Goal: Task Accomplishment & Management: Use online tool/utility

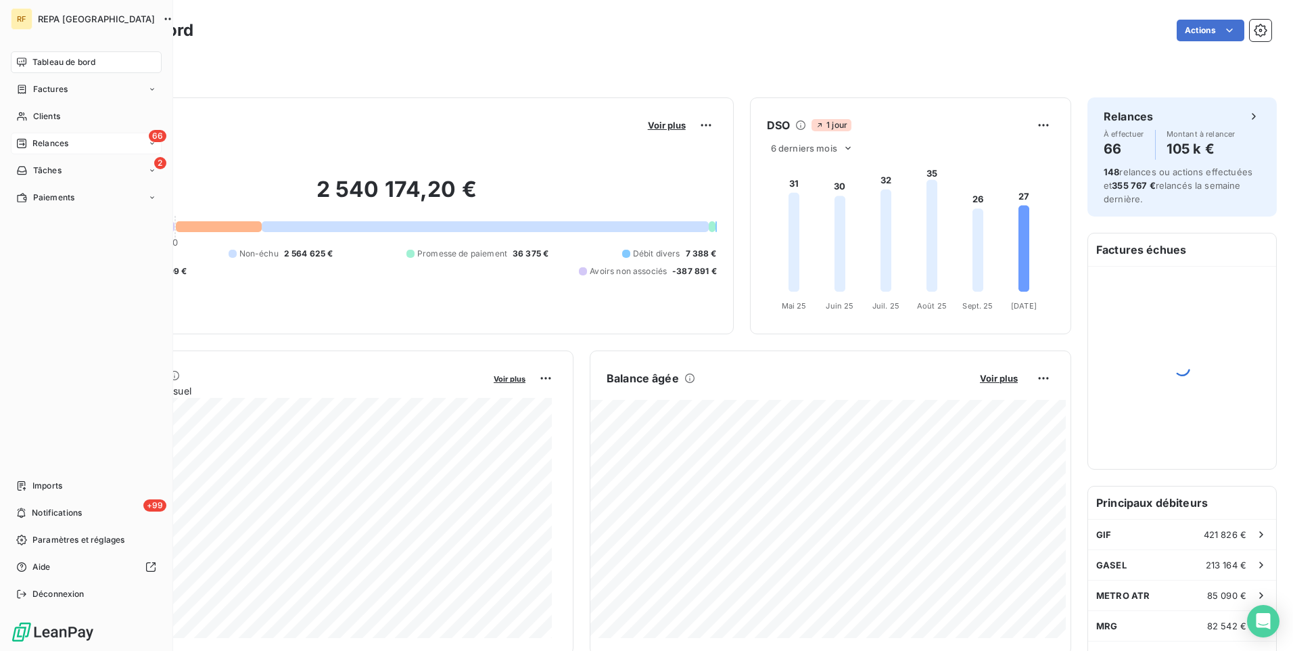
click at [40, 139] on span "Relances" at bounding box center [50, 143] width 36 height 12
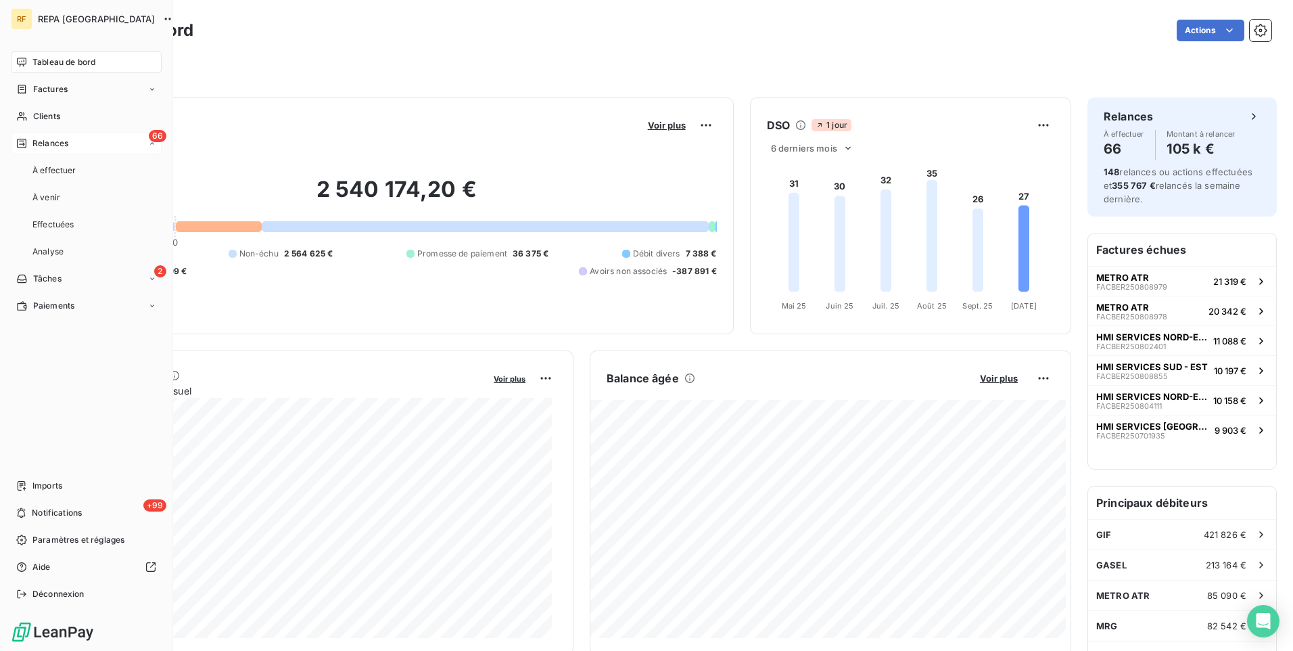
click at [81, 147] on div "66 Relances" at bounding box center [86, 144] width 151 height 22
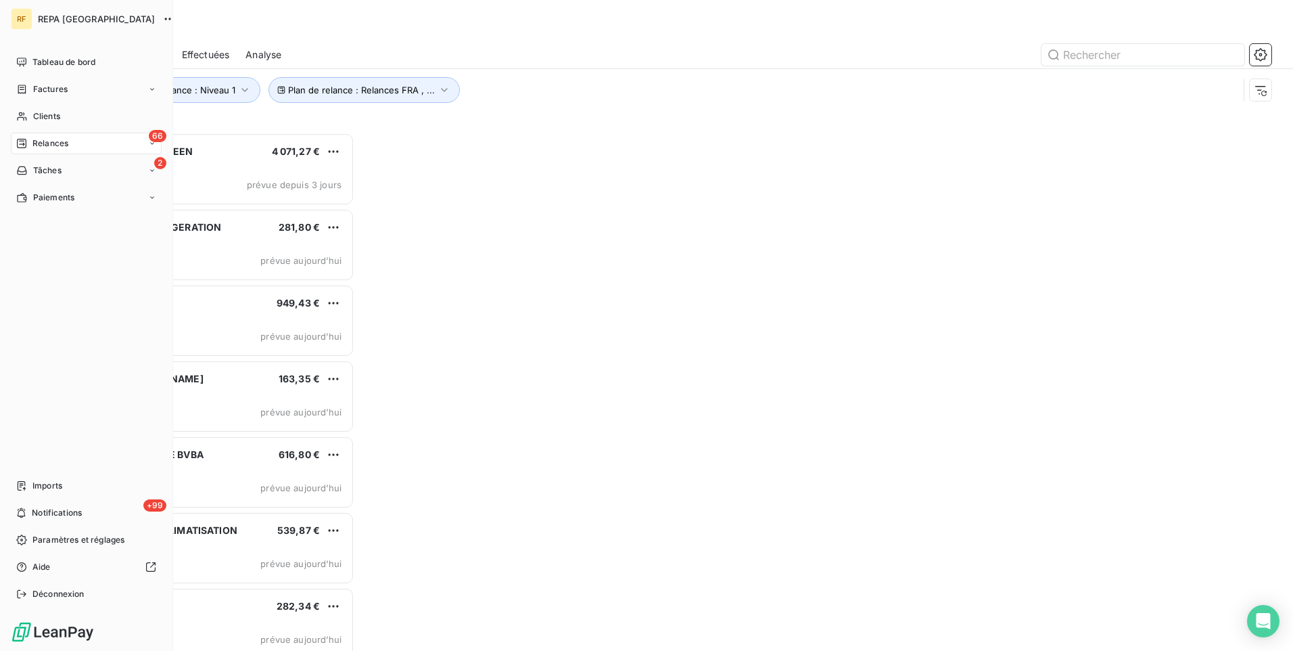
click at [64, 151] on div "66 Relances" at bounding box center [86, 144] width 151 height 22
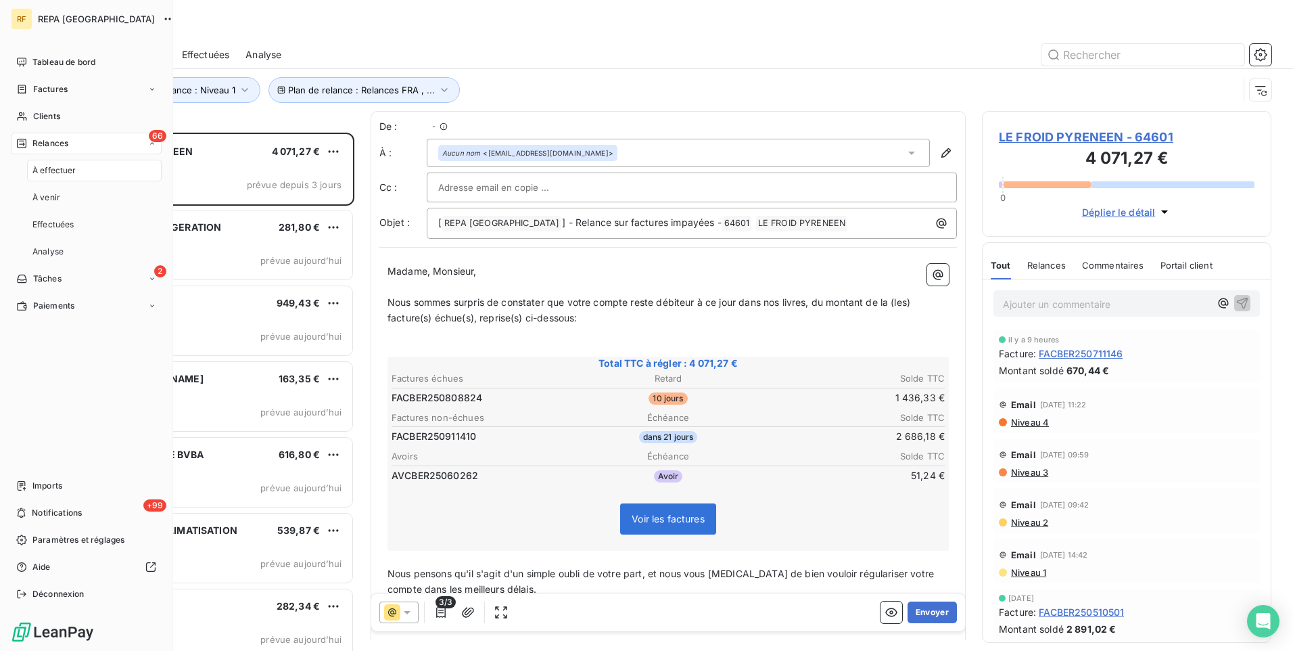
click at [60, 174] on span "À effectuer" at bounding box center [54, 170] width 44 height 12
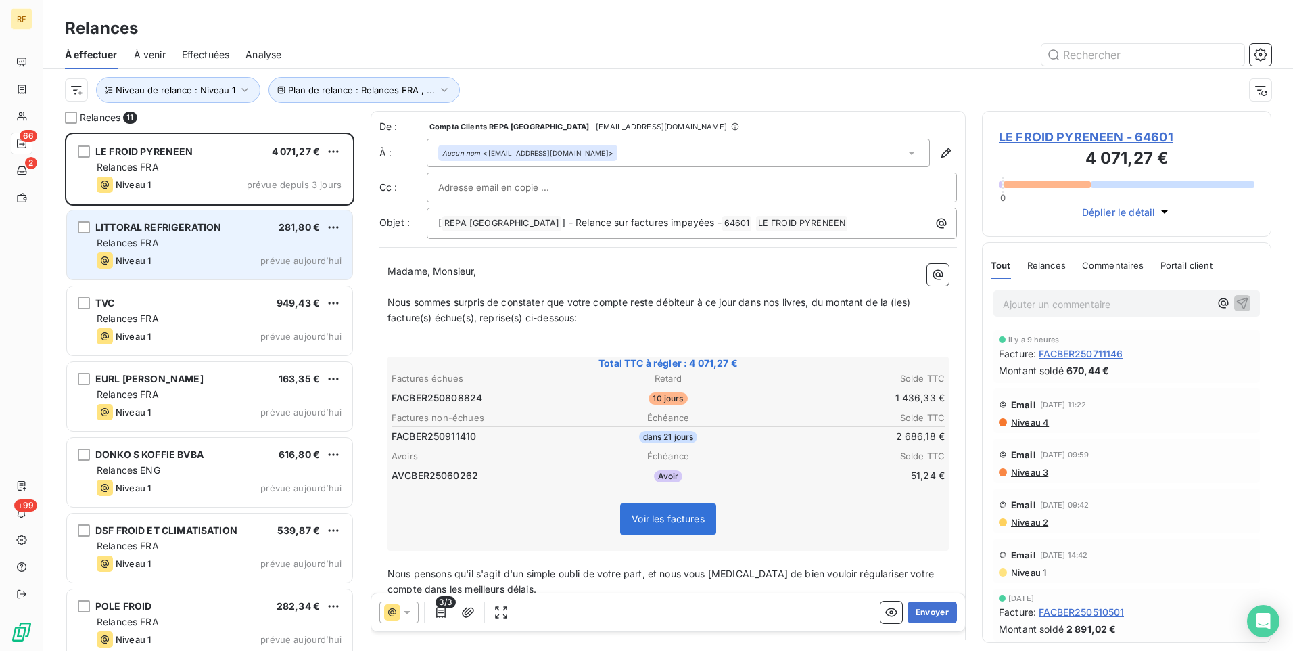
click at [136, 234] on div "LITTORAL REFRIGERATION" at bounding box center [158, 227] width 126 height 14
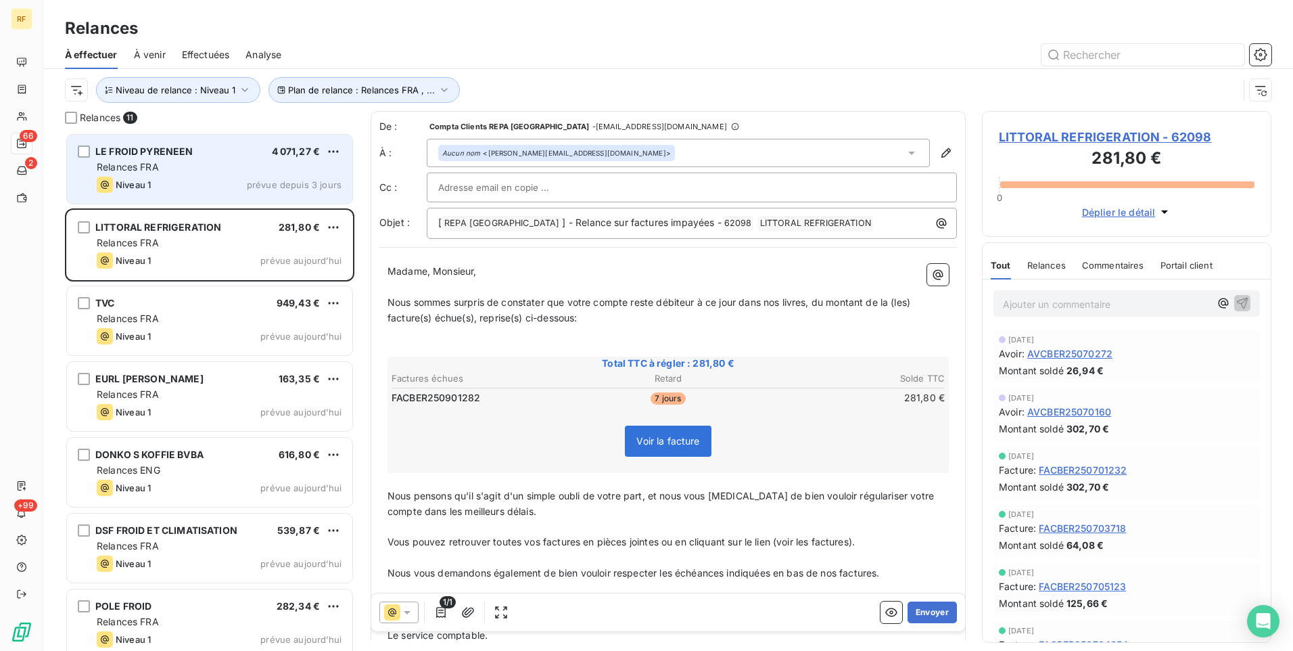
click at [225, 170] on div "Relances FRA" at bounding box center [219, 167] width 245 height 14
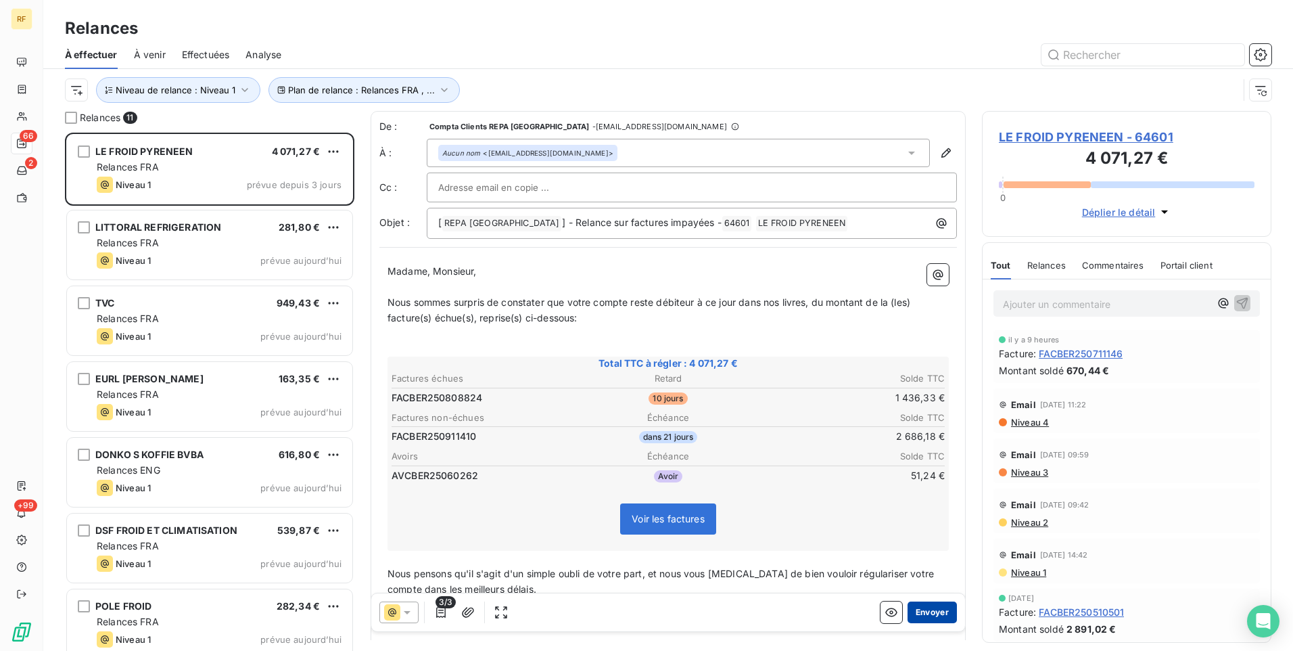
click at [926, 607] on button "Envoyer" at bounding box center [932, 612] width 49 height 22
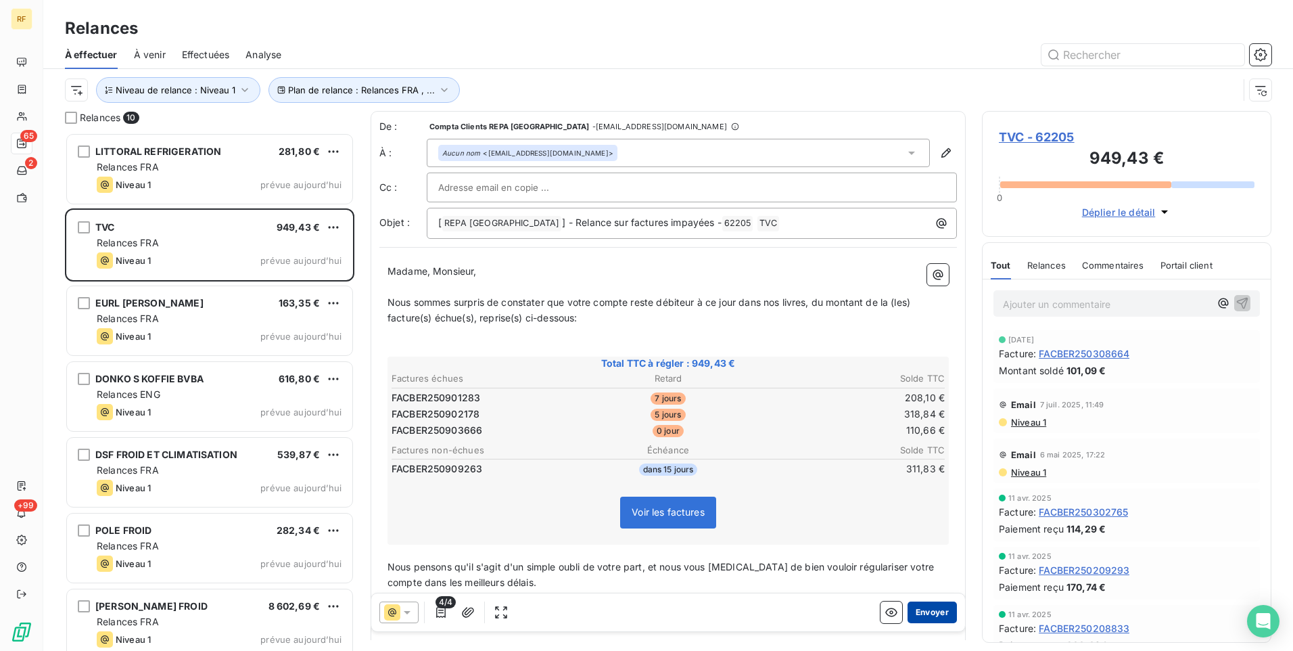
click at [938, 605] on button "Envoyer" at bounding box center [932, 612] width 49 height 22
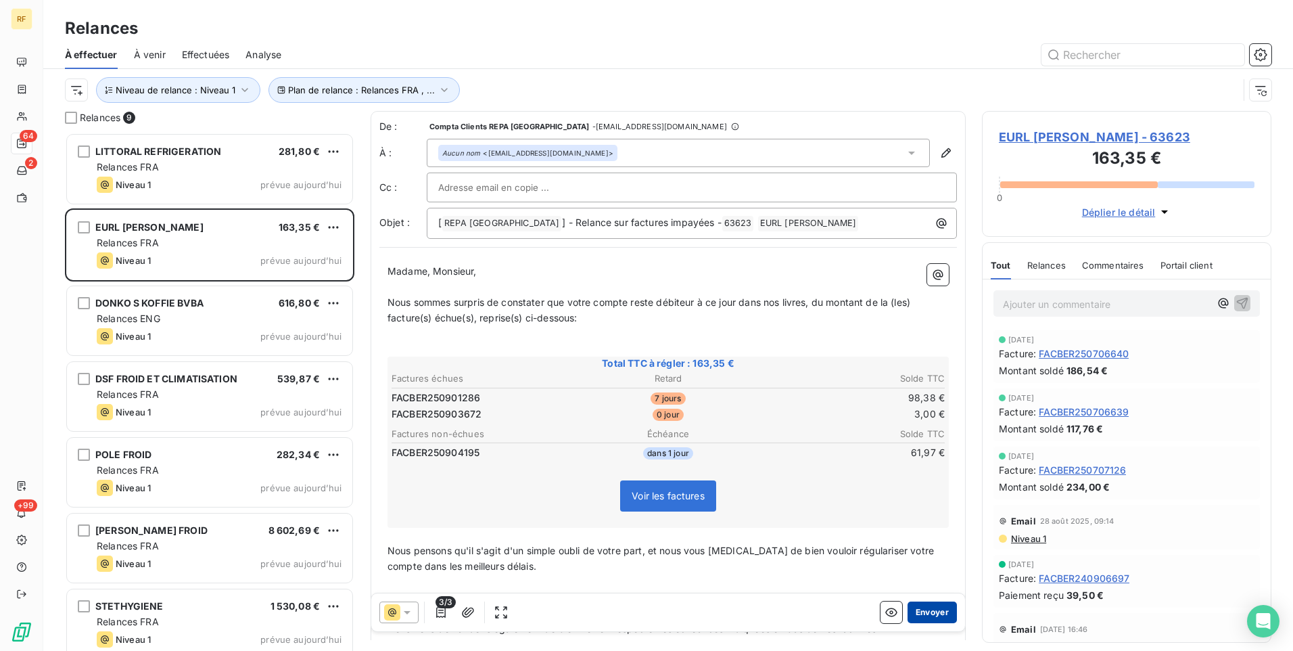
click at [920, 607] on button "Envoyer" at bounding box center [932, 612] width 49 height 22
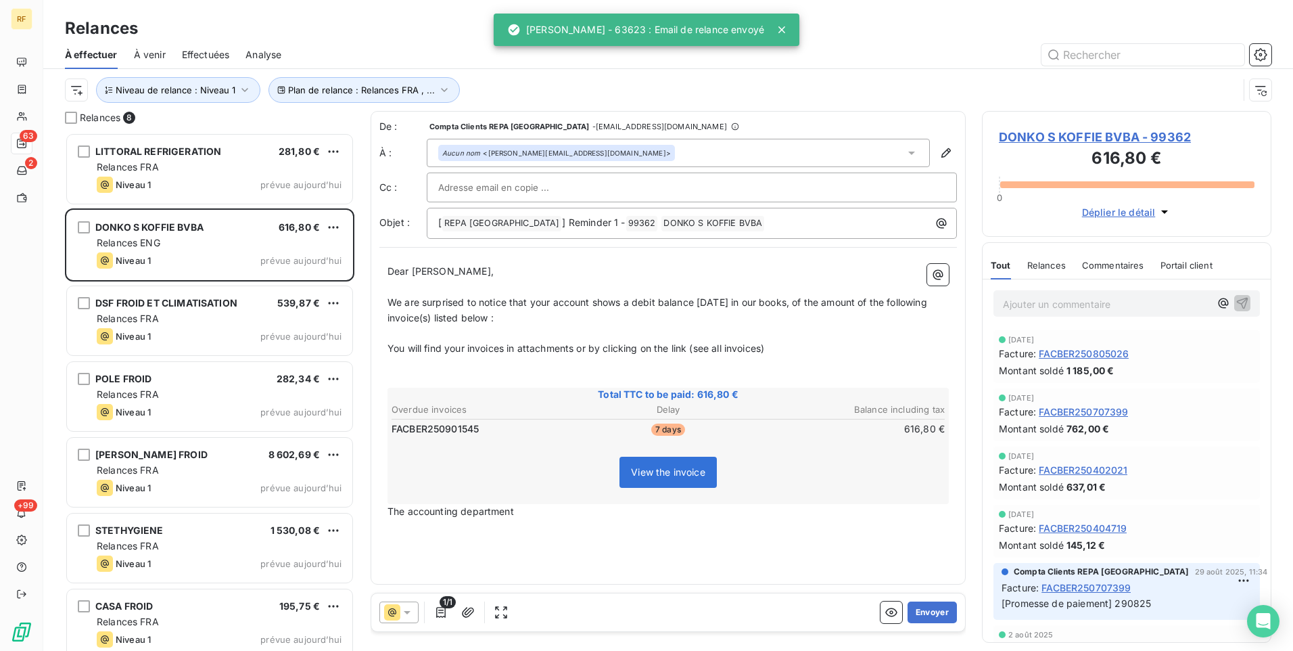
scroll to position [508, 279]
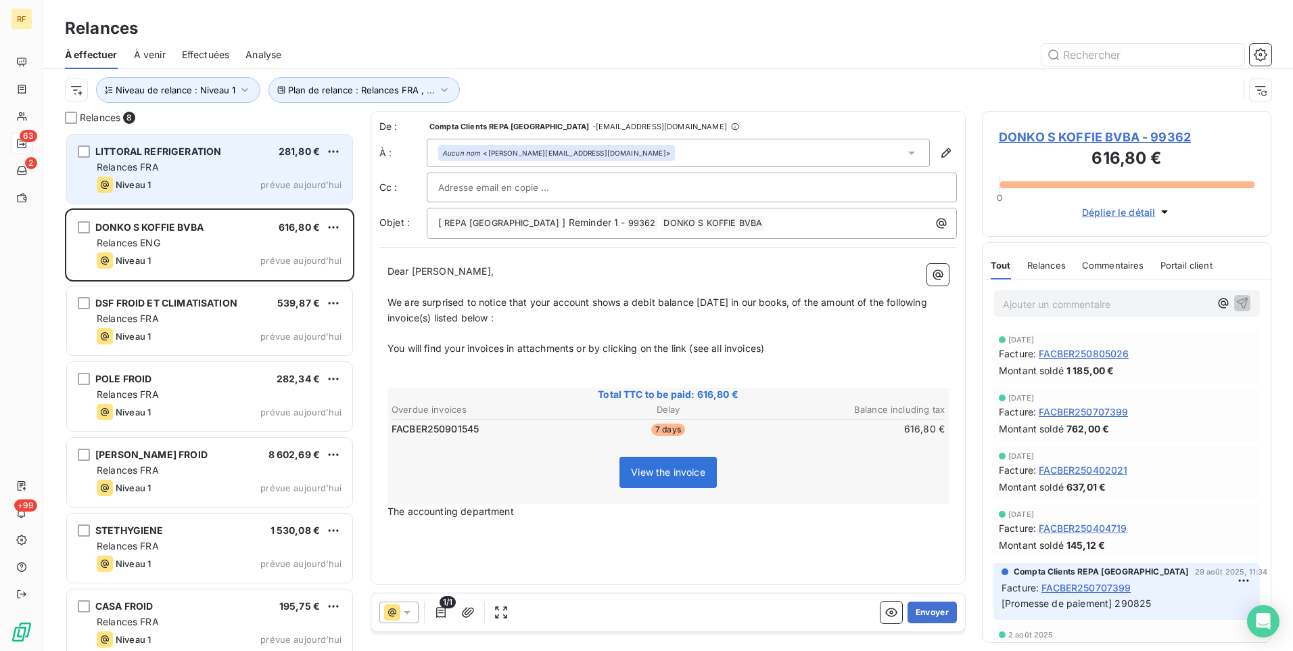
click at [240, 170] on div "Relances FRA" at bounding box center [219, 167] width 245 height 14
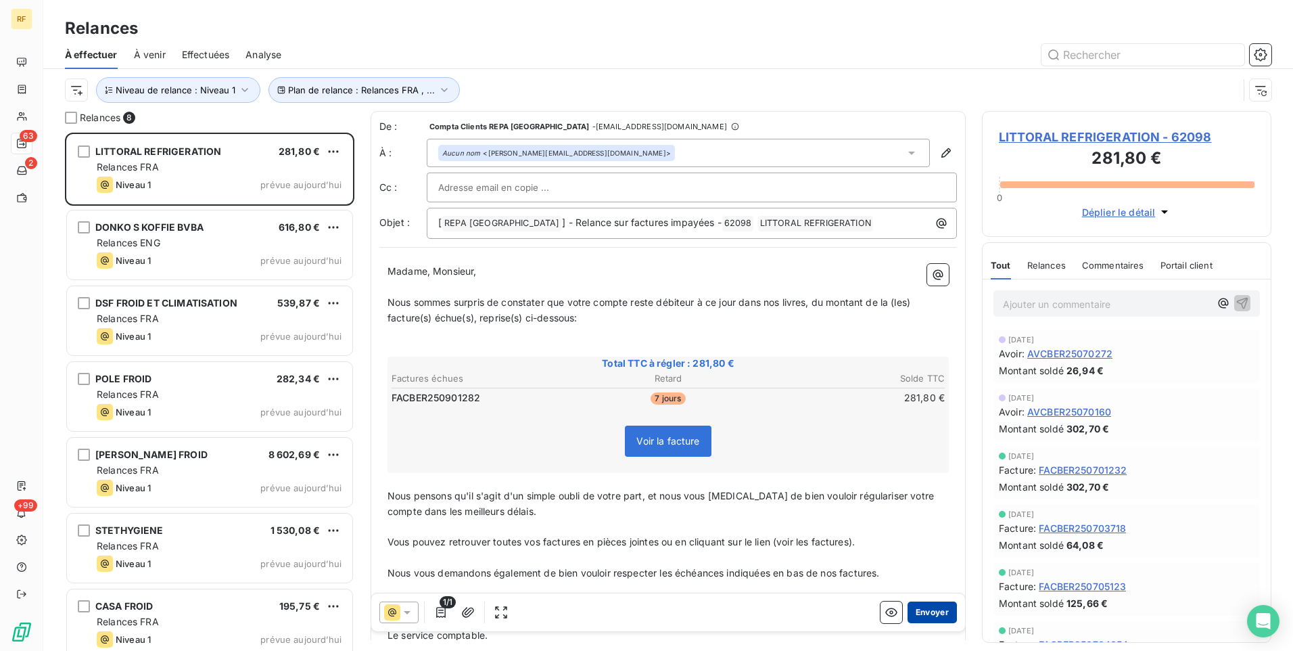
click at [913, 607] on button "Envoyer" at bounding box center [932, 612] width 49 height 22
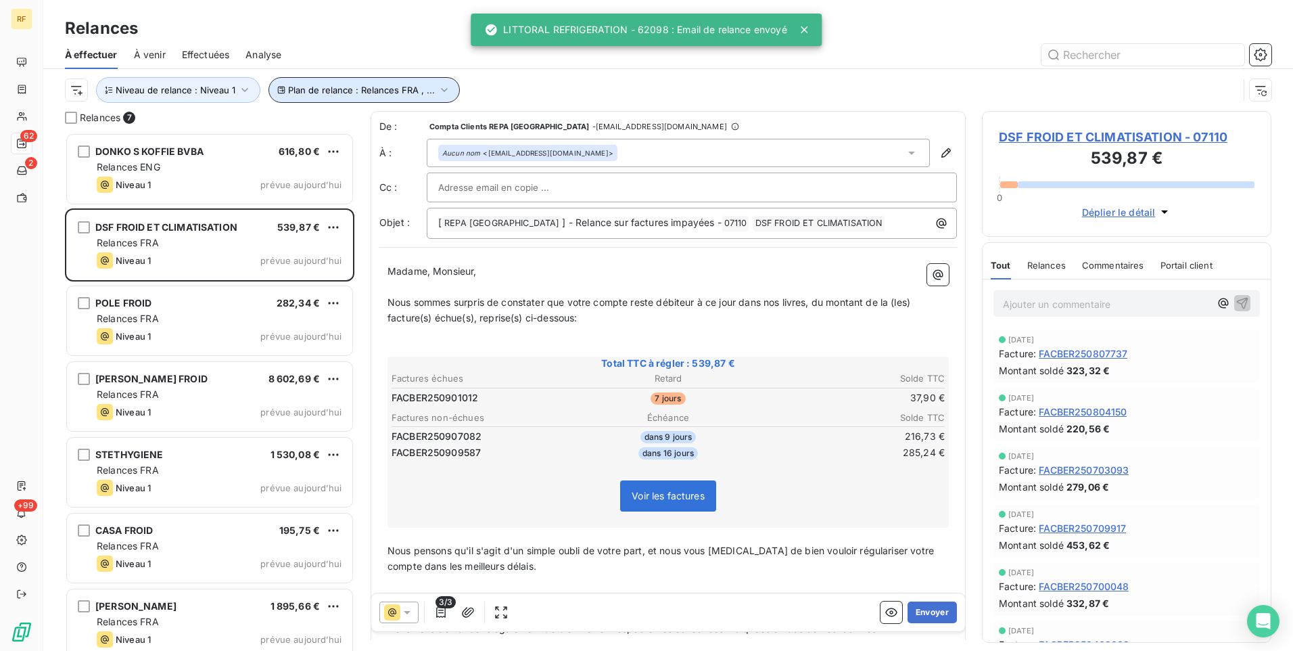
click at [353, 99] on button "Plan de relance : Relances FRA , ..." at bounding box center [363, 90] width 191 height 26
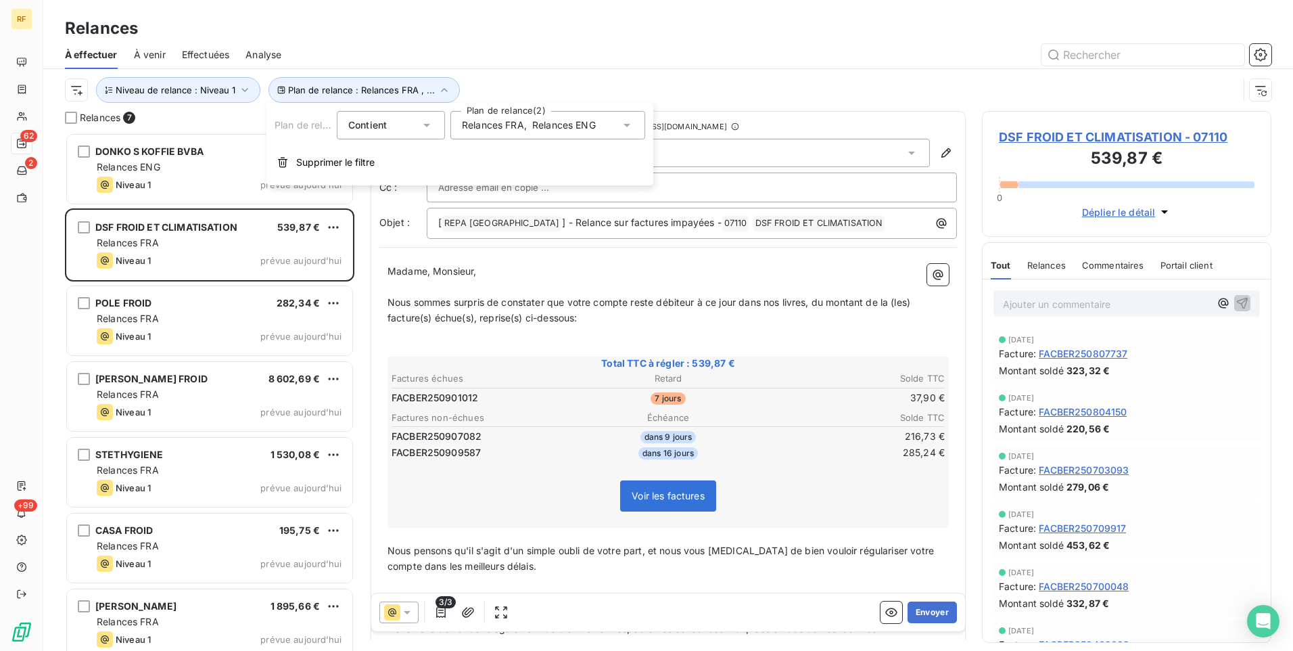
click at [488, 125] on span "Relances FRA" at bounding box center [493, 125] width 62 height 14
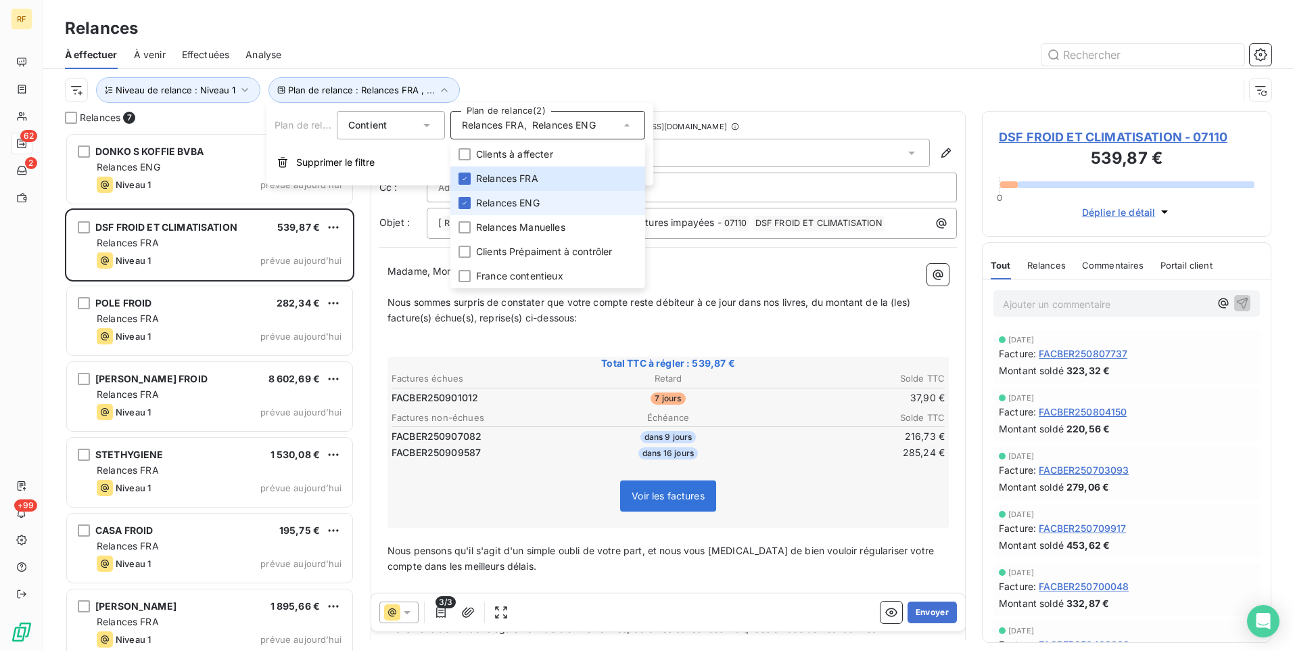
click at [520, 202] on span "Relances ENG" at bounding box center [508, 203] width 64 height 14
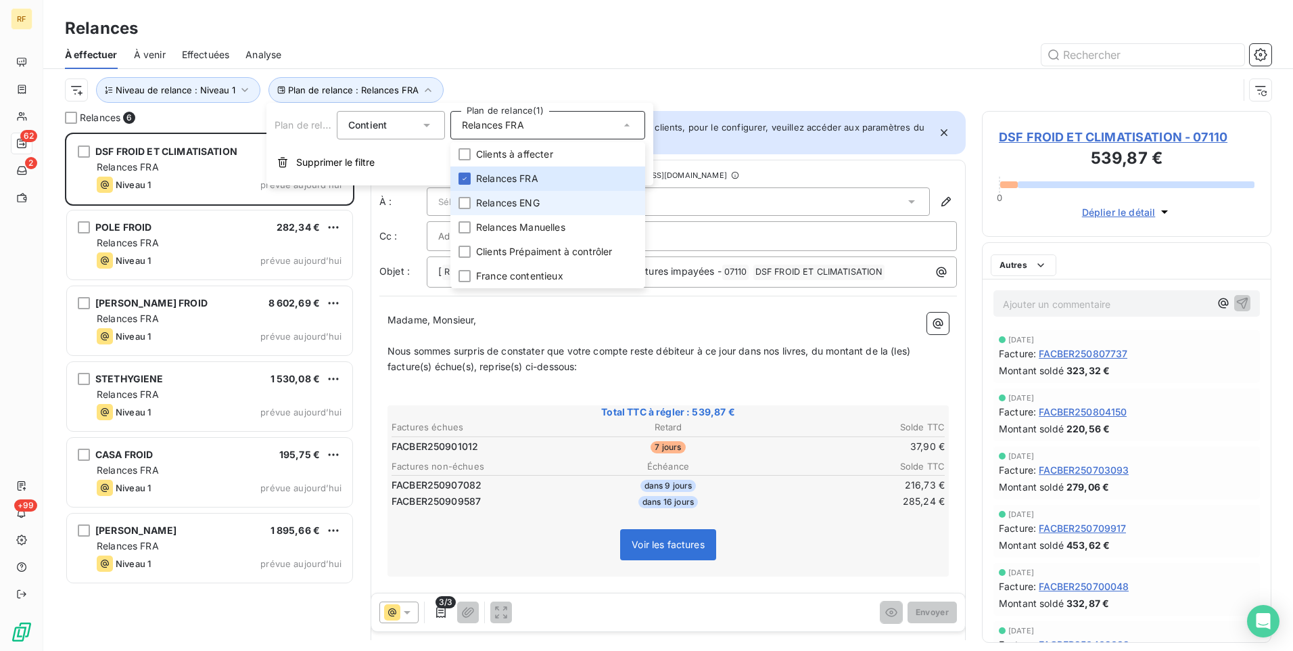
scroll to position [508, 279]
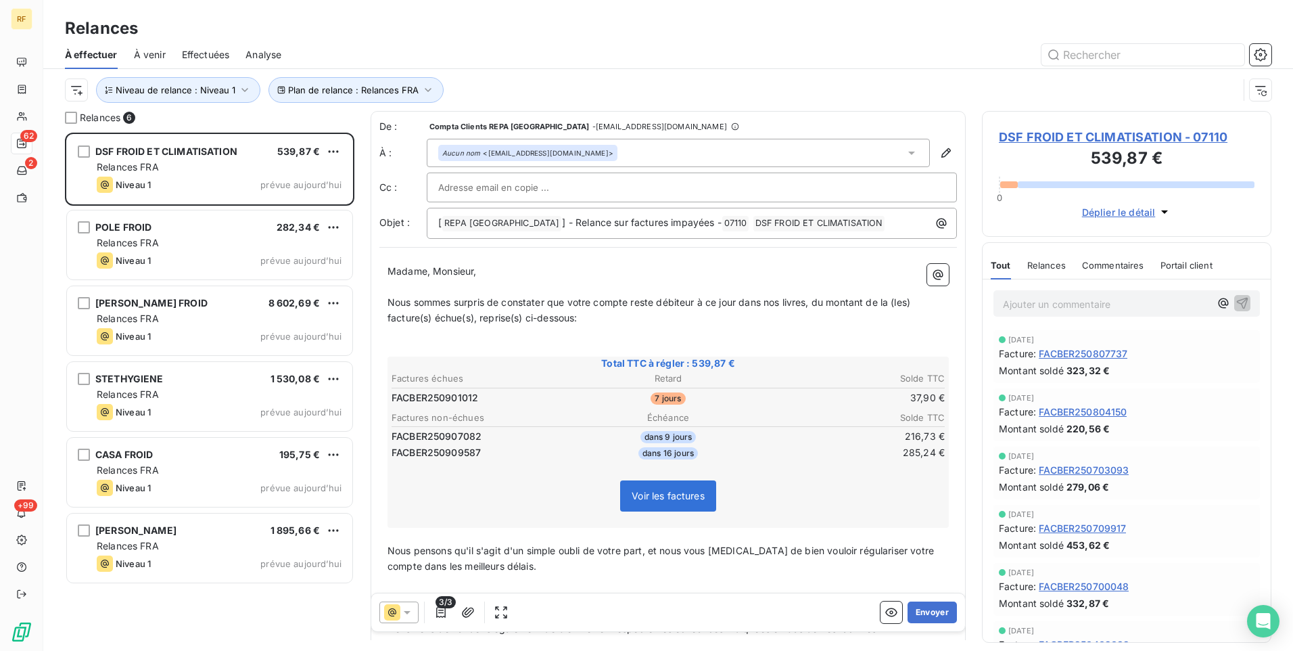
click at [603, 76] on div "Plan de relance : Relances FRA Niveau de relance : Niveau 1" at bounding box center [668, 90] width 1207 height 42
click at [908, 607] on button "Envoyer" at bounding box center [932, 612] width 49 height 22
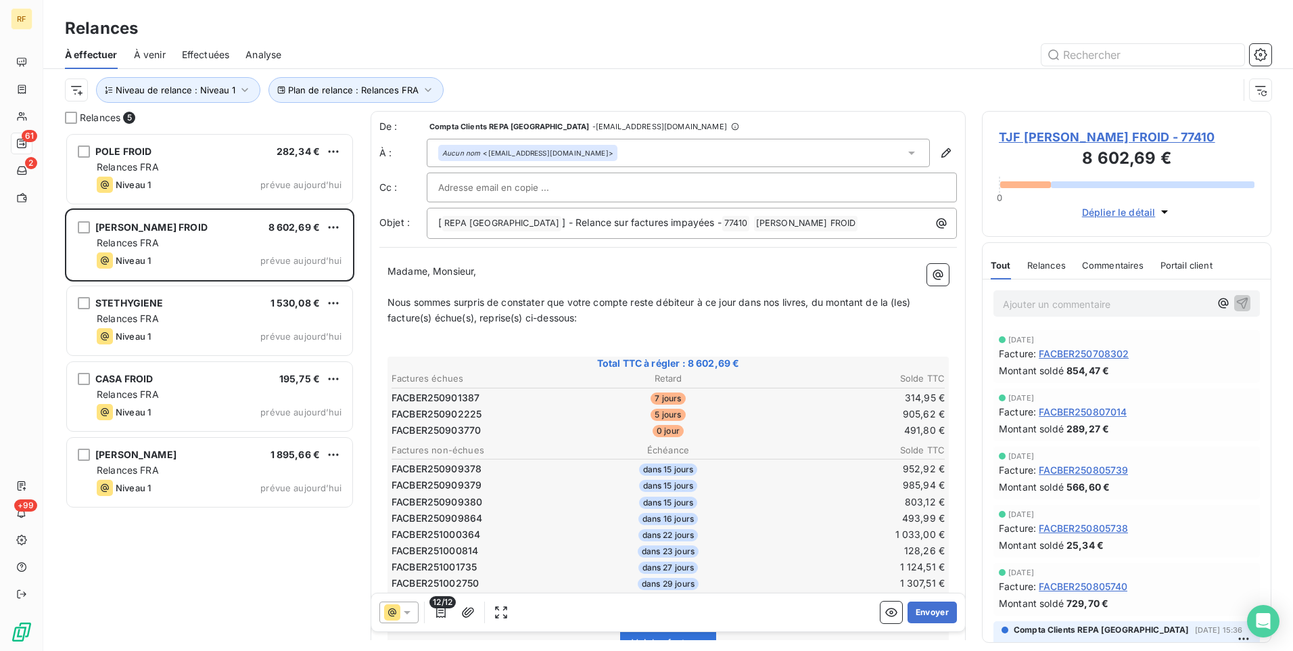
click at [1103, 139] on span "TJF [PERSON_NAME] FROID - 77410" at bounding box center [1127, 137] width 256 height 18
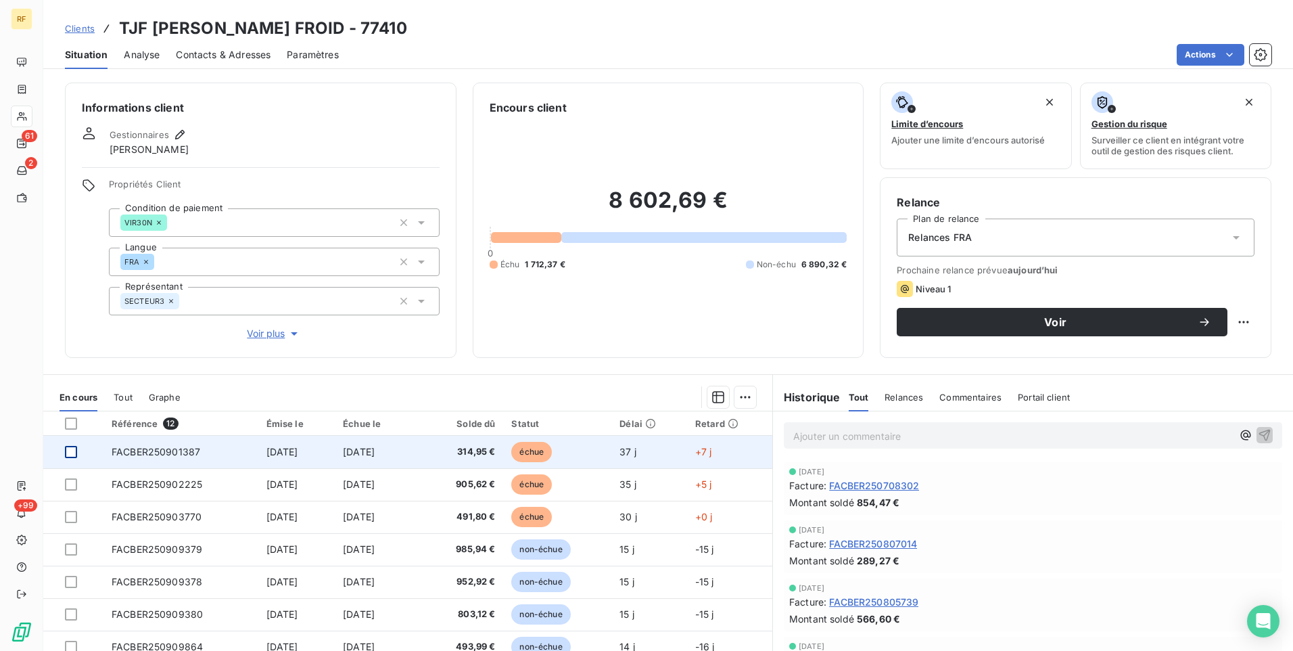
click at [74, 454] on div at bounding box center [71, 452] width 12 height 12
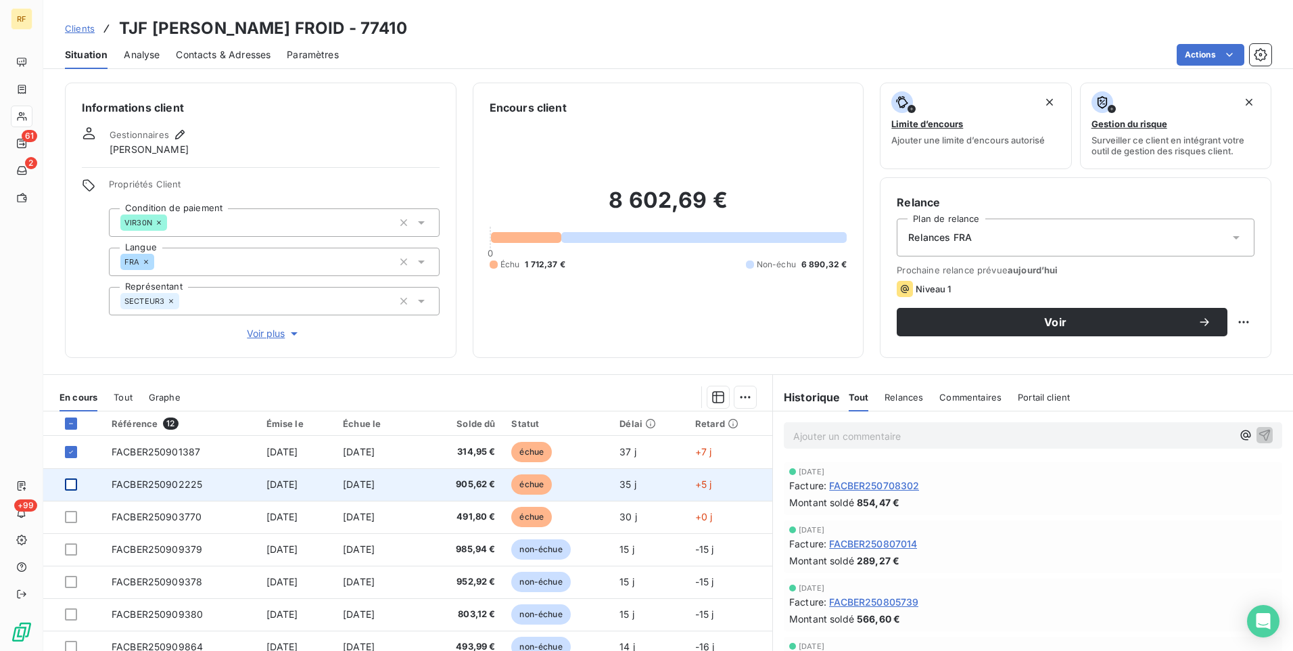
click at [70, 488] on div at bounding box center [71, 484] width 12 height 12
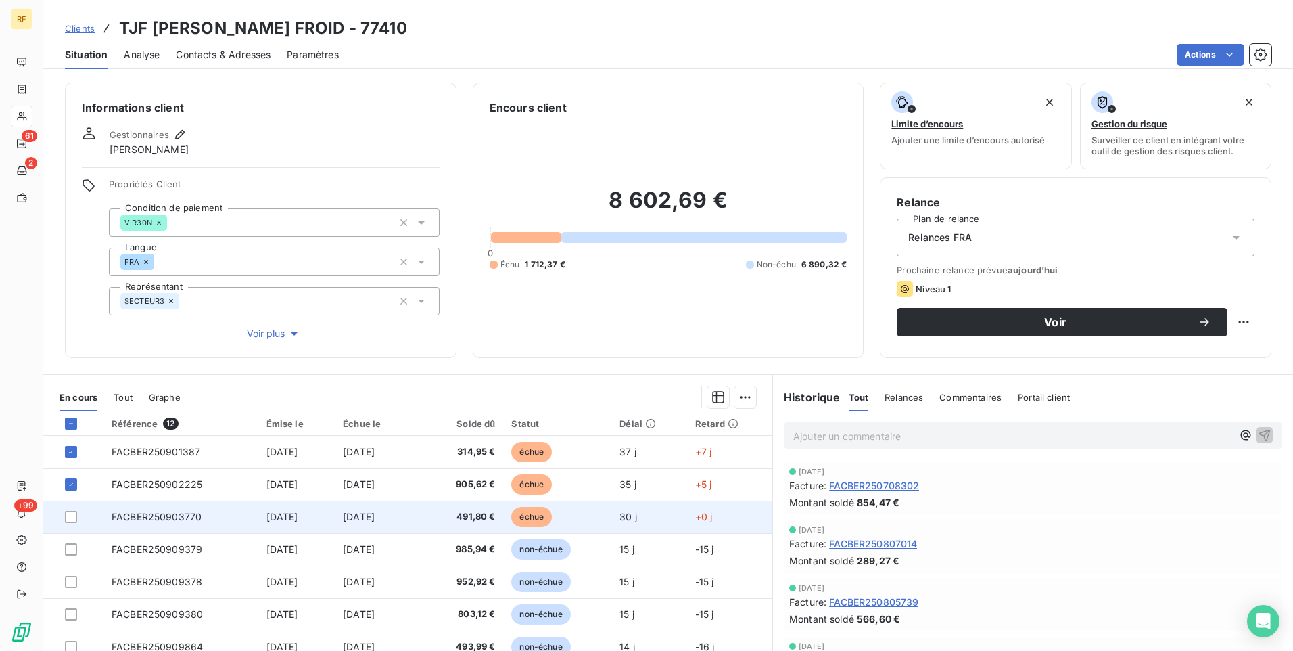
drag, startPoint x: 68, startPoint y: 516, endPoint x: 116, endPoint y: 517, distance: 48.0
click at [68, 517] on div at bounding box center [71, 517] width 12 height 12
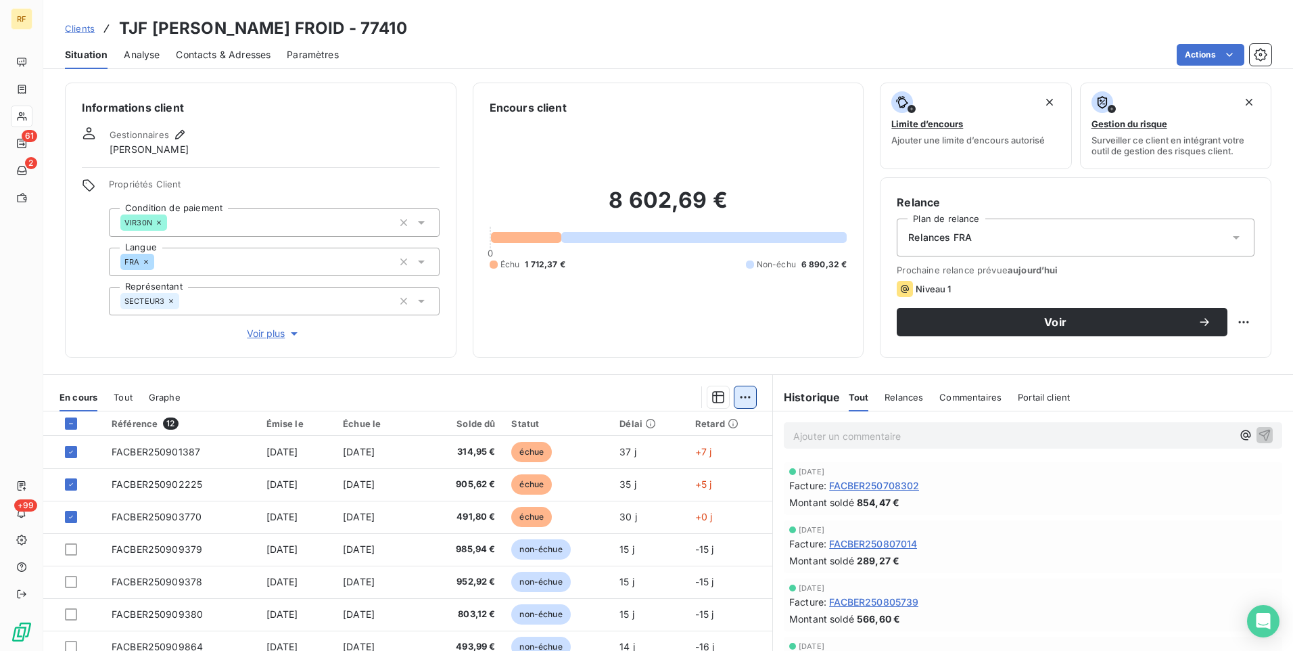
click at [739, 399] on html "RF 61 2 +99 Clients TJF [PERSON_NAME] FROID - 77410 Situation Analyse Contacts …" at bounding box center [646, 325] width 1293 height 651
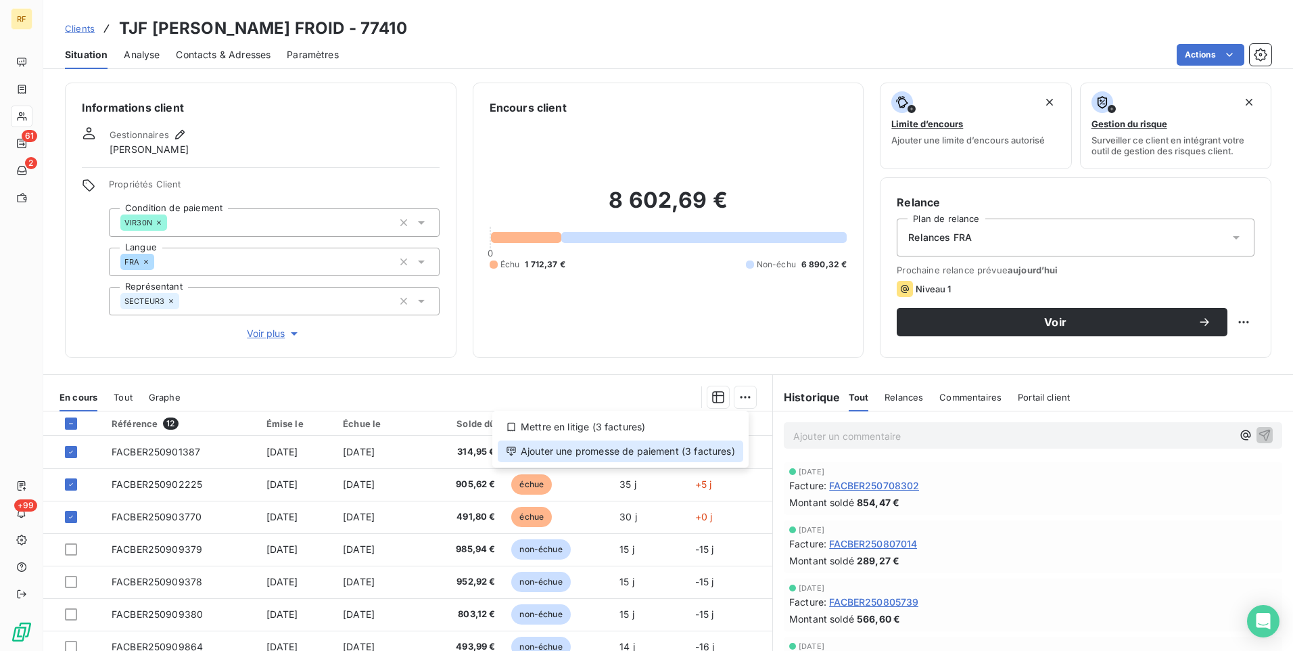
click at [636, 448] on div "Ajouter une promesse de paiement (3 factures)" at bounding box center [621, 451] width 246 height 22
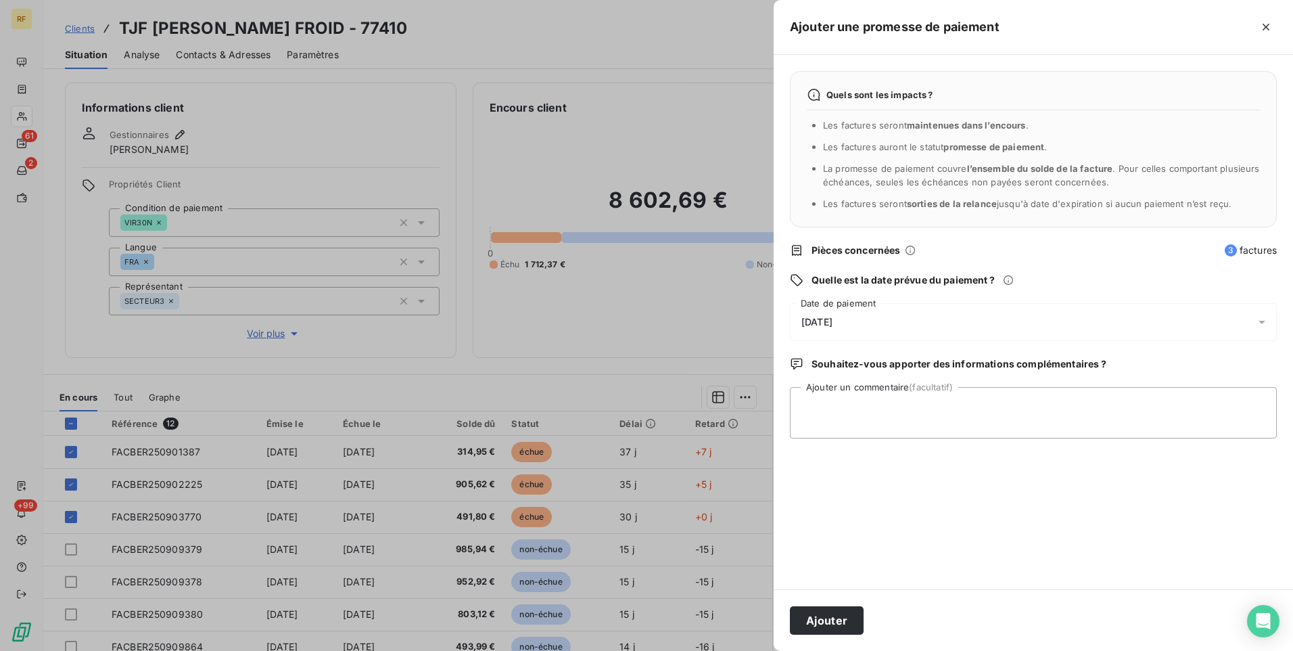
click at [879, 324] on div "[DATE]" at bounding box center [1033, 322] width 487 height 38
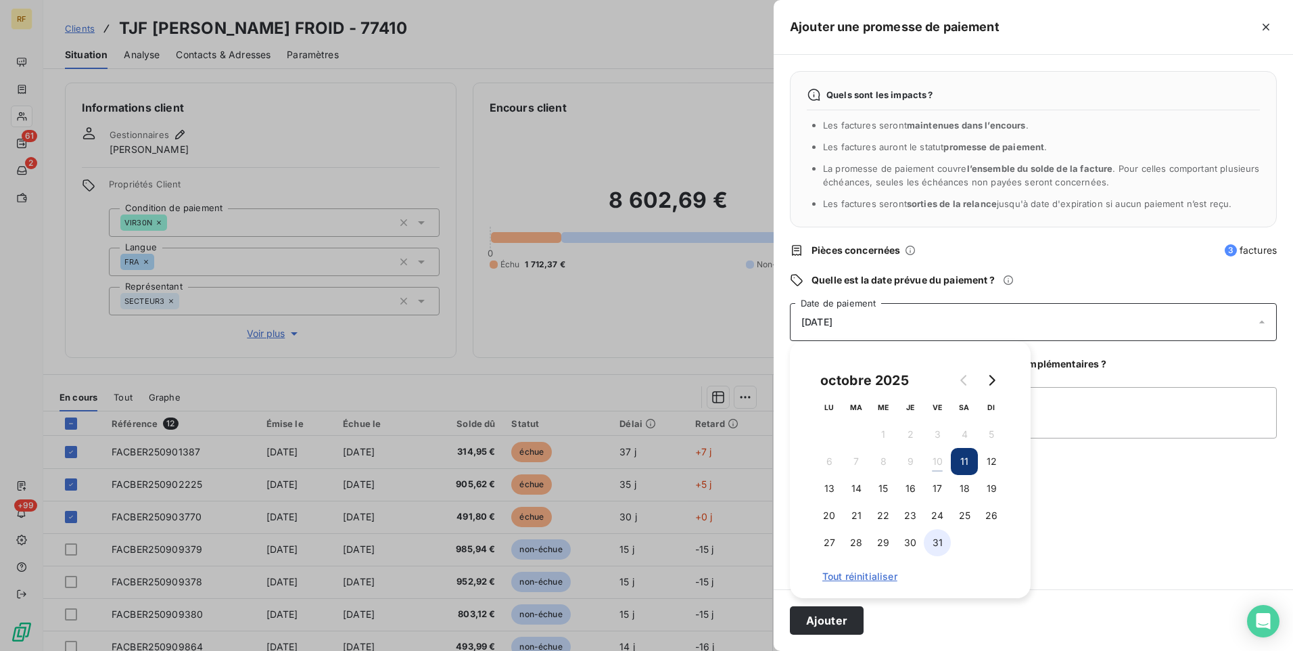
click at [933, 544] on button "31" at bounding box center [937, 542] width 27 height 27
click at [1090, 400] on textarea "Ajouter un commentaire (facultatif)" at bounding box center [1033, 412] width 487 height 51
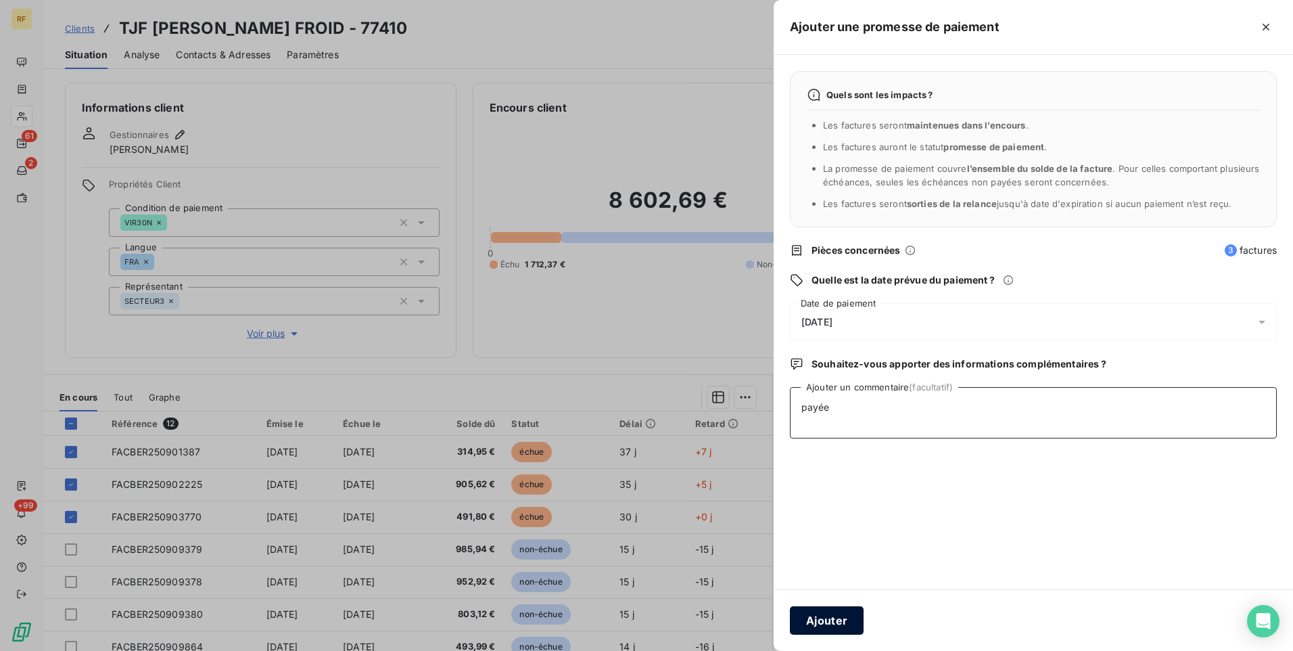
type textarea "payée"
click at [844, 616] on button "Ajouter" at bounding box center [827, 620] width 74 height 28
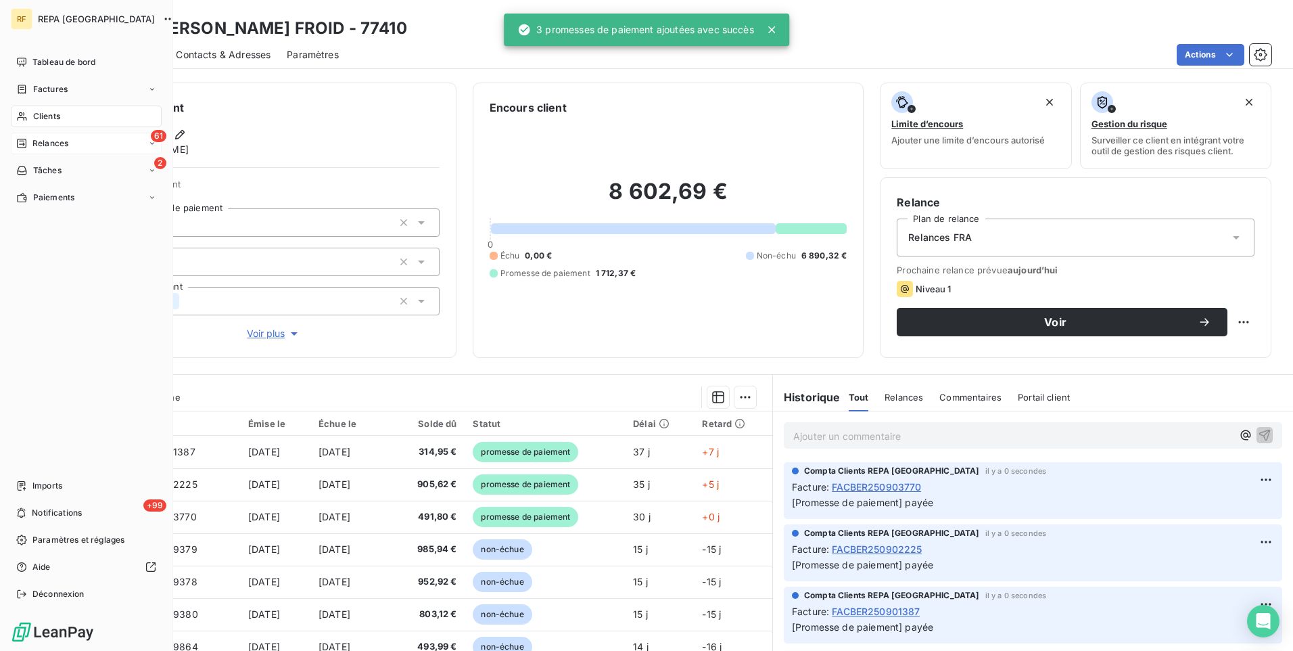
click at [68, 144] on span "Relances" at bounding box center [50, 143] width 36 height 12
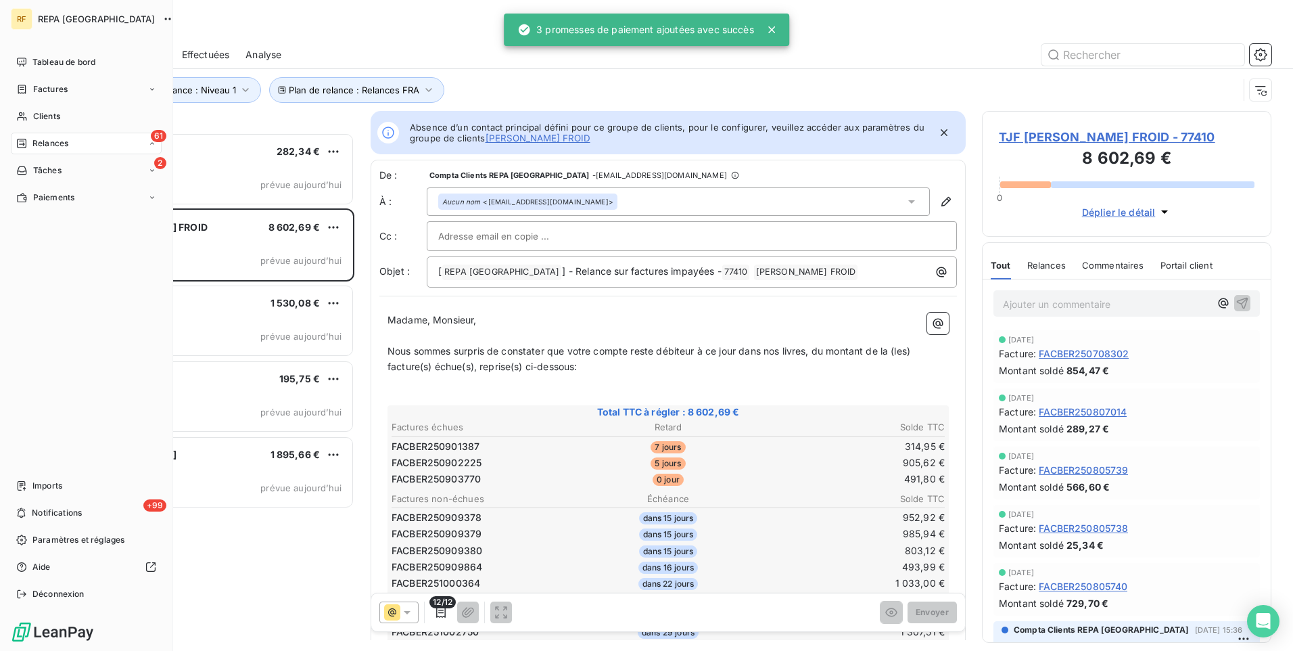
scroll to position [11, 11]
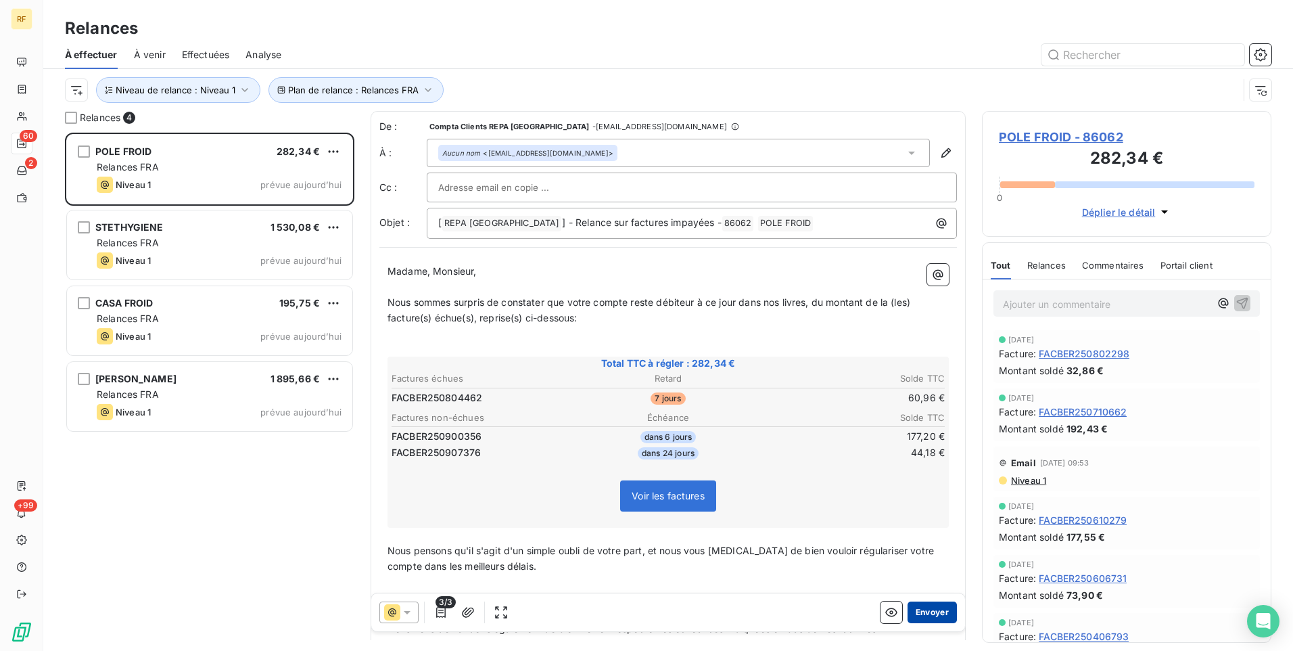
click at [934, 613] on button "Envoyer" at bounding box center [932, 612] width 49 height 22
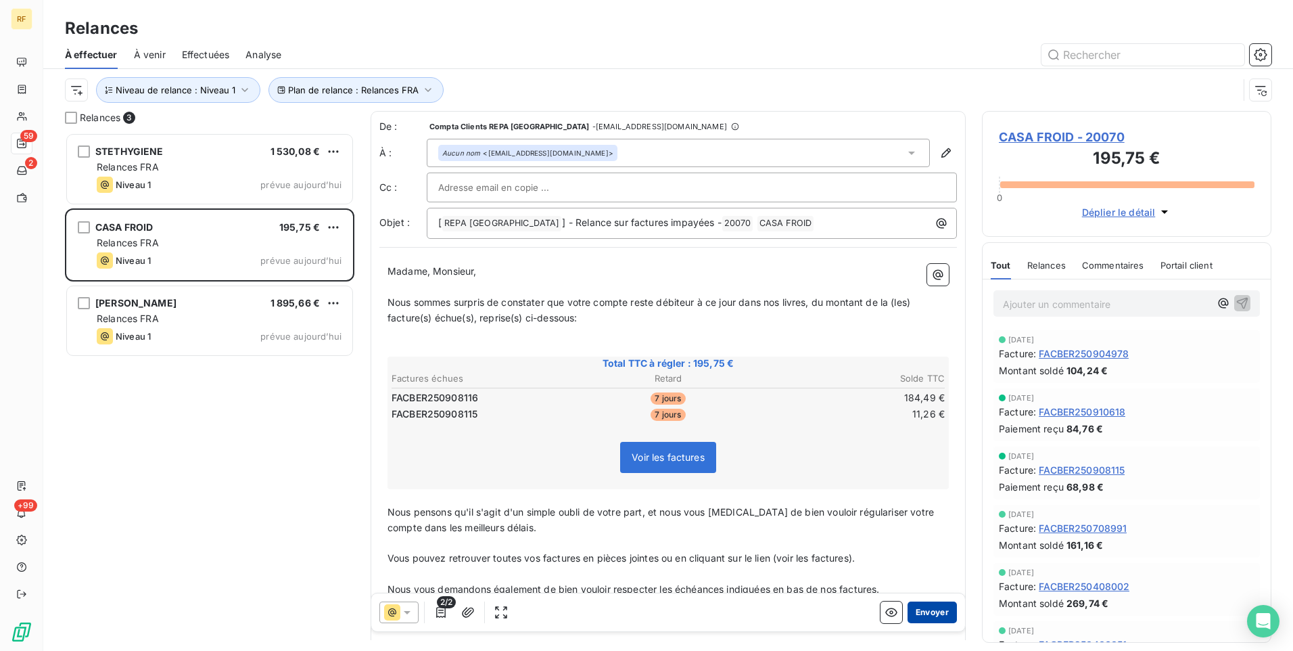
click at [922, 608] on button "Envoyer" at bounding box center [932, 612] width 49 height 22
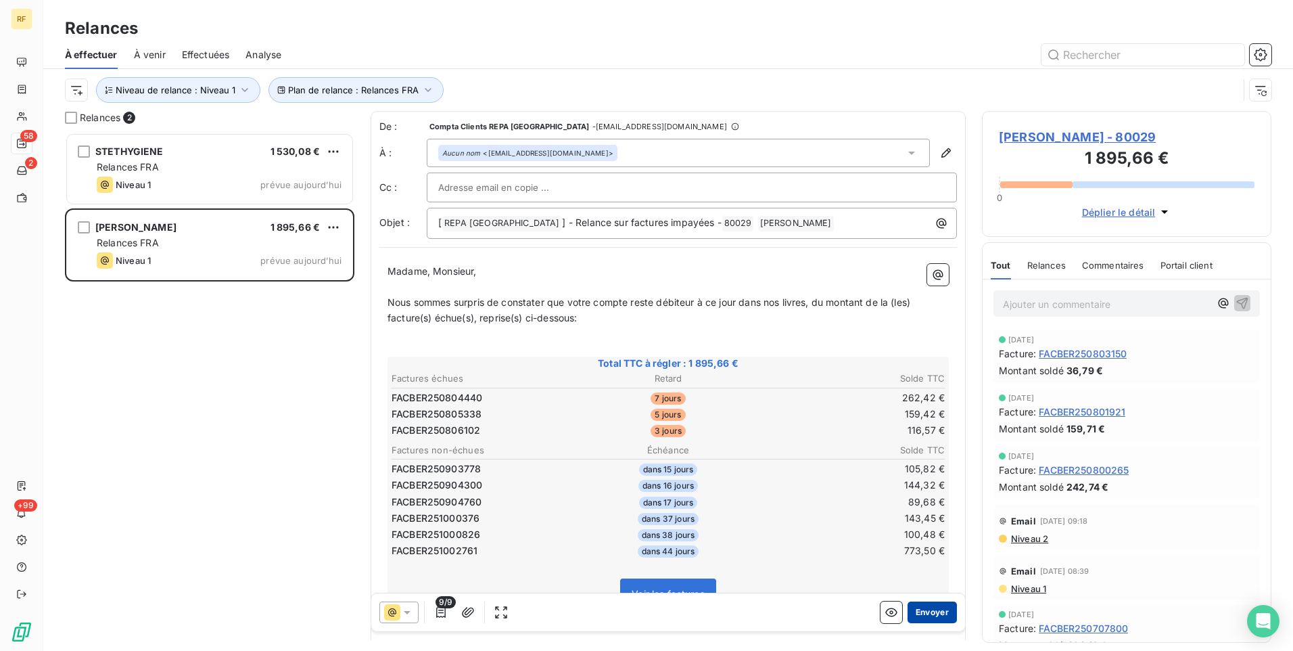
click at [908, 606] on button "Envoyer" at bounding box center [932, 612] width 49 height 22
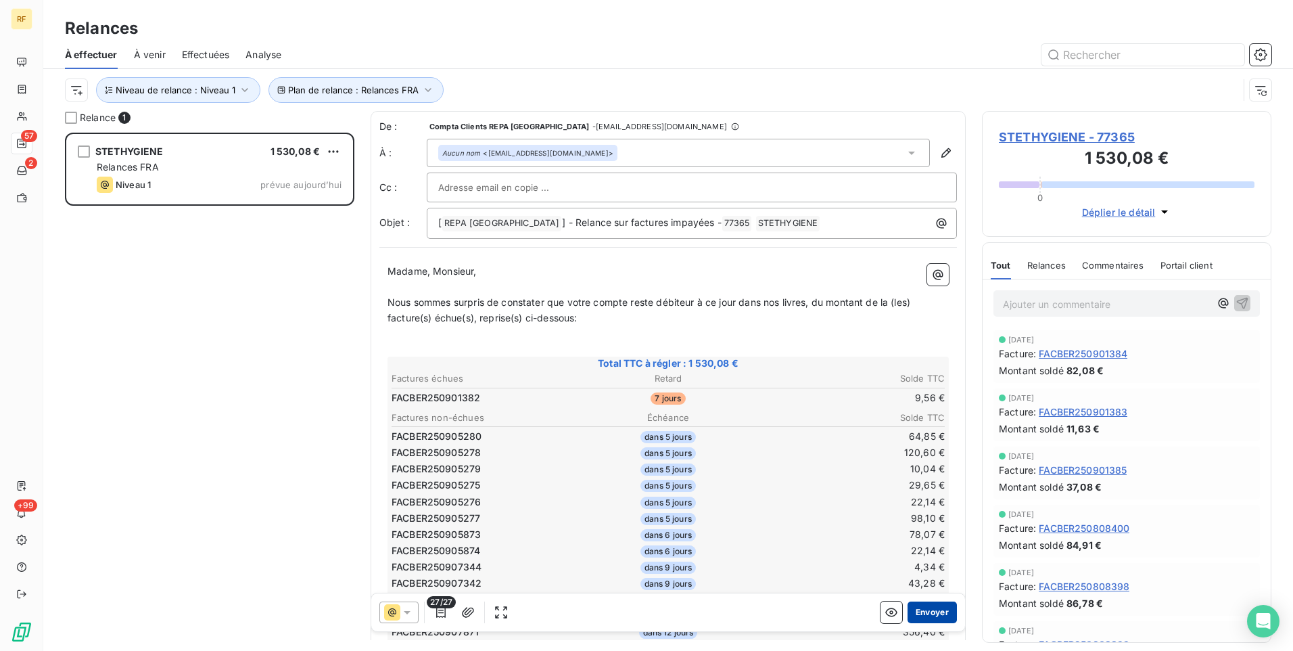
click at [922, 609] on button "Envoyer" at bounding box center [932, 612] width 49 height 22
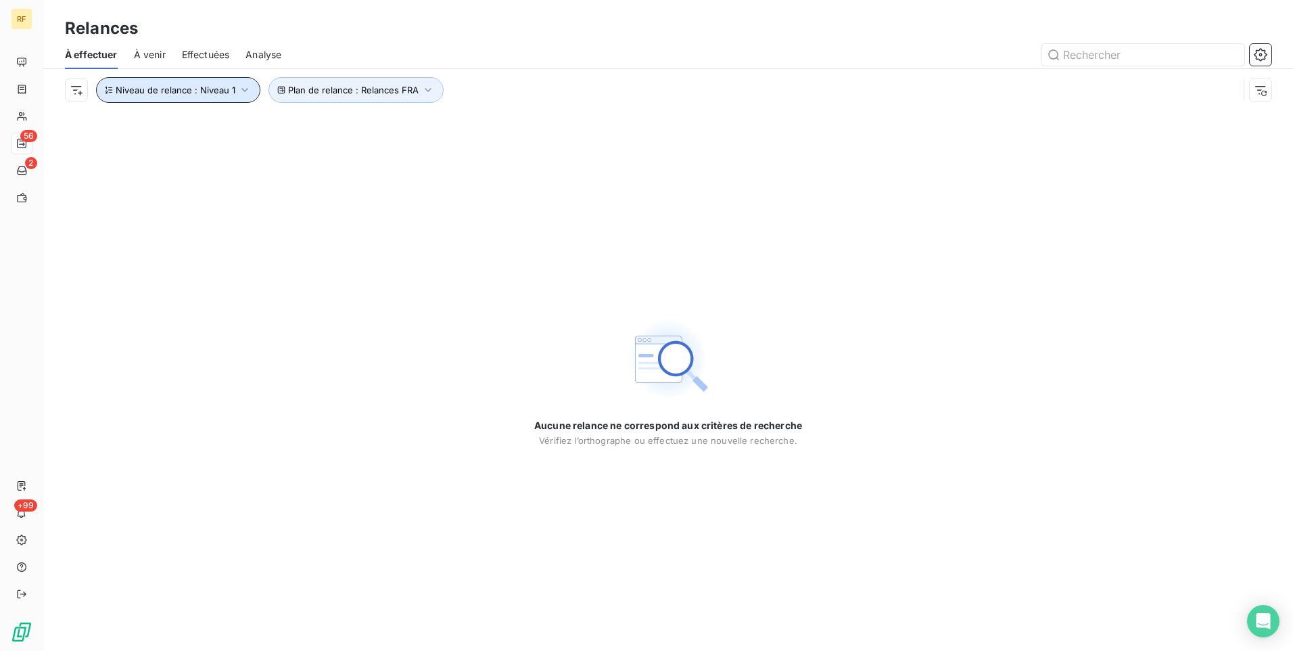
click at [231, 91] on span "Niveau de relance : Niveau 1" at bounding box center [176, 90] width 120 height 11
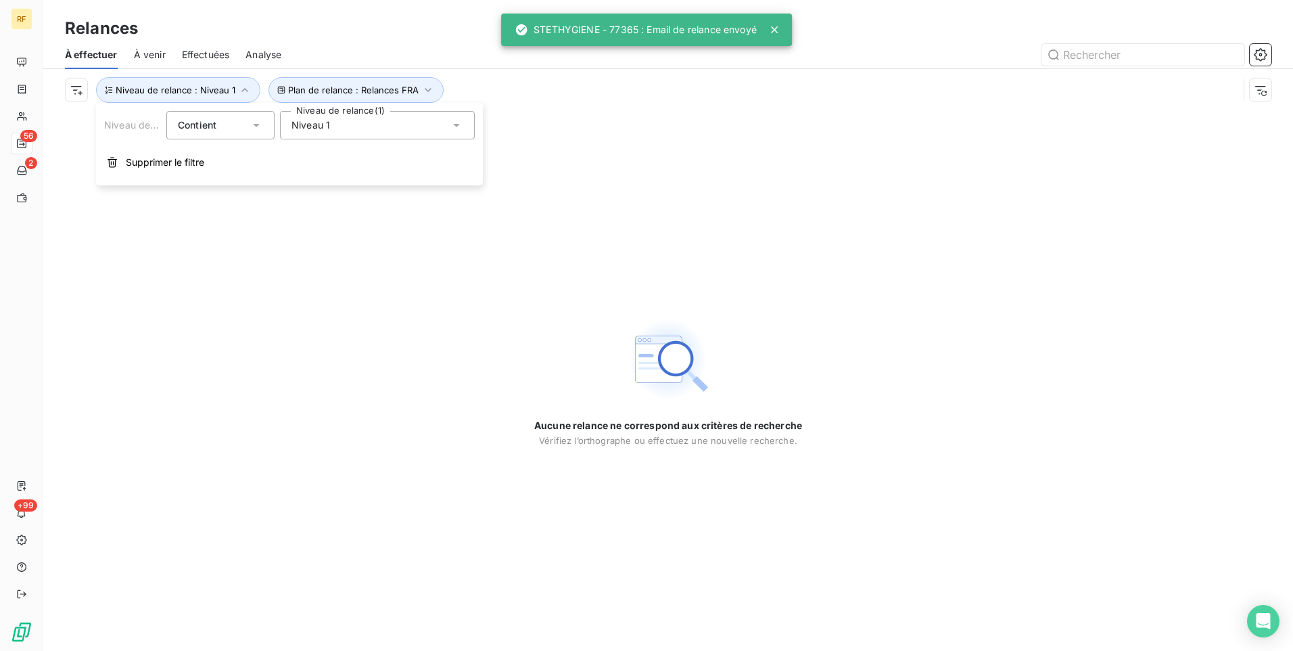
click at [337, 120] on div "Niveau 1" at bounding box center [377, 125] width 195 height 28
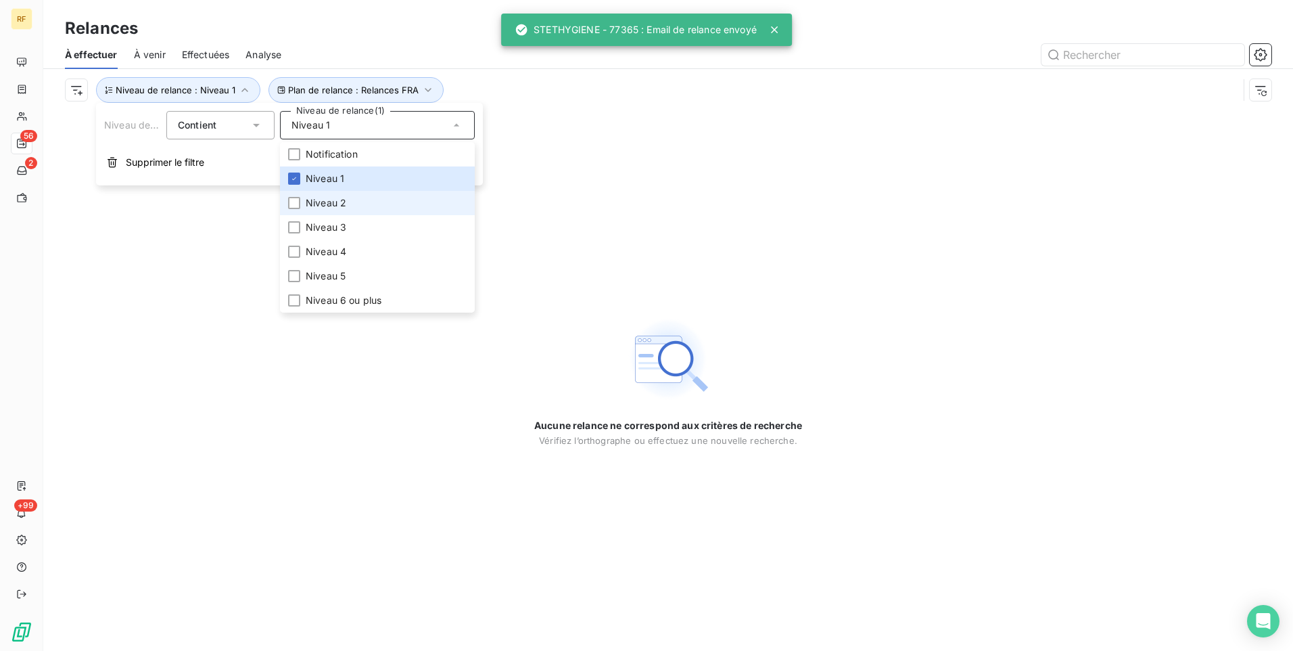
click at [339, 200] on span "Niveau 2" at bounding box center [326, 203] width 41 height 14
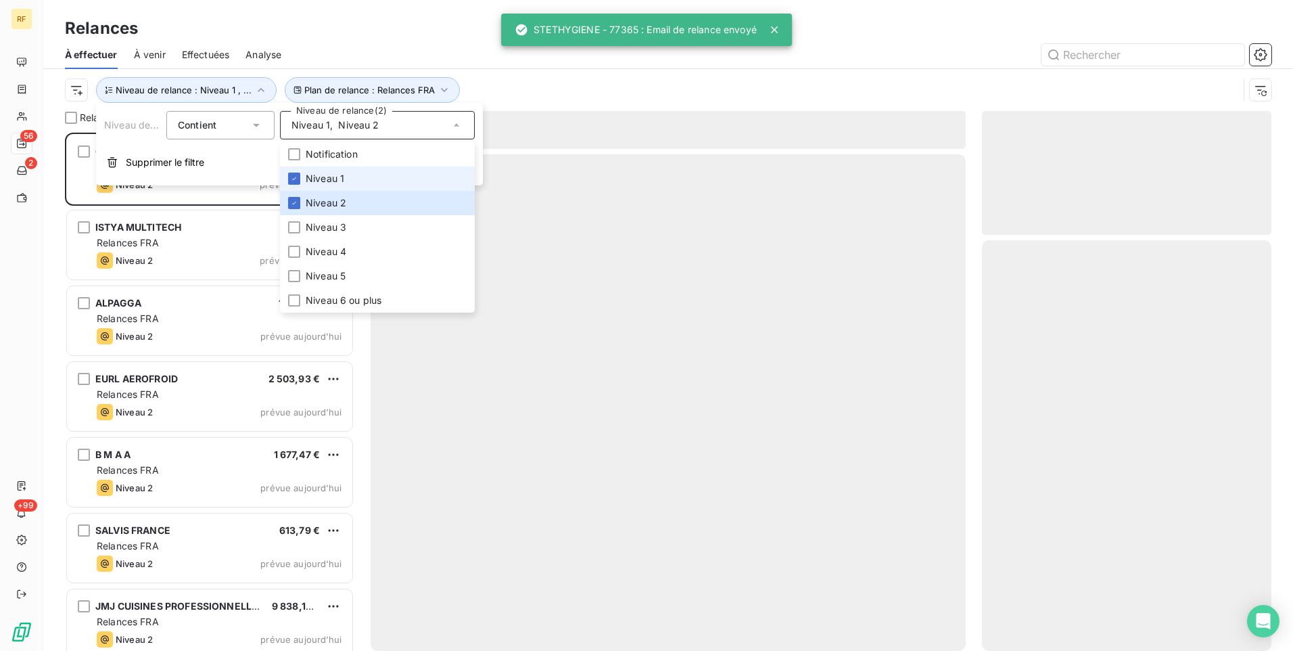
scroll to position [508, 279]
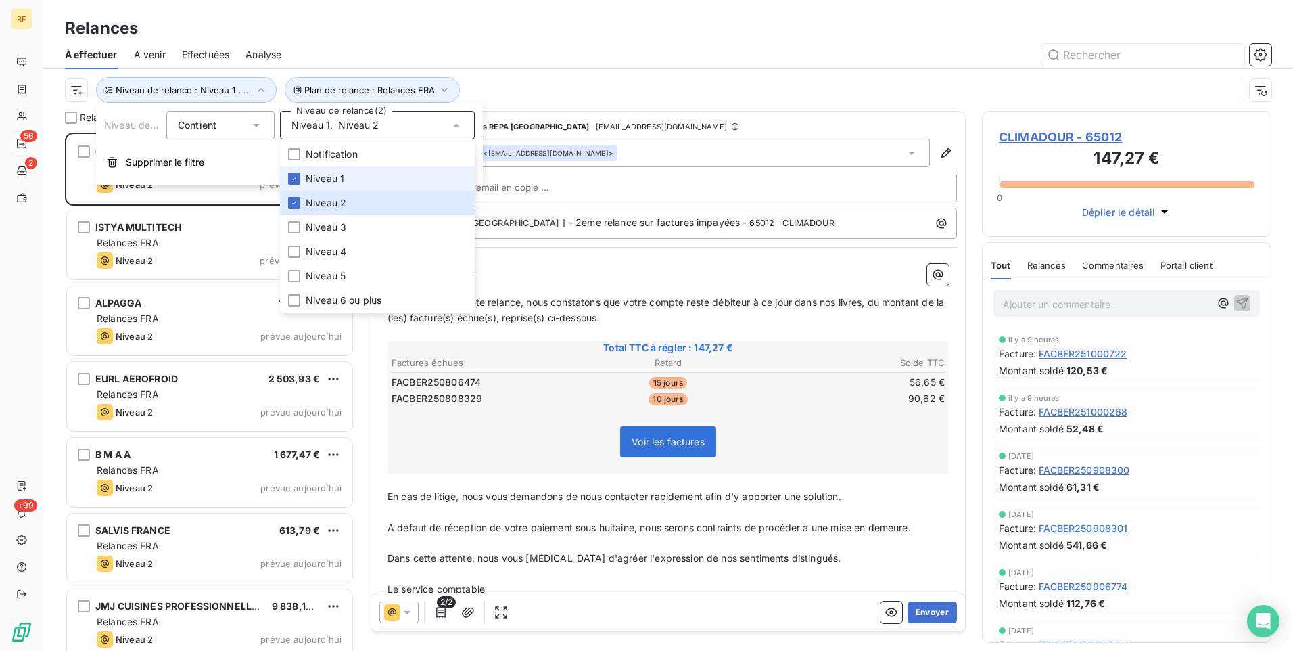
click at [347, 178] on li "Niveau 1" at bounding box center [377, 178] width 195 height 24
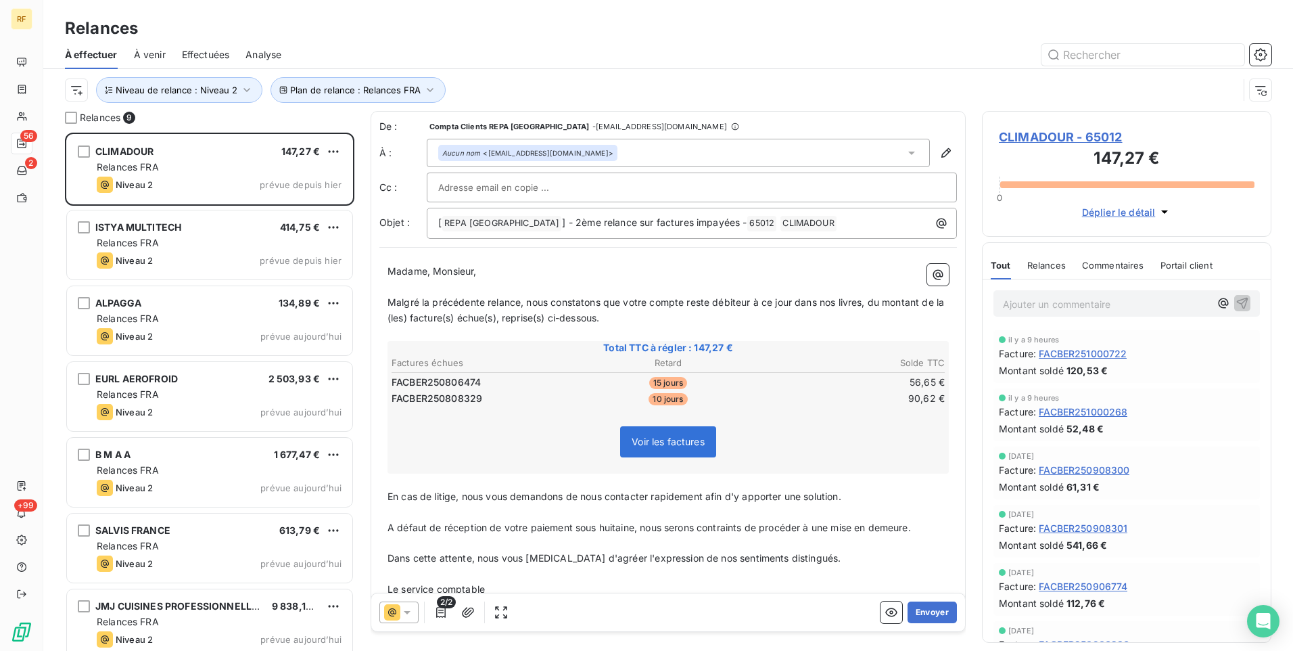
click at [570, 90] on div "Plan de relance : Relances FRA Niveau de relance : Niveau 2" at bounding box center [651, 90] width 1173 height 26
click at [912, 606] on button "Envoyer" at bounding box center [932, 612] width 49 height 22
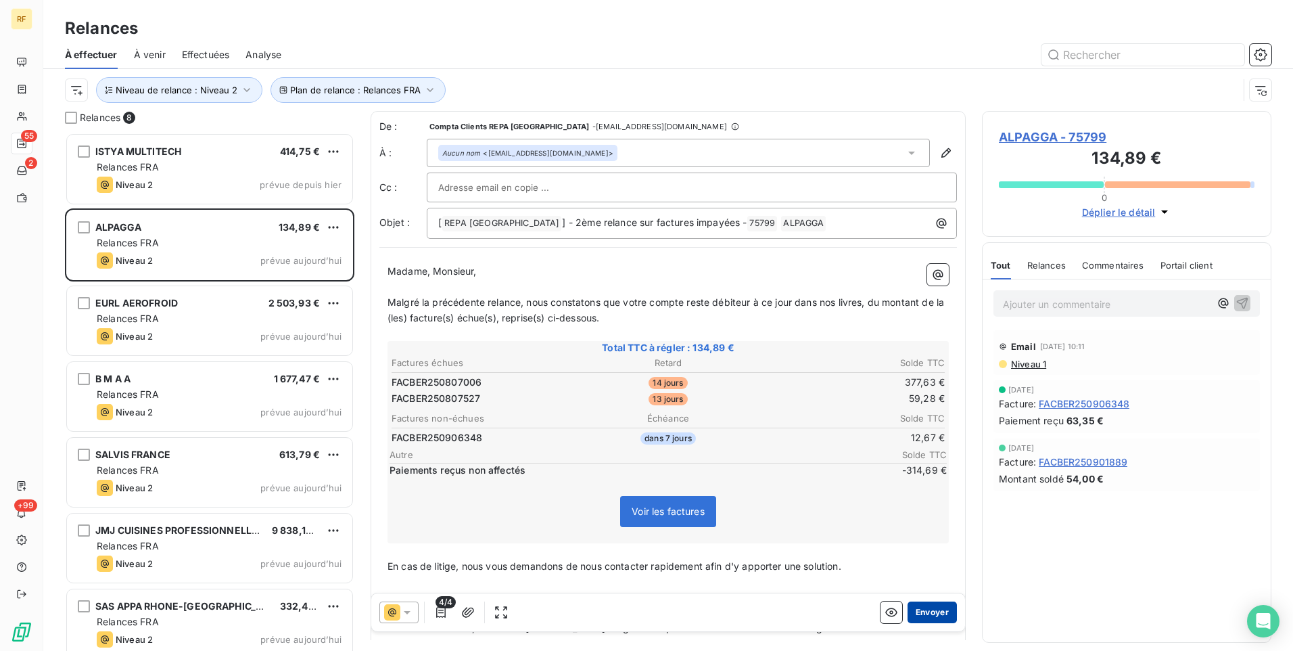
click at [929, 607] on button "Envoyer" at bounding box center [932, 612] width 49 height 22
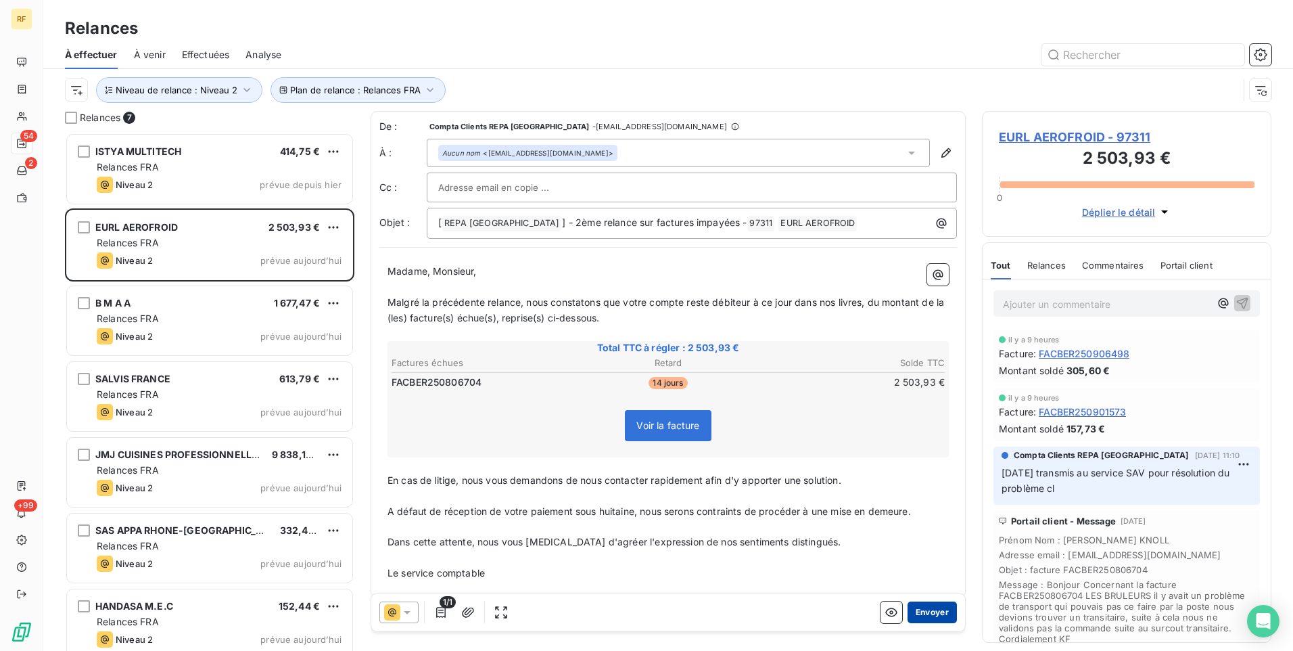
click at [931, 609] on button "Envoyer" at bounding box center [932, 612] width 49 height 22
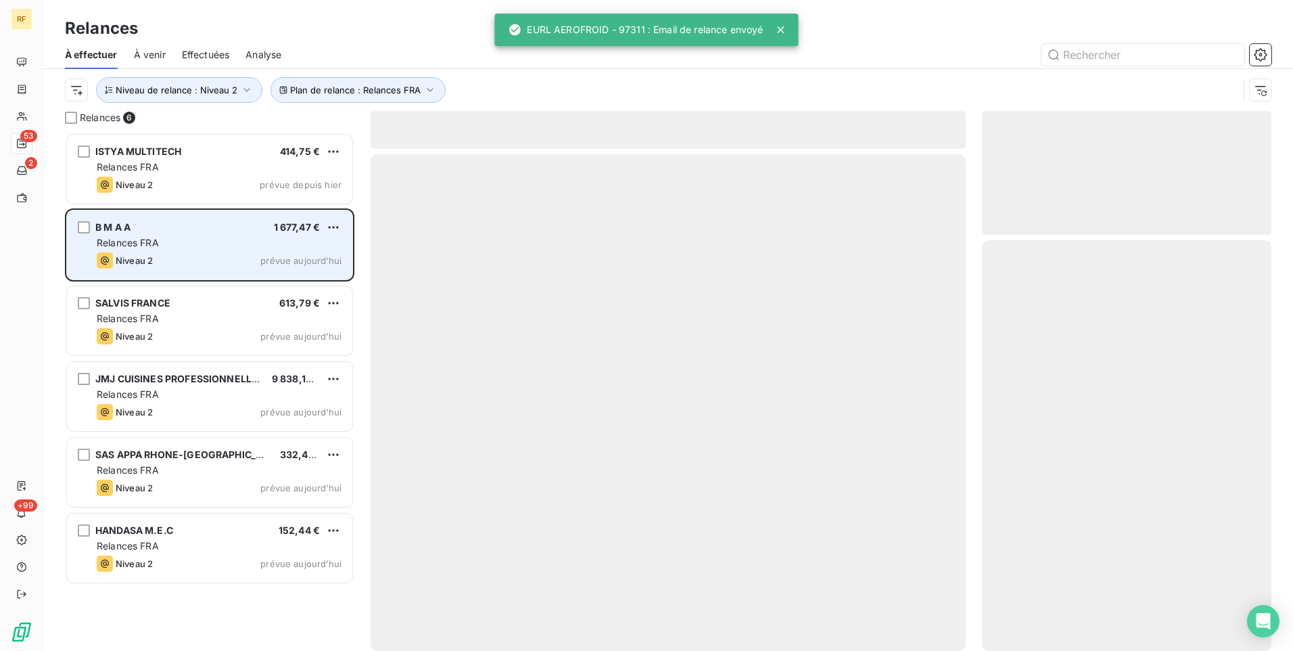
click at [266, 264] on span "prévue aujourd’hui" at bounding box center [300, 260] width 81 height 11
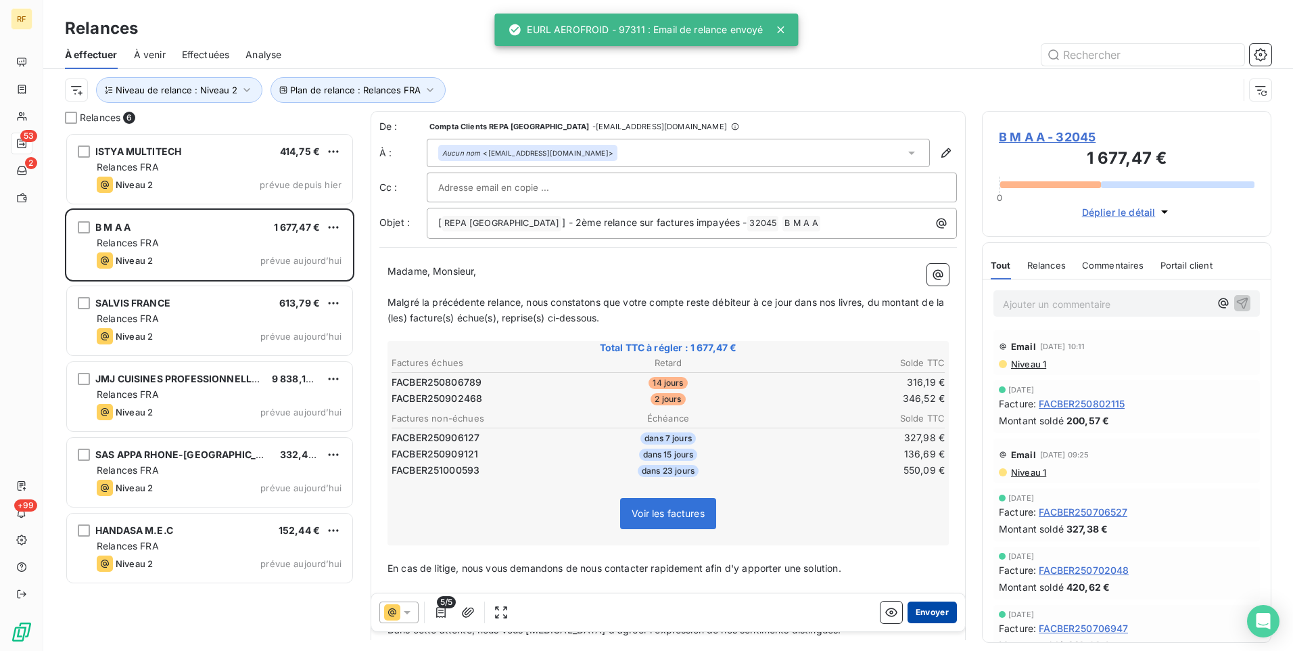
click at [916, 607] on button "Envoyer" at bounding box center [932, 612] width 49 height 22
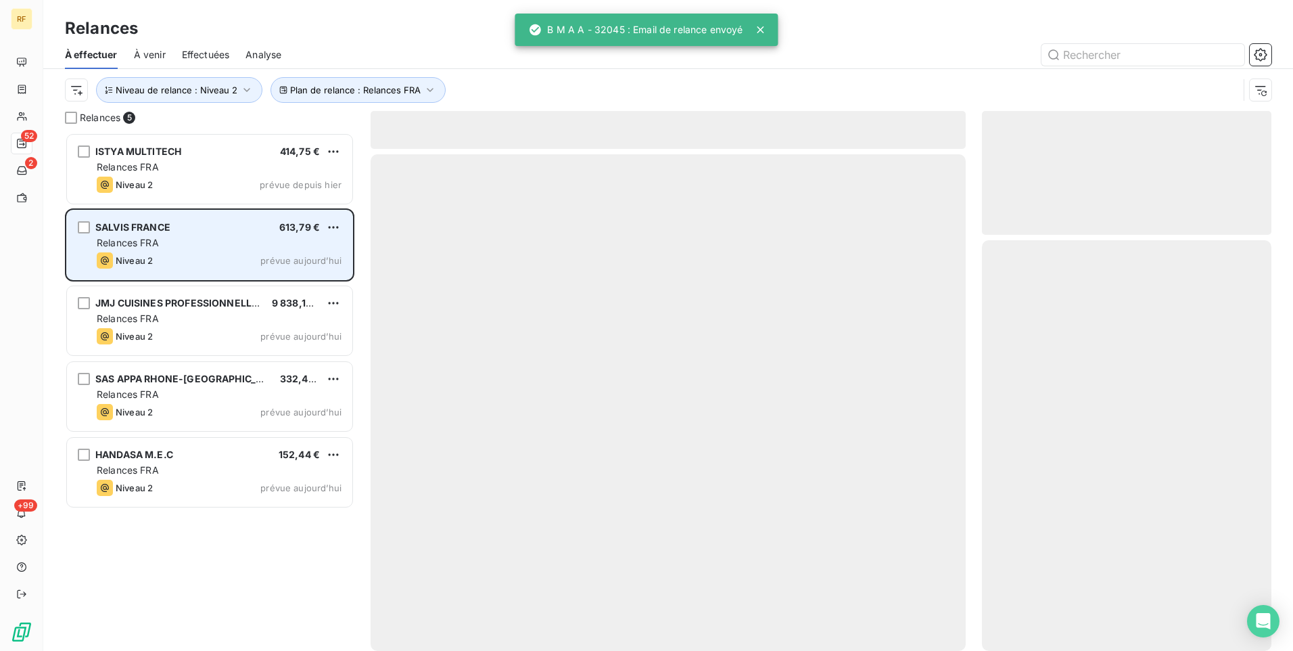
click at [204, 233] on div "SALVIS FRANCE 613,79 €" at bounding box center [219, 227] width 245 height 12
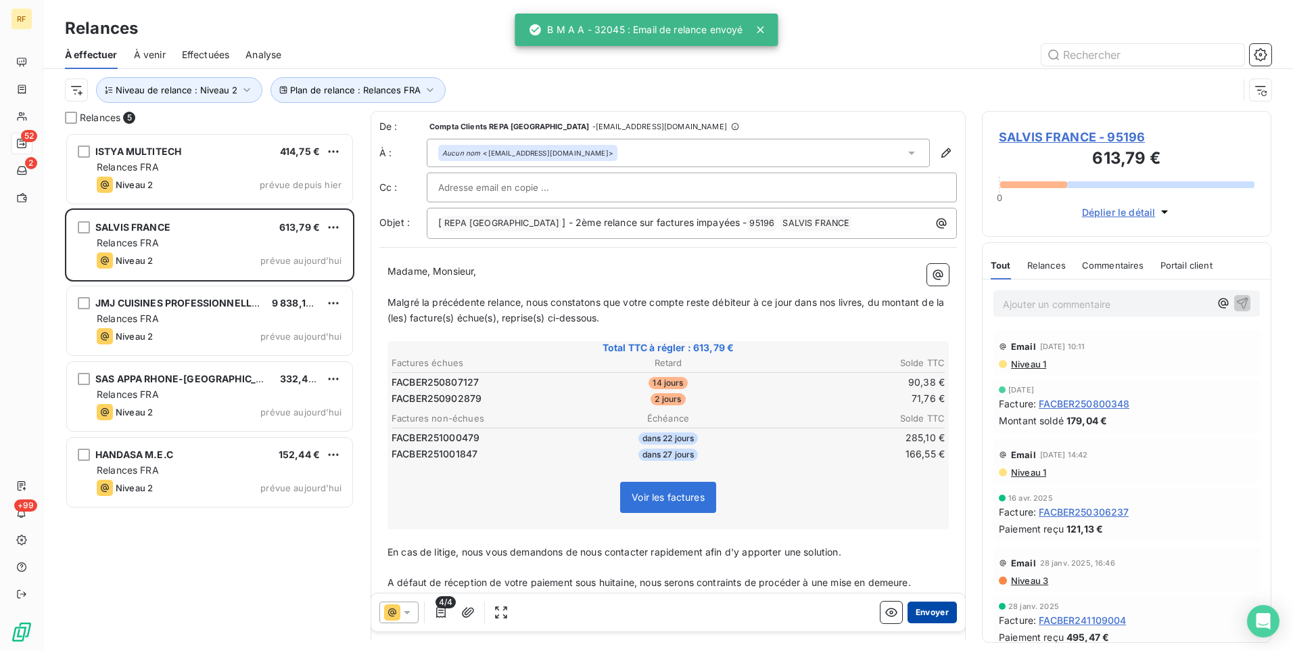
click at [925, 606] on button "Envoyer" at bounding box center [932, 612] width 49 height 22
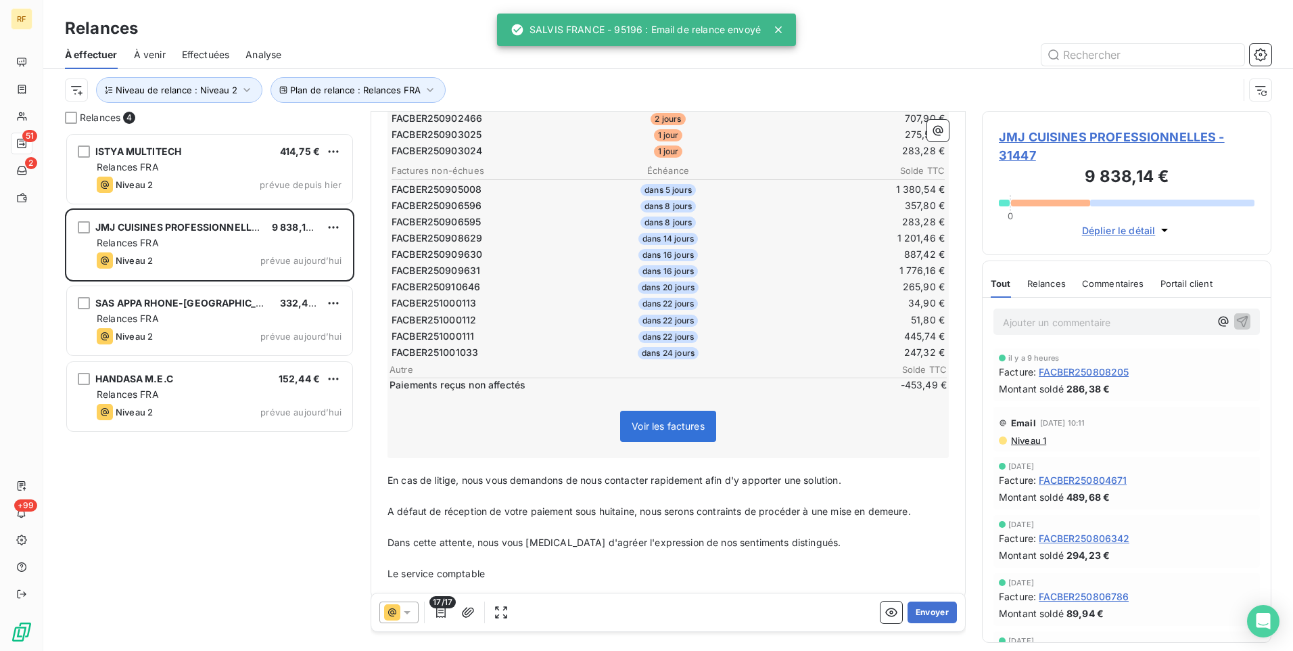
scroll to position [311, 0]
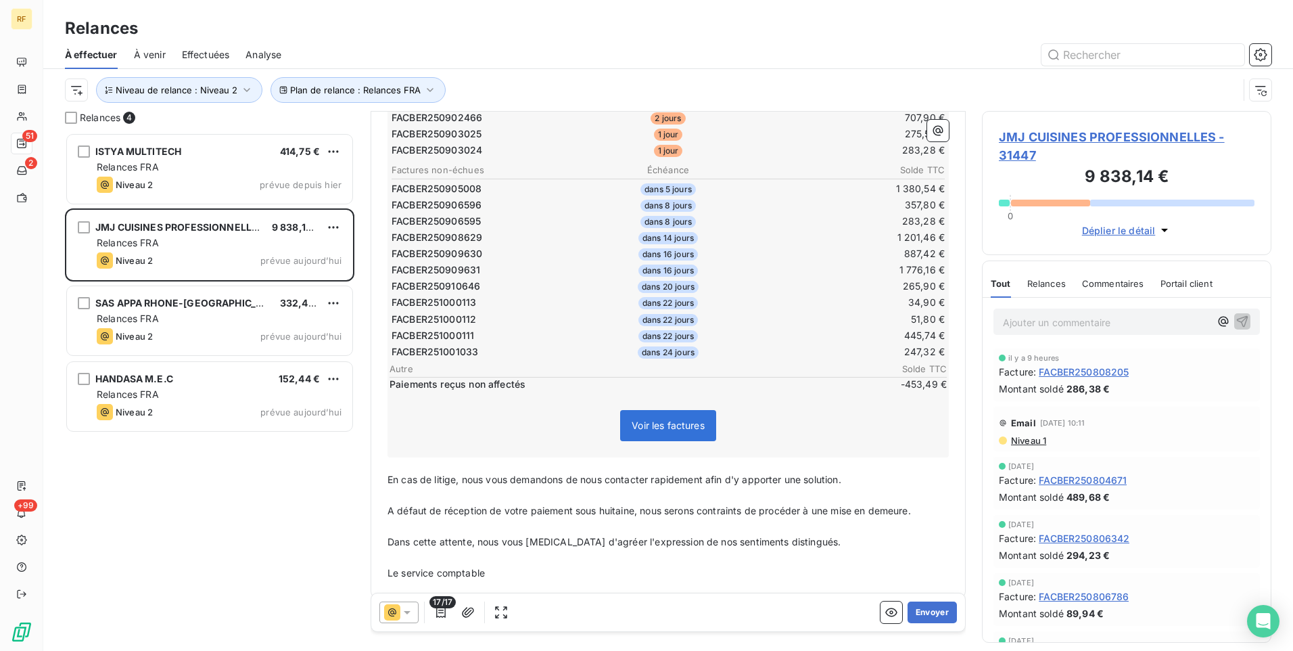
click at [1131, 279] on span "Commentaires" at bounding box center [1113, 283] width 62 height 11
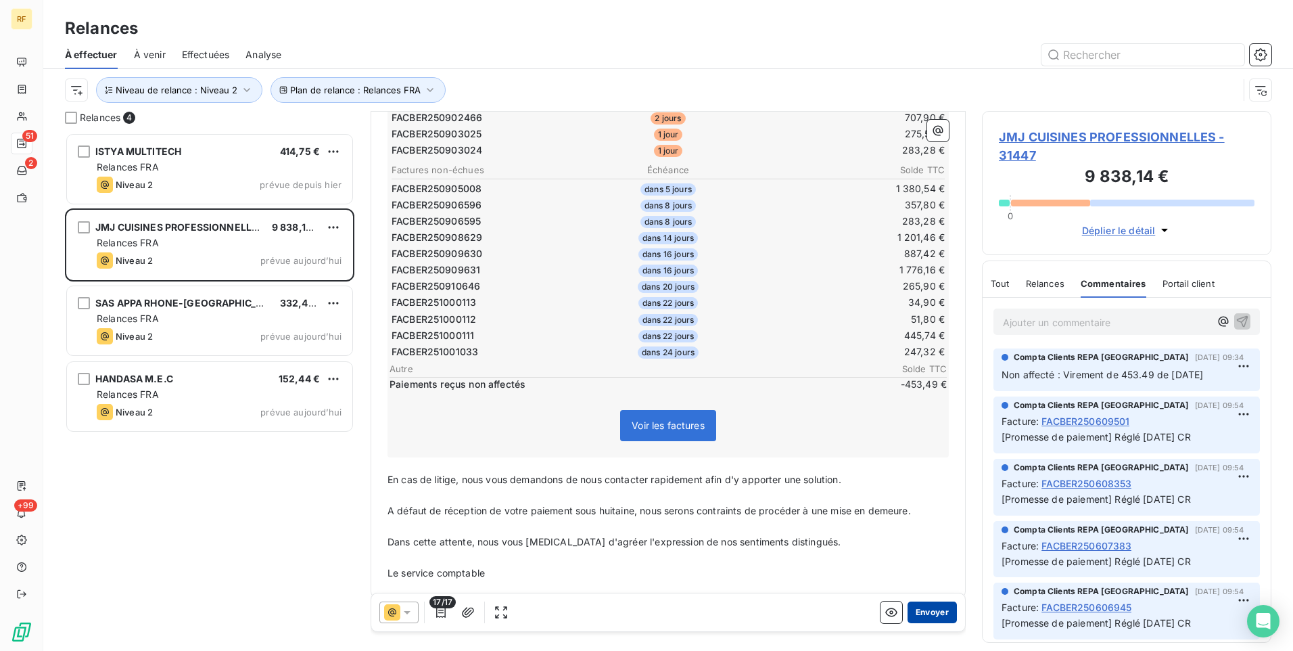
click at [927, 614] on button "Envoyer" at bounding box center [932, 612] width 49 height 22
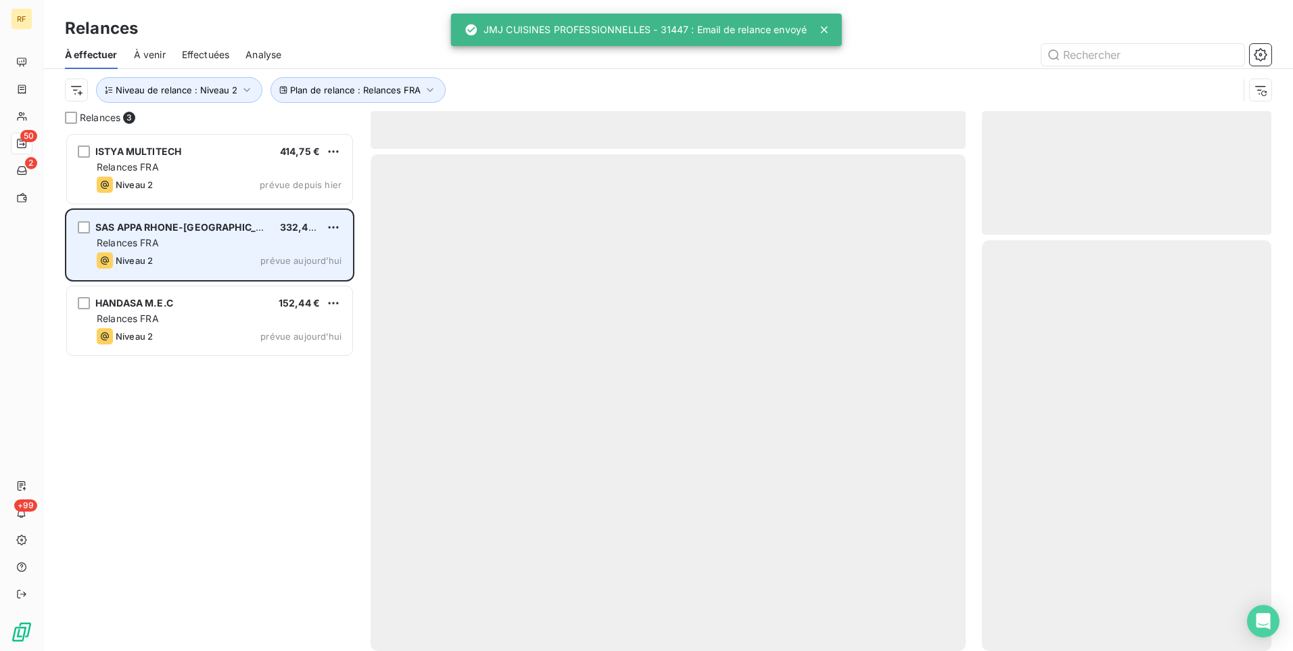
click at [208, 235] on div "SAS APPA RHONE-[GEOGRAPHIC_DATA] 332,44 € Relances FRA Niveau 2 prévue [DATE]" at bounding box center [209, 244] width 285 height 69
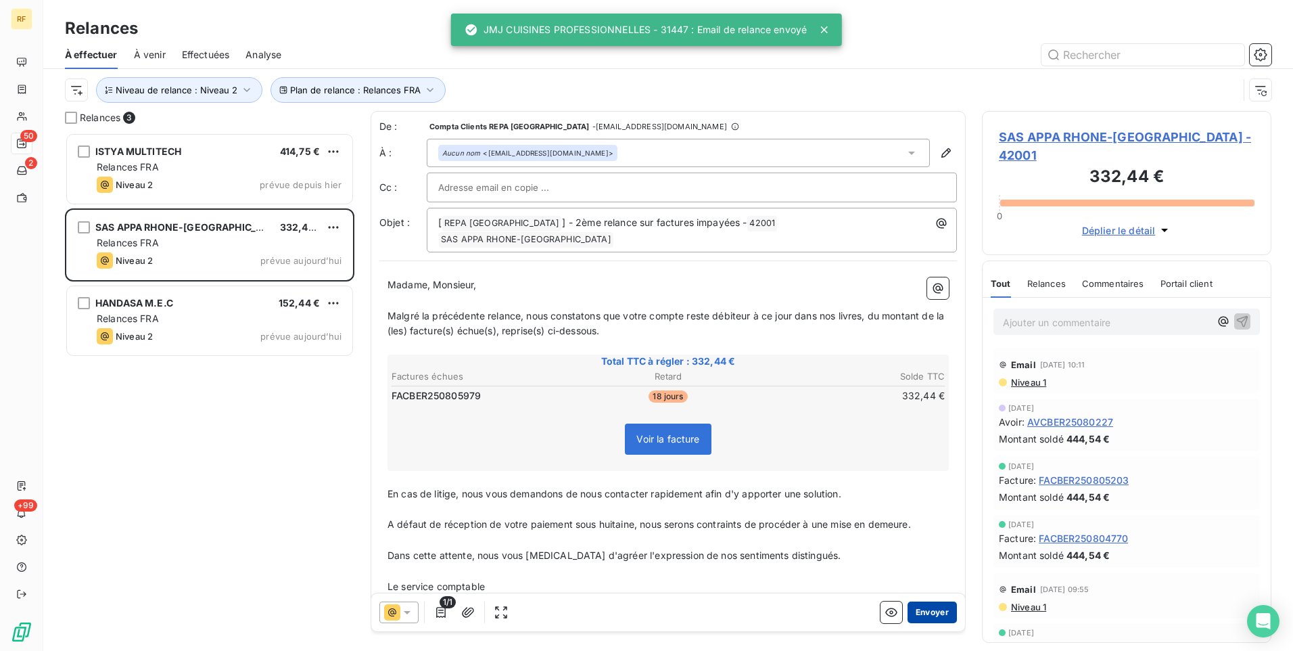
click at [931, 611] on button "Envoyer" at bounding box center [932, 612] width 49 height 22
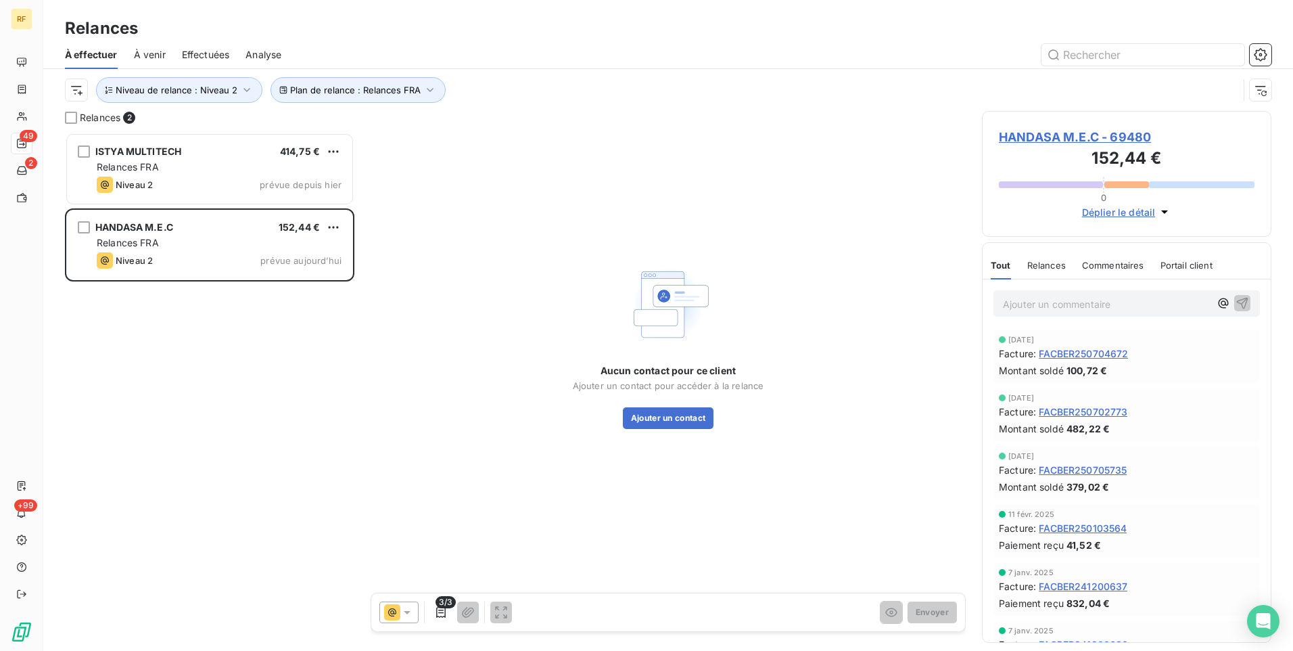
click at [1042, 275] on div "Relances" at bounding box center [1046, 265] width 39 height 28
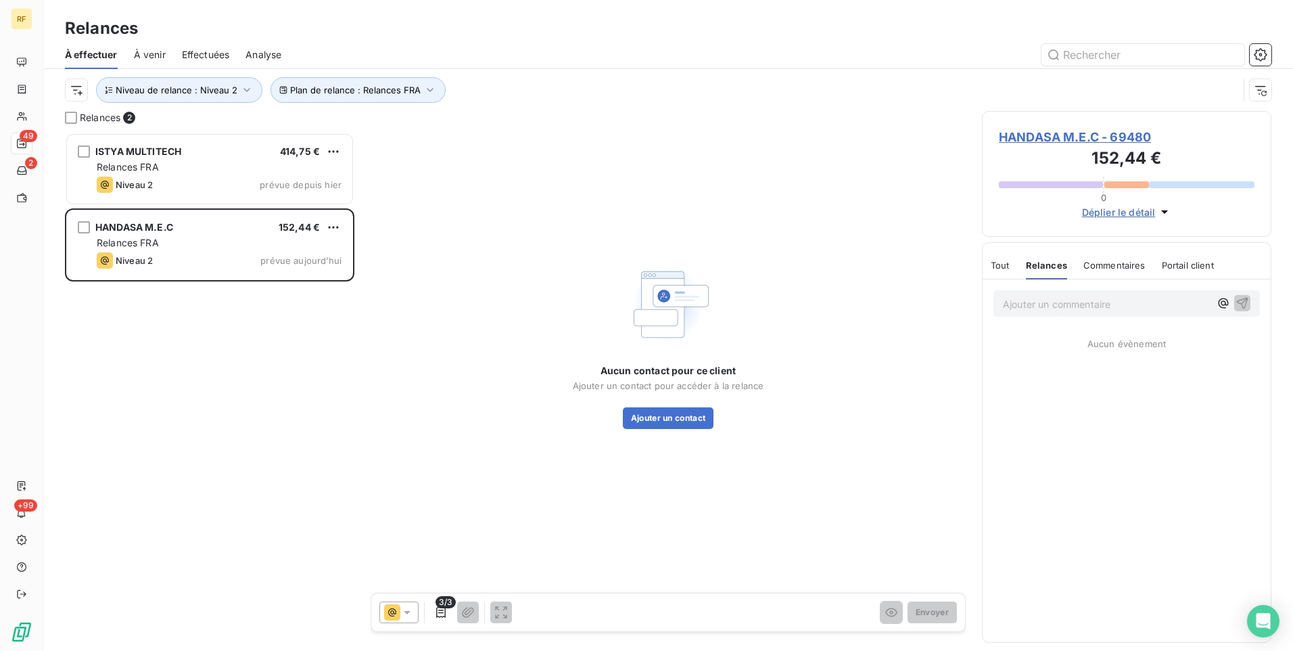
click at [1109, 258] on div "Commentaires" at bounding box center [1114, 265] width 62 height 28
click at [1046, 264] on span "Relances" at bounding box center [1045, 265] width 39 height 11
click at [999, 266] on span "Tout" at bounding box center [1000, 265] width 19 height 11
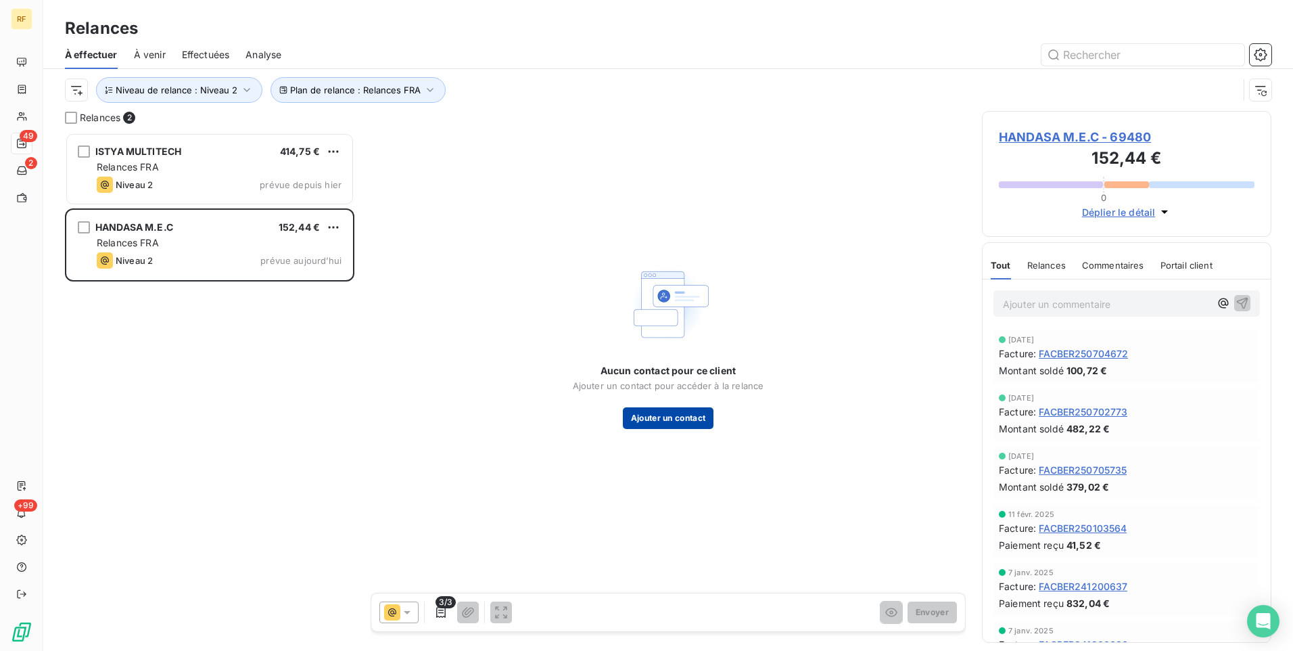
click at [658, 413] on button "Ajouter un contact" at bounding box center [668, 418] width 91 height 22
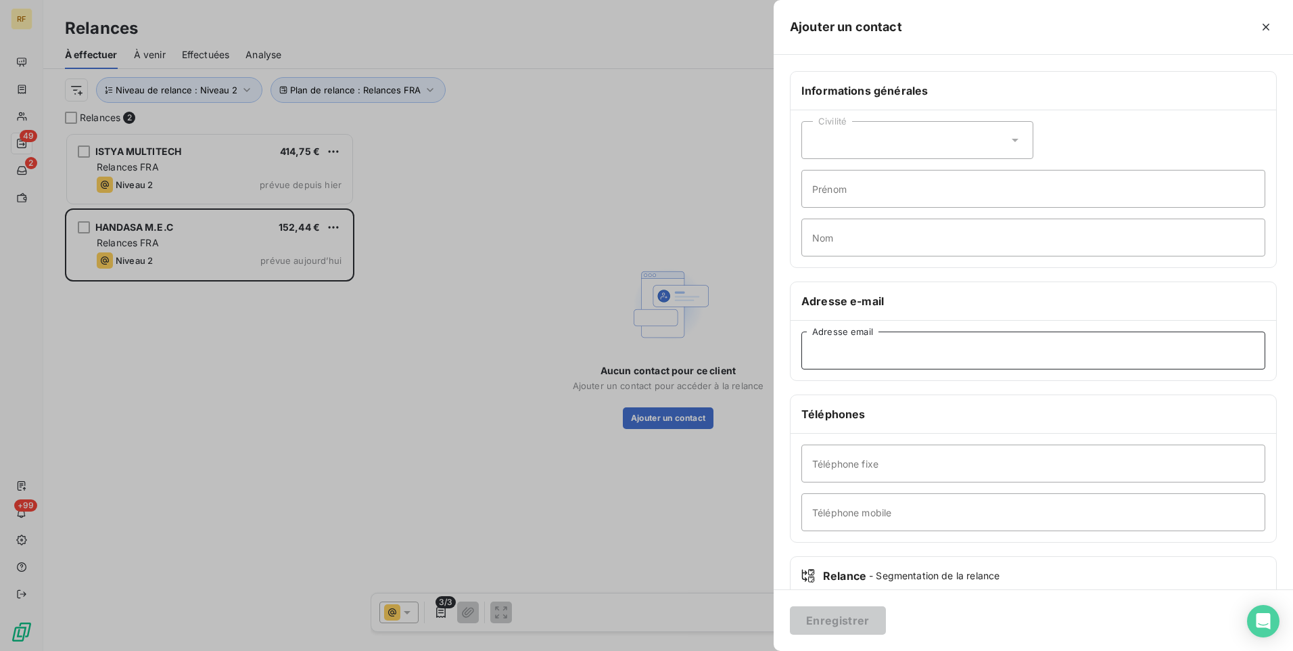
click at [847, 356] on input "Adresse email" at bounding box center [1033, 350] width 464 height 38
paste input "[EMAIL_ADDRESS][DOMAIN_NAME]"
type input "[EMAIL_ADDRESS][DOMAIN_NAME]"
click at [858, 615] on button "Enregistrer" at bounding box center [838, 620] width 96 height 28
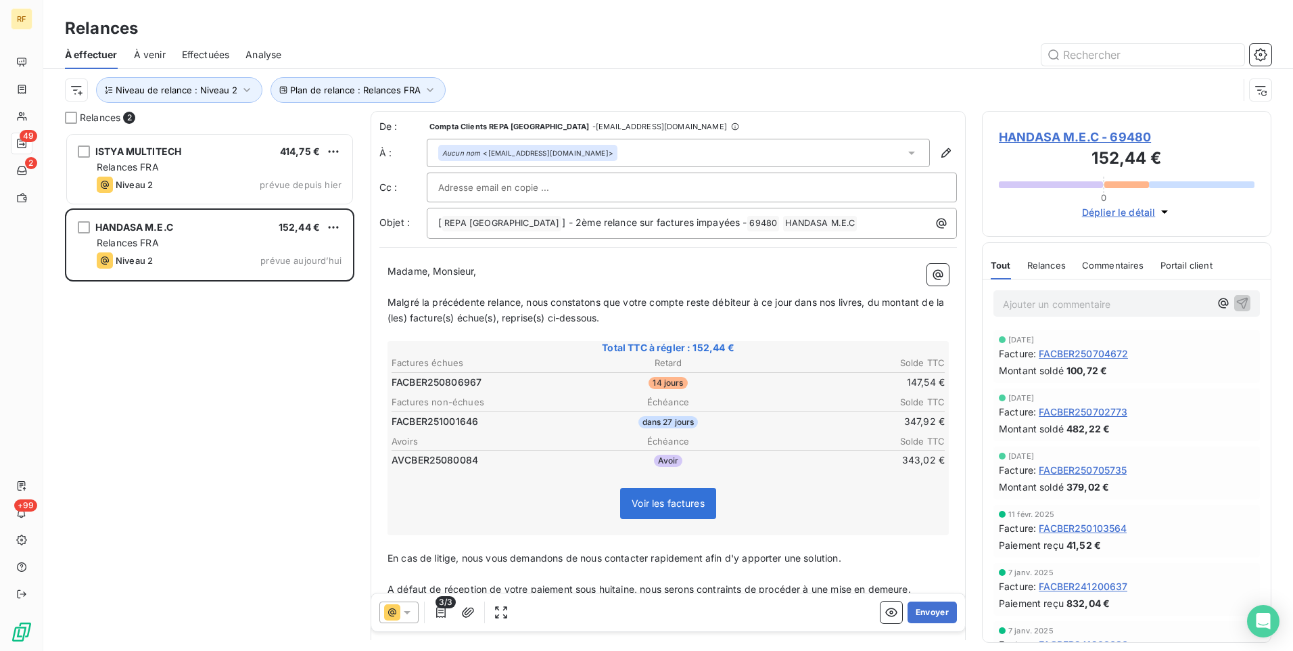
click at [410, 621] on div at bounding box center [398, 612] width 39 height 22
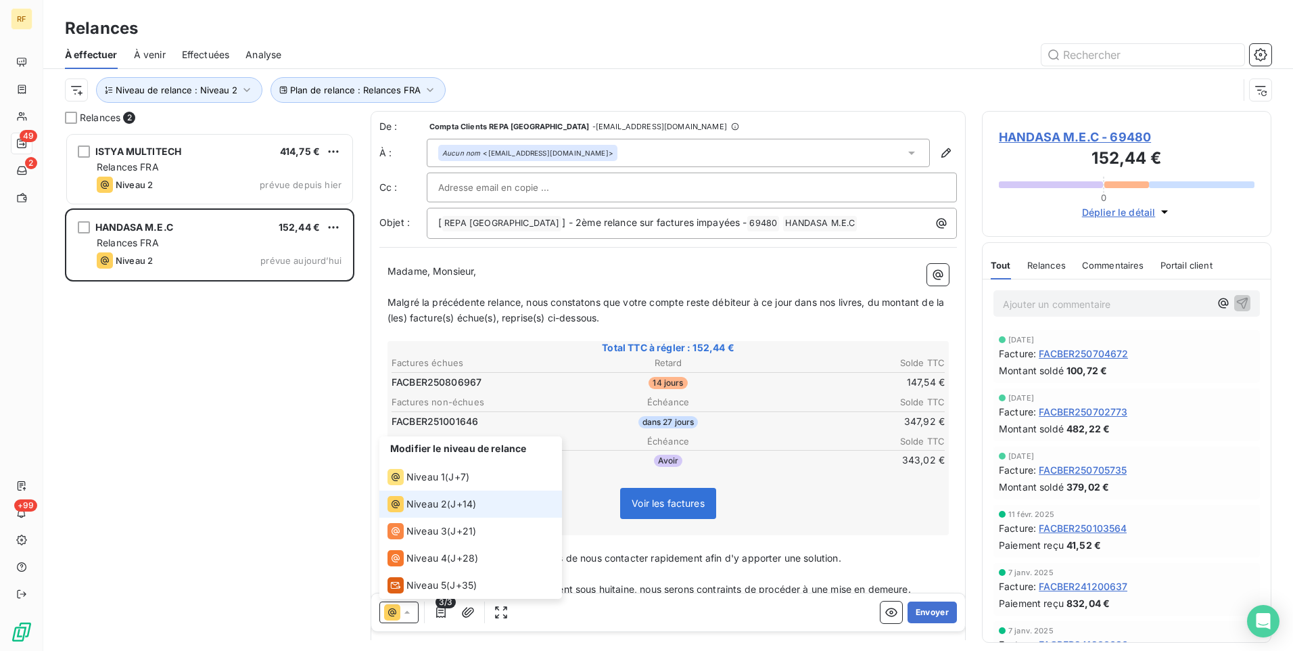
click at [1072, 133] on span "HANDASA M.E.C - 69480" at bounding box center [1127, 137] width 256 height 18
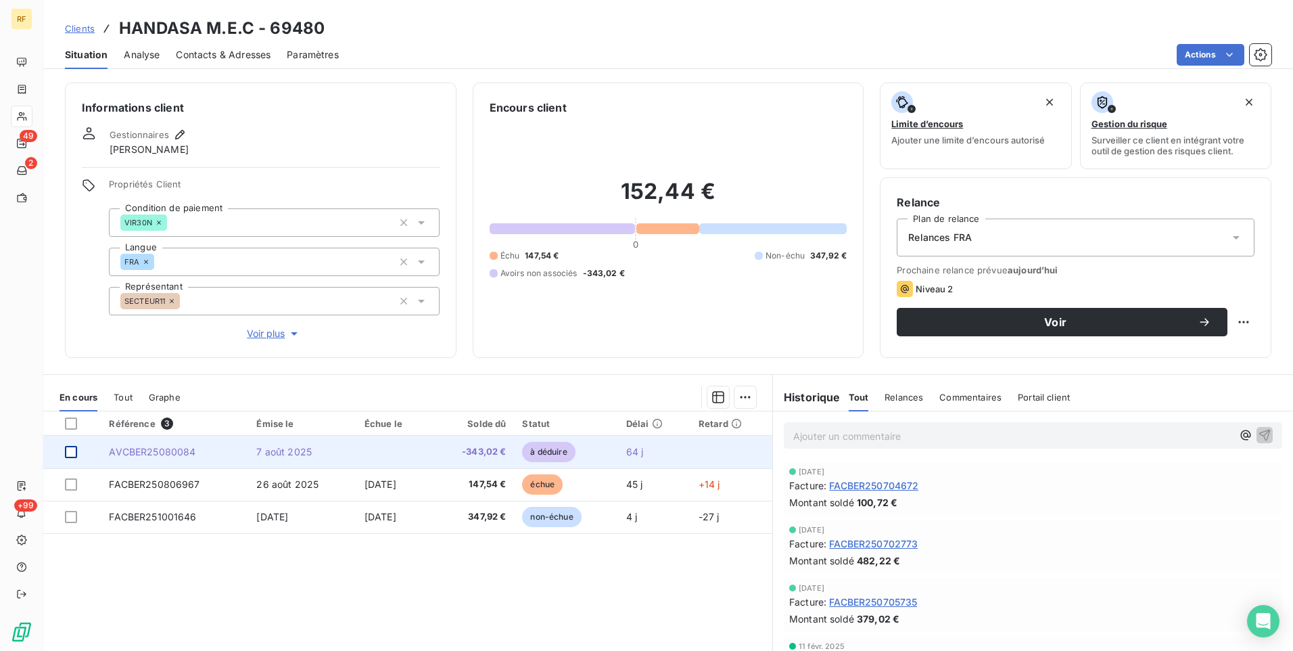
click at [74, 452] on div at bounding box center [71, 452] width 12 height 12
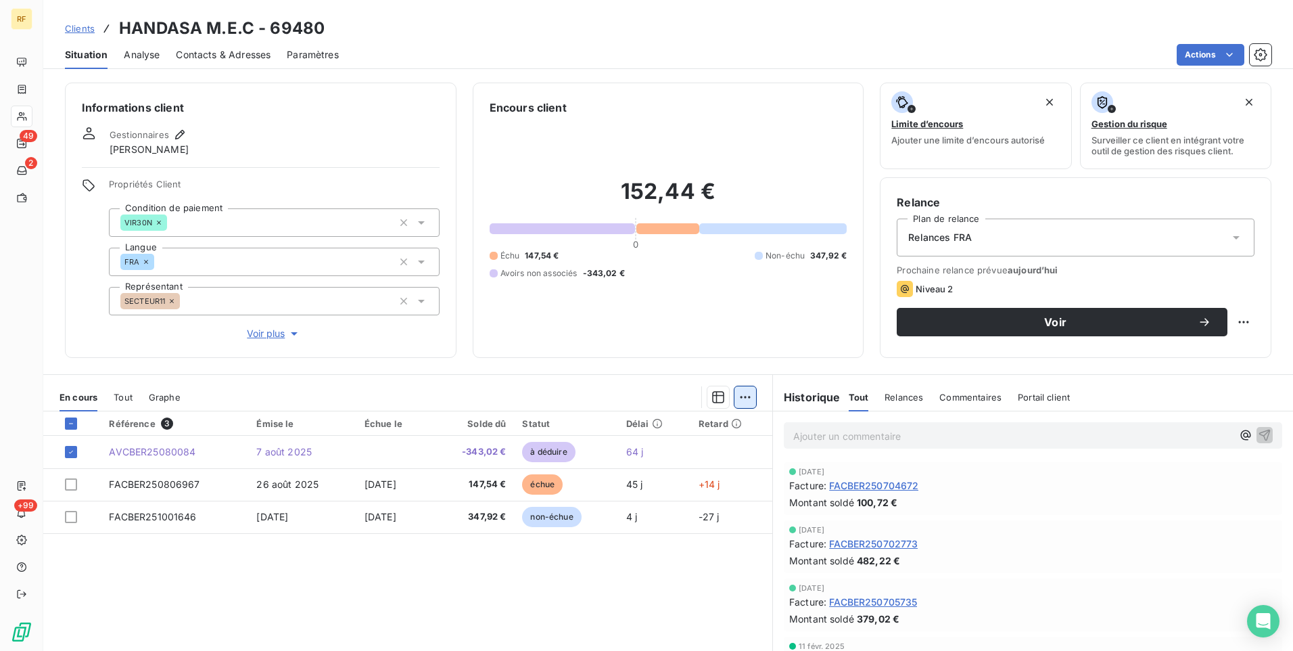
click at [740, 396] on html "RF 49 2 +99 Clients HANDASA M.E.C - 69480 Situation Analyse Contacts & Adresses…" at bounding box center [646, 325] width 1293 height 651
click at [652, 454] on div "Ajouter une promesse de paiement (0 facture)" at bounding box center [622, 451] width 241 height 22
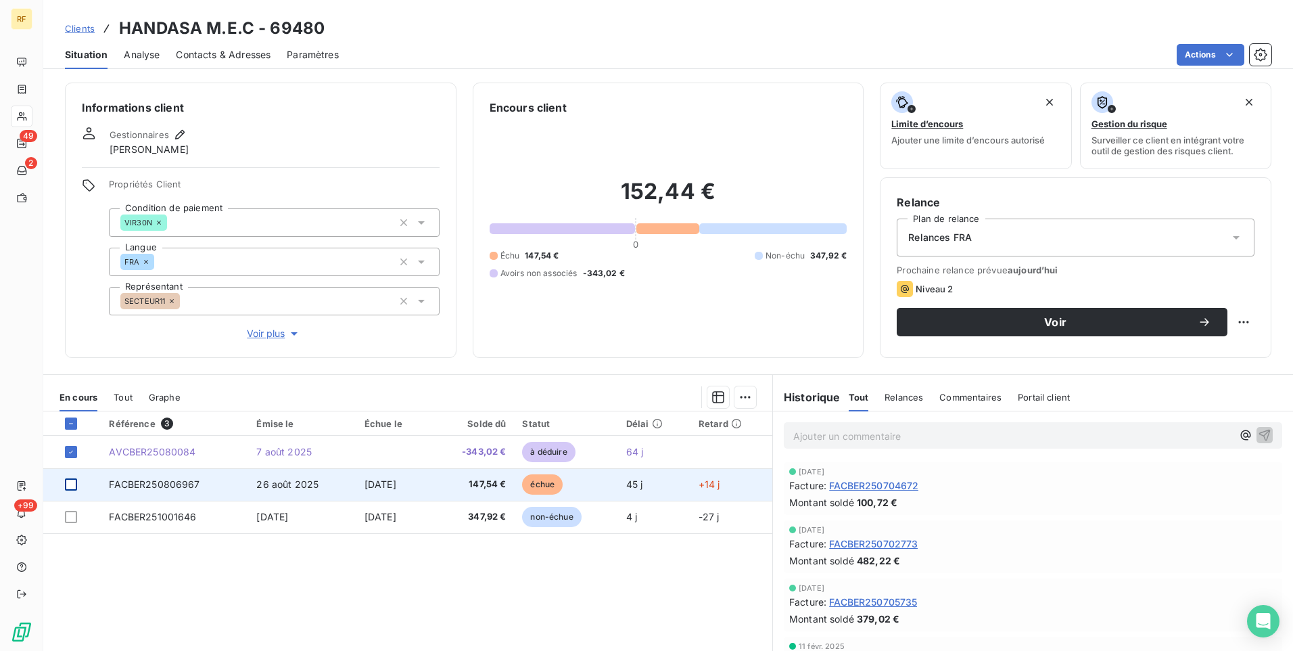
click at [74, 482] on div at bounding box center [71, 484] width 12 height 12
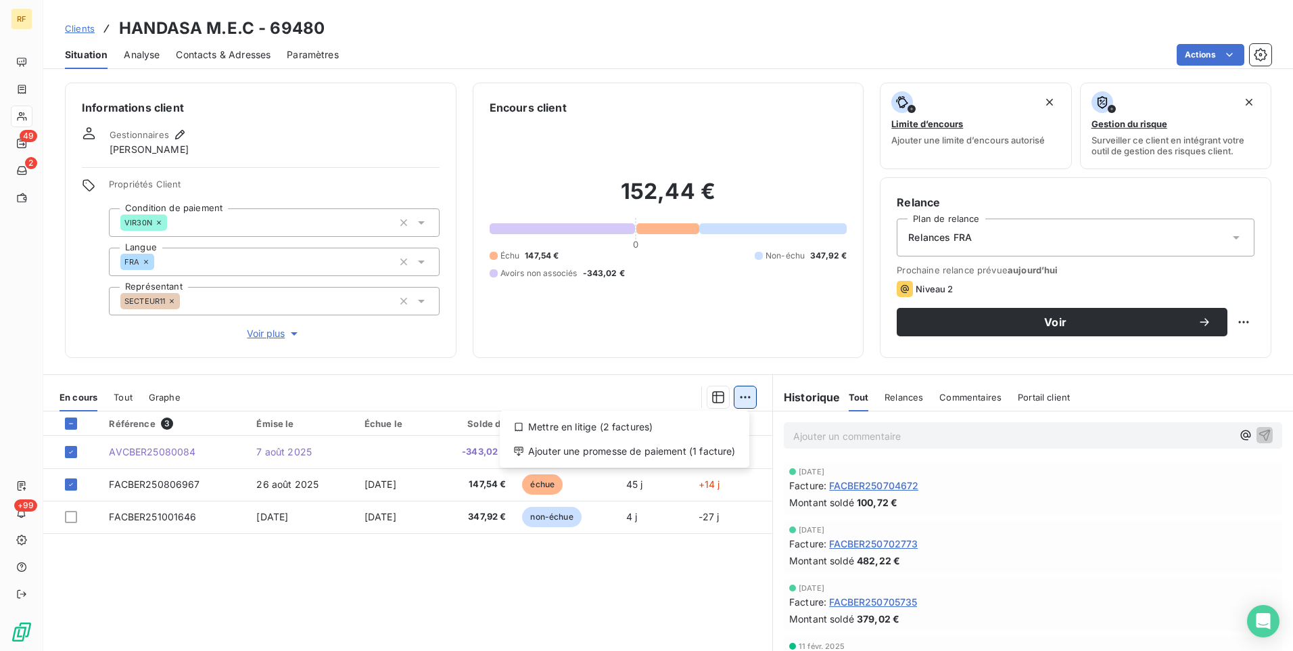
click at [733, 400] on html "RF 49 2 +99 Clients HANDASA M.E.C - 69480 Situation Analyse Contacts & Adresses…" at bounding box center [646, 325] width 1293 height 651
click at [675, 448] on div "Ajouter une promesse de paiement (1 facture)" at bounding box center [624, 451] width 239 height 22
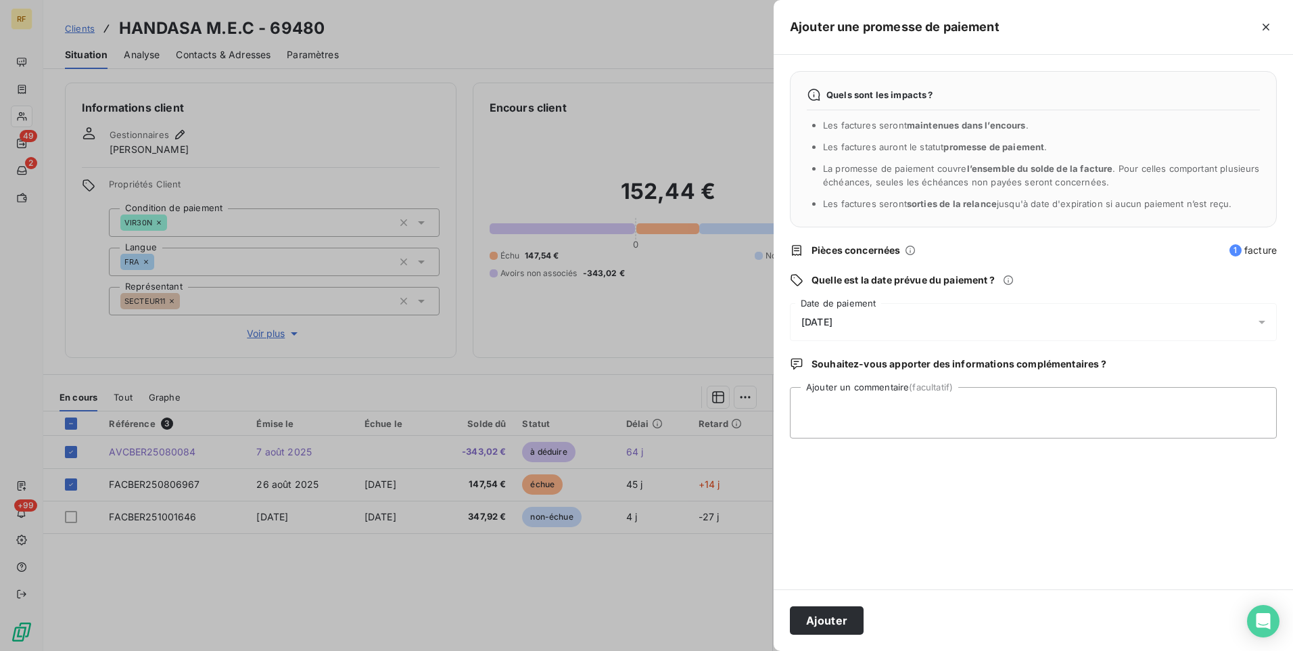
click at [870, 319] on div "[DATE]" at bounding box center [1033, 322] width 487 height 38
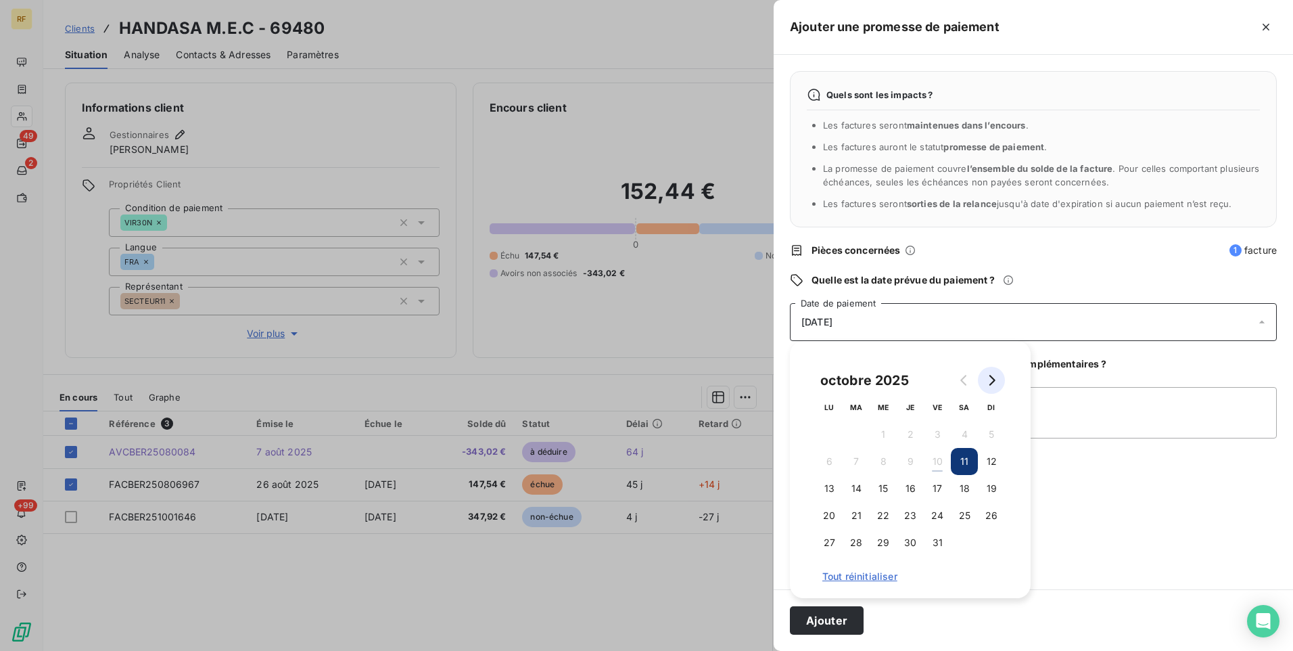
click at [994, 383] on icon "Go to next month" at bounding box center [991, 380] width 11 height 11
click at [947, 463] on button "7" at bounding box center [937, 461] width 27 height 27
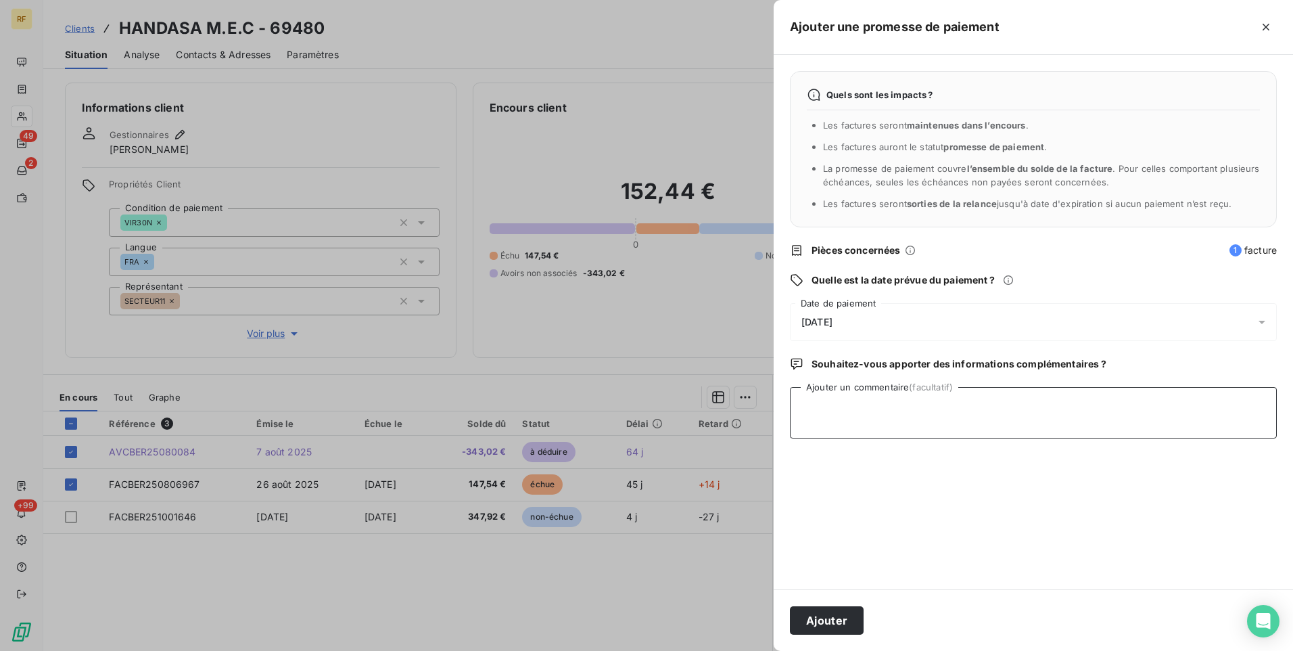
click at [1077, 433] on textarea "Ajouter un commentaire (facultatif)" at bounding box center [1033, 412] width 487 height 51
type textarea "Créditeur jusque [DATE] CR"
click at [839, 615] on button "Ajouter" at bounding box center [827, 620] width 74 height 28
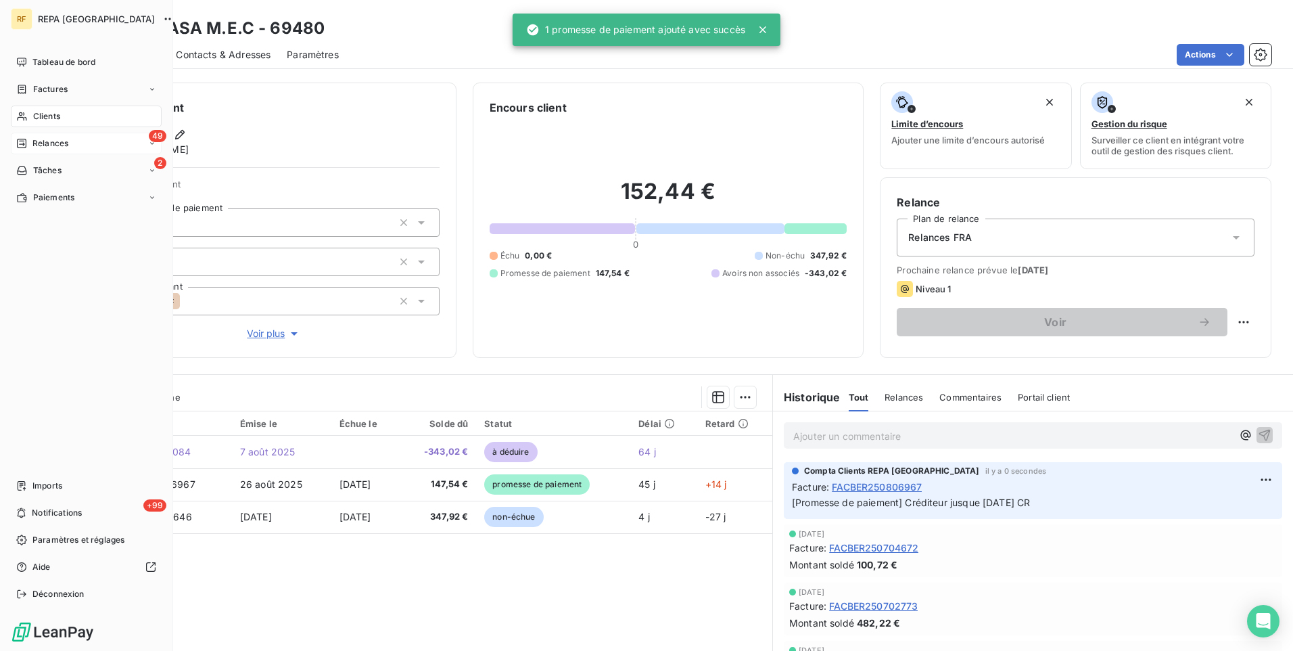
click at [60, 139] on span "Relances" at bounding box center [50, 143] width 36 height 12
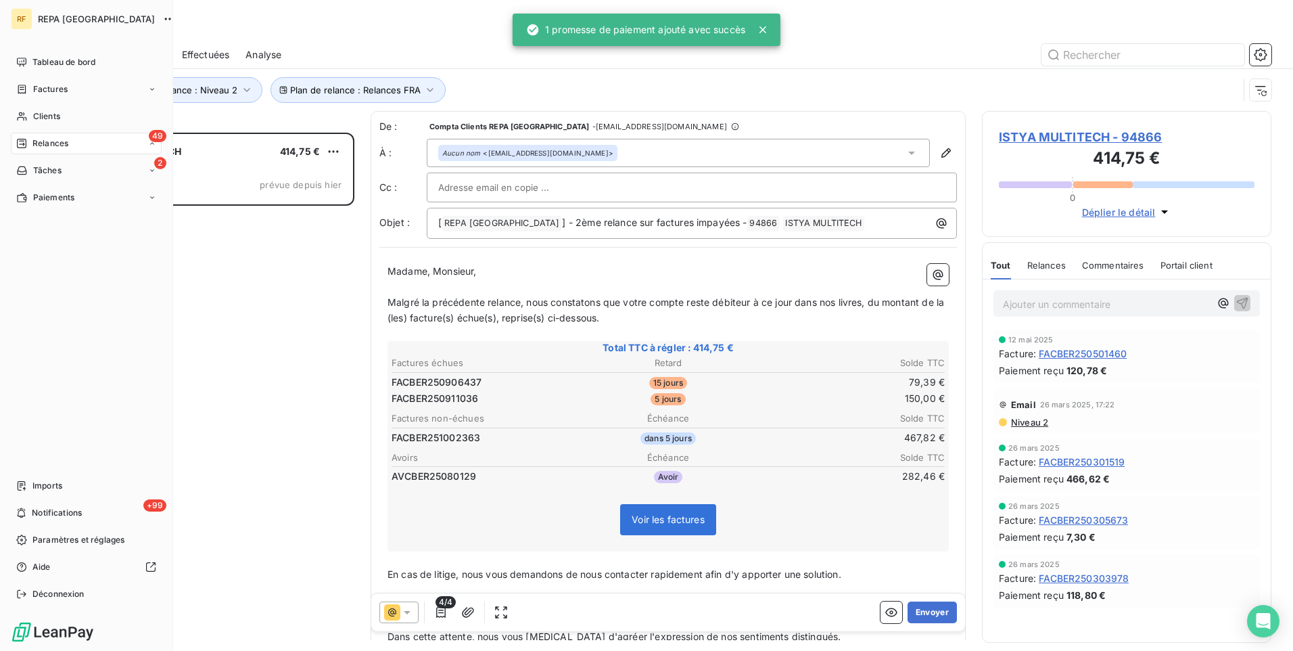
scroll to position [508, 279]
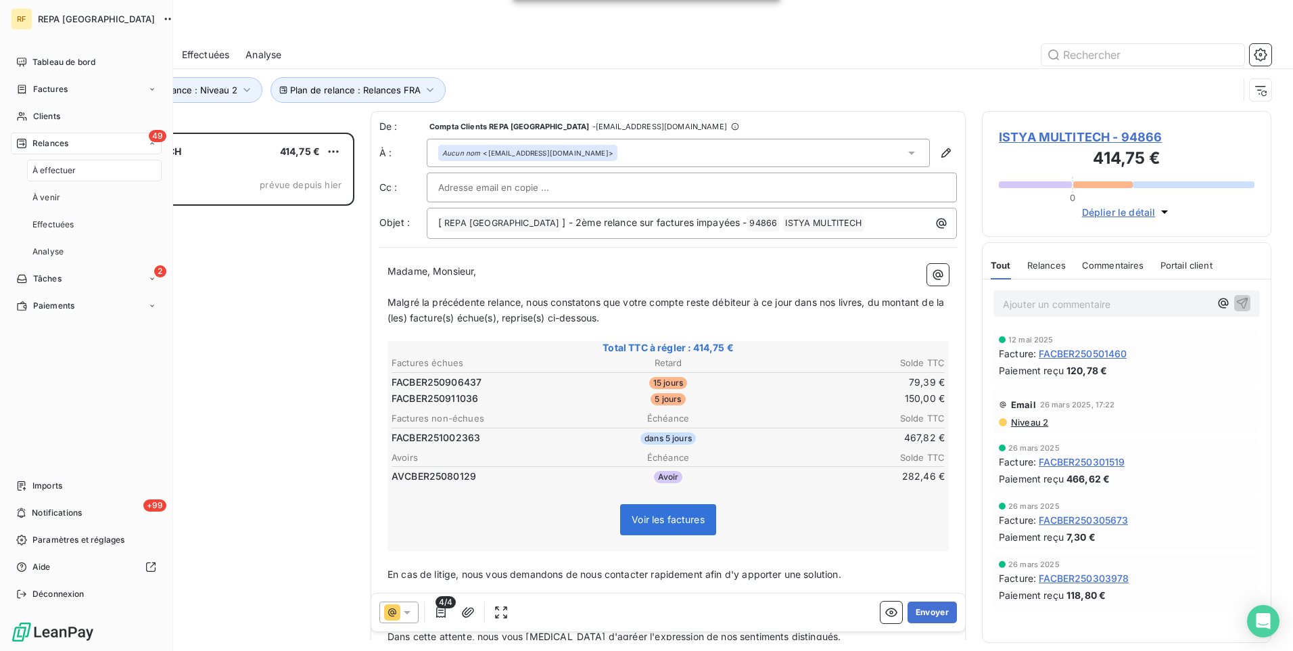
click at [66, 167] on span "À effectuer" at bounding box center [54, 170] width 44 height 12
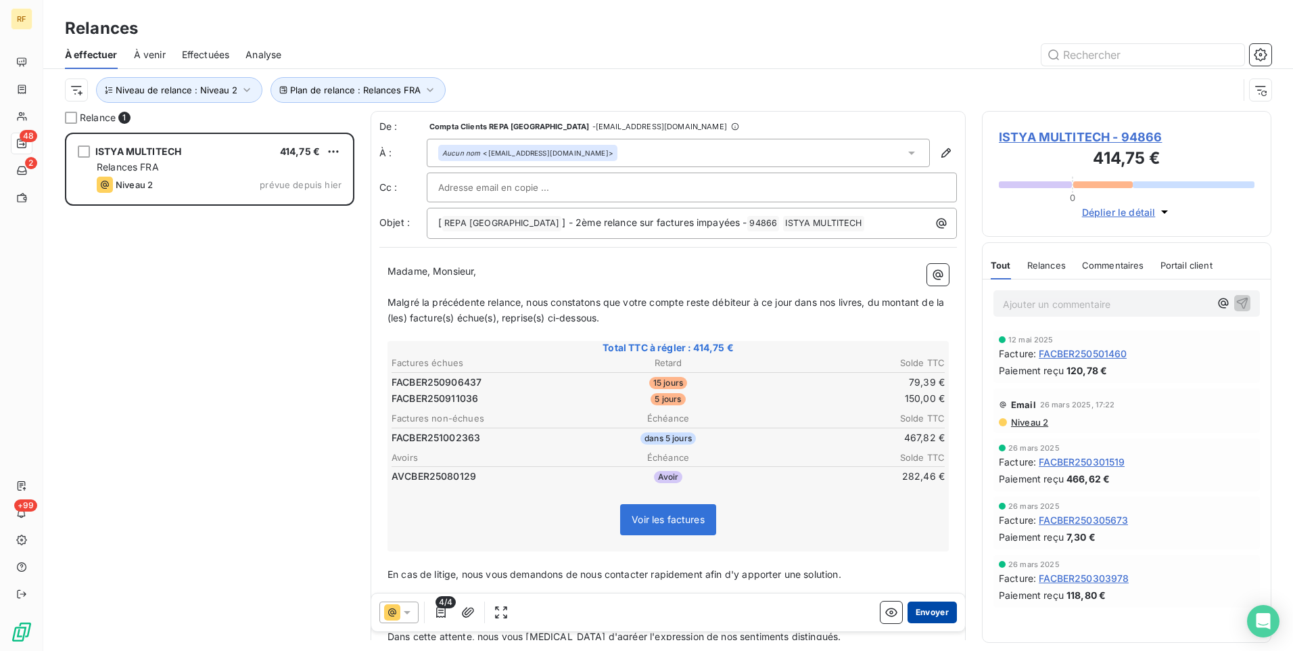
click at [922, 611] on button "Envoyer" at bounding box center [932, 612] width 49 height 22
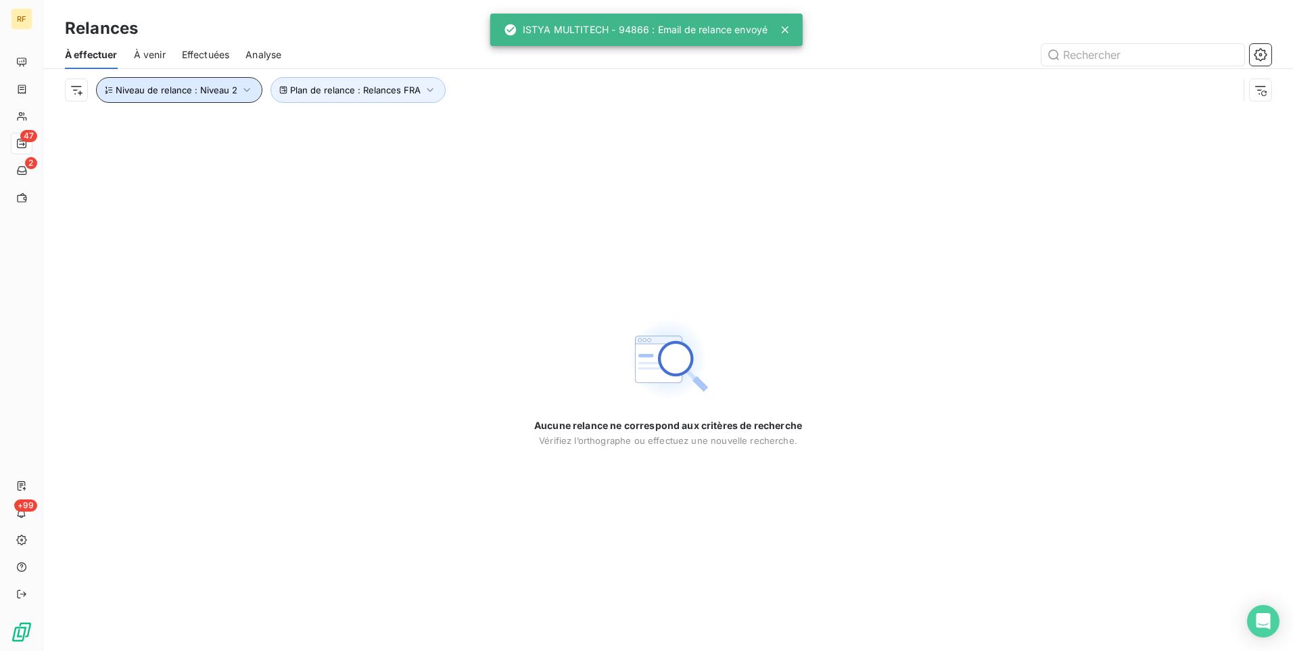
click at [222, 92] on span "Niveau de relance : Niveau 2" at bounding box center [177, 90] width 122 height 11
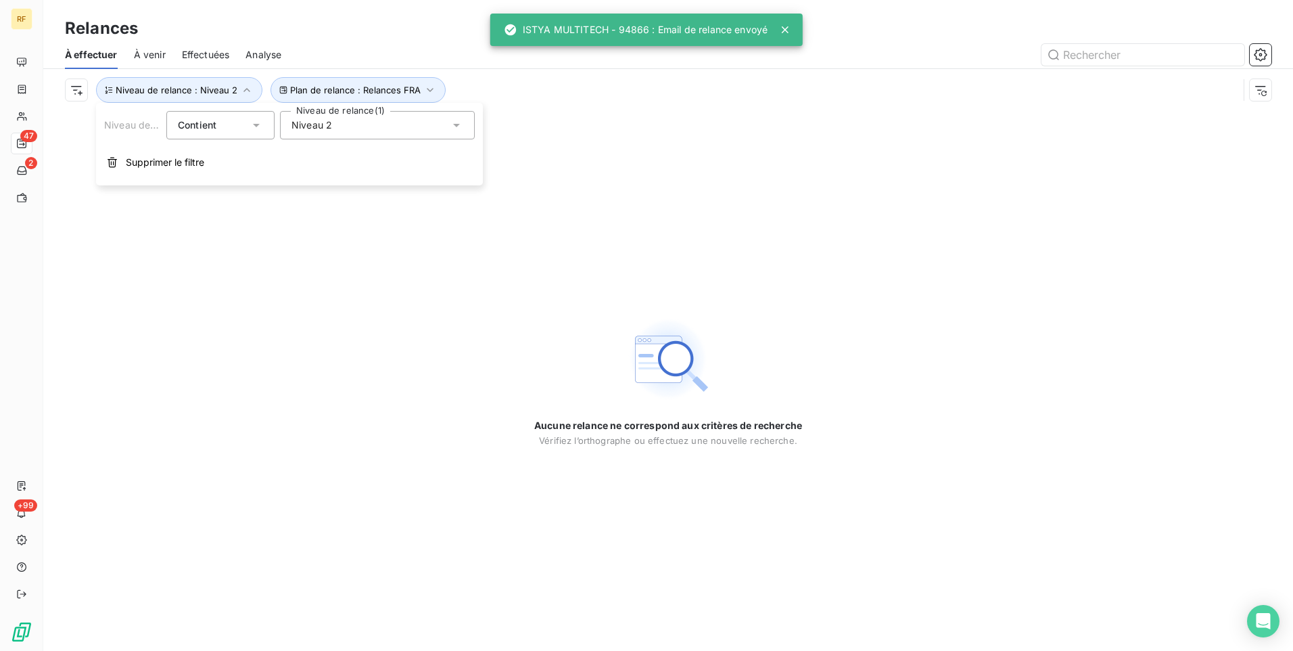
click at [323, 122] on span "Niveau 2" at bounding box center [311, 125] width 41 height 14
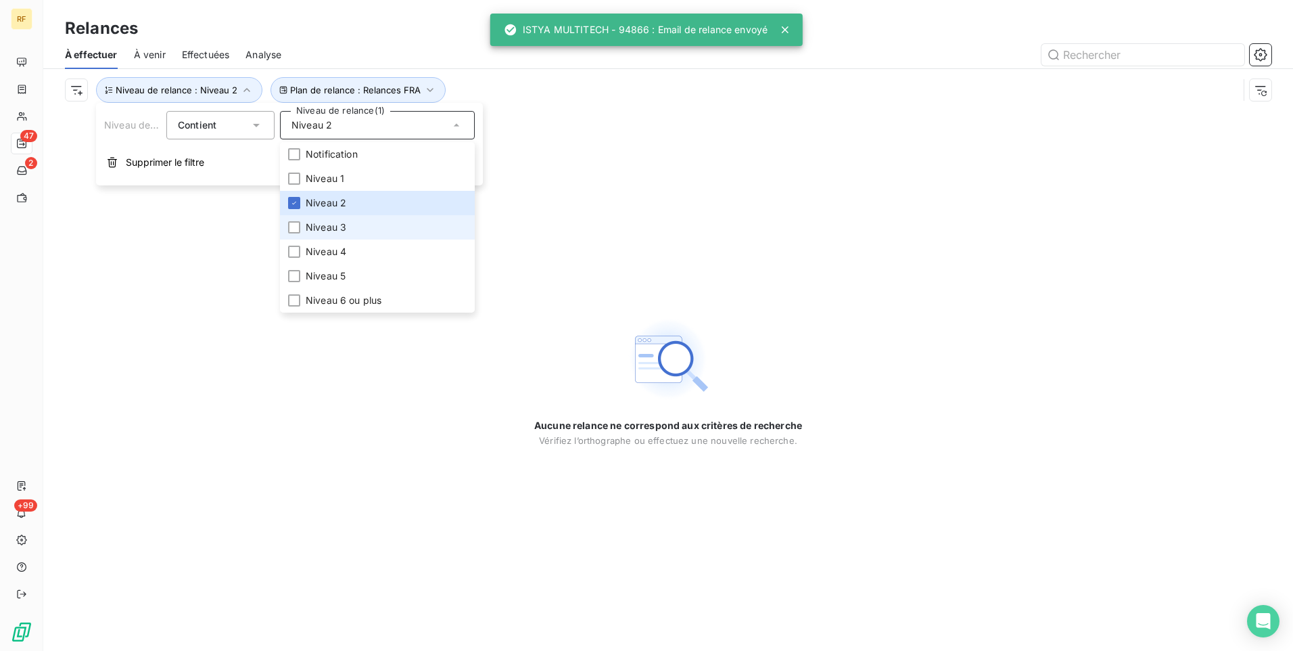
click at [325, 218] on li "Niveau 3" at bounding box center [377, 227] width 195 height 24
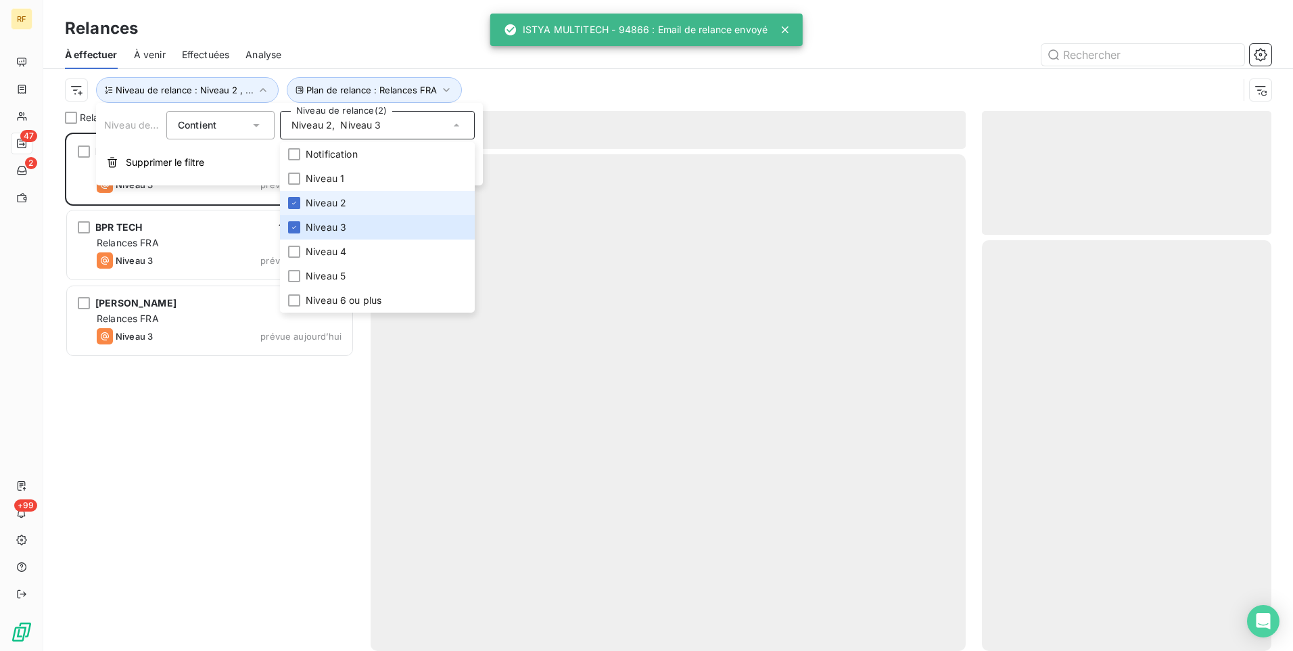
scroll to position [508, 279]
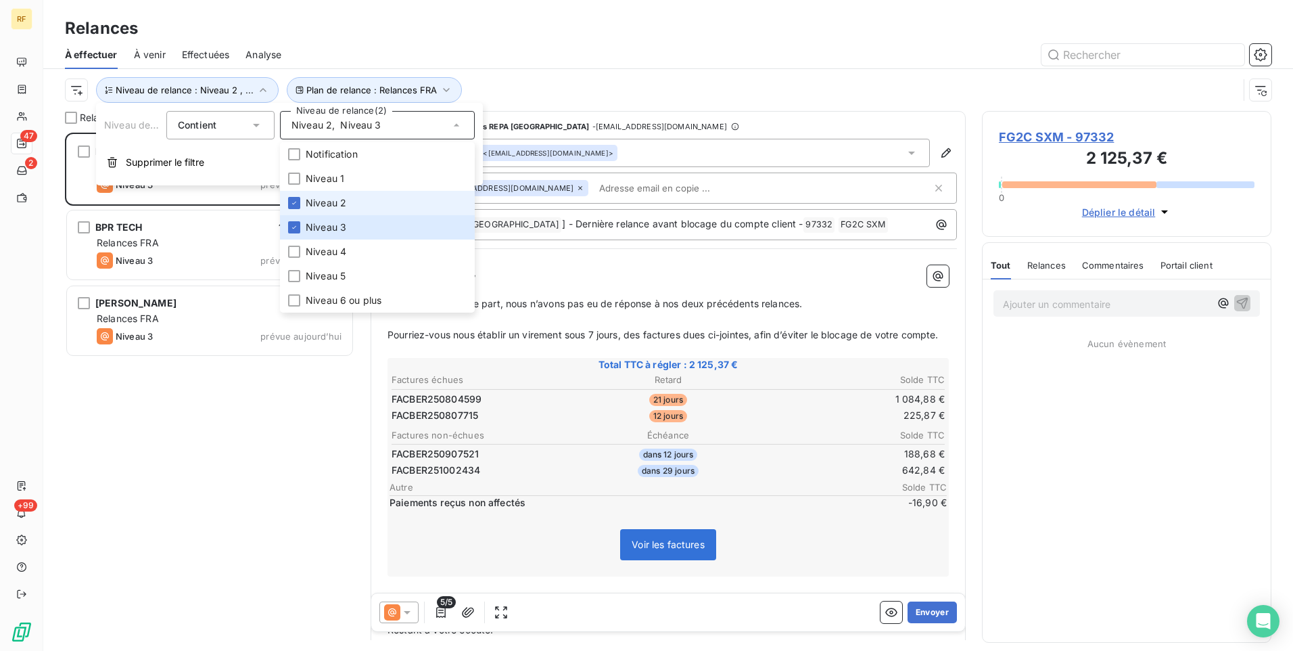
click at [342, 192] on li "Niveau 2" at bounding box center [377, 203] width 195 height 24
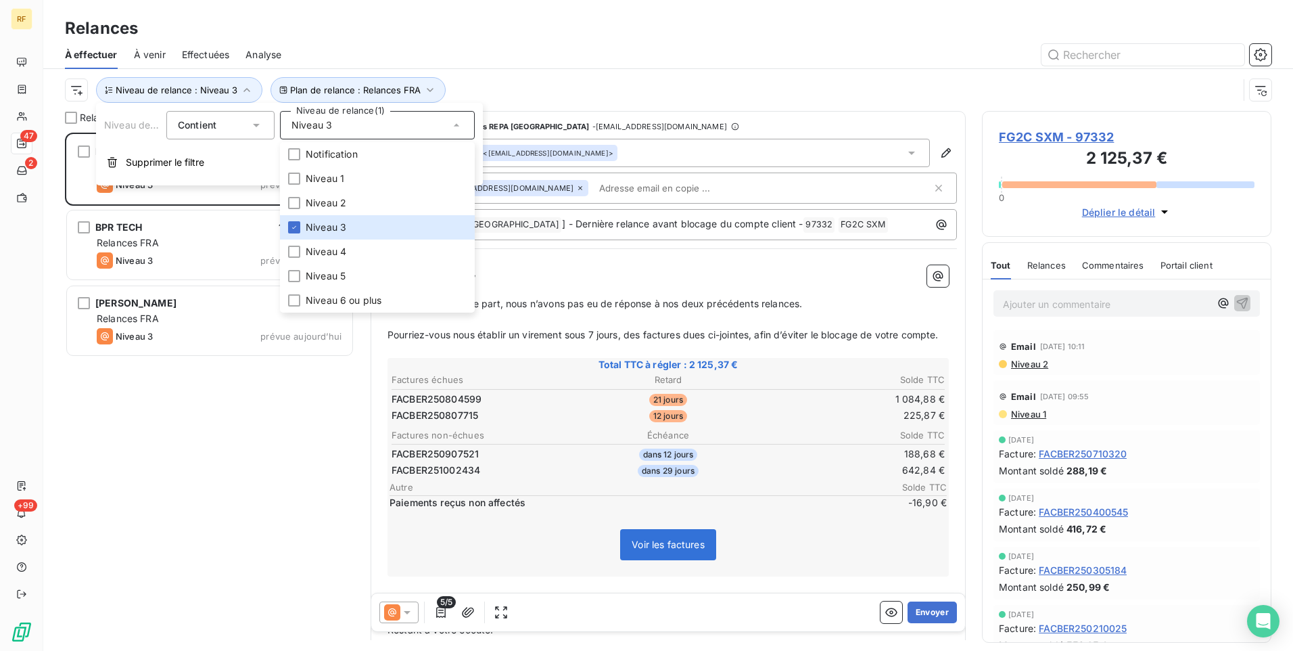
click at [238, 475] on div "FG2C SXM 2 125,37 € Relances FRA Niveau 3 prévue [DATE] BPR TECH 143,84 € Relan…" at bounding box center [209, 392] width 289 height 518
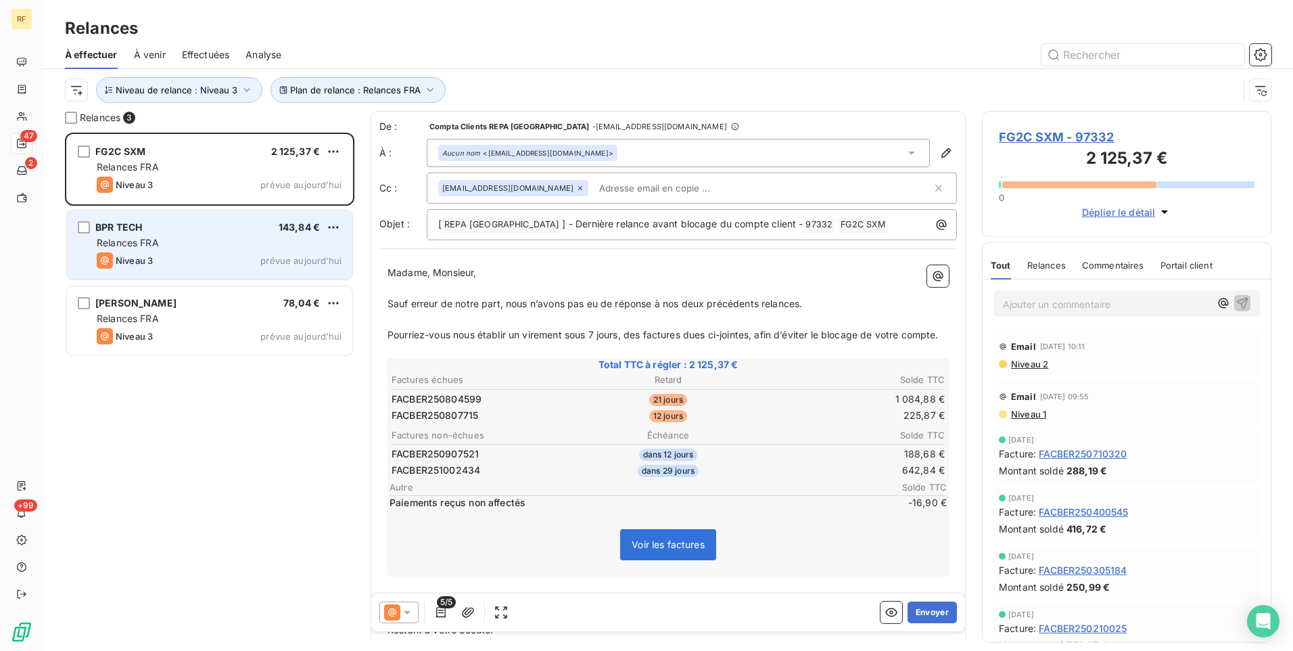
click at [187, 227] on div "BPR TECH 143,84 €" at bounding box center [219, 227] width 245 height 12
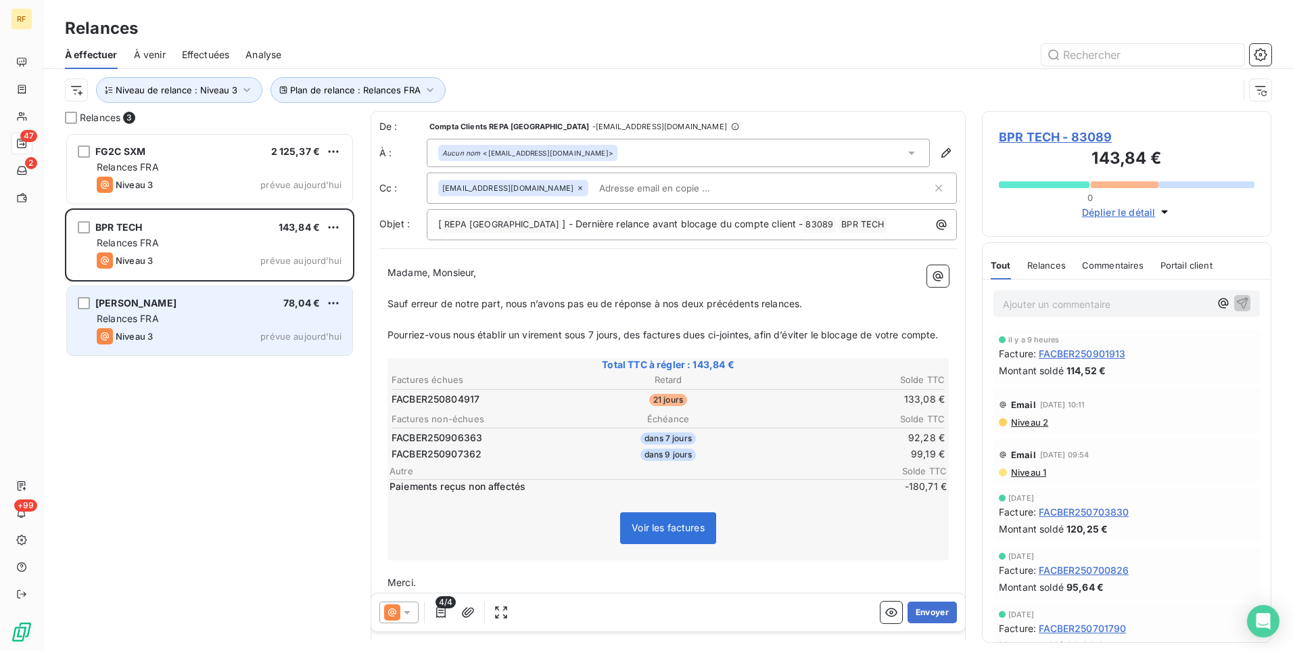
click at [190, 331] on div "Niveau 3 prévue aujourd’hui" at bounding box center [219, 336] width 245 height 16
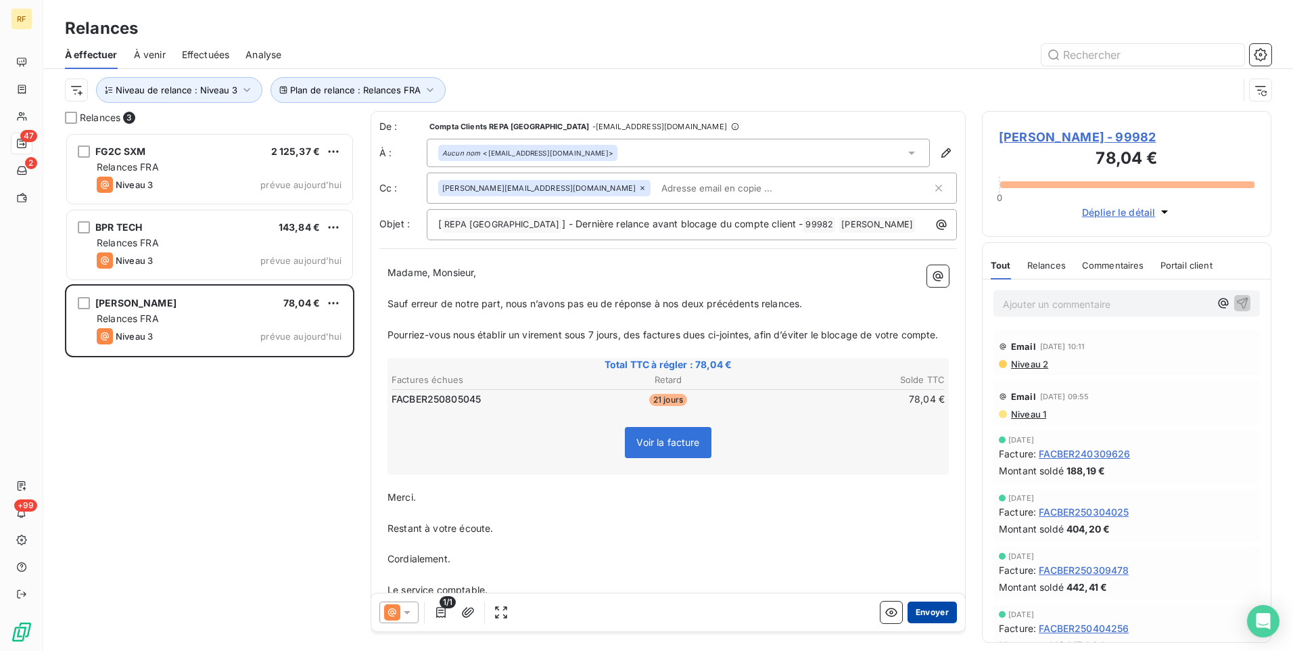
click at [925, 608] on button "Envoyer" at bounding box center [932, 612] width 49 height 22
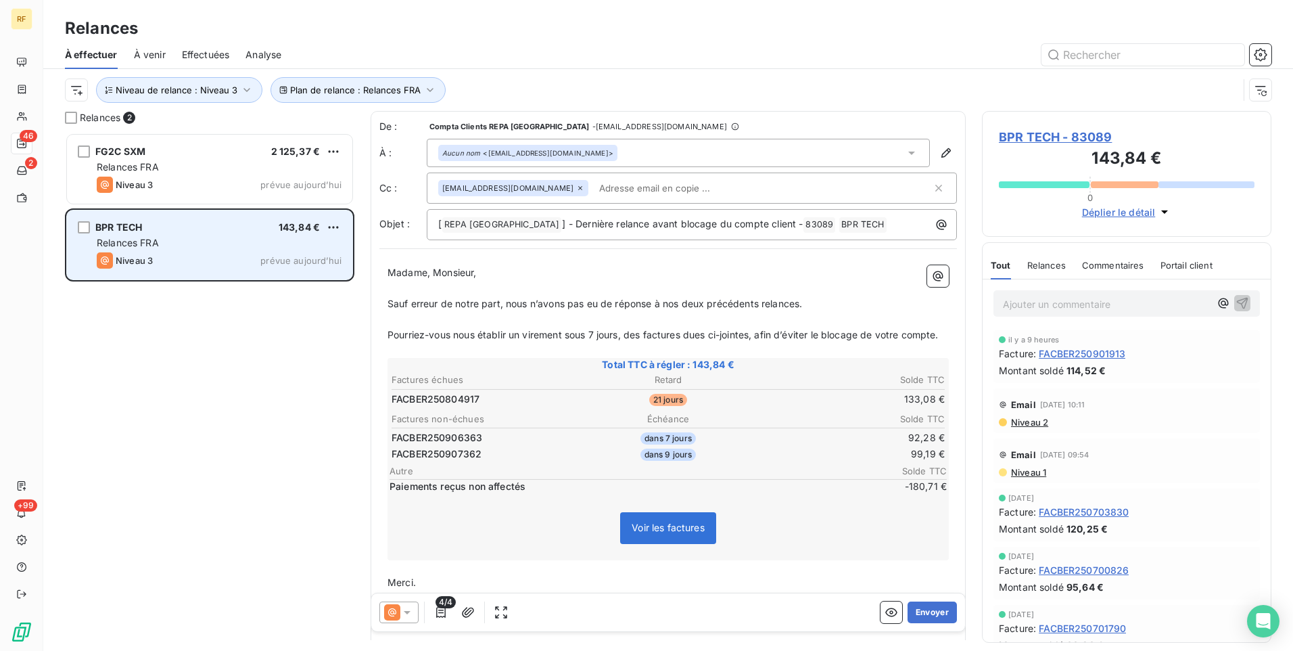
click at [212, 237] on div "Relances FRA" at bounding box center [219, 243] width 245 height 14
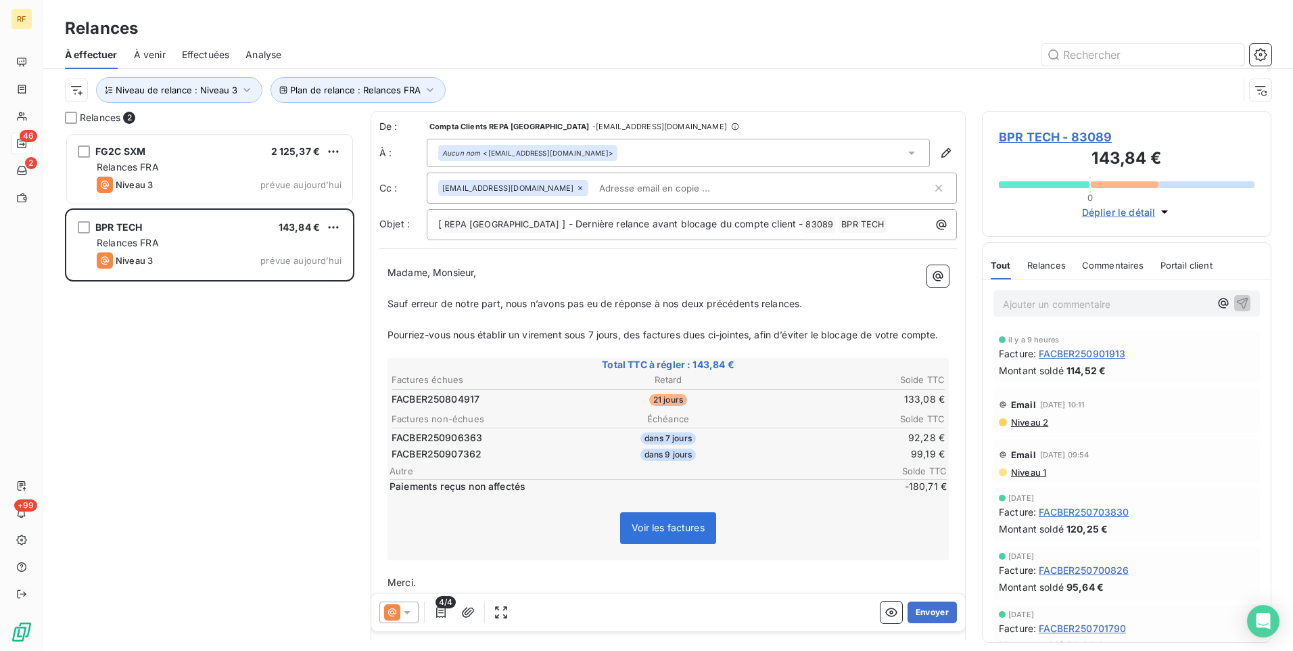
click at [221, 205] on div "FG2C SXM 2 125,37 € Relances FRA Niveau 3 prévue [DATE]" at bounding box center [209, 171] width 289 height 76
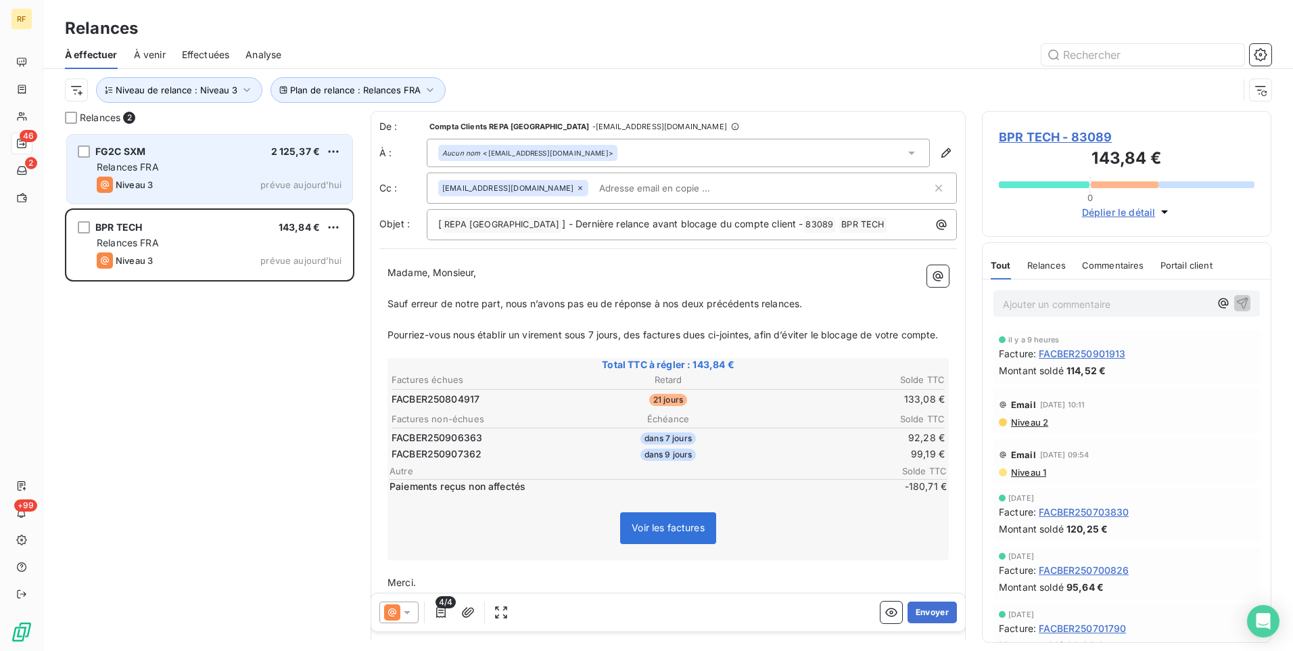
click at [234, 170] on div "Relances FRA" at bounding box center [219, 167] width 245 height 14
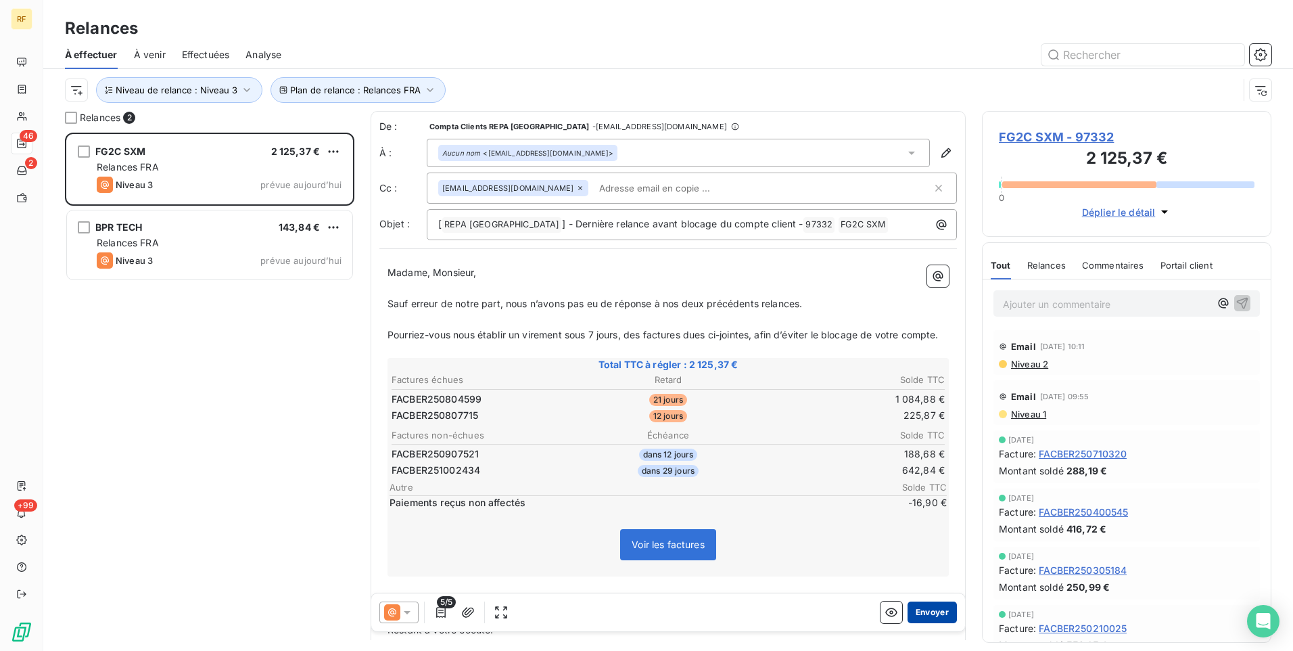
click at [918, 615] on button "Envoyer" at bounding box center [932, 612] width 49 height 22
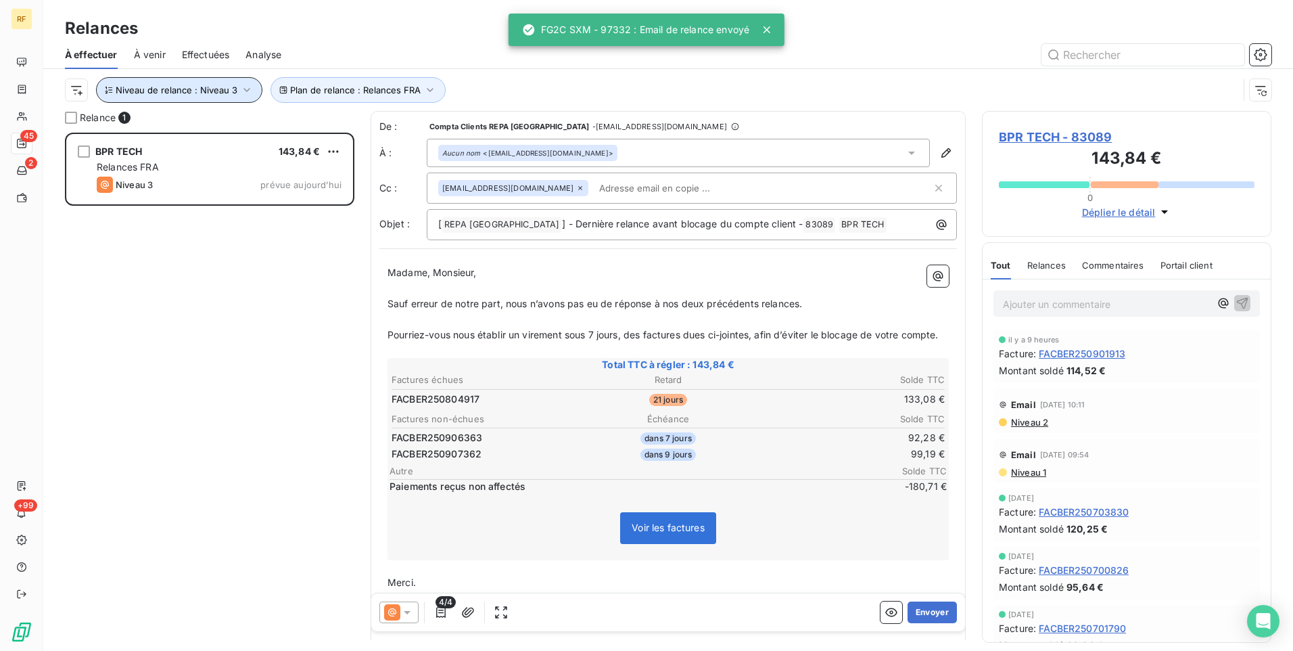
click at [240, 92] on icon "button" at bounding box center [247, 90] width 14 height 14
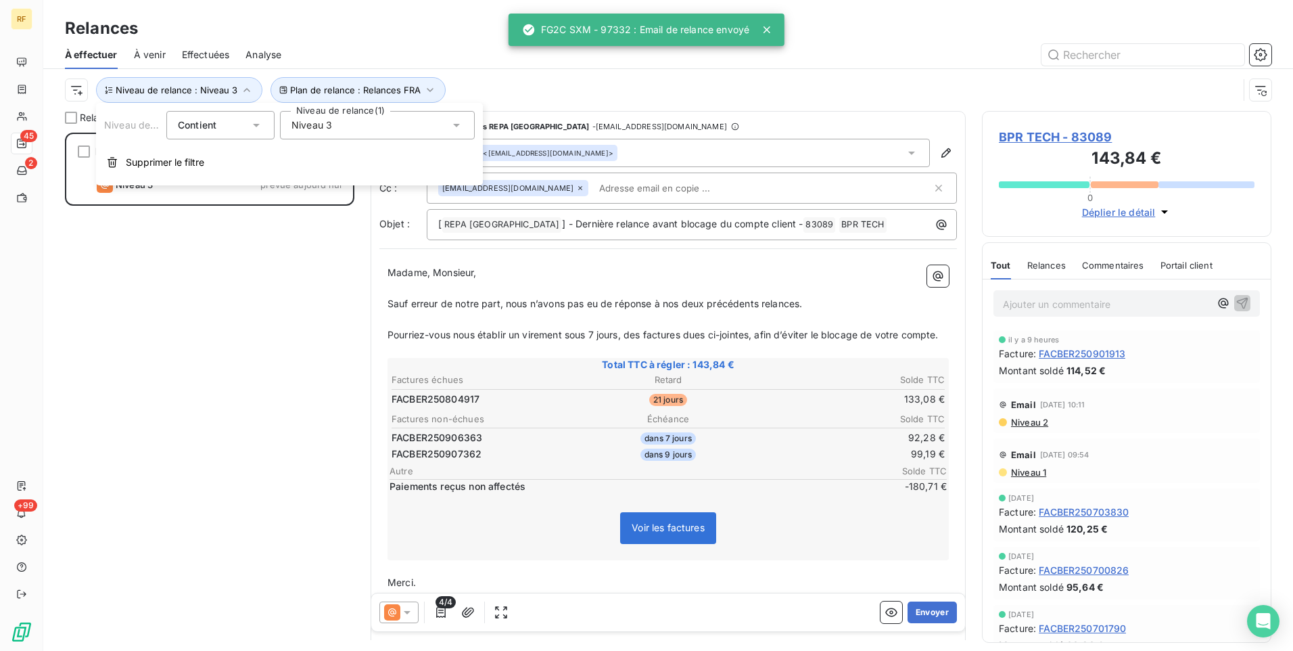
click at [346, 131] on div "Niveau 3" at bounding box center [377, 125] width 195 height 28
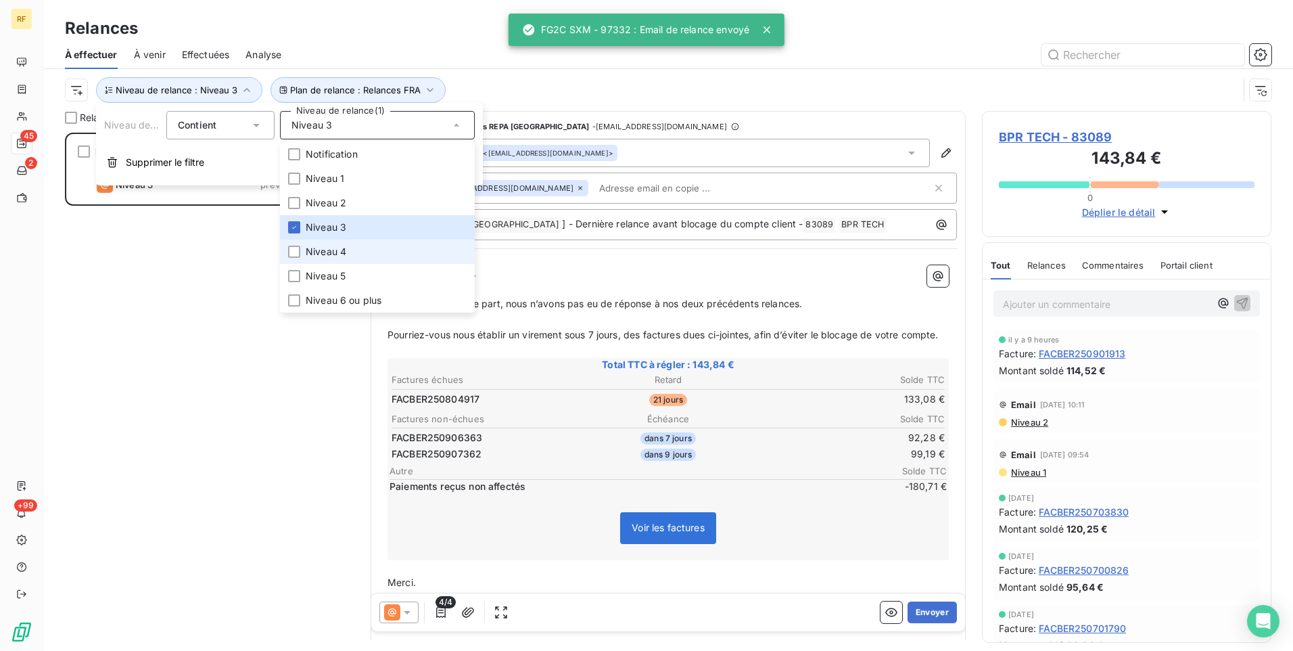
click at [327, 246] on span "Niveau 4" at bounding box center [326, 252] width 41 height 14
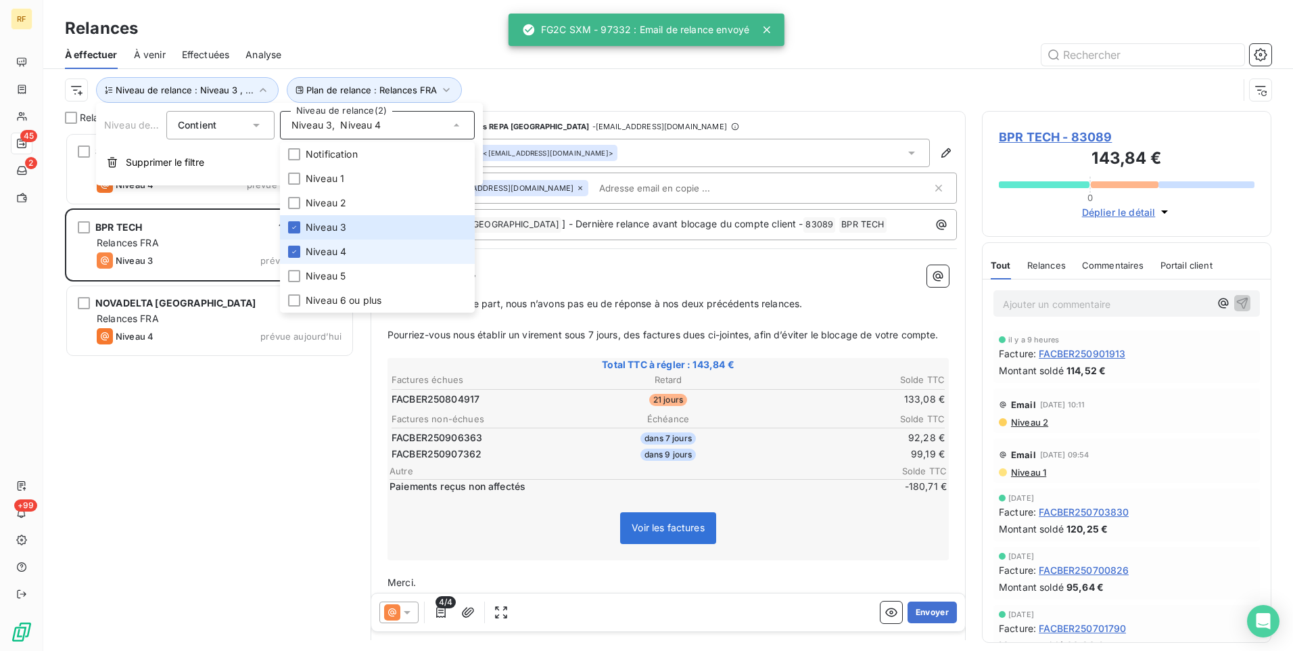
scroll to position [508, 279]
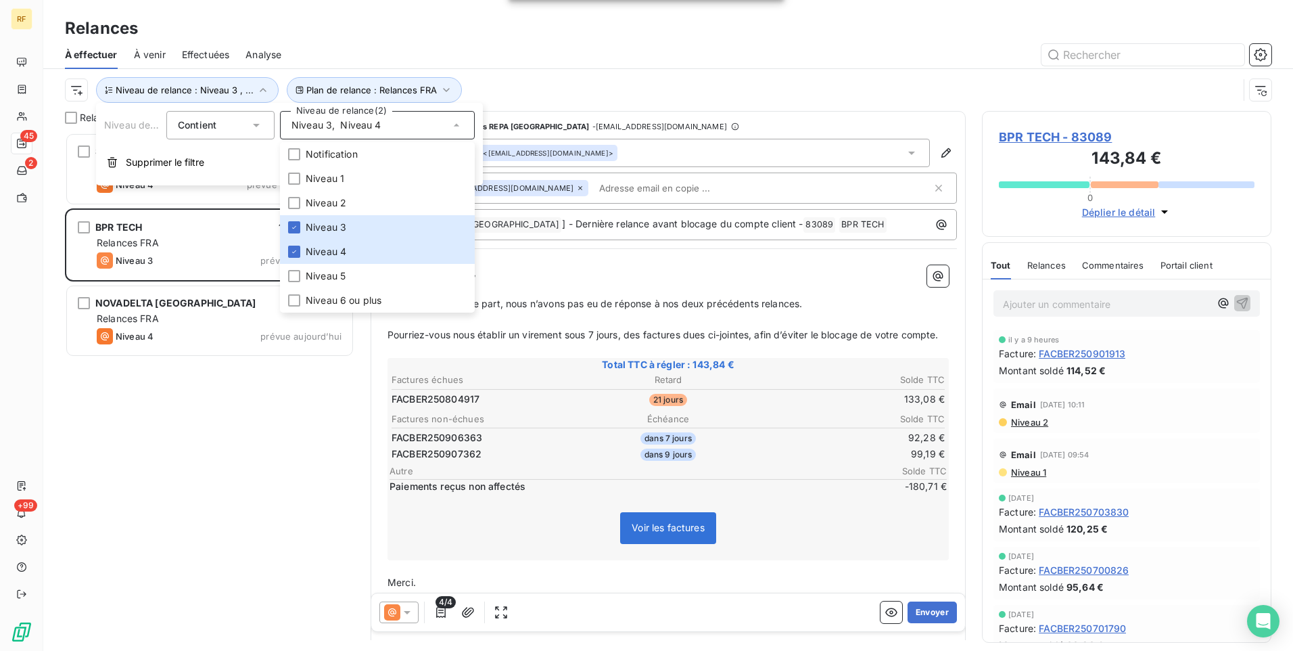
click at [254, 388] on div "SOLUTION FOOD EQUIPEMENT 4 071,47 € Relances FRA Niveau 4 prévue depuis 6 jours…" at bounding box center [209, 392] width 289 height 518
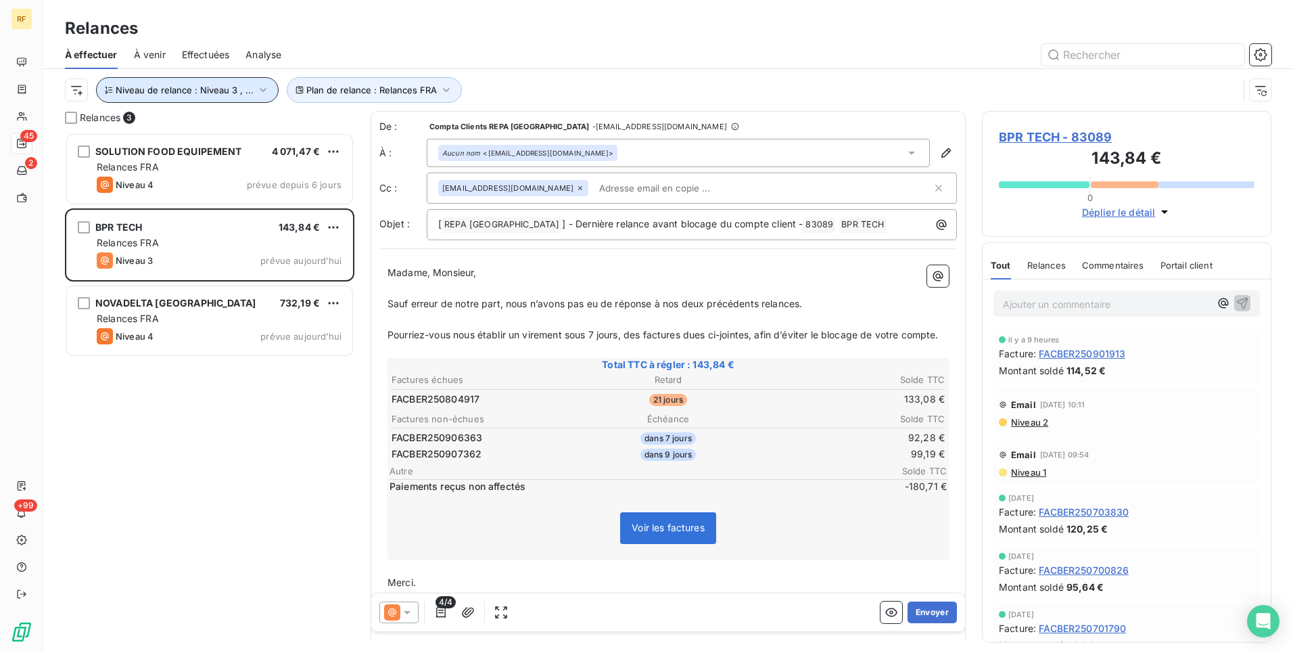
click at [218, 92] on span "Niveau de relance : Niveau 3 , ..." at bounding box center [185, 90] width 138 height 11
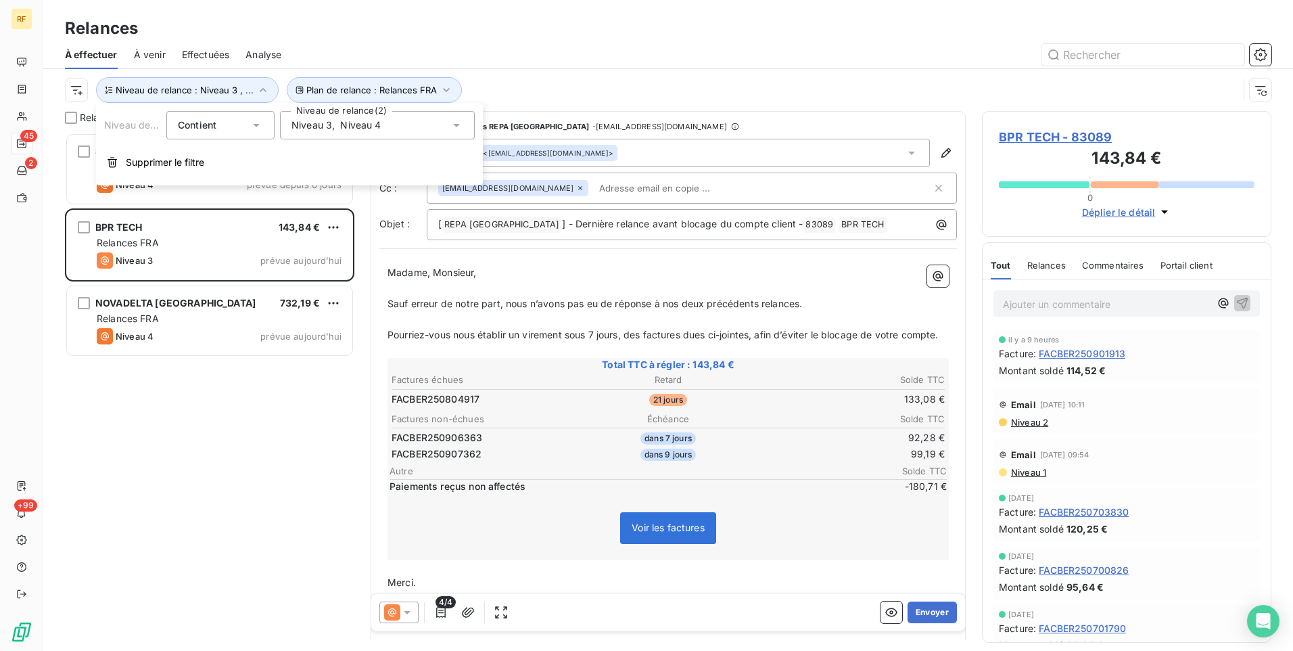
click at [329, 123] on span "Niveau 3" at bounding box center [311, 125] width 41 height 14
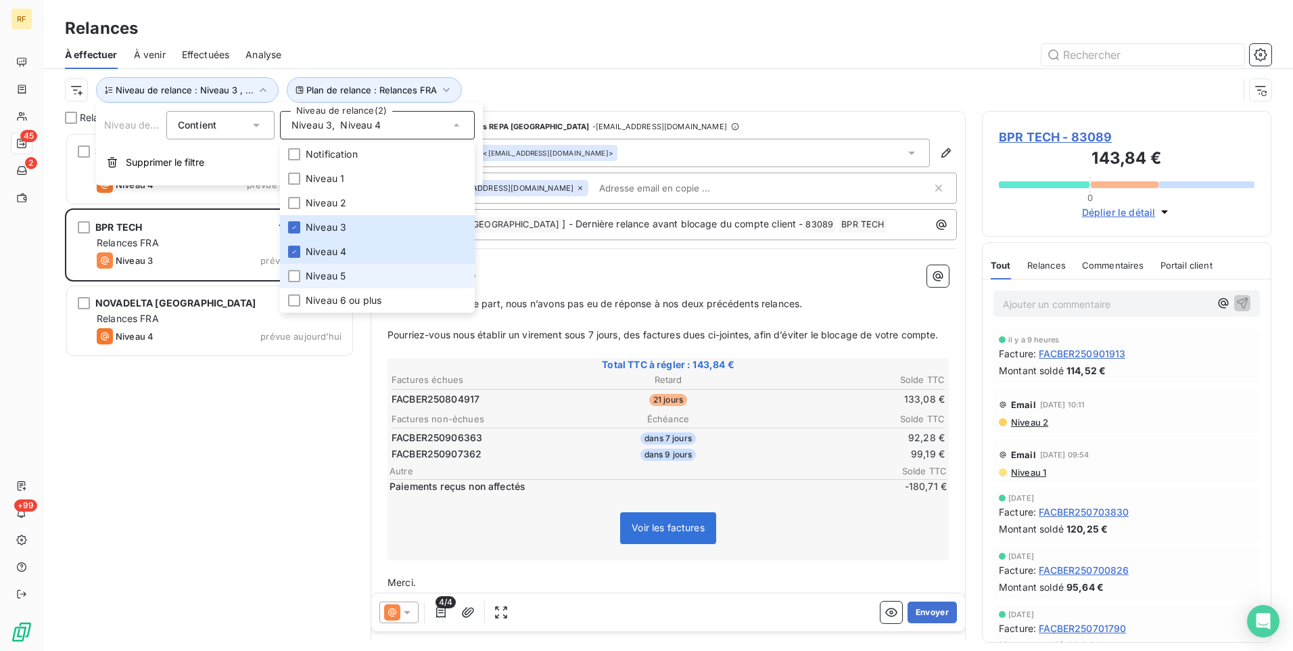
click at [320, 271] on span "Niveau 5" at bounding box center [326, 276] width 40 height 14
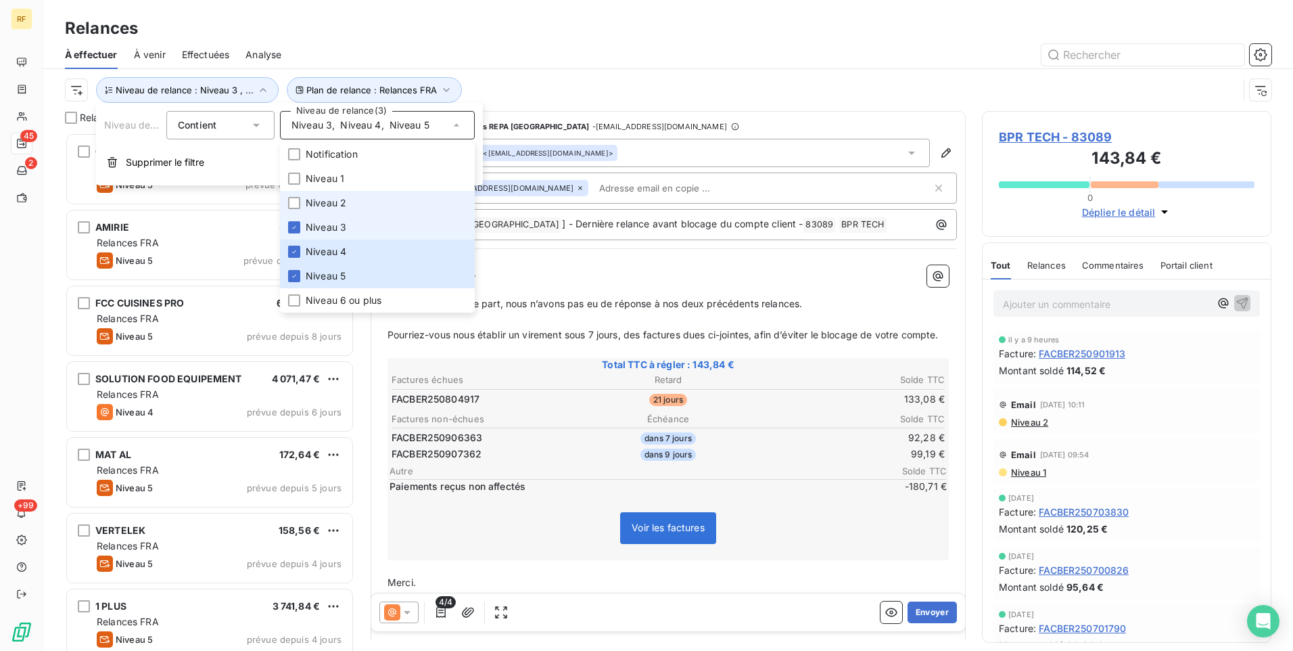
click at [321, 220] on li "Niveau 3" at bounding box center [377, 227] width 195 height 24
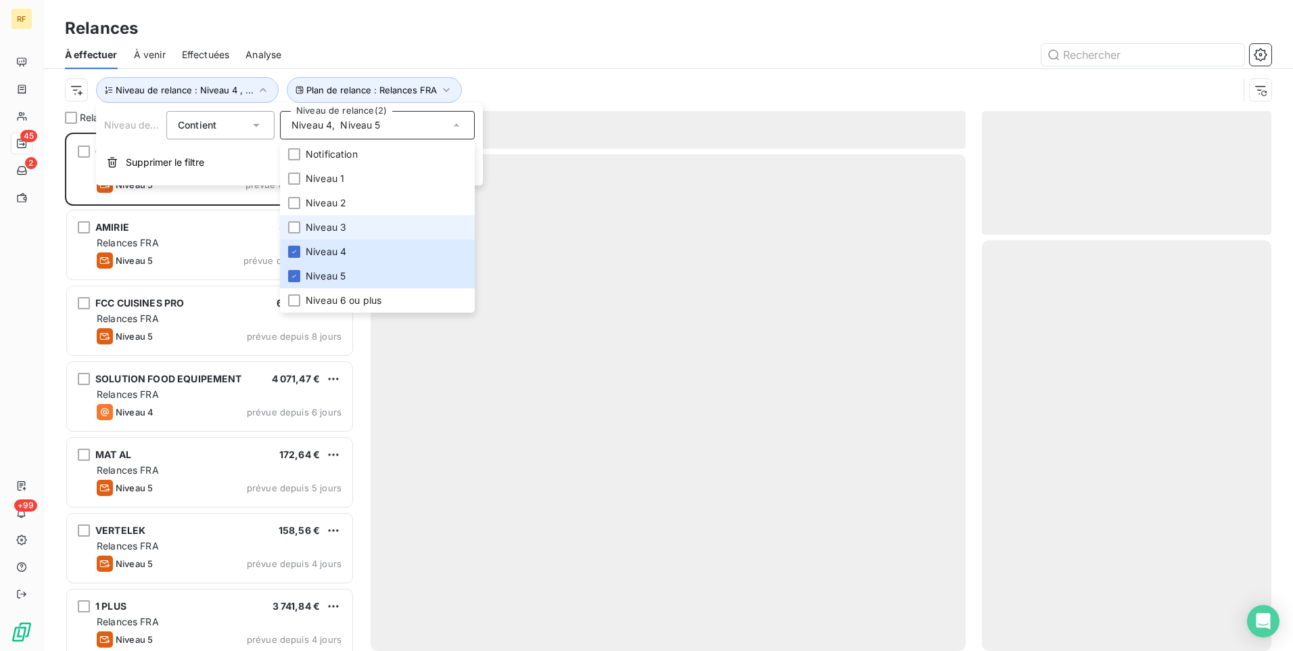
scroll to position [508, 279]
click at [321, 238] on li "Niveau 3" at bounding box center [377, 227] width 195 height 24
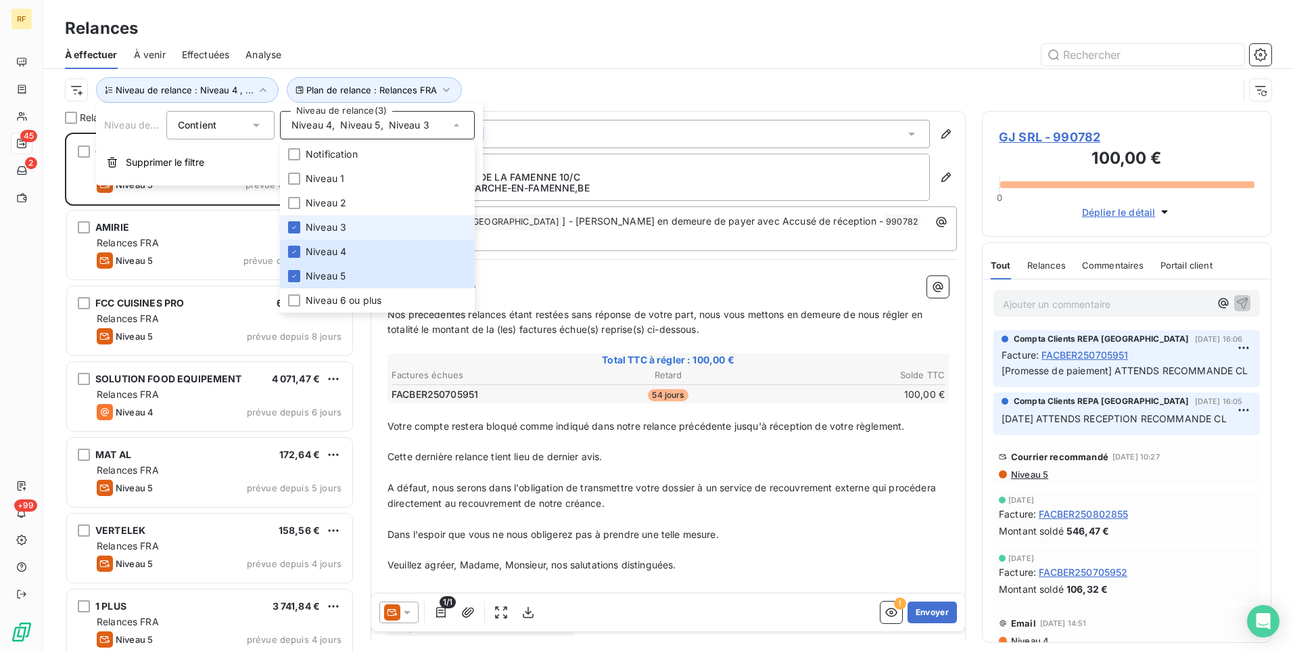
click at [318, 233] on span "Niveau 3" at bounding box center [326, 227] width 41 height 14
click at [312, 246] on span "Niveau 4" at bounding box center [326, 252] width 41 height 14
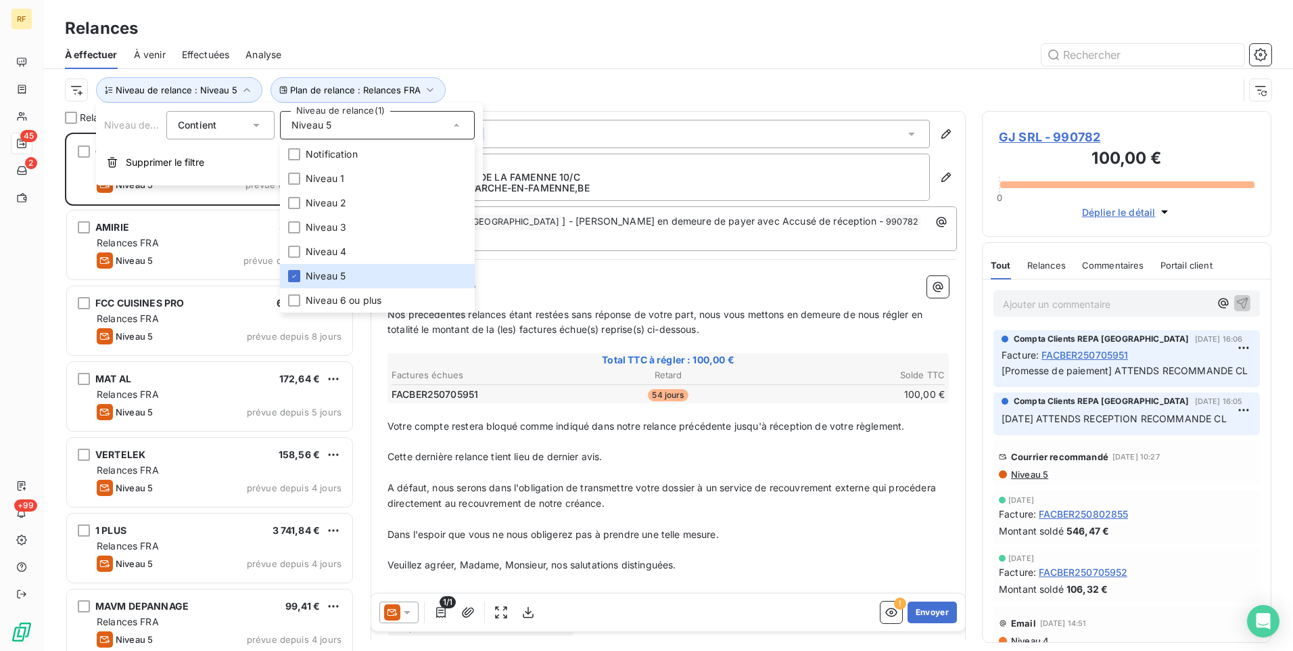
click at [580, 99] on div "Plan de relance : Relances FRA Niveau de relance : Niveau 5" at bounding box center [651, 90] width 1173 height 26
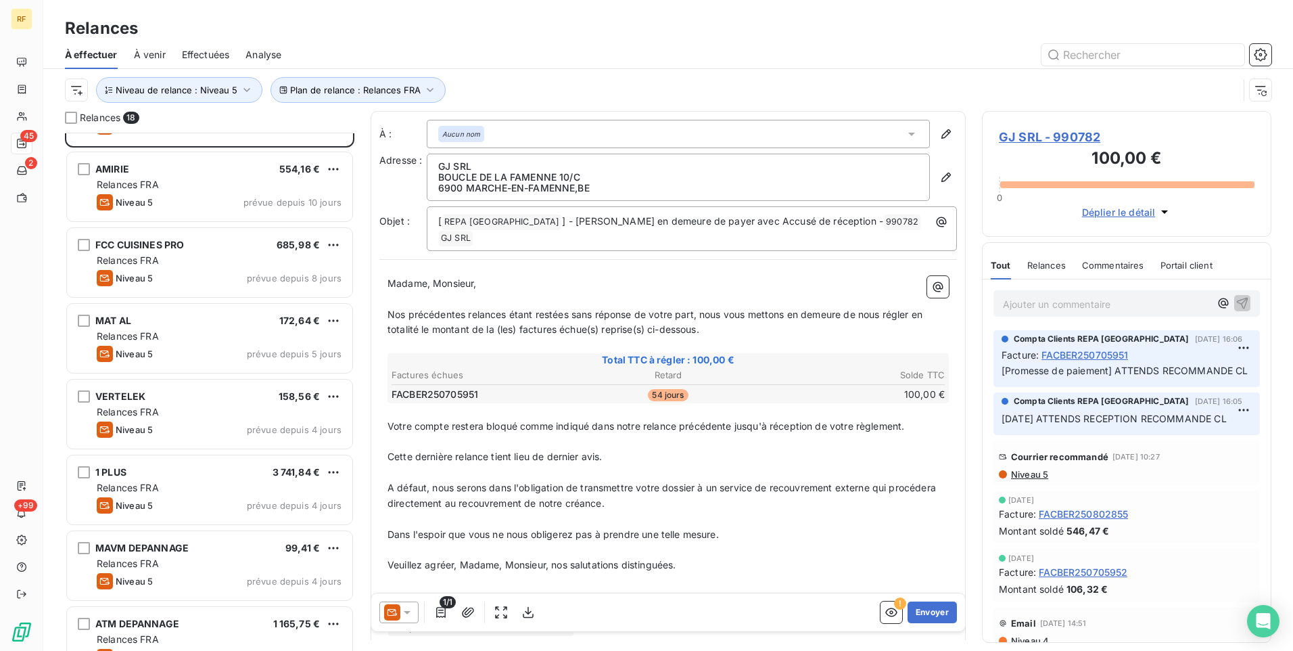
scroll to position [0, 0]
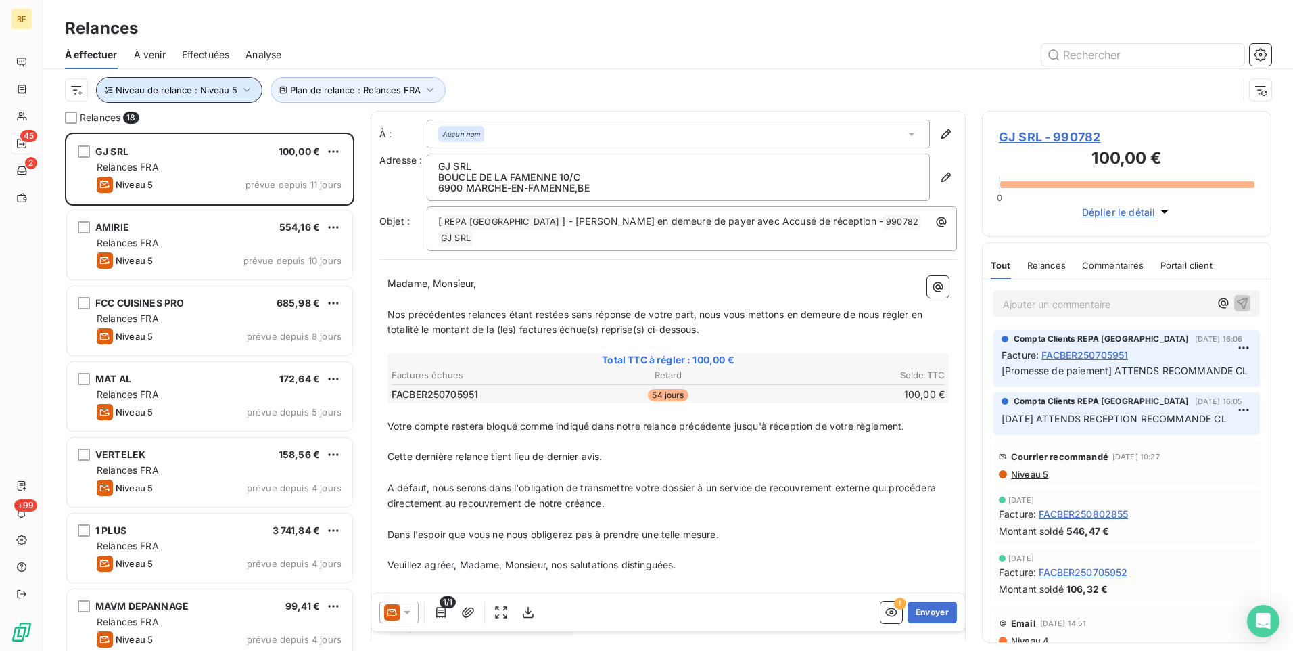
click at [217, 96] on button "Niveau de relance : Niveau 5" at bounding box center [179, 90] width 166 height 26
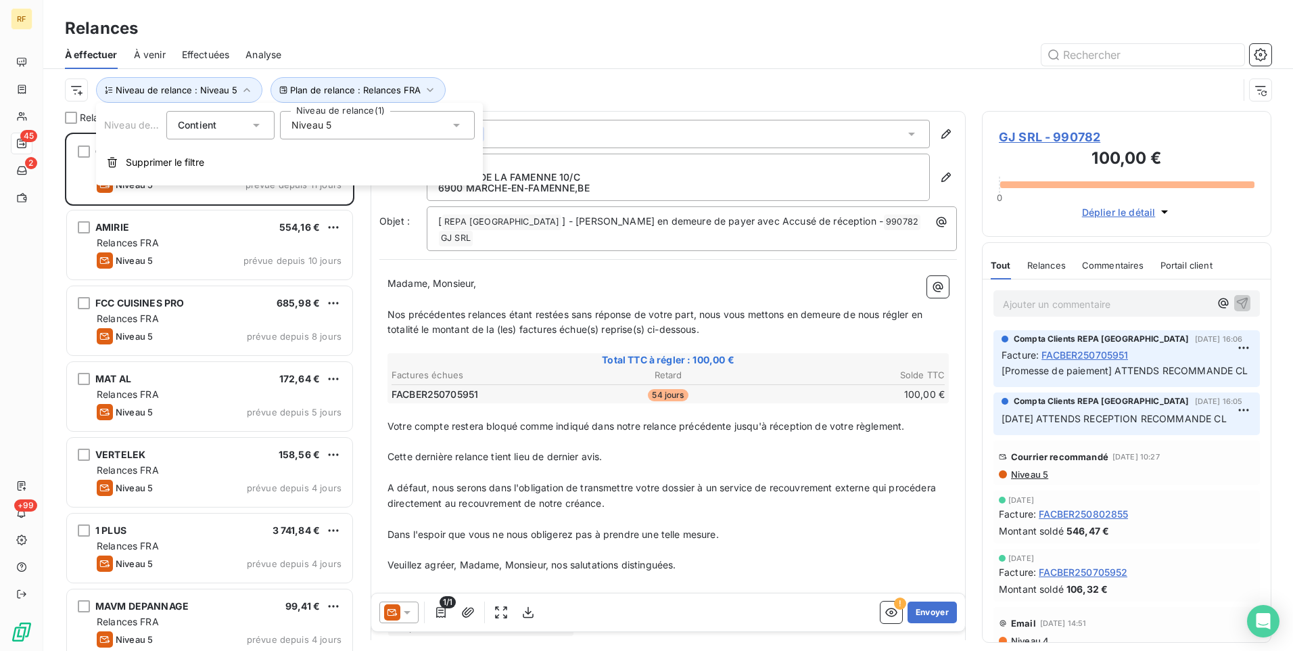
click at [317, 132] on div "Niveau 5" at bounding box center [377, 125] width 195 height 28
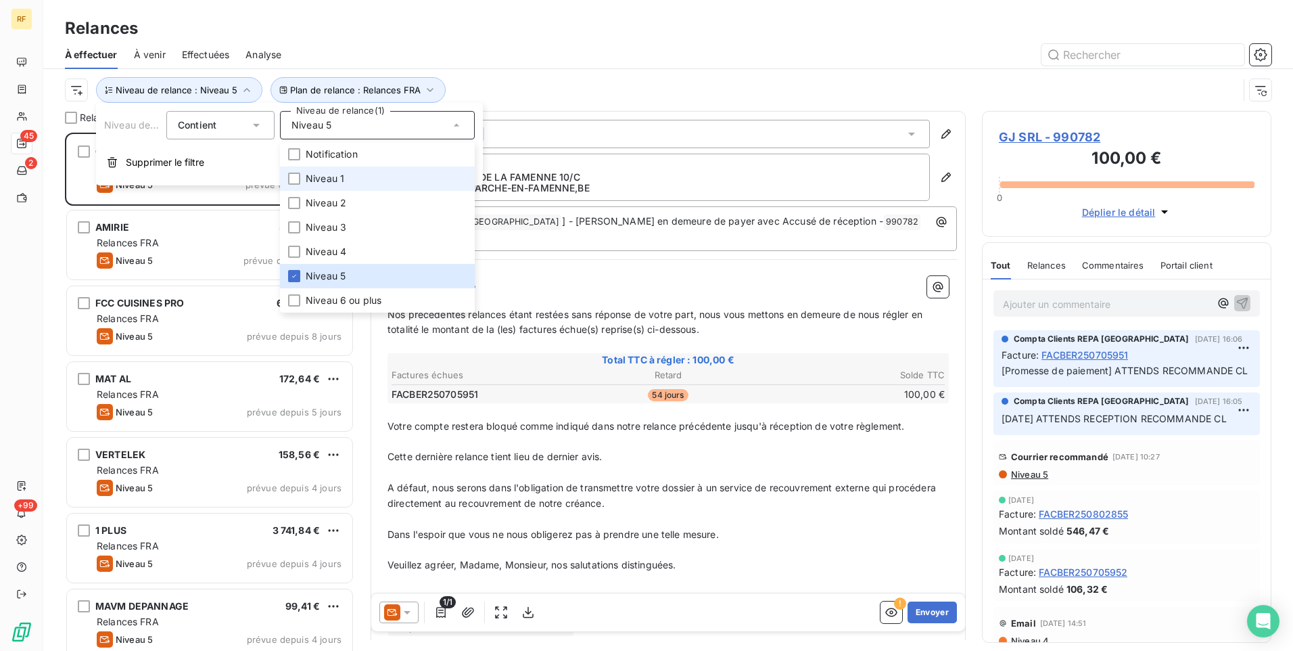
click at [332, 182] on span "Niveau 1" at bounding box center [325, 179] width 39 height 14
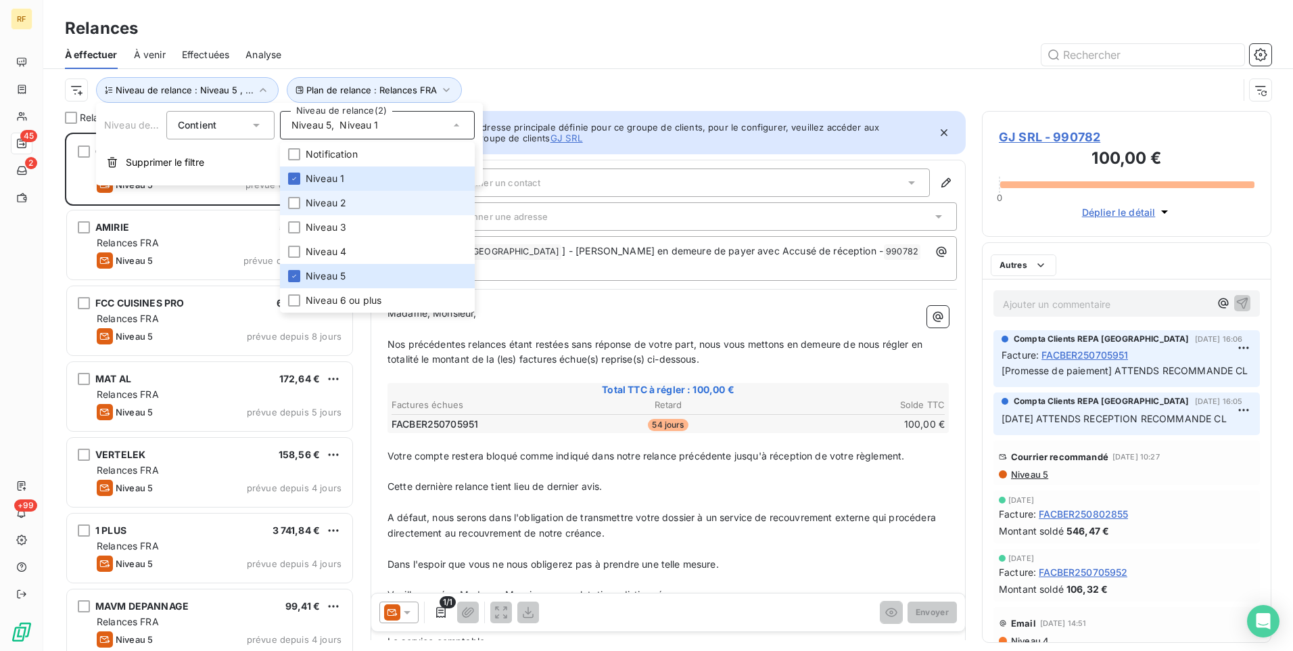
scroll to position [508, 279]
click at [331, 200] on span "Niveau 2" at bounding box center [326, 203] width 41 height 14
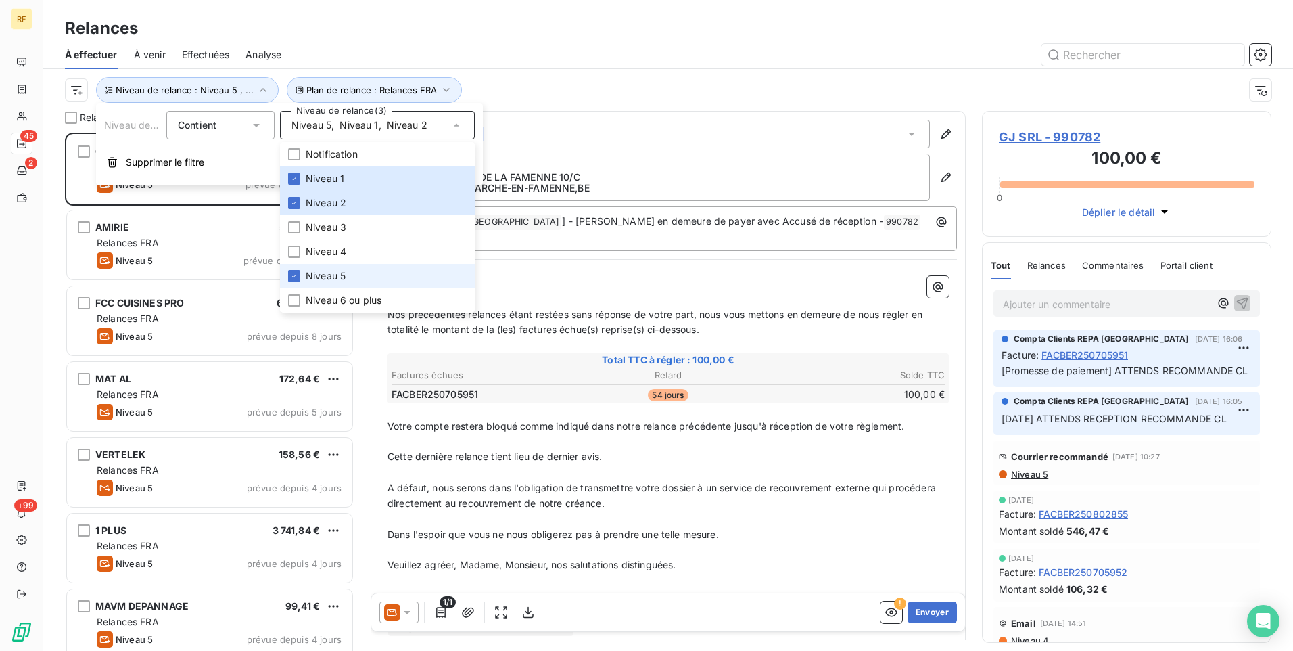
click at [332, 276] on span "Niveau 5" at bounding box center [326, 276] width 40 height 14
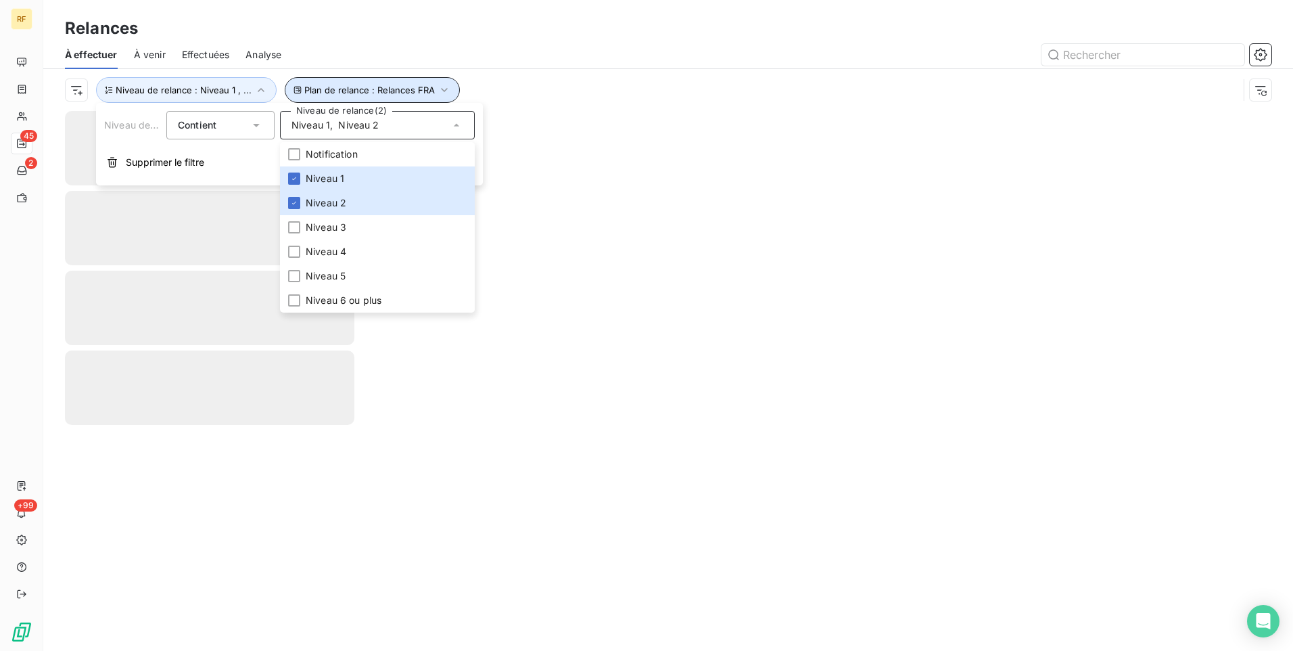
click at [356, 87] on span "Plan de relance : Relances FRA" at bounding box center [369, 90] width 131 height 11
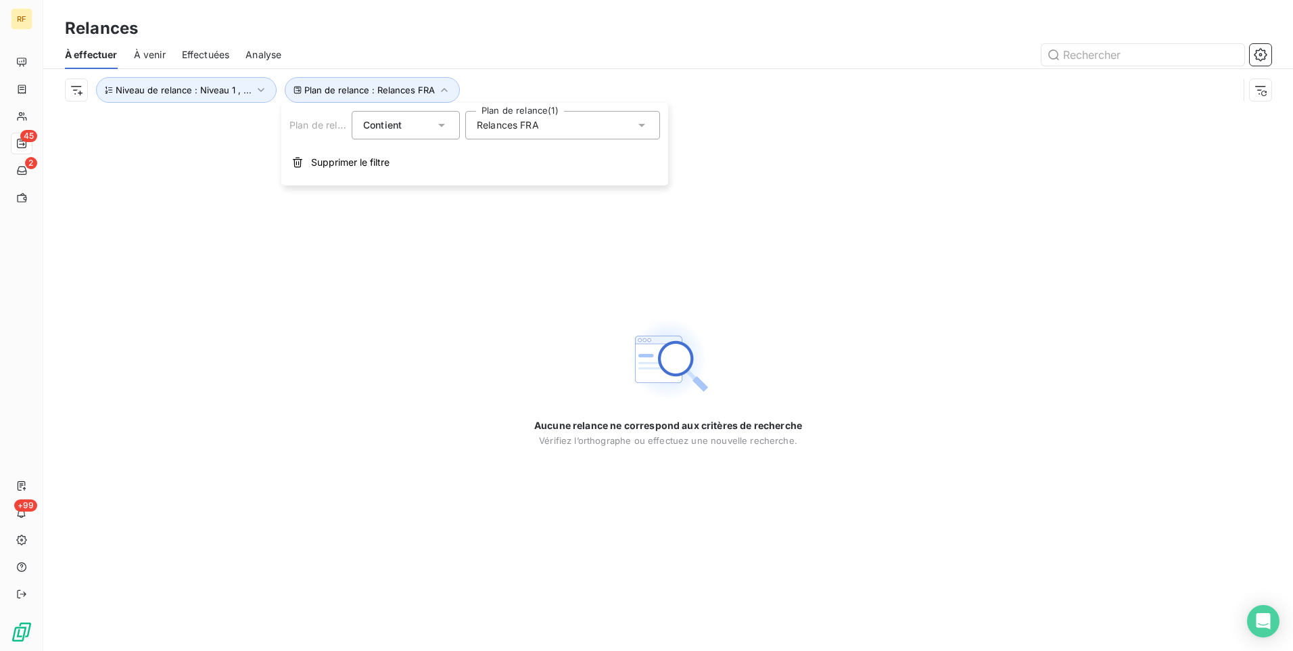
click at [511, 112] on div "Relances FRA" at bounding box center [562, 125] width 195 height 28
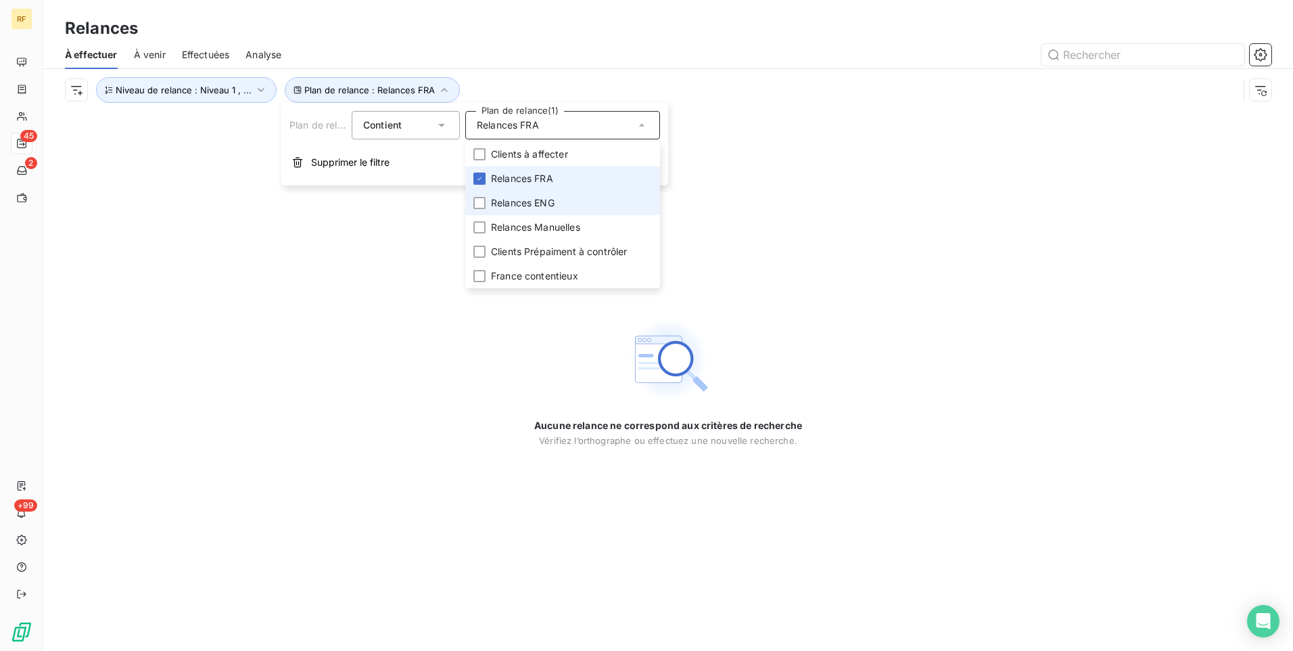
drag, startPoint x: 524, startPoint y: 197, endPoint x: 528, endPoint y: 181, distance: 16.6
click at [525, 197] on span "Relances ENG" at bounding box center [523, 203] width 64 height 14
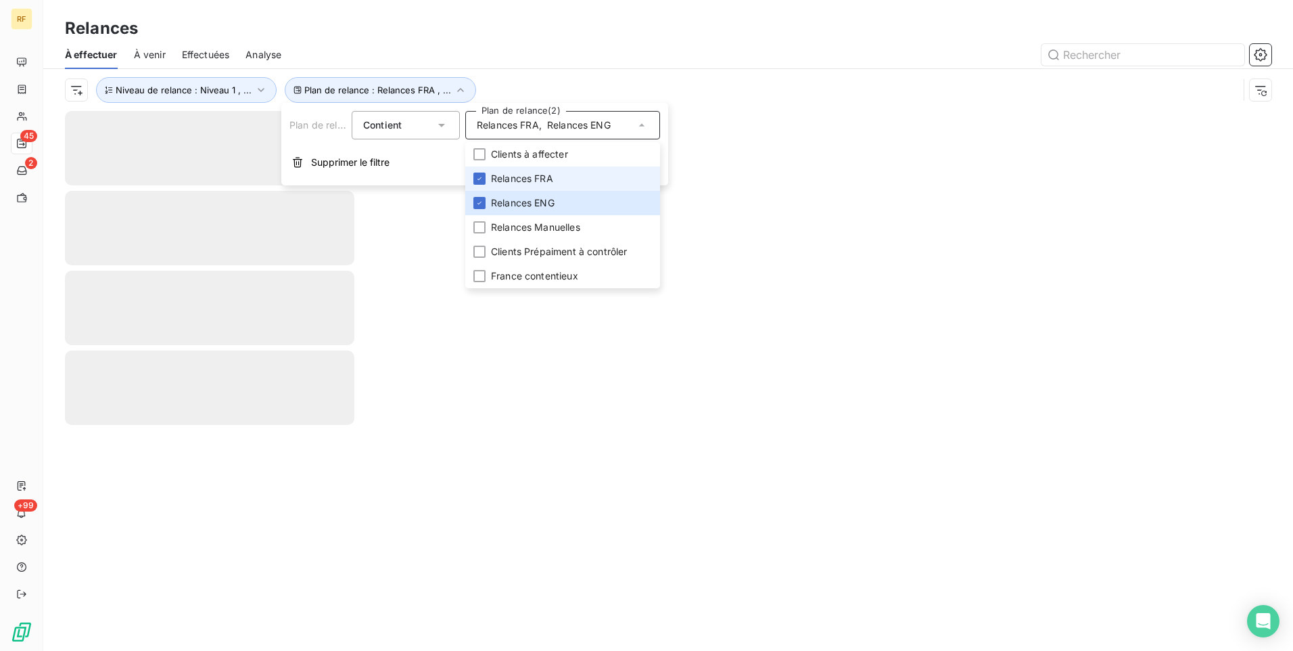
click at [531, 177] on span "Relances FRA" at bounding box center [522, 179] width 62 height 14
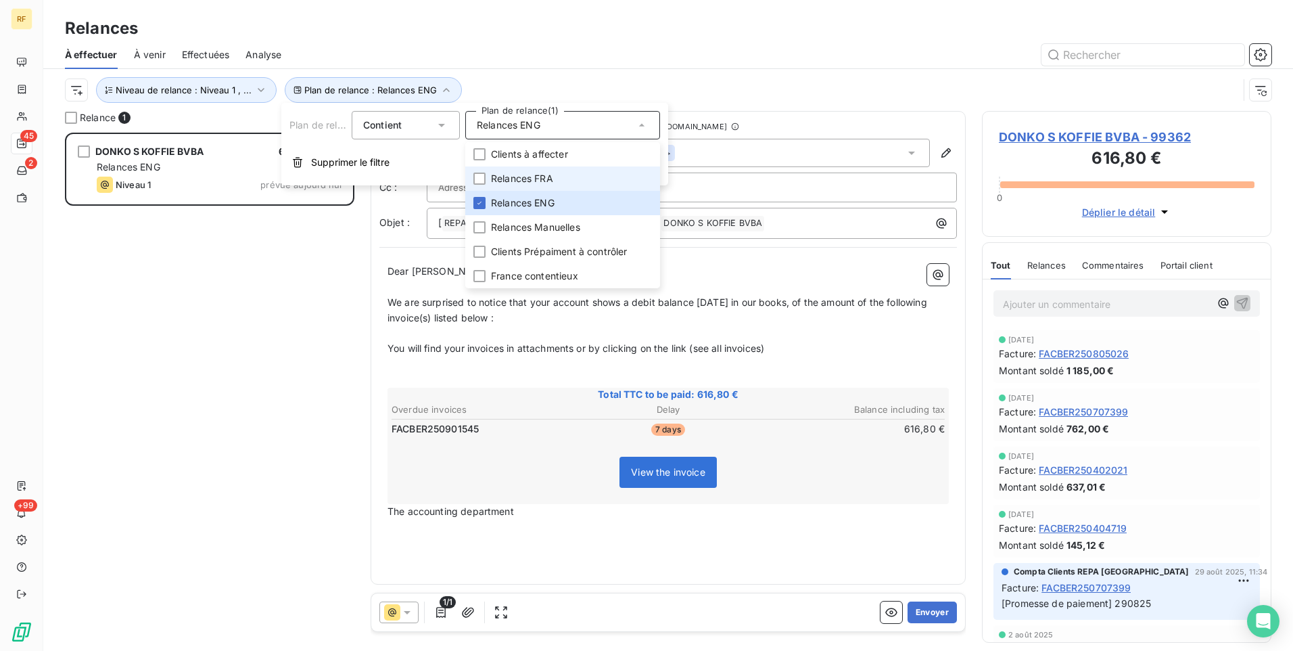
scroll to position [508, 279]
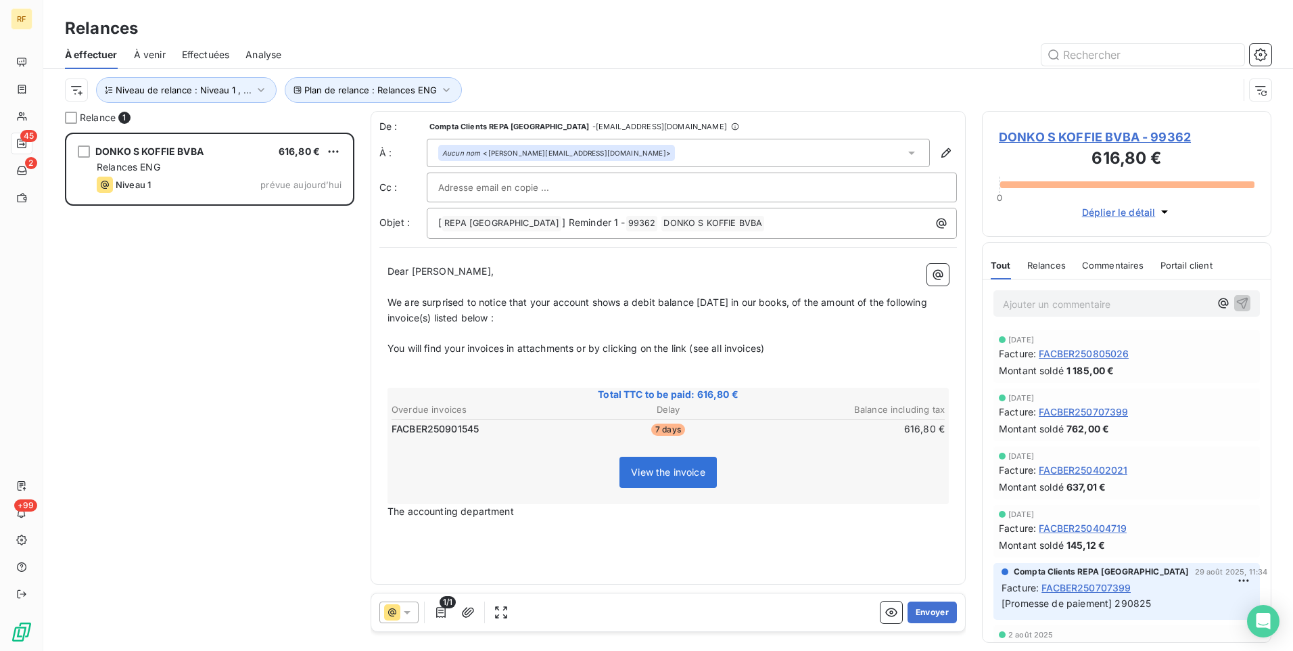
click at [184, 380] on div "DONKO S KOFFIE BVBA 616,80 € Relances ENG Niveau 1 prévue [DATE]" at bounding box center [209, 392] width 289 height 518
click at [926, 612] on button "Envoyer" at bounding box center [932, 612] width 49 height 22
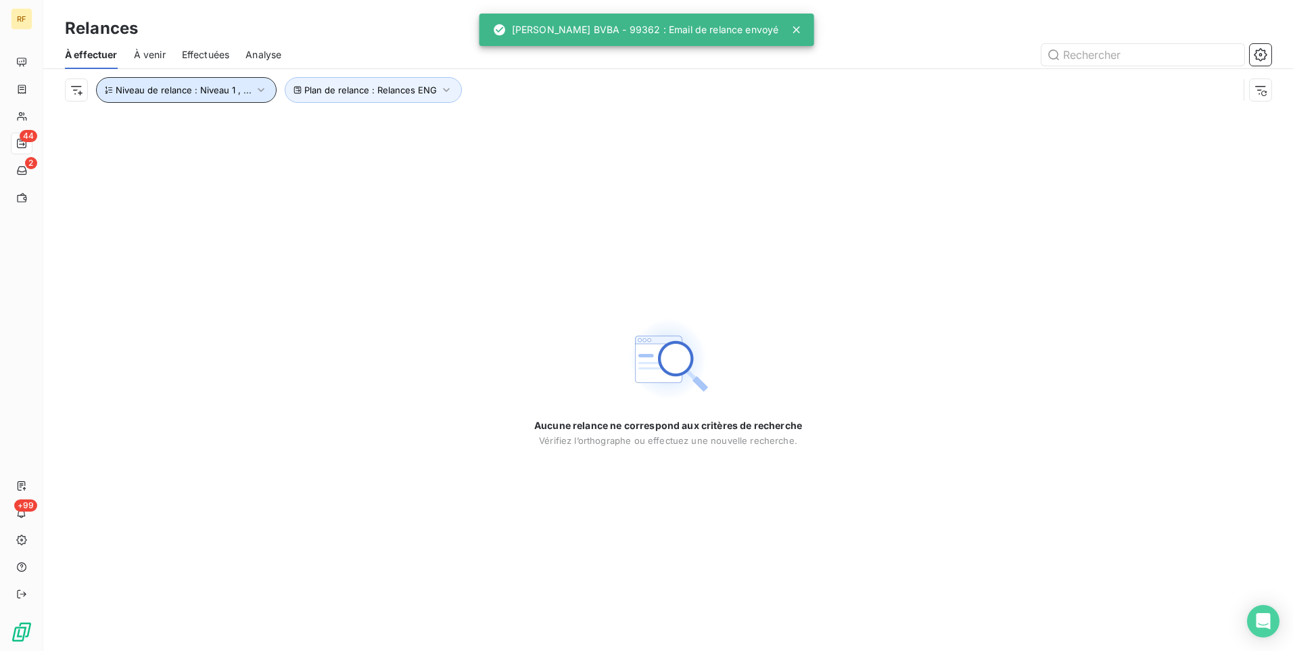
click at [225, 92] on span "Niveau de relance : Niveau 1 , ..." at bounding box center [184, 90] width 136 height 11
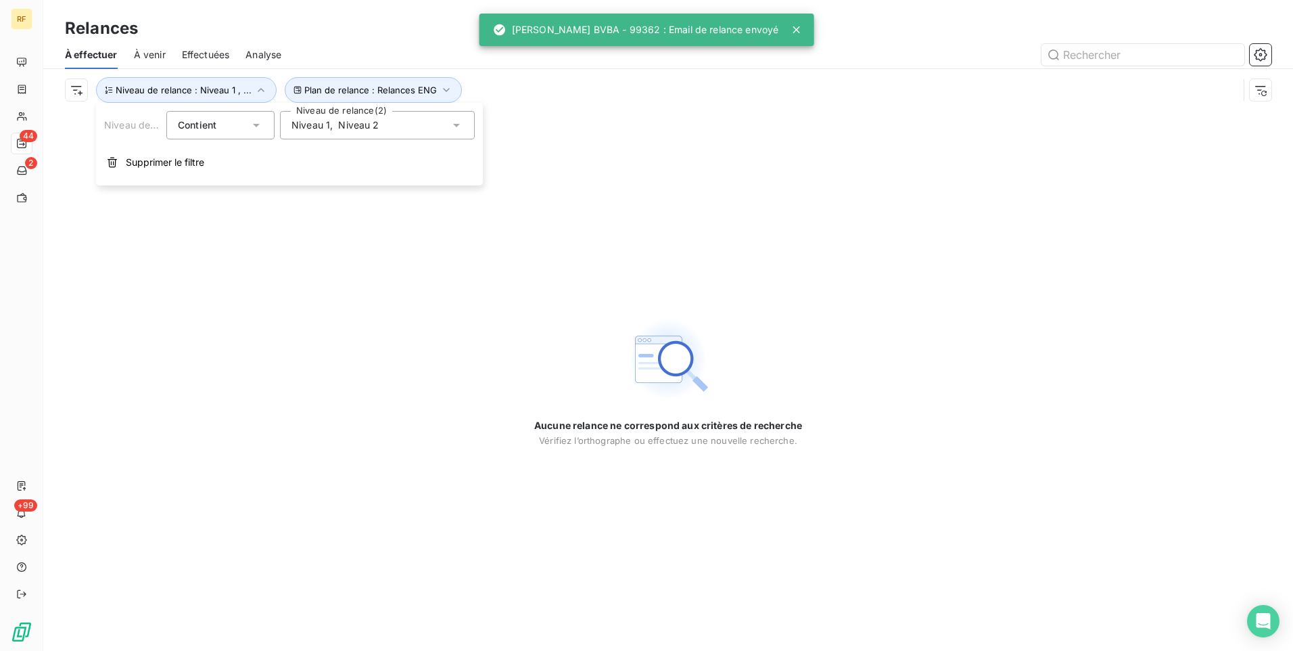
click at [349, 121] on span "Niveau 2" at bounding box center [358, 125] width 41 height 14
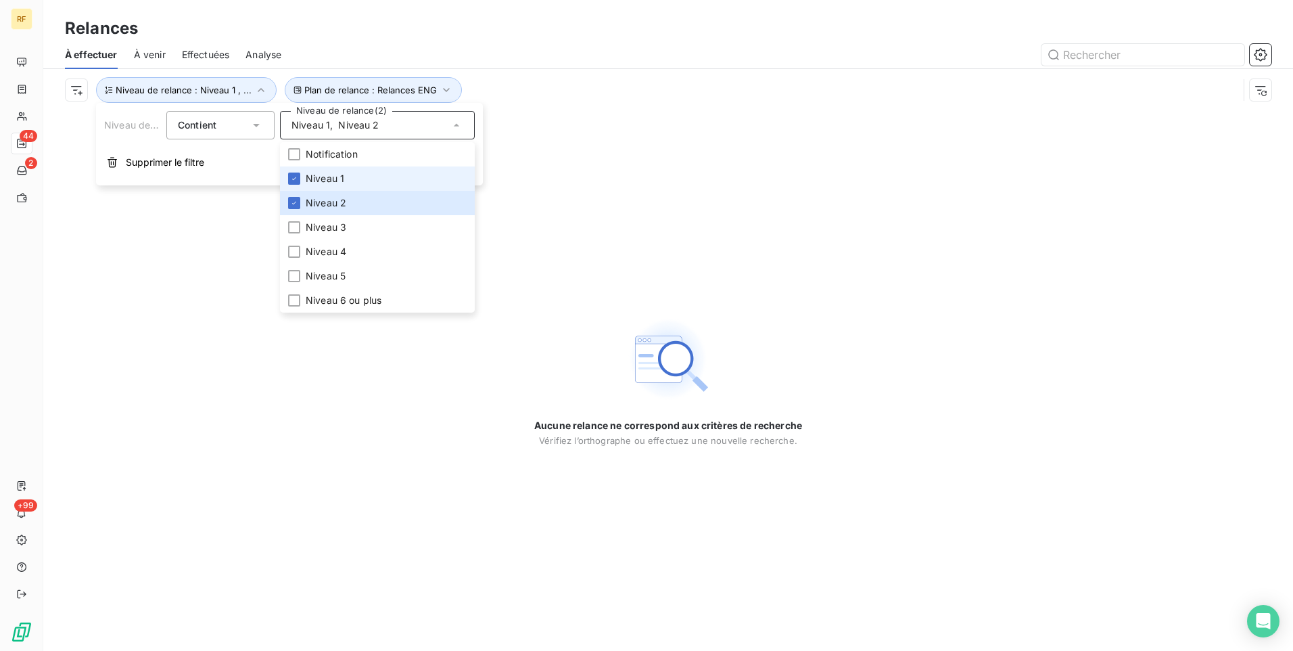
click at [357, 178] on li "Niveau 1" at bounding box center [377, 178] width 195 height 24
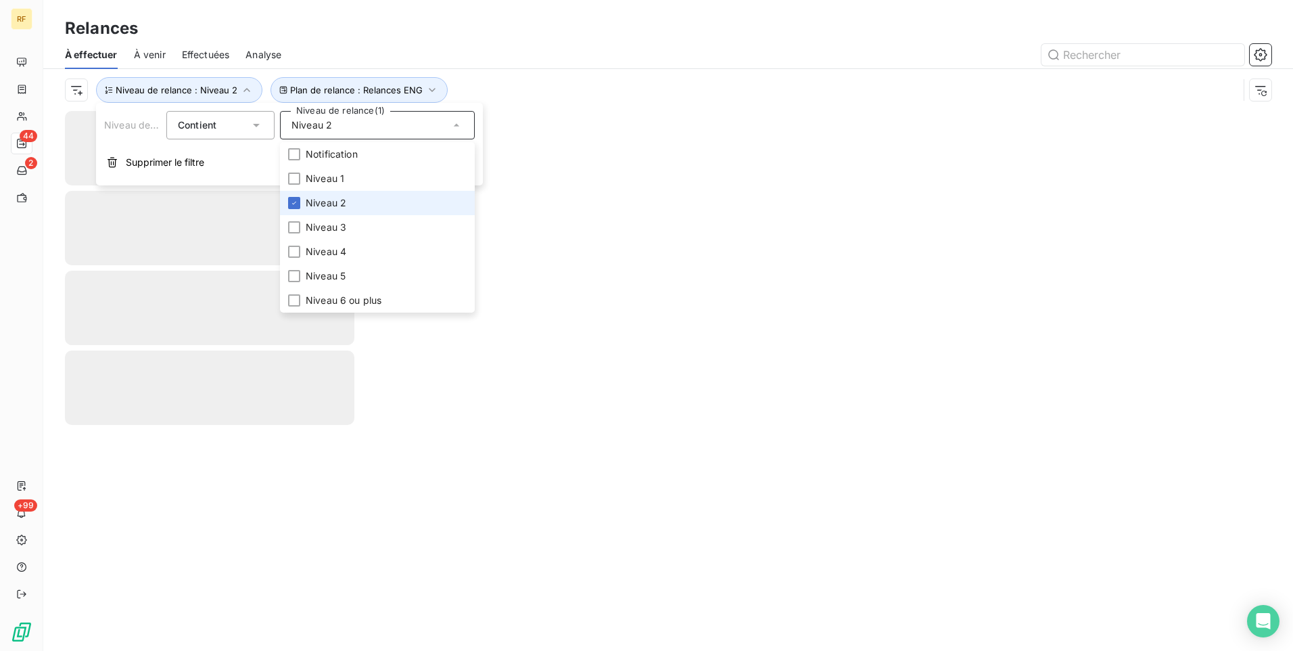
click at [341, 202] on span "Niveau 2" at bounding box center [326, 203] width 41 height 14
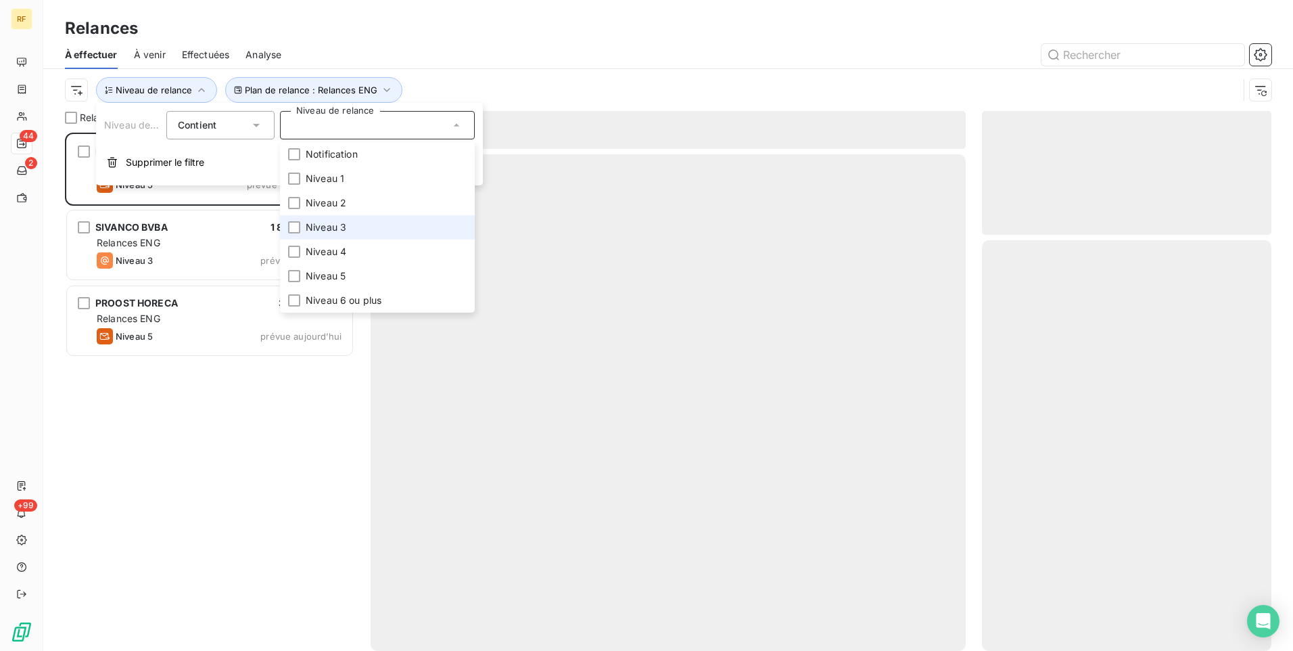
scroll to position [508, 279]
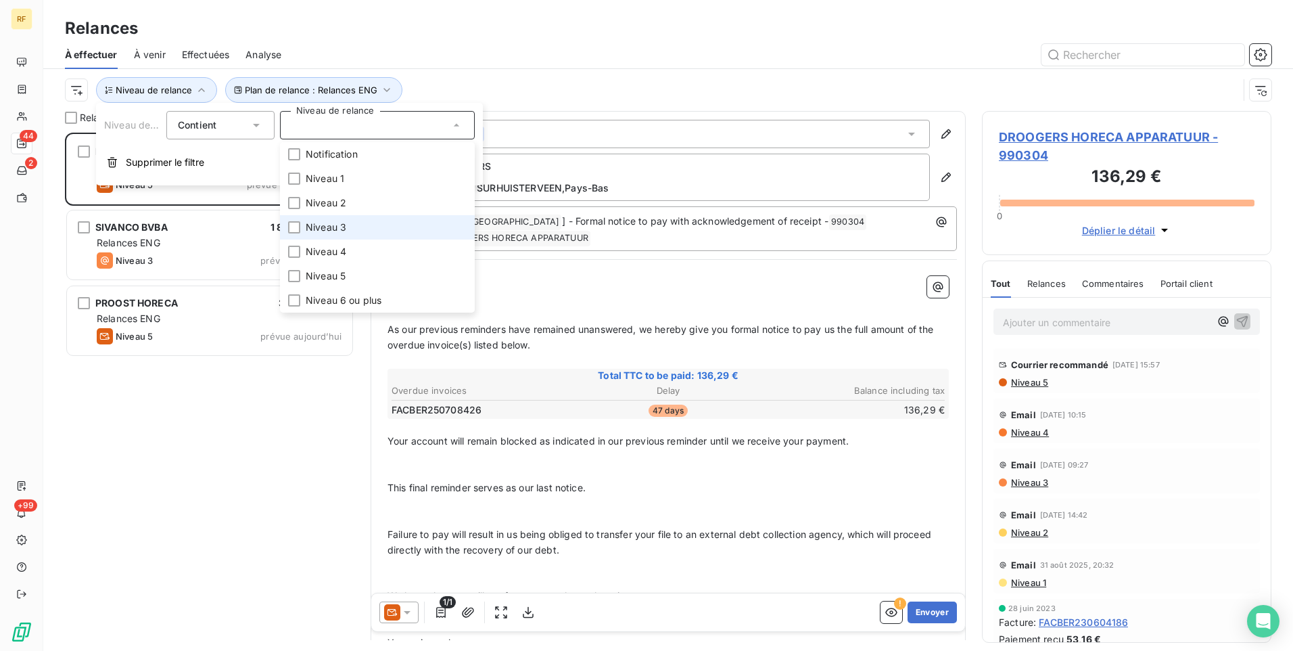
click at [338, 231] on span "Niveau 3" at bounding box center [326, 227] width 41 height 14
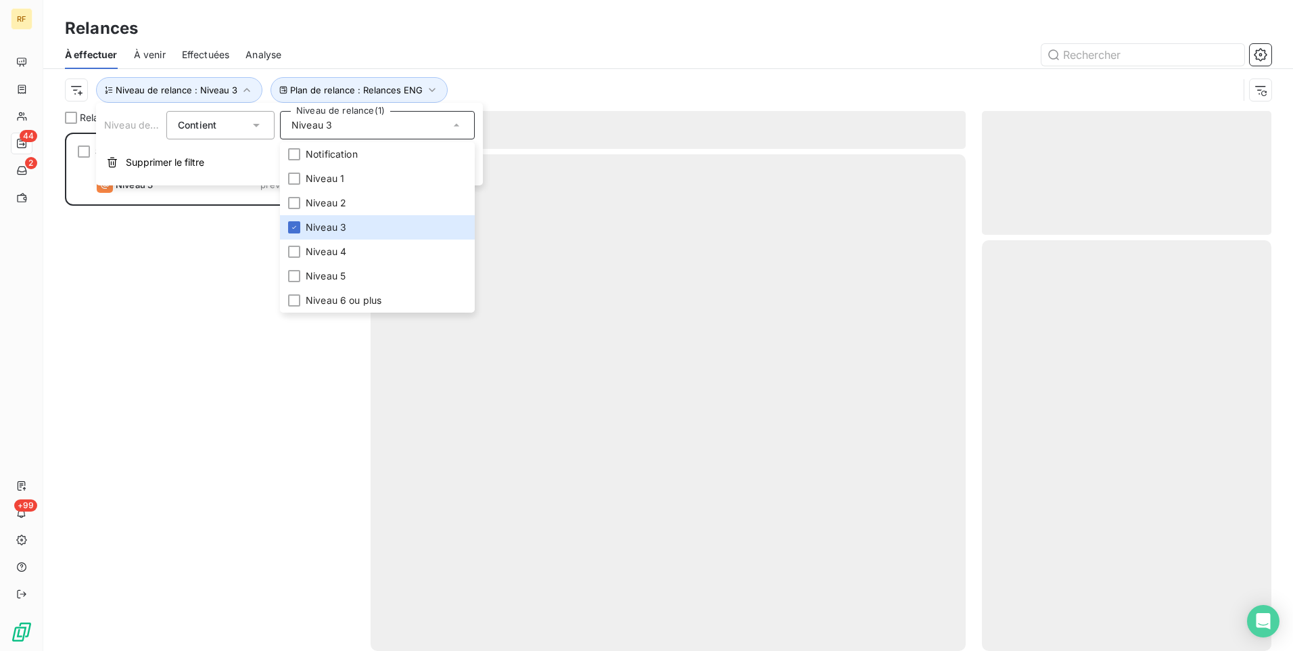
scroll to position [508, 279]
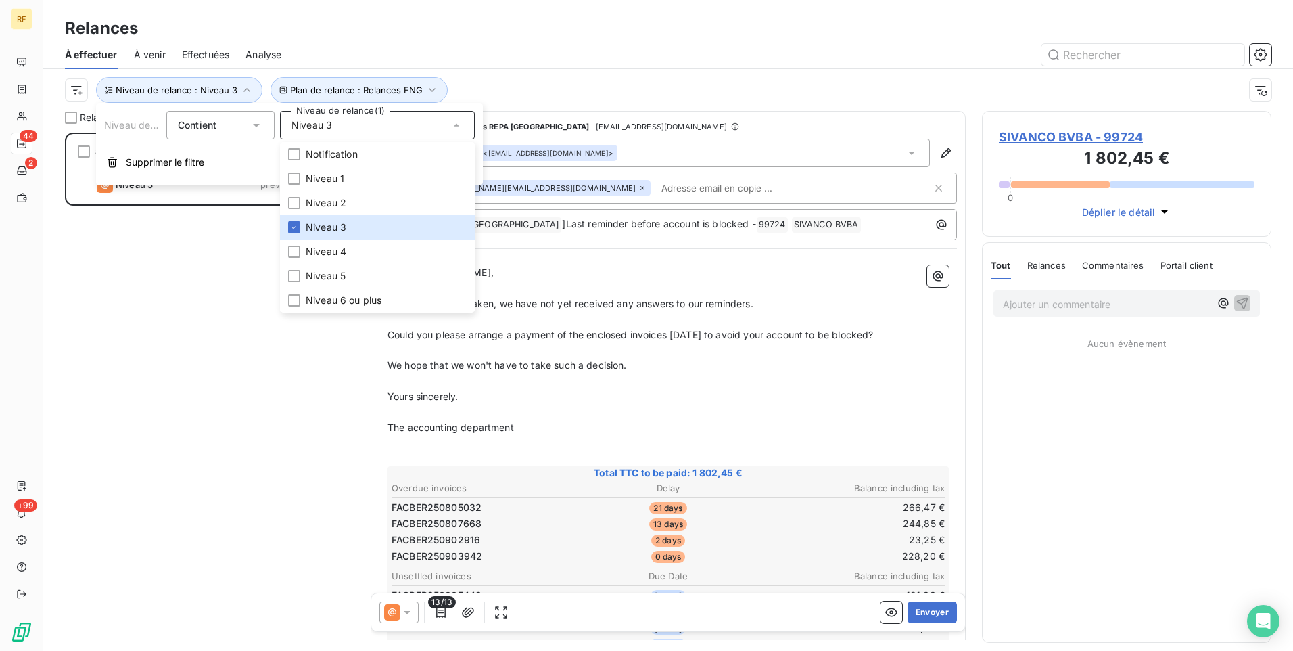
click at [295, 429] on div "SIVANCO BVBA 1 802,45 € Relances ENG Niveau 3 prévue [DATE]" at bounding box center [209, 392] width 289 height 518
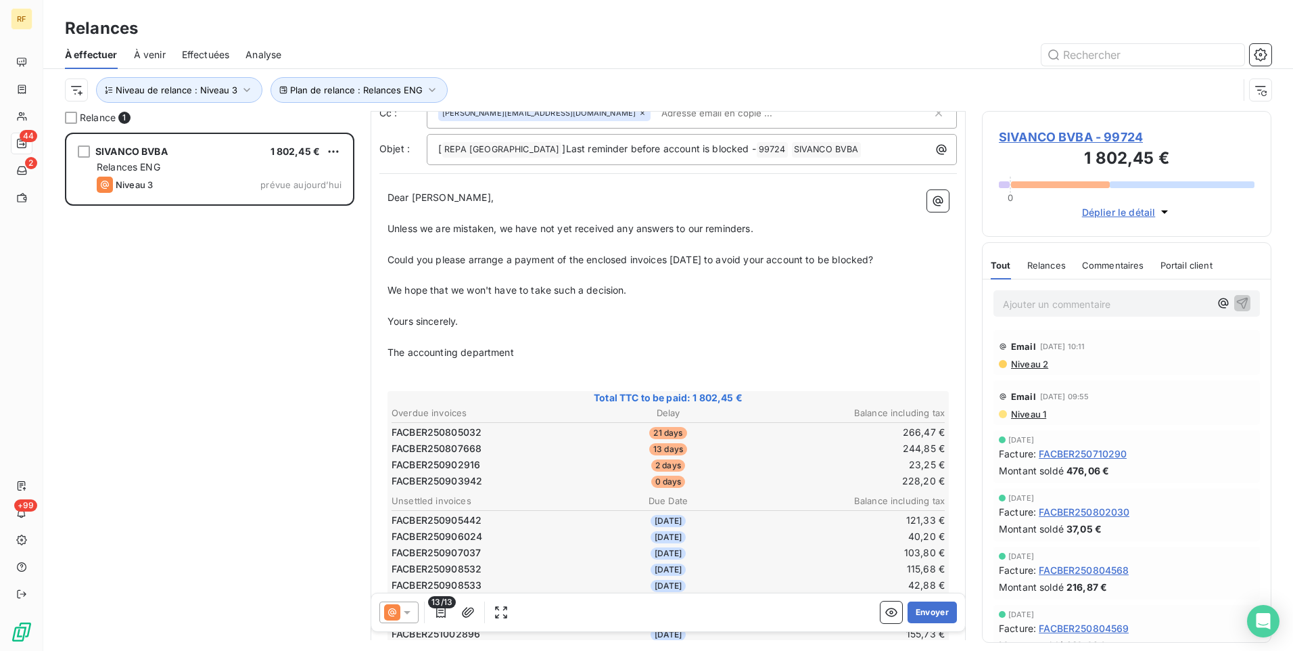
scroll to position [204, 0]
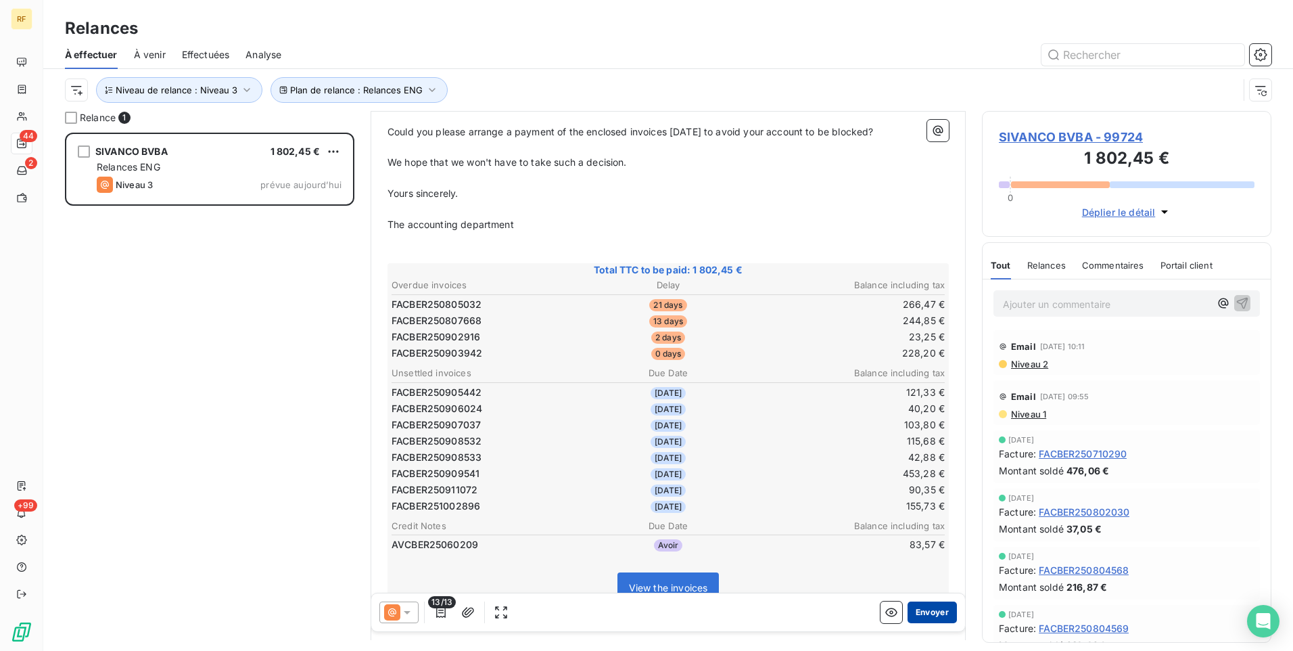
click at [922, 611] on button "Envoyer" at bounding box center [932, 612] width 49 height 22
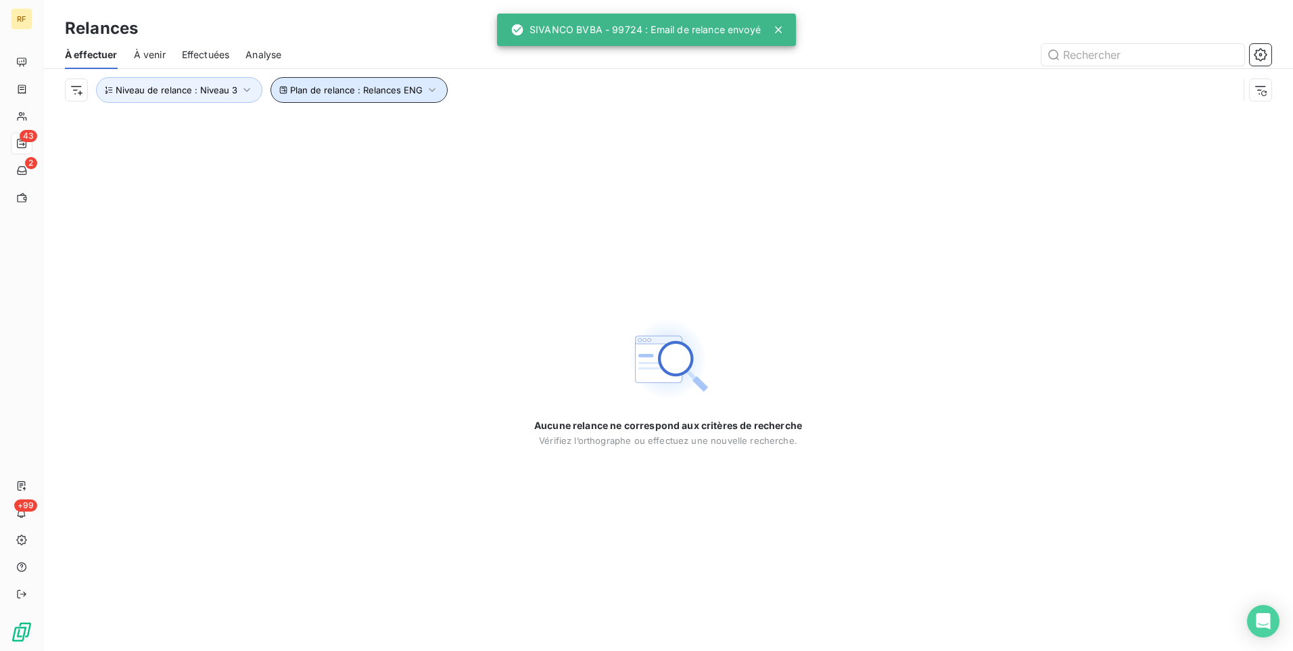
click at [334, 87] on span "Plan de relance : Relances ENG" at bounding box center [356, 90] width 133 height 11
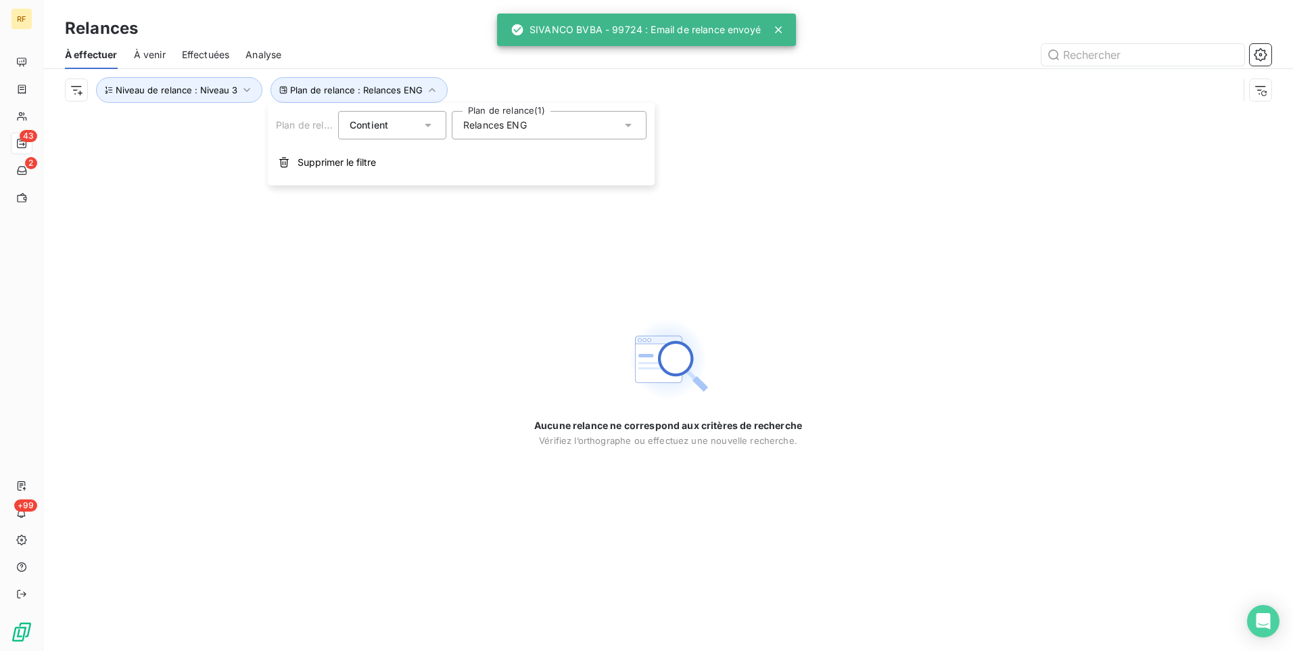
click at [521, 114] on div "Relances ENG" at bounding box center [549, 125] width 195 height 28
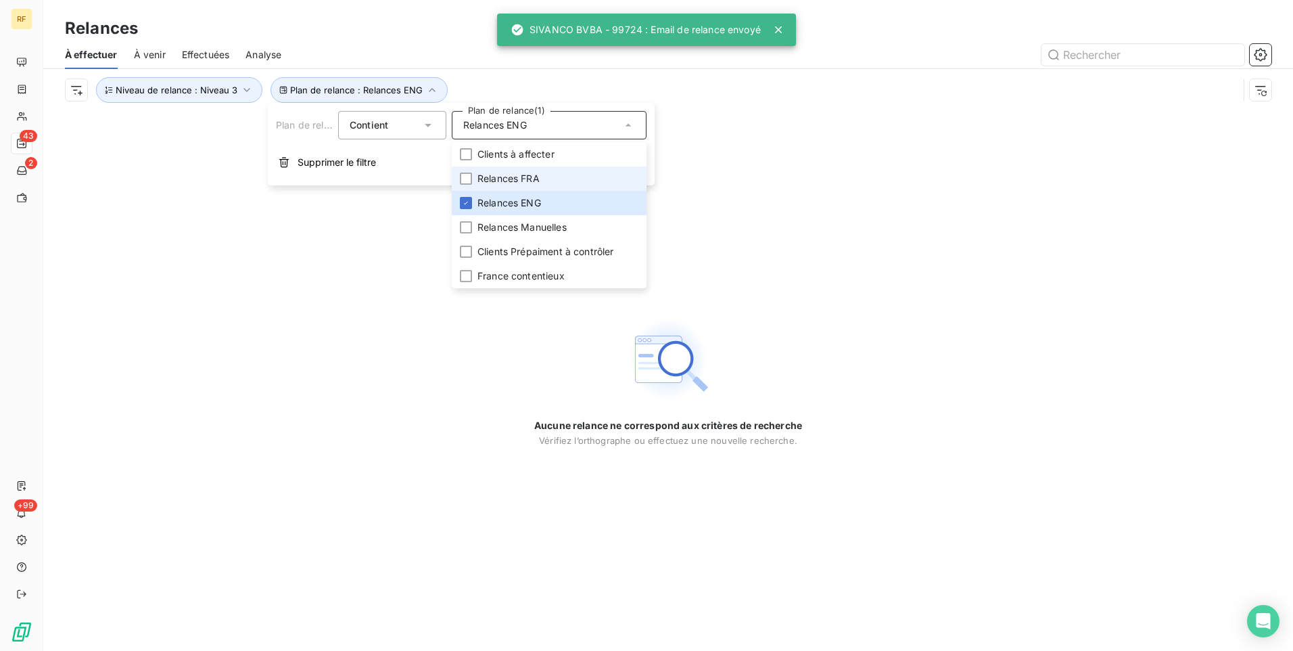
click at [515, 177] on span "Relances FRA" at bounding box center [508, 179] width 62 height 14
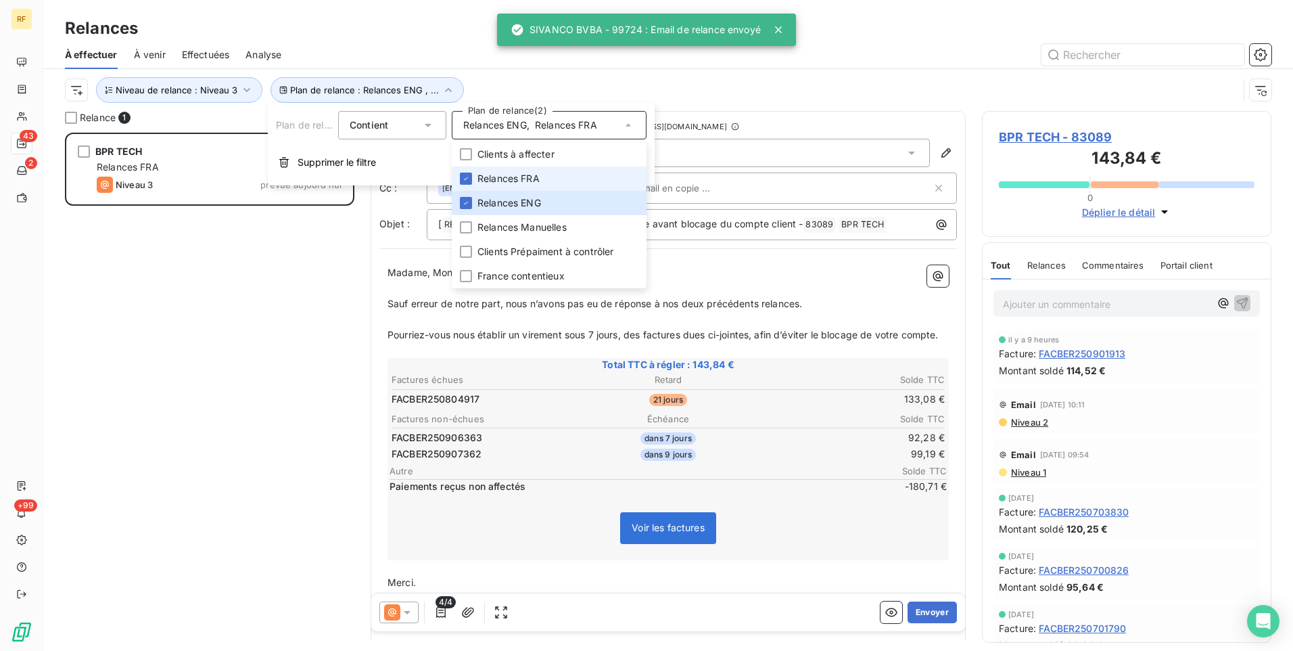
scroll to position [508, 279]
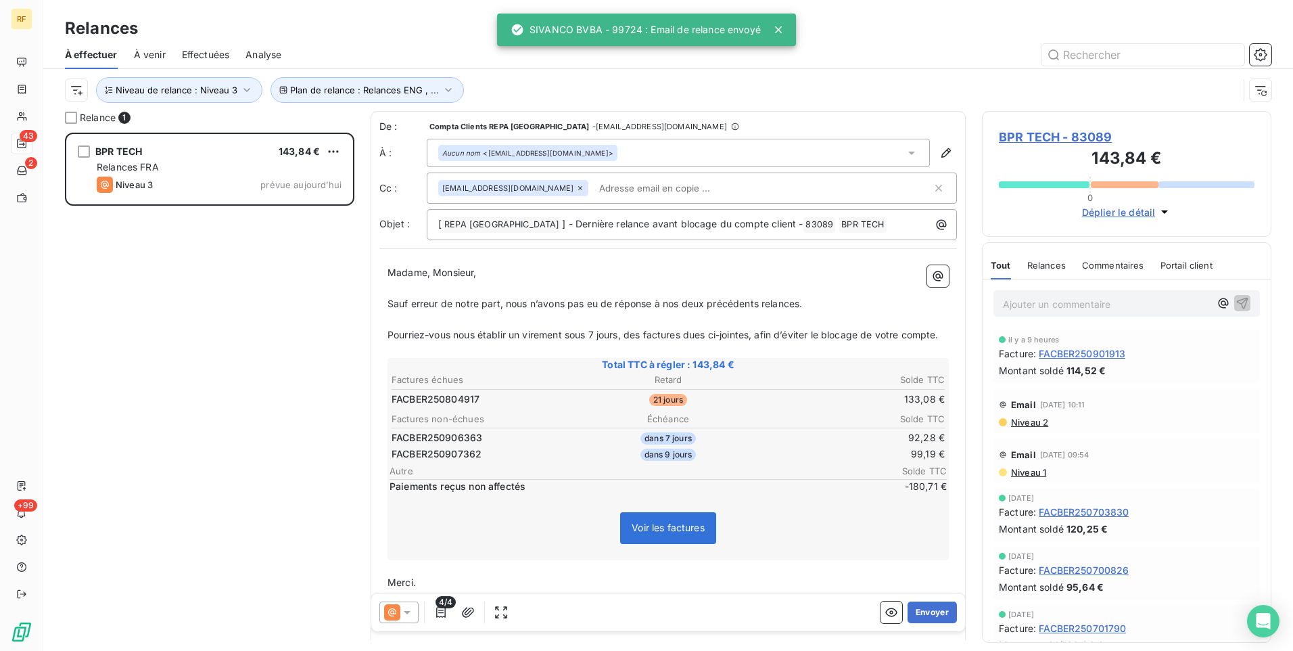
click at [249, 387] on div "BPR TECH 143,84 € Relances FRA Niveau 3 prévue [DATE]" at bounding box center [209, 392] width 289 height 518
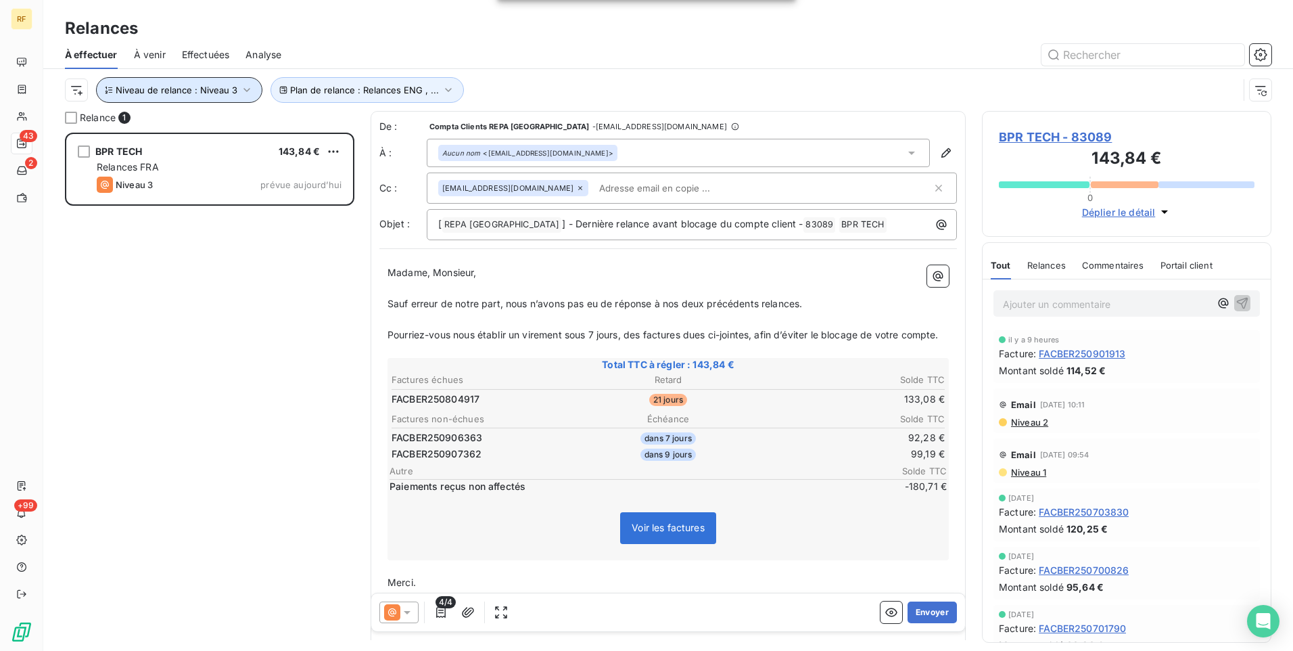
click at [199, 95] on span "Niveau de relance : Niveau 3" at bounding box center [177, 90] width 122 height 11
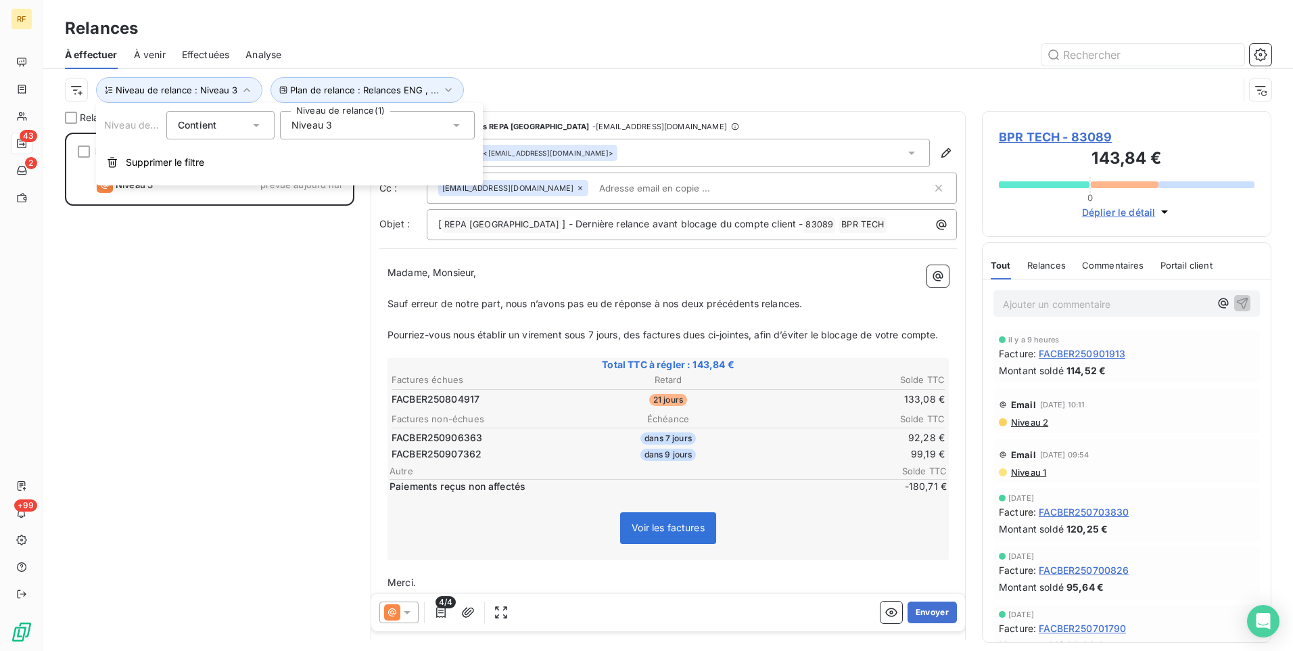
click at [342, 126] on div "Niveau 3" at bounding box center [377, 125] width 195 height 28
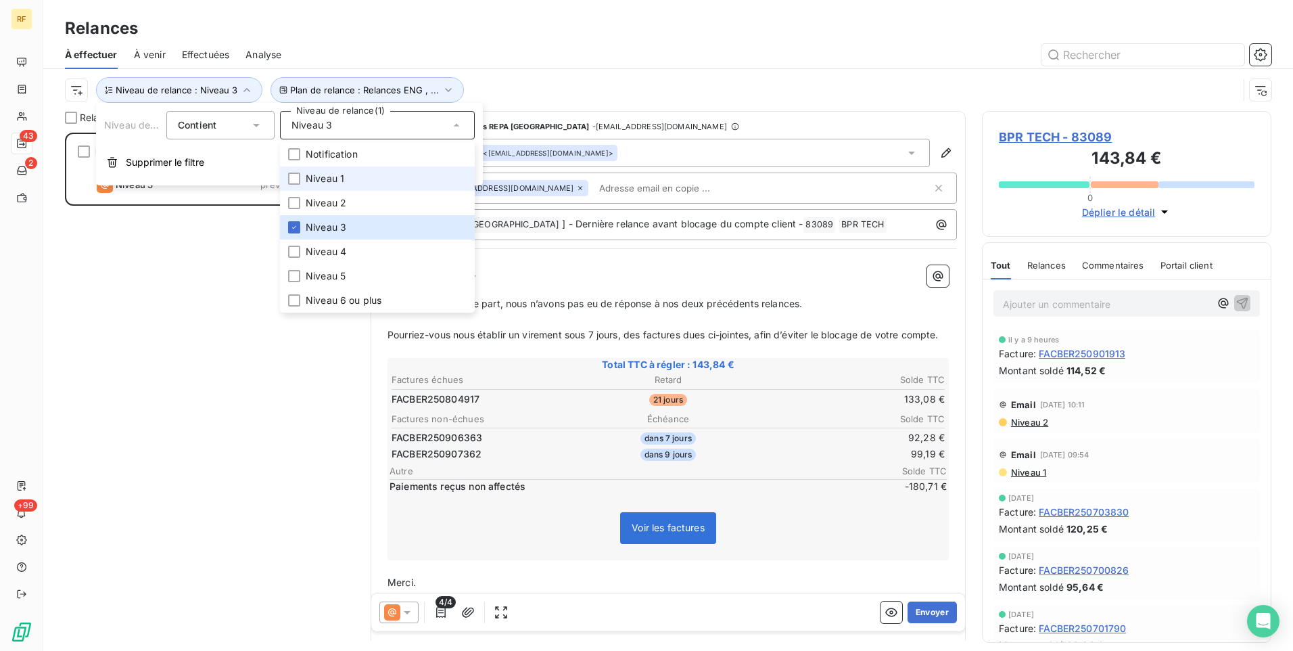
click at [329, 177] on span "Niveau 1" at bounding box center [325, 179] width 39 height 14
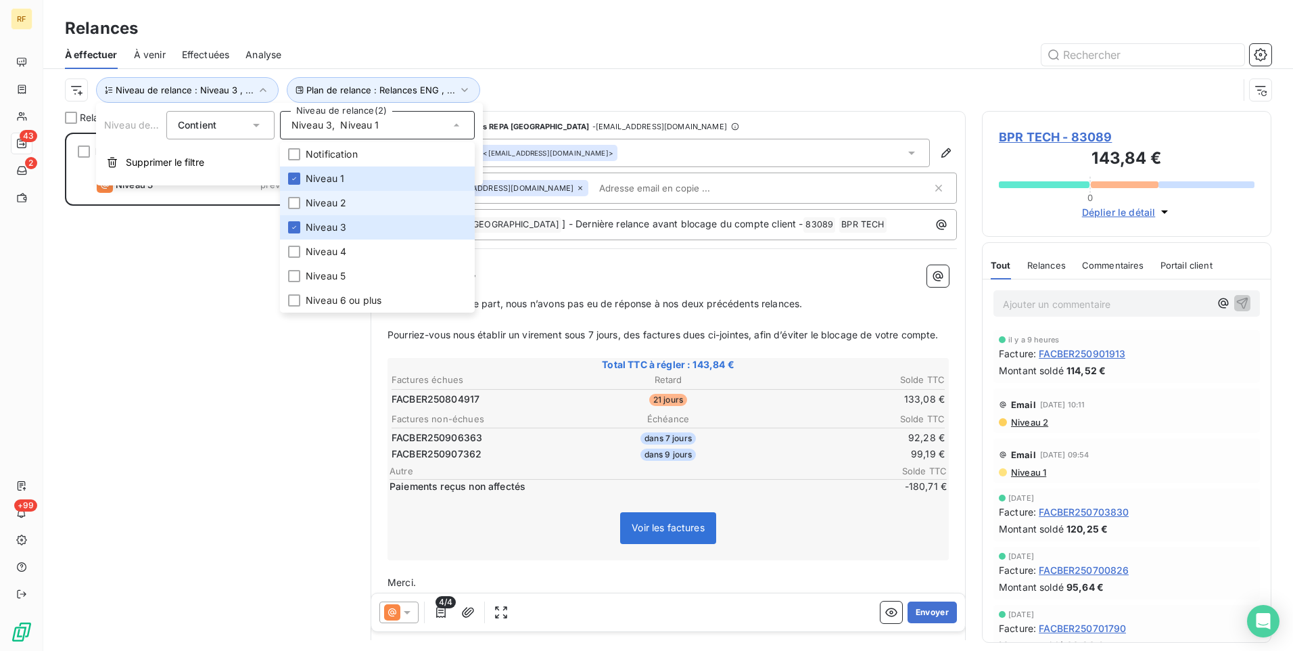
click at [313, 199] on span "Niveau 2" at bounding box center [326, 203] width 41 height 14
click at [271, 396] on div "BPR TECH 143,84 € Relances FRA Niveau 3 prévue [DATE]" at bounding box center [209, 392] width 289 height 518
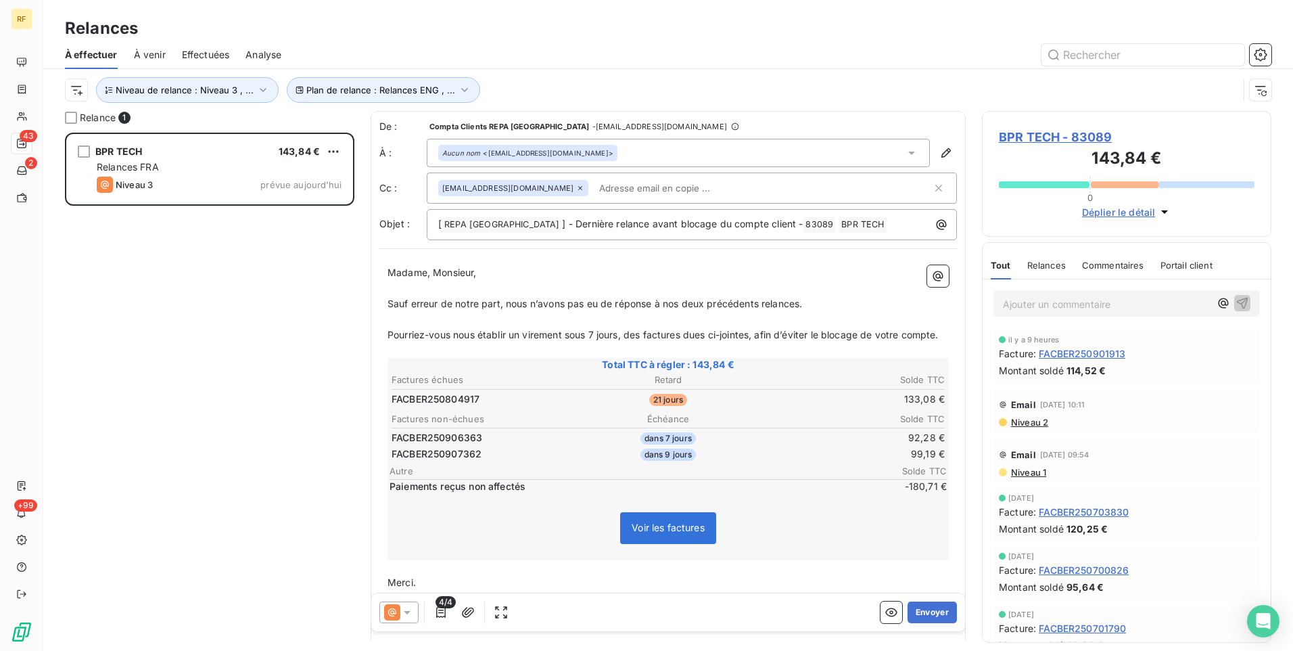
click at [1106, 260] on span "Commentaires" at bounding box center [1113, 265] width 62 height 11
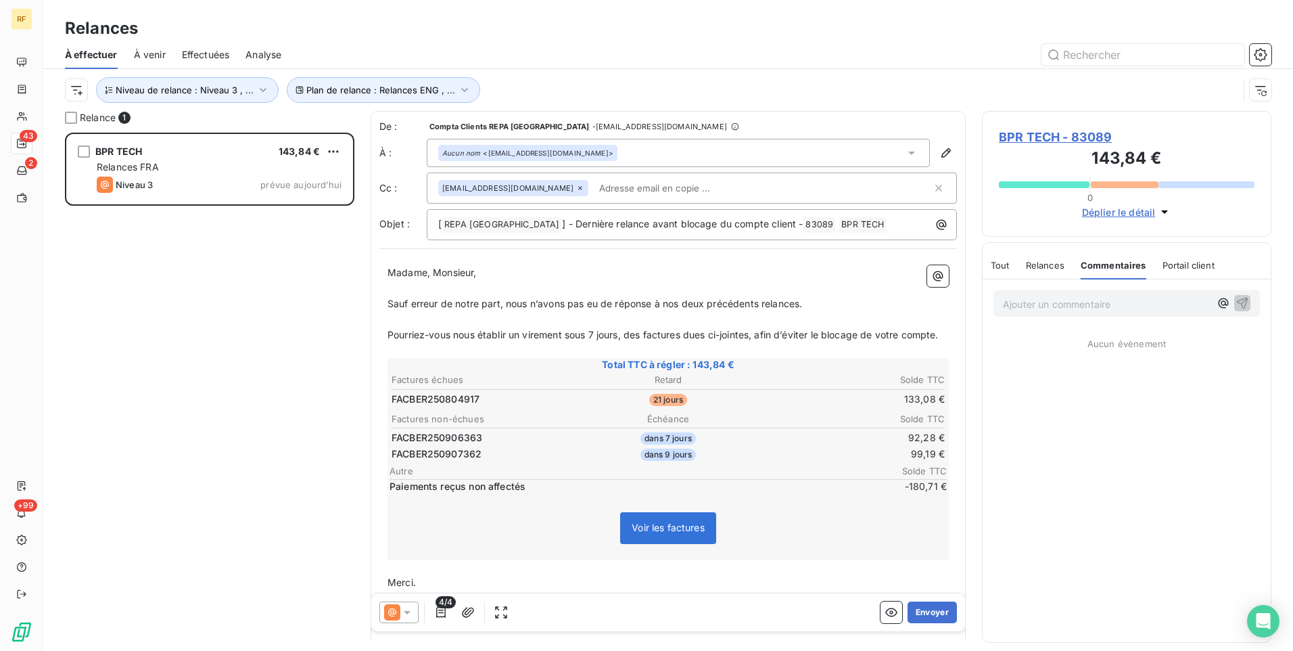
click at [1006, 273] on div "Tout" at bounding box center [1000, 265] width 19 height 28
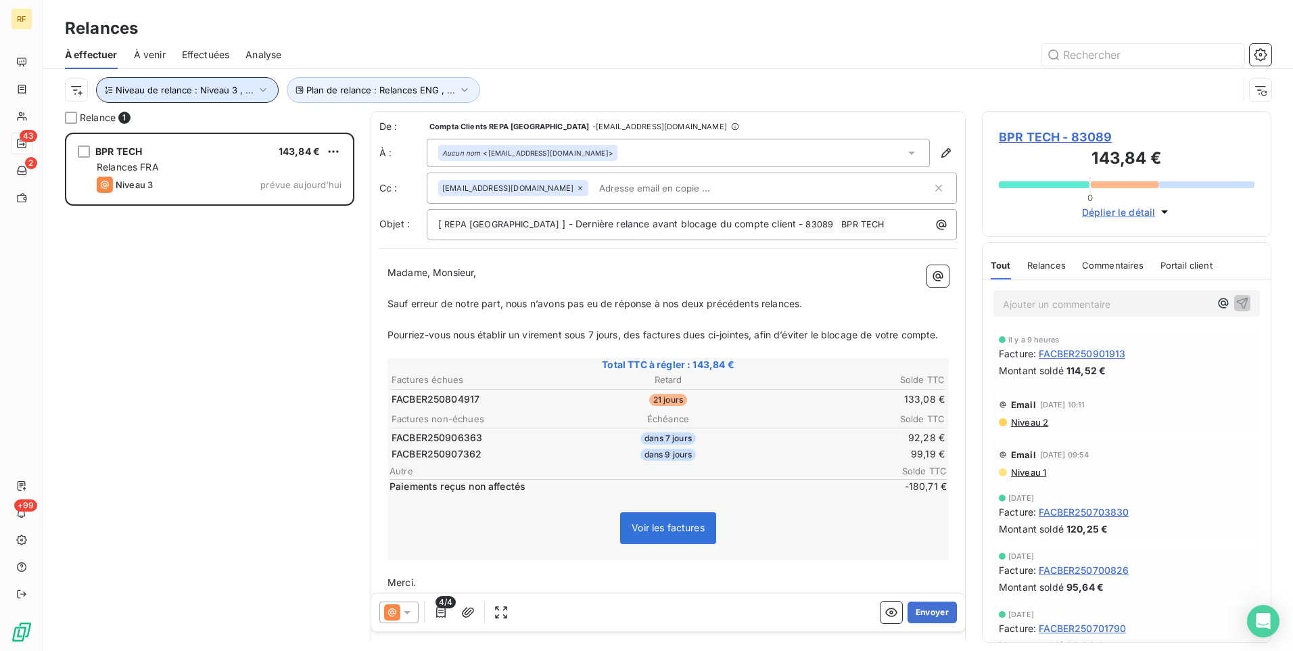
click at [218, 93] on span "Niveau de relance : Niveau 3 , ..." at bounding box center [185, 90] width 138 height 11
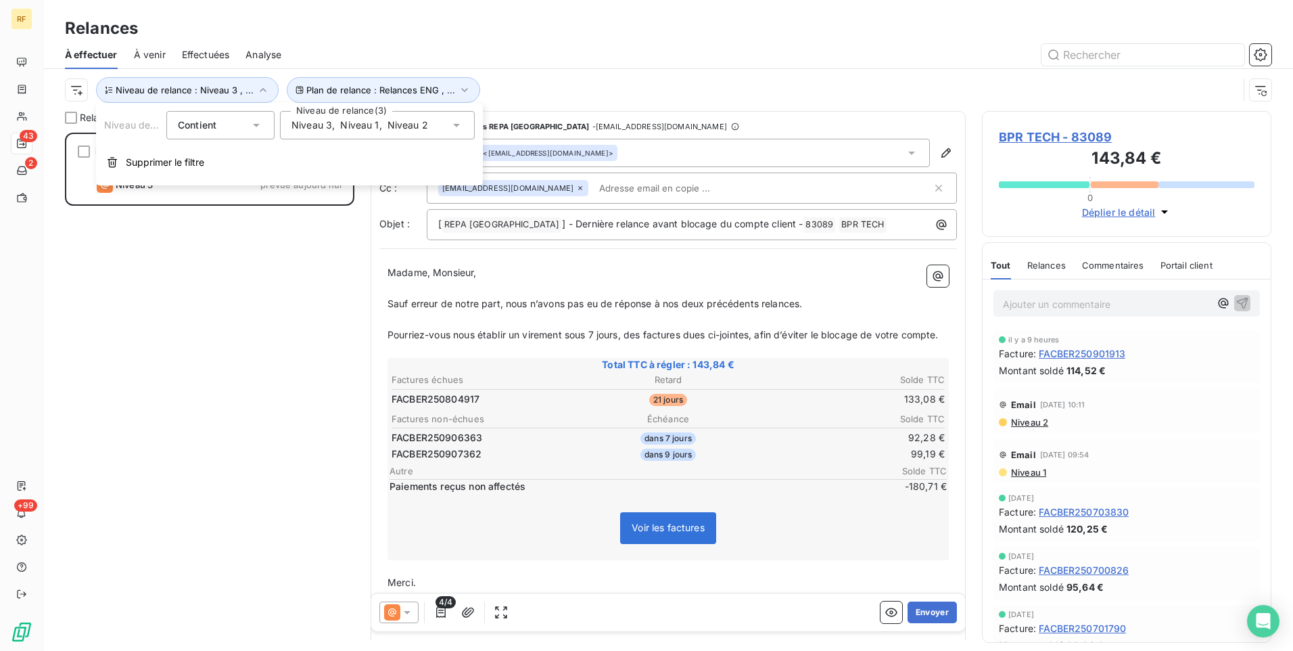
click at [203, 126] on span "Contient" at bounding box center [197, 124] width 39 height 11
click at [333, 124] on span "," at bounding box center [333, 125] width 3 height 14
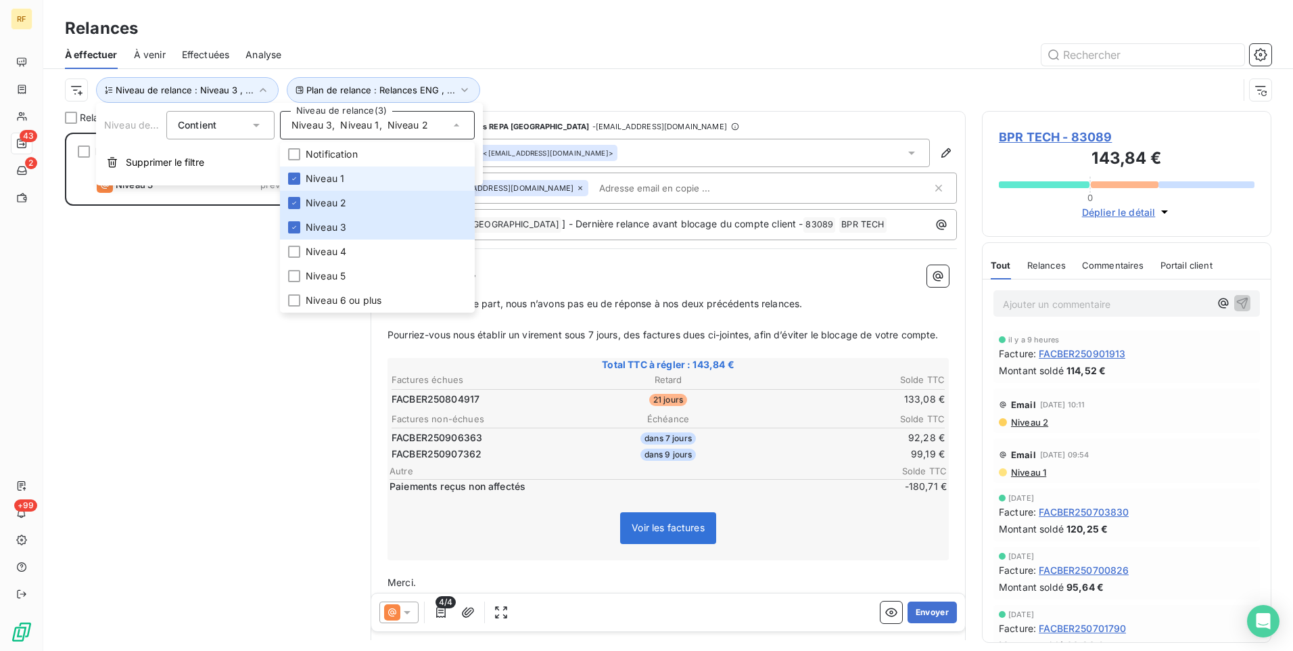
click at [392, 124] on span "Niveau 2" at bounding box center [408, 125] width 41 height 14
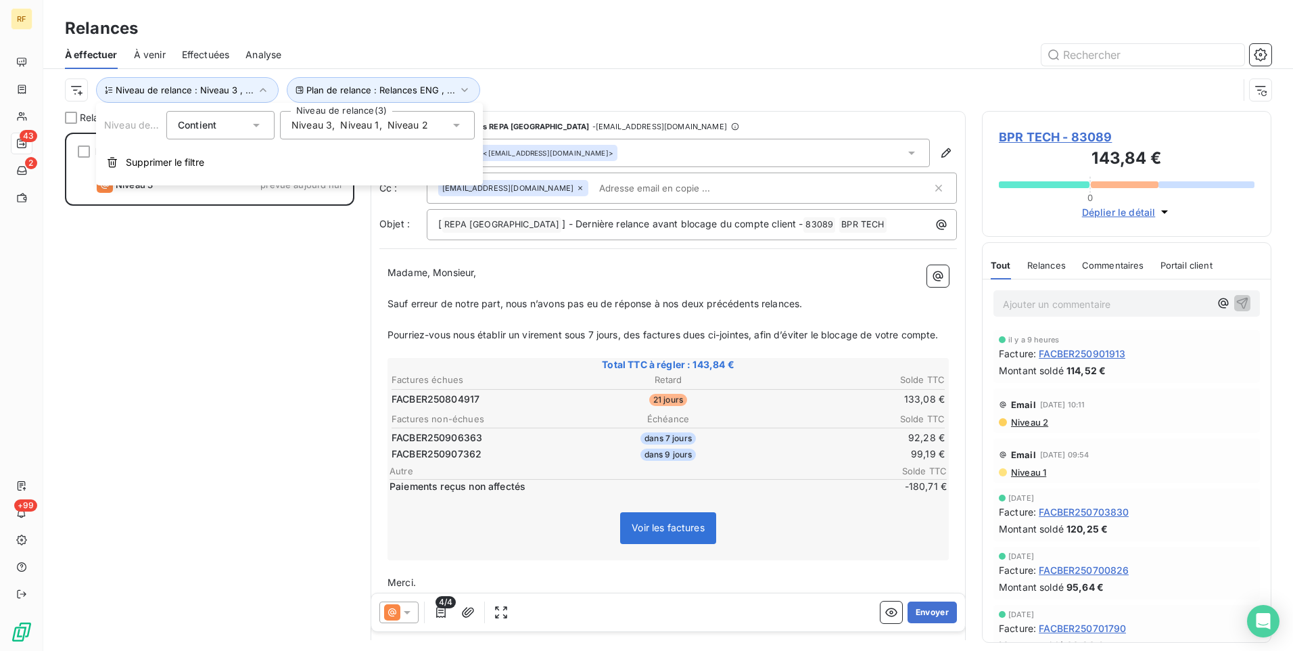
click at [370, 130] on span "Niveau 1" at bounding box center [359, 125] width 39 height 14
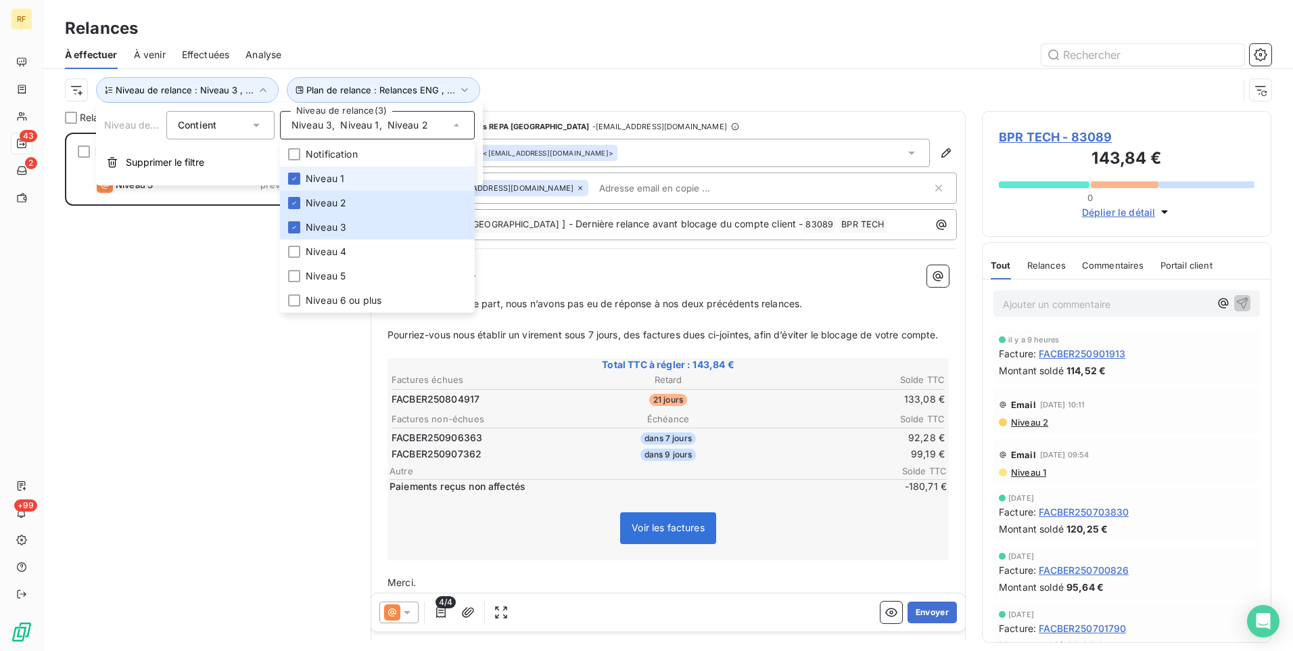
click at [327, 181] on span "Niveau 1" at bounding box center [325, 179] width 39 height 14
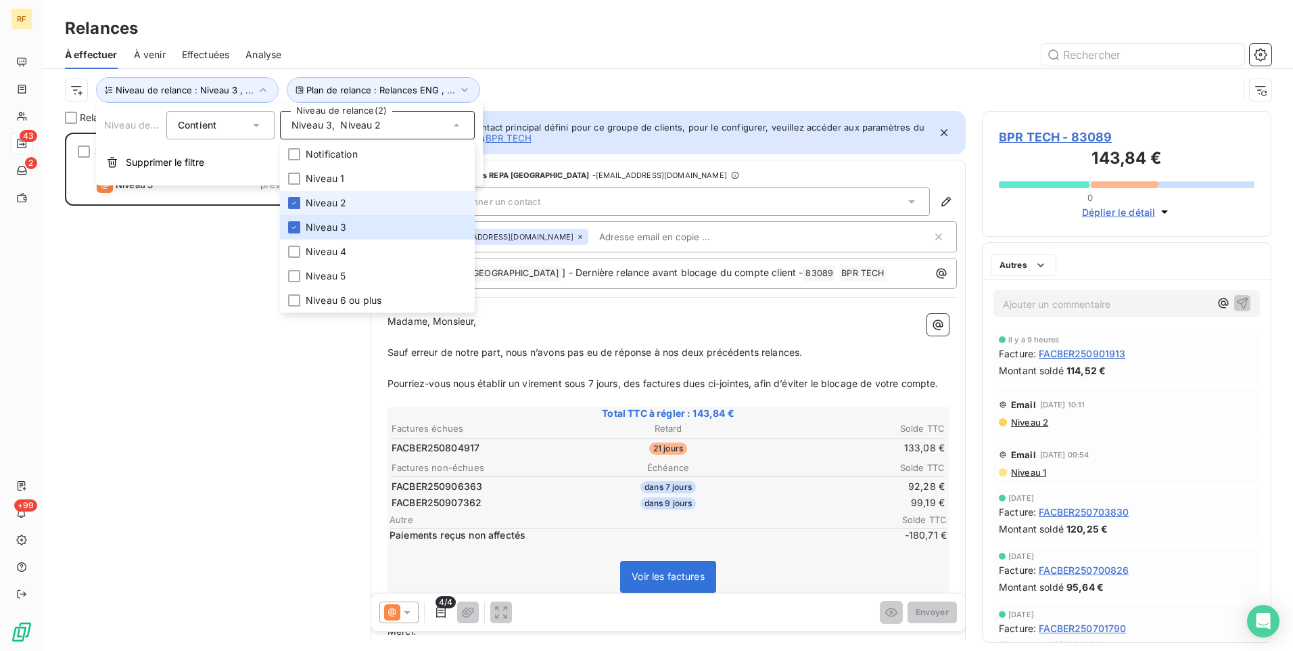
click at [326, 198] on span "Niveau 2" at bounding box center [326, 203] width 41 height 14
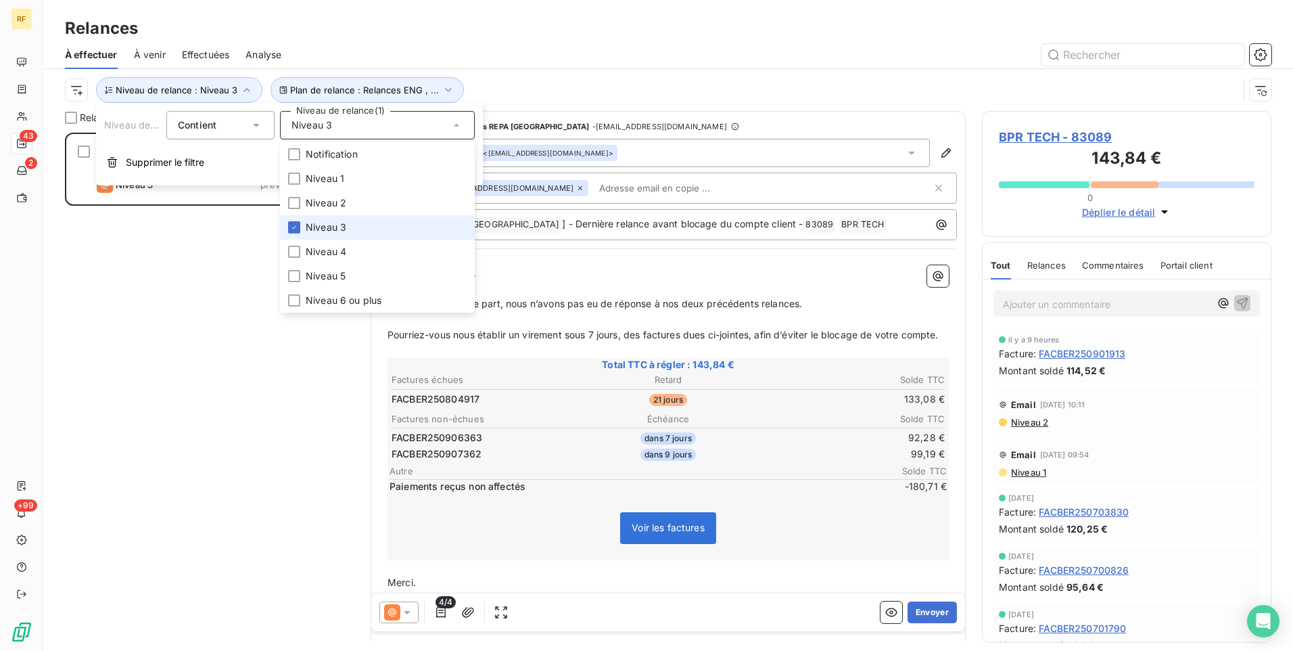
click at [325, 227] on span "Niveau 3" at bounding box center [326, 227] width 41 height 14
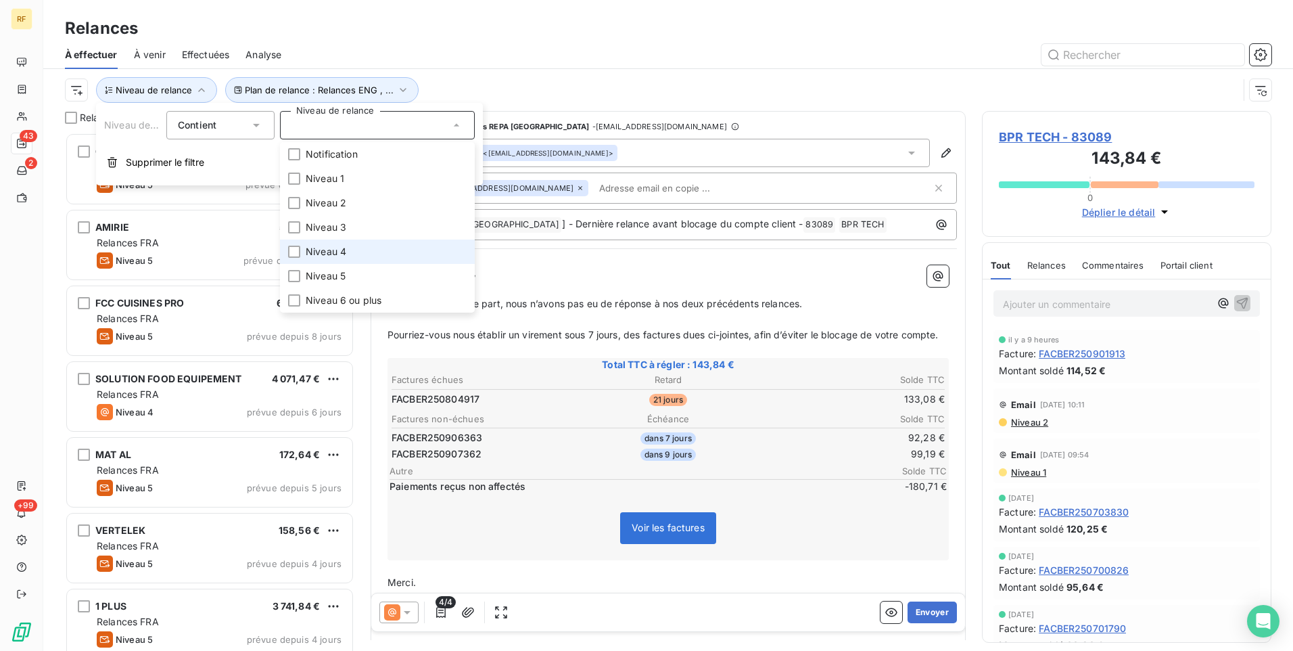
click at [323, 252] on span "Niveau 4" at bounding box center [326, 252] width 41 height 14
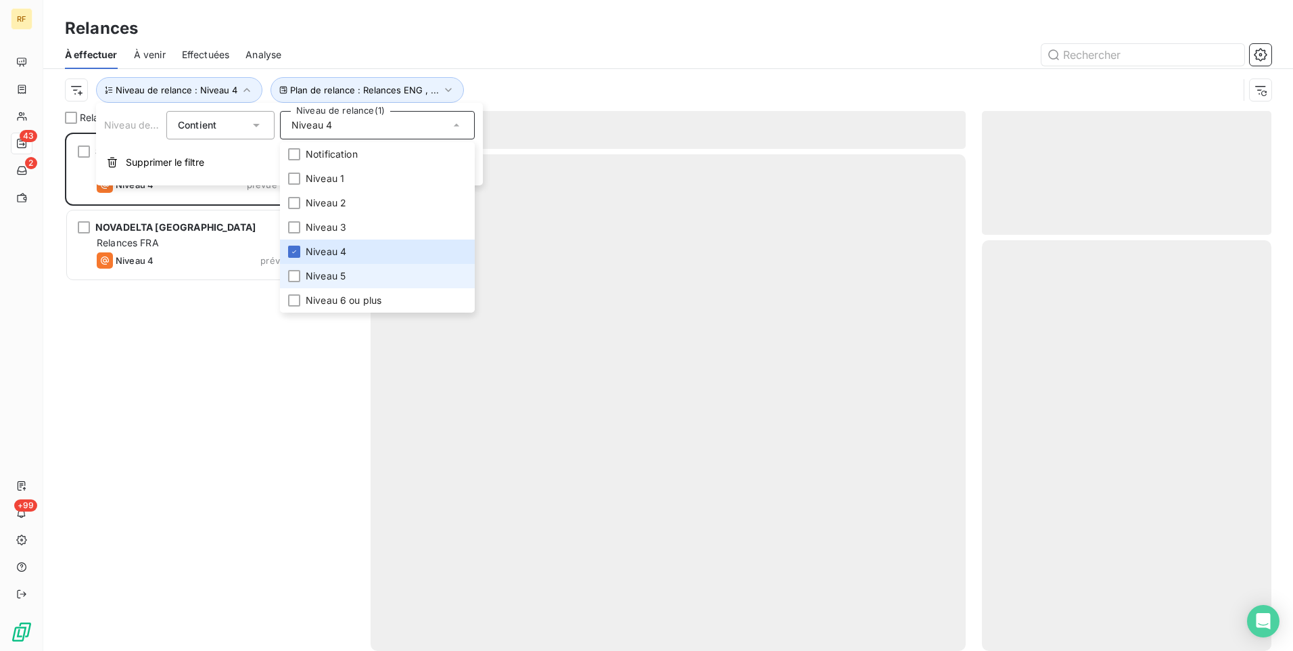
scroll to position [508, 279]
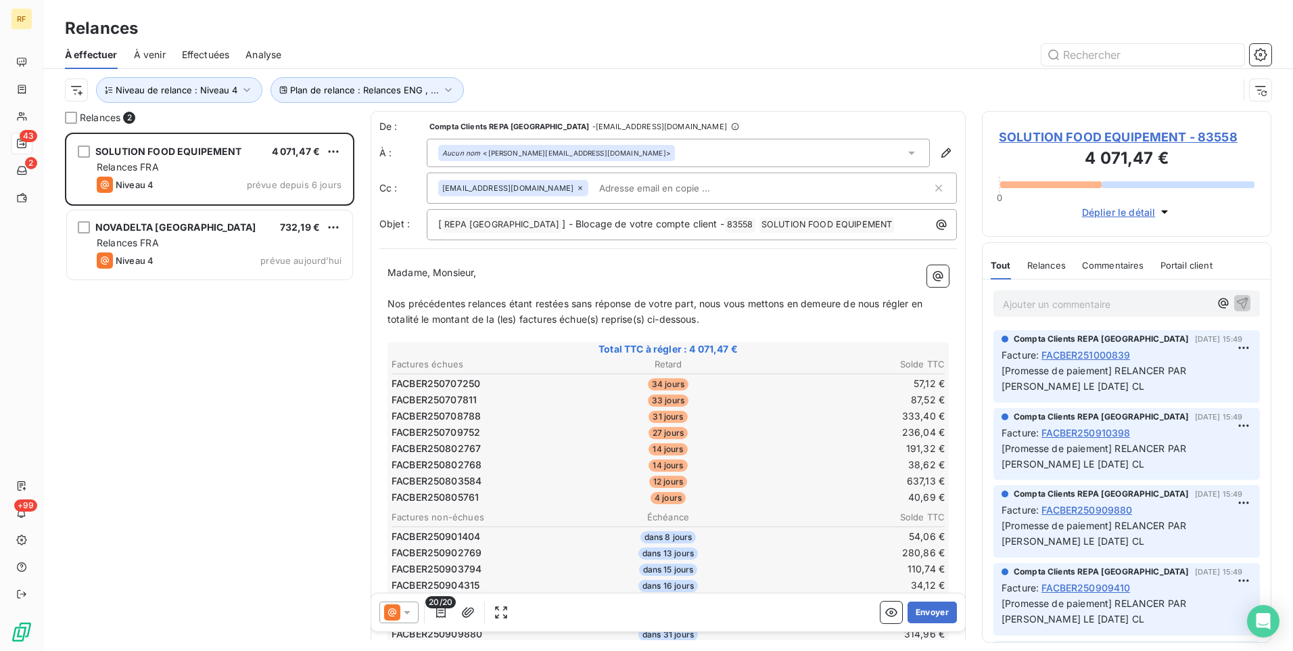
drag, startPoint x: 269, startPoint y: 396, endPoint x: 323, endPoint y: 352, distance: 69.7
click at [269, 394] on div "SOLUTION FOOD EQUIPEMENT 4 071,47 € Relances FRA Niveau 4 prévue depuis 6 jours…" at bounding box center [209, 392] width 289 height 518
click at [367, 83] on button "Plan de relance : Relances ENG , ..." at bounding box center [367, 90] width 193 height 26
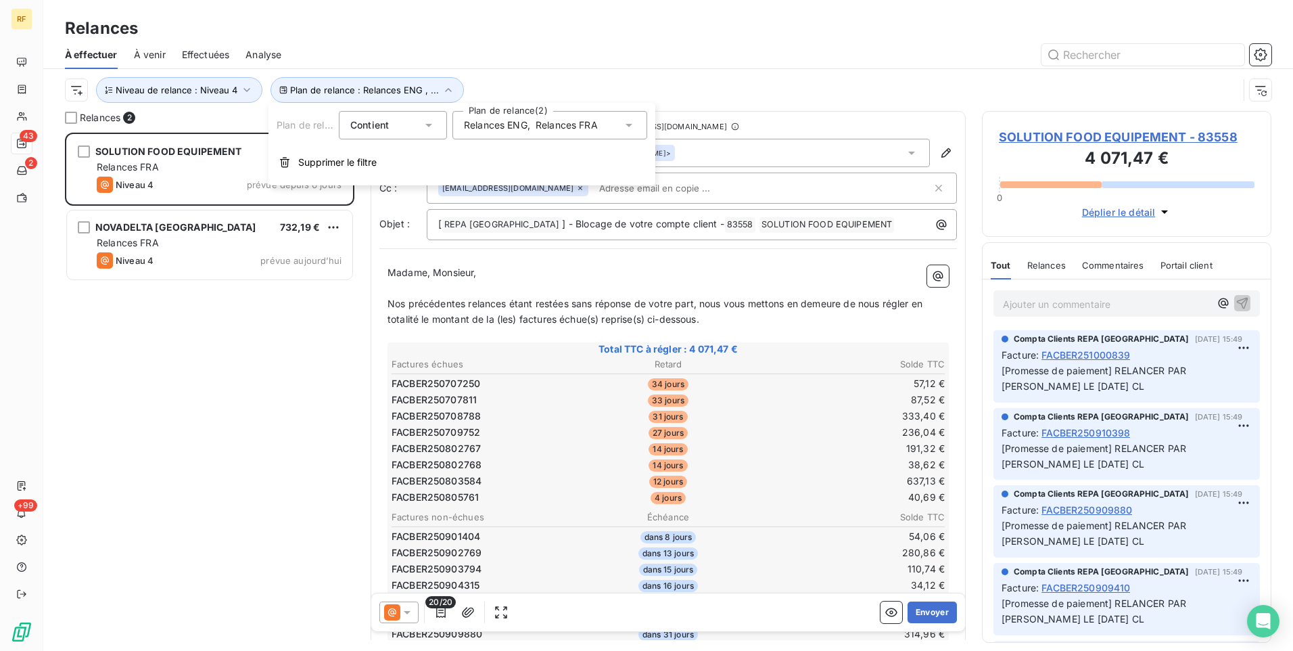
click at [271, 306] on div "SOLUTION FOOD EQUIPEMENT 4 071,47 € Relances FRA Niveau 4 prévue depuis 6 jours…" at bounding box center [209, 392] width 289 height 518
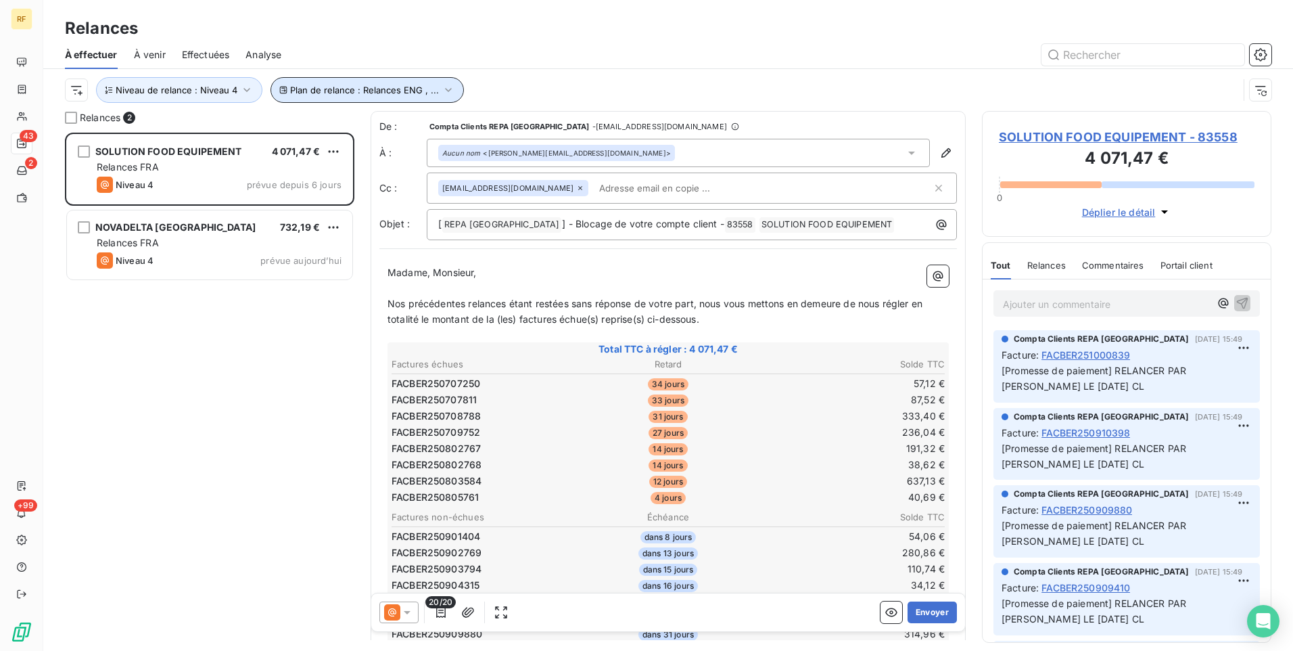
click at [321, 91] on span "Plan de relance : Relances ENG , ..." at bounding box center [364, 90] width 149 height 11
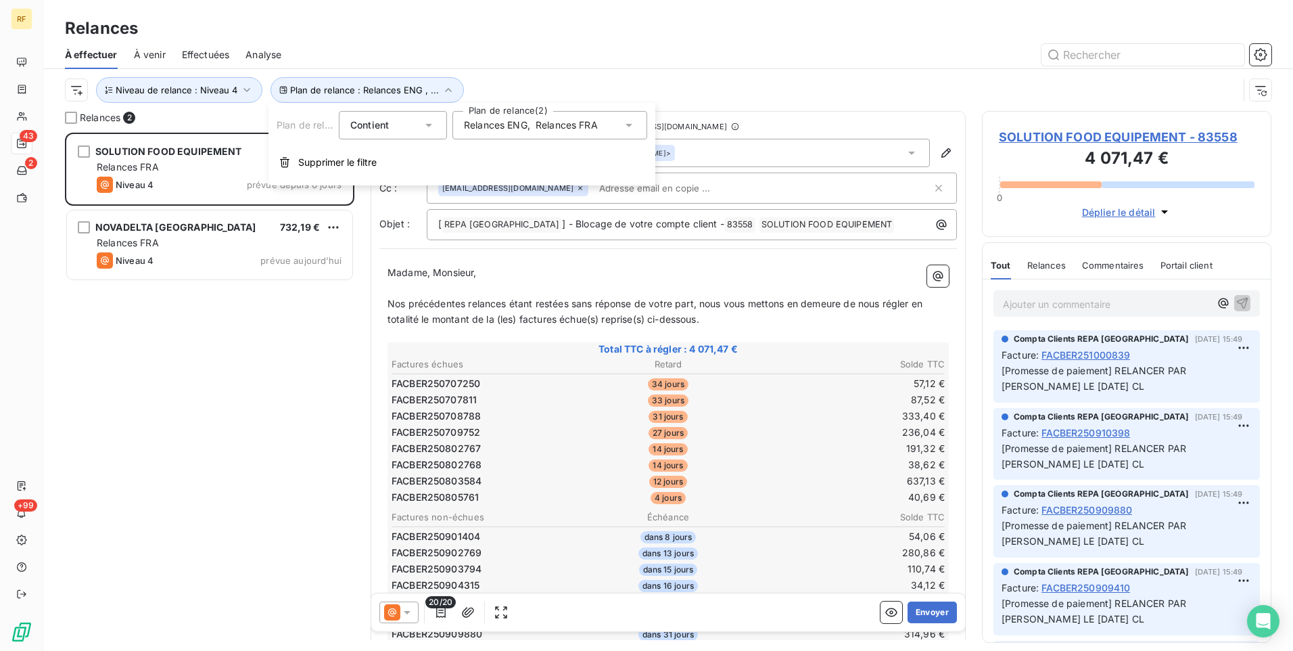
click at [500, 116] on div "Relances ENG , Relances FRA" at bounding box center [549, 125] width 195 height 28
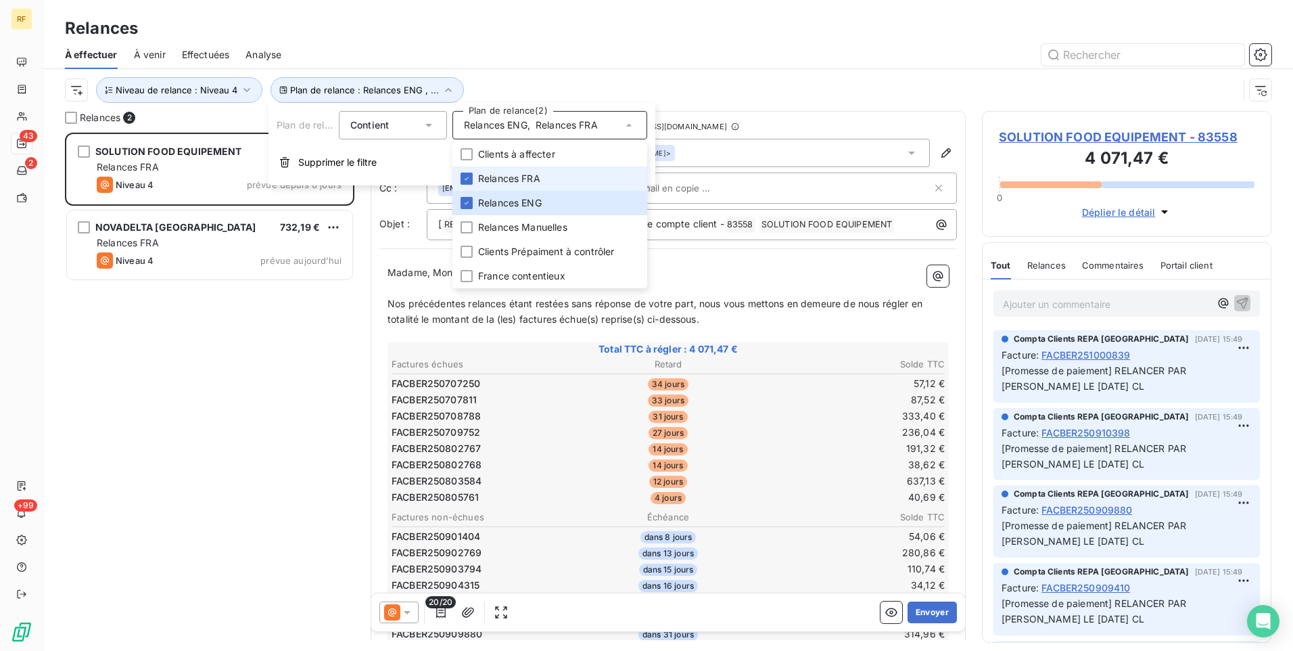
click at [519, 180] on span "Relances FRA" at bounding box center [509, 179] width 62 height 14
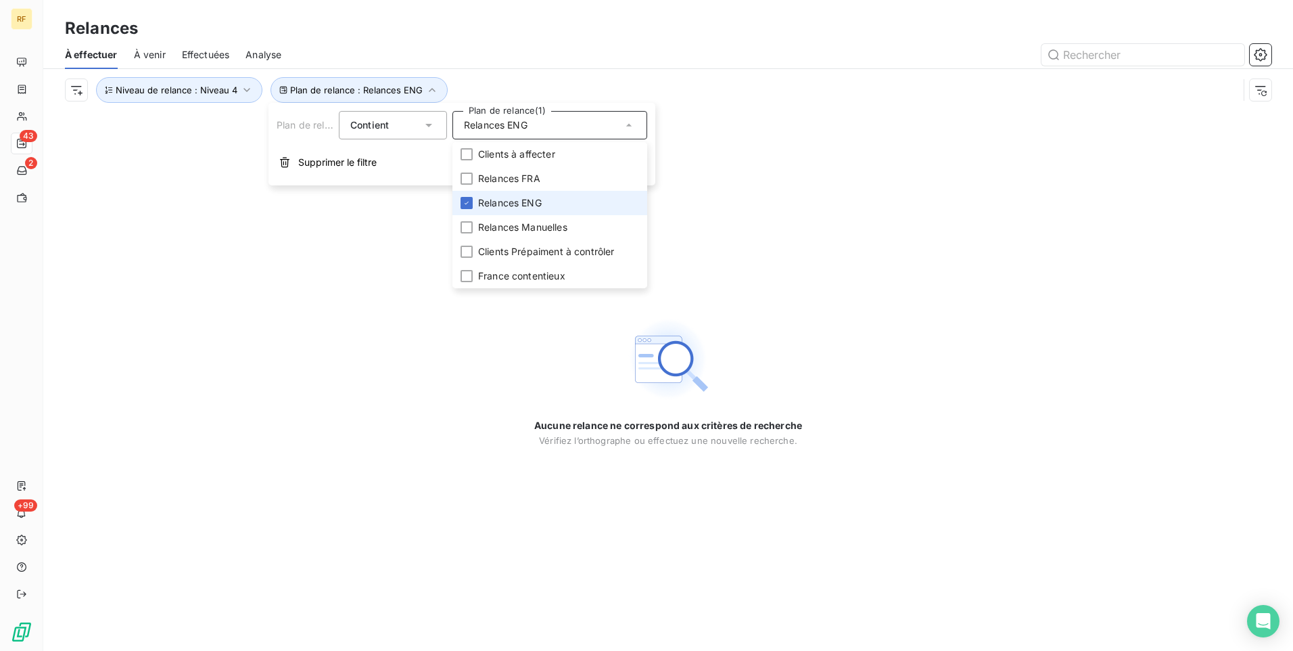
click at [507, 203] on span "Relances ENG" at bounding box center [510, 203] width 64 height 14
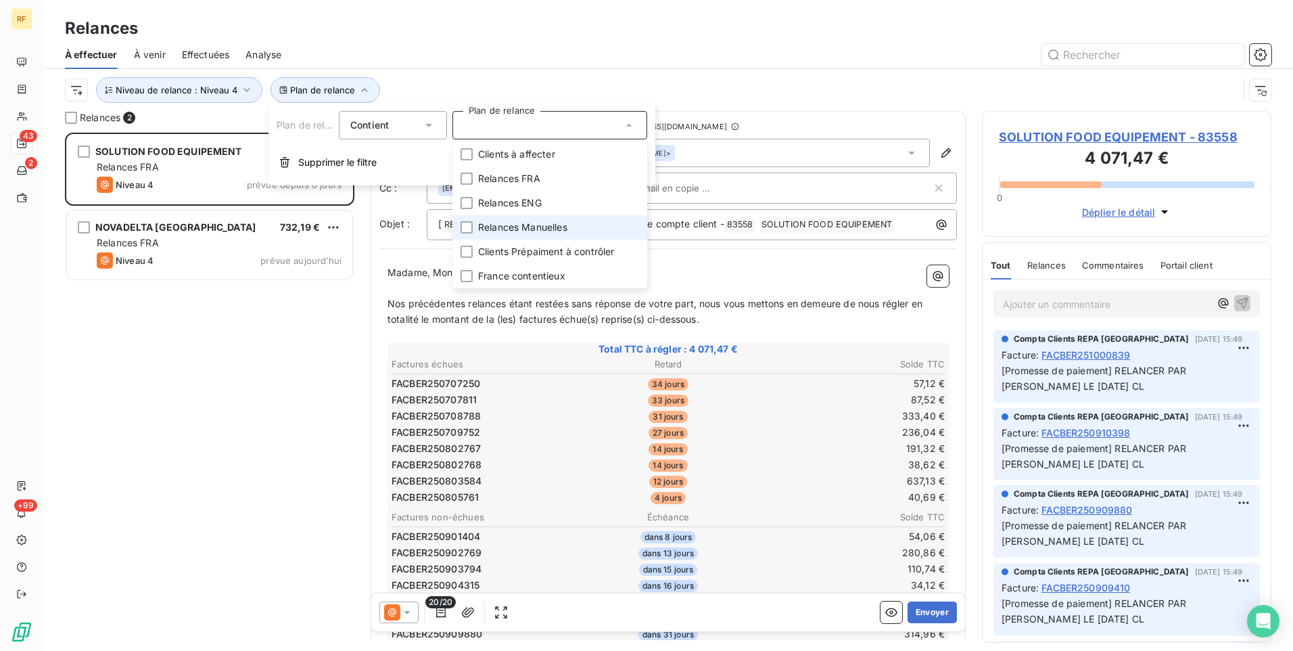
click at [501, 229] on span "Relances Manuelles" at bounding box center [522, 227] width 89 height 14
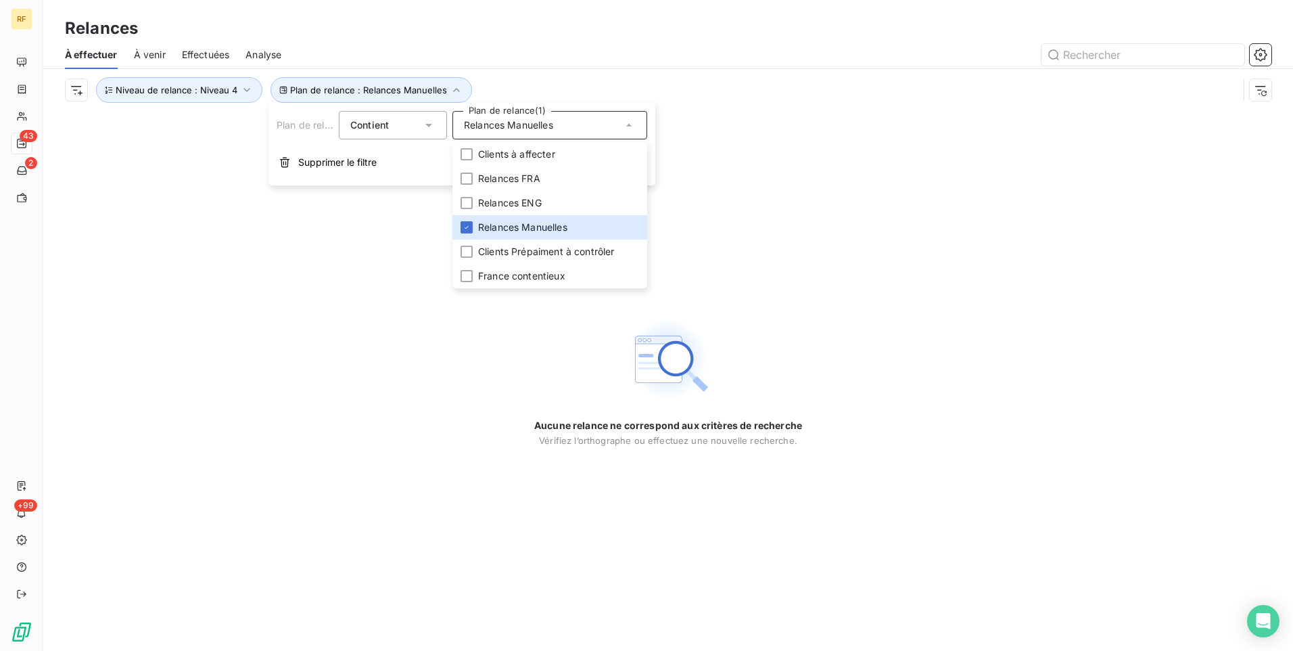
click at [298, 454] on div "Aucune relance ne correspond aux critères de recherche [PERSON_NAME] l’orthogra…" at bounding box center [668, 381] width 1250 height 540
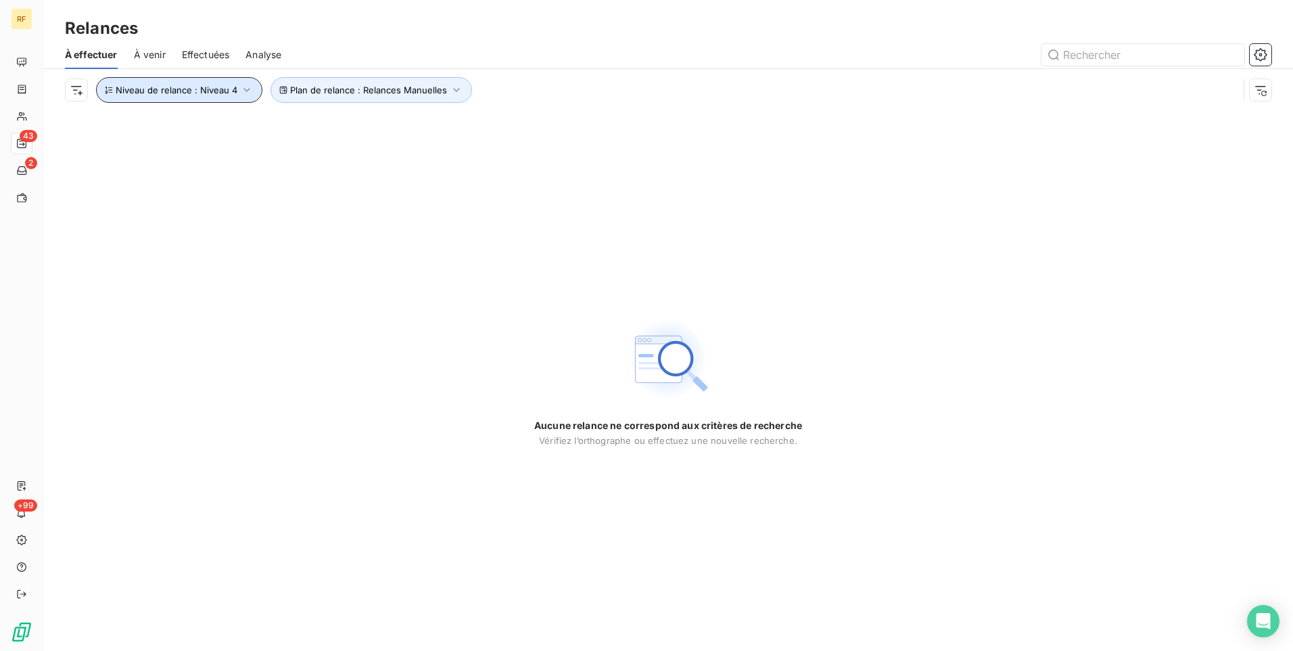
click at [220, 83] on button "Niveau de relance : Niveau 4" at bounding box center [179, 90] width 166 height 26
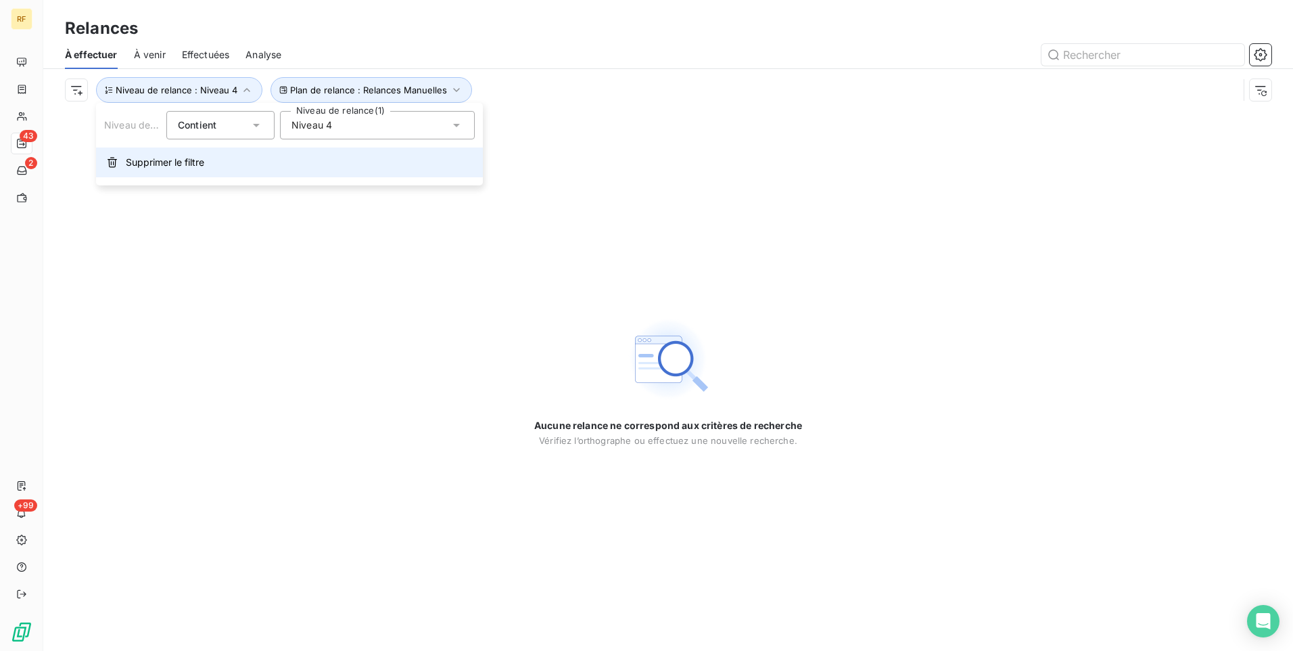
click at [172, 166] on span "Supprimer le filtre" at bounding box center [165, 163] width 78 height 14
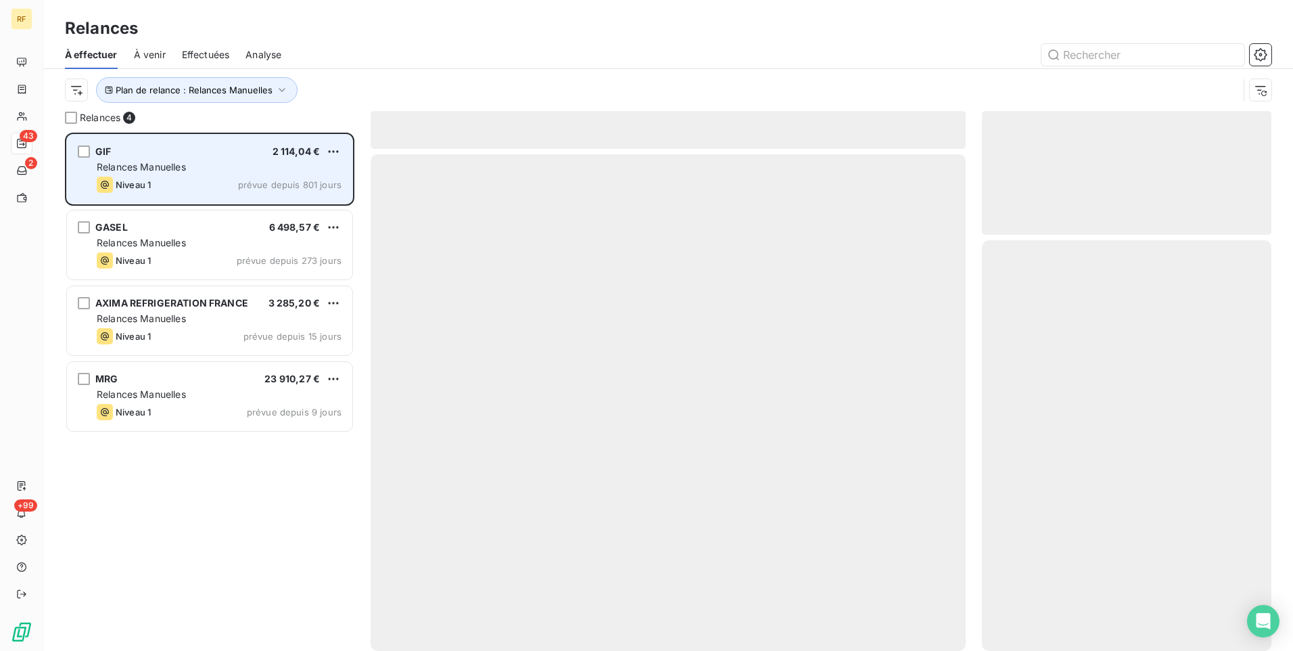
scroll to position [508, 279]
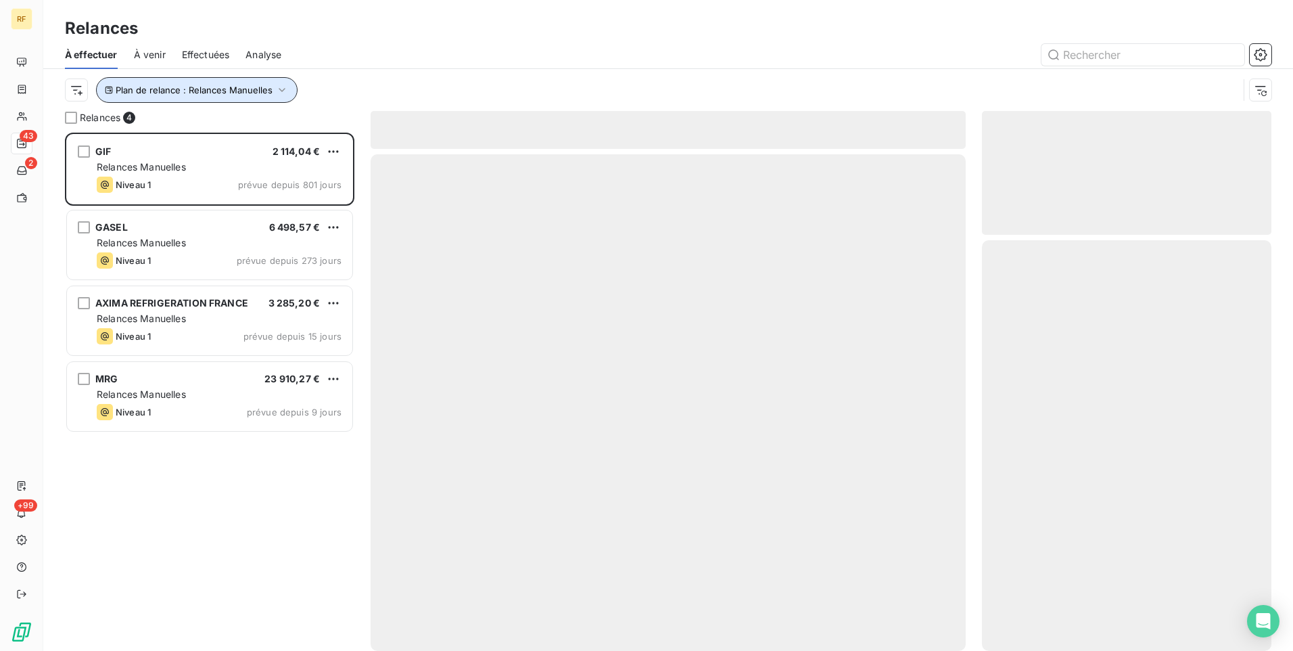
click at [256, 96] on button "Plan de relance : Relances Manuelles" at bounding box center [197, 90] width 202 height 26
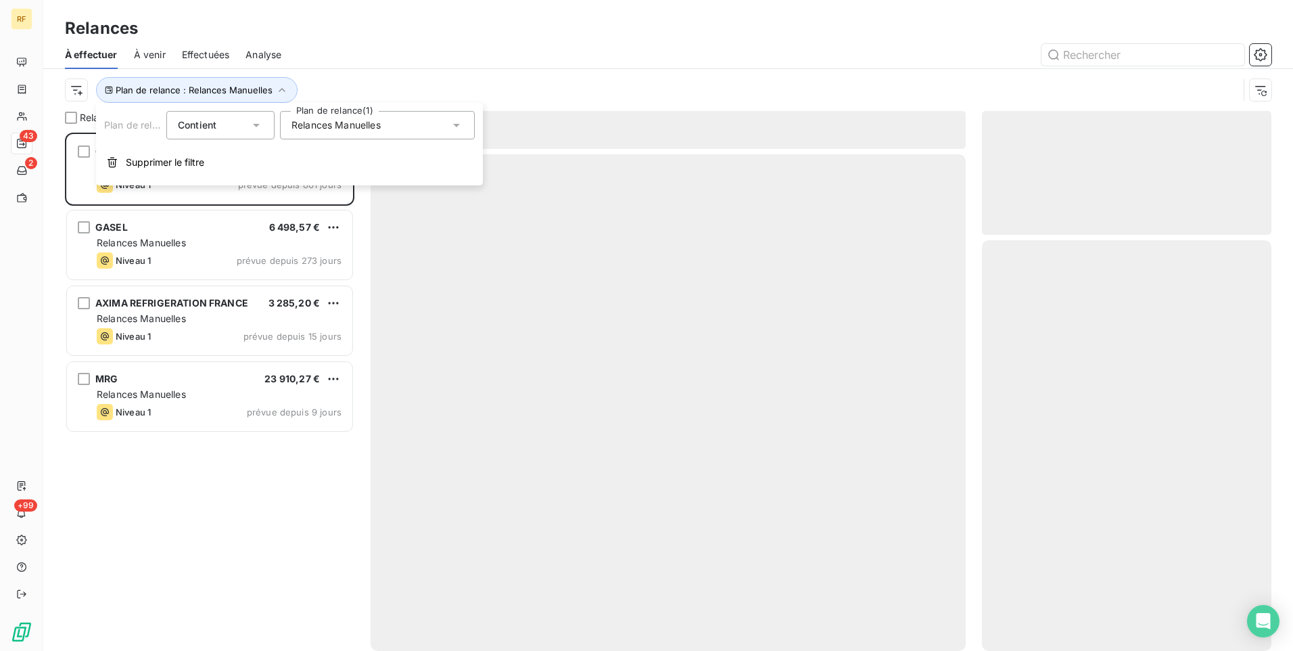
click at [331, 128] on span "Relances Manuelles" at bounding box center [335, 125] width 89 height 14
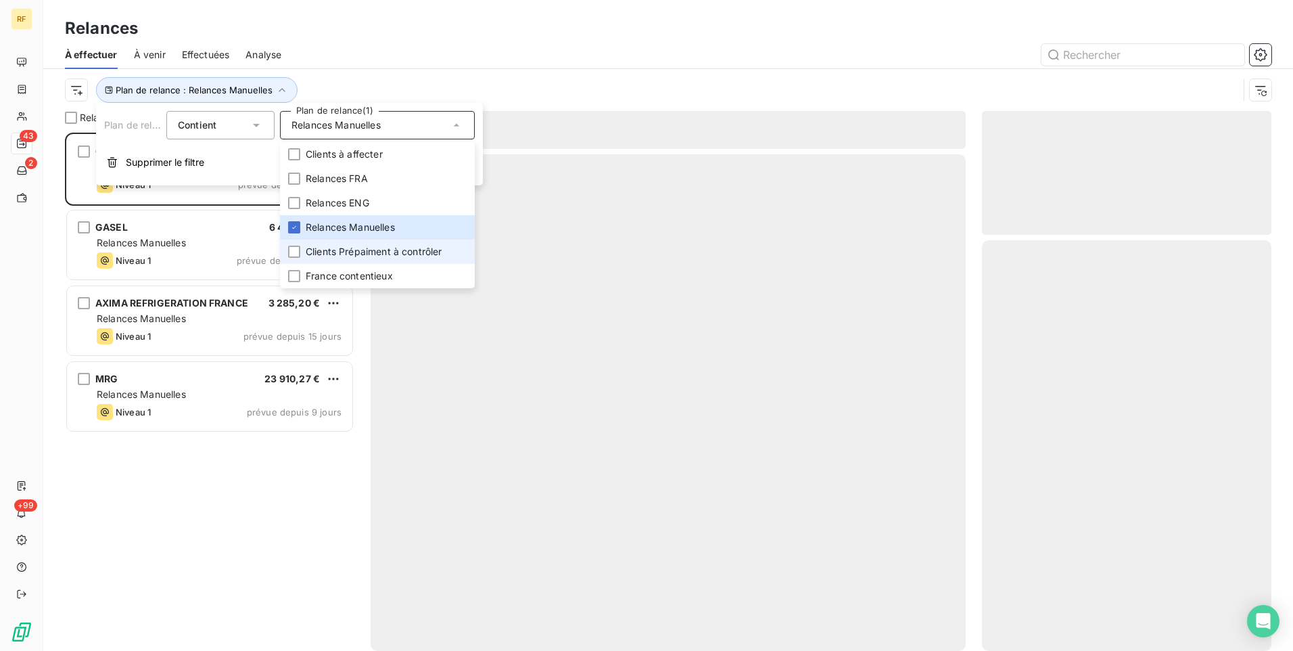
click at [344, 250] on span "Clients Prépaiment à contrôler" at bounding box center [374, 252] width 137 height 14
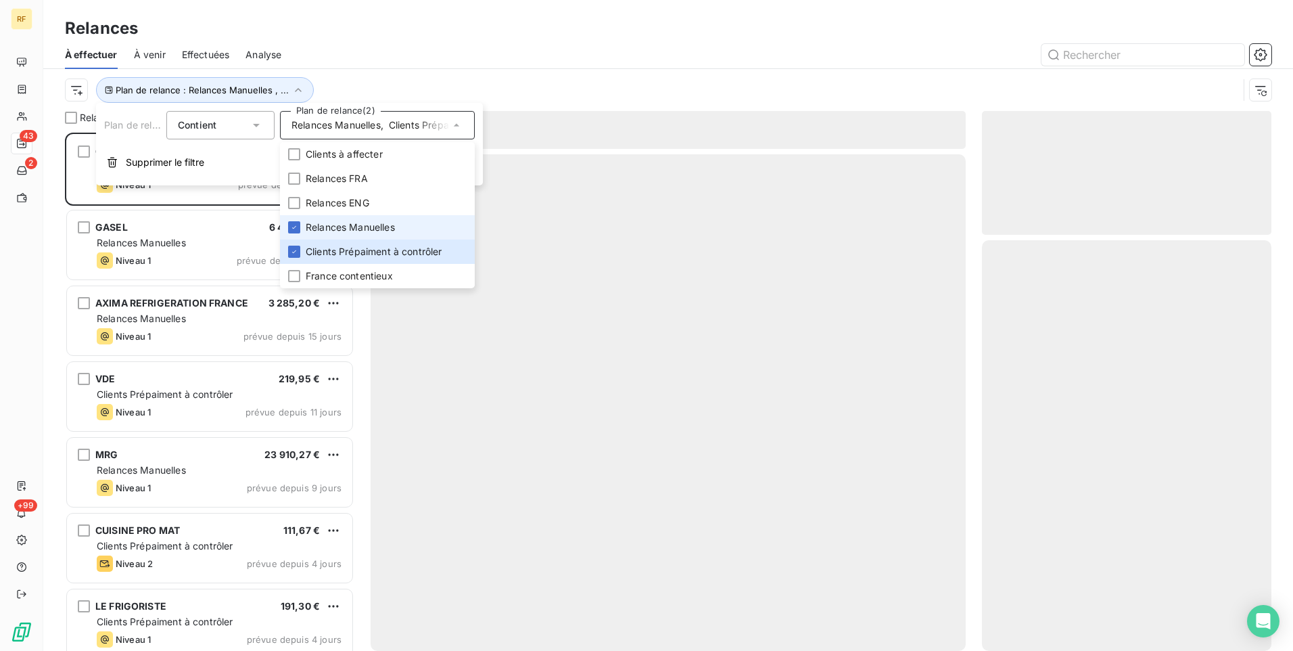
click at [353, 228] on span "Relances Manuelles" at bounding box center [350, 227] width 89 height 14
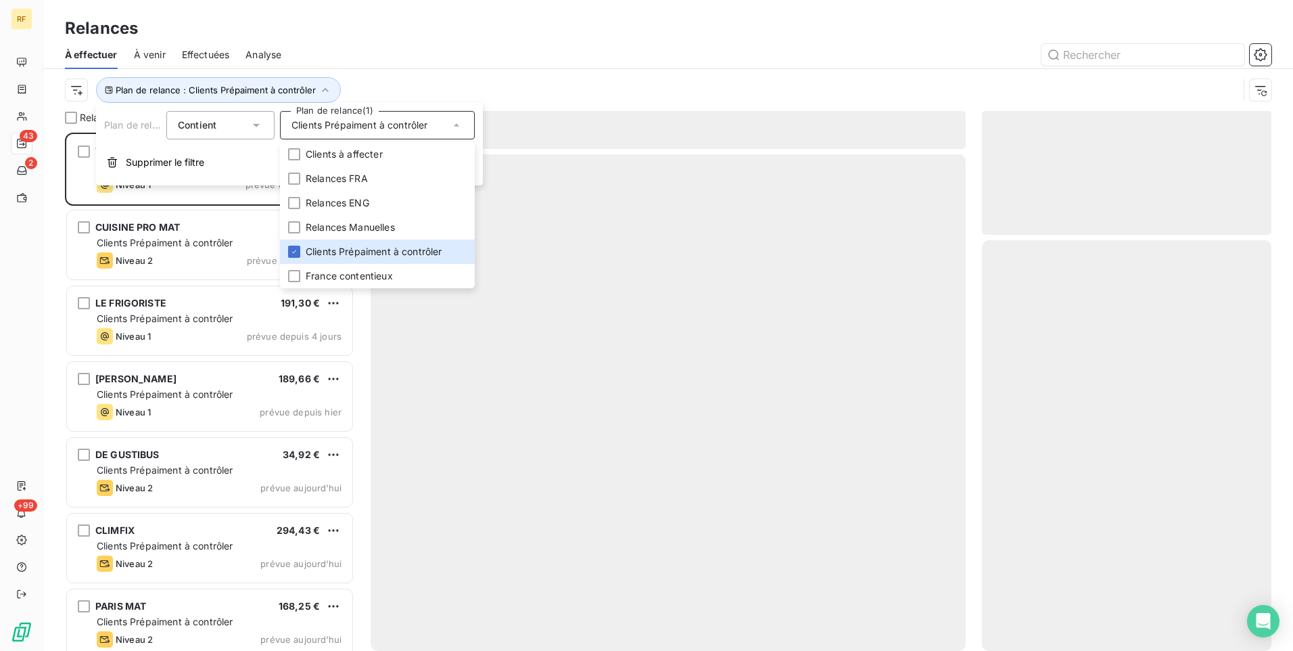
scroll to position [508, 279]
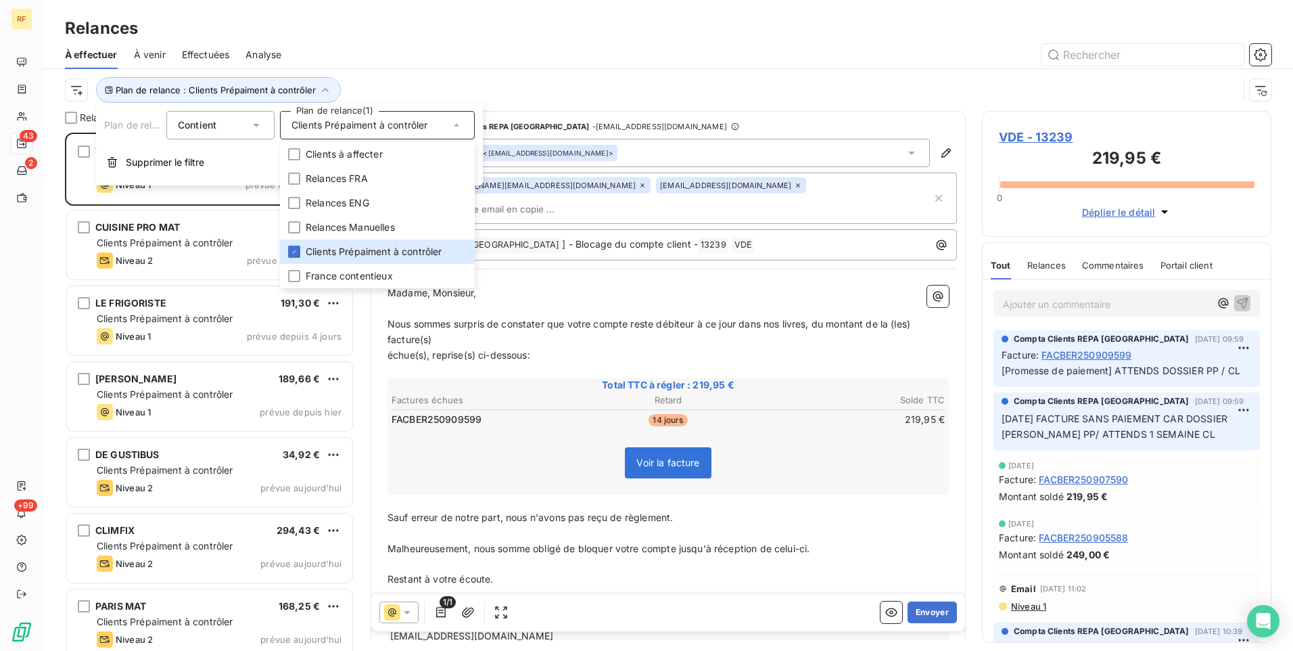
click at [431, 84] on div "Plan de relance : Clients Prépaiment à contrôler" at bounding box center [651, 90] width 1173 height 26
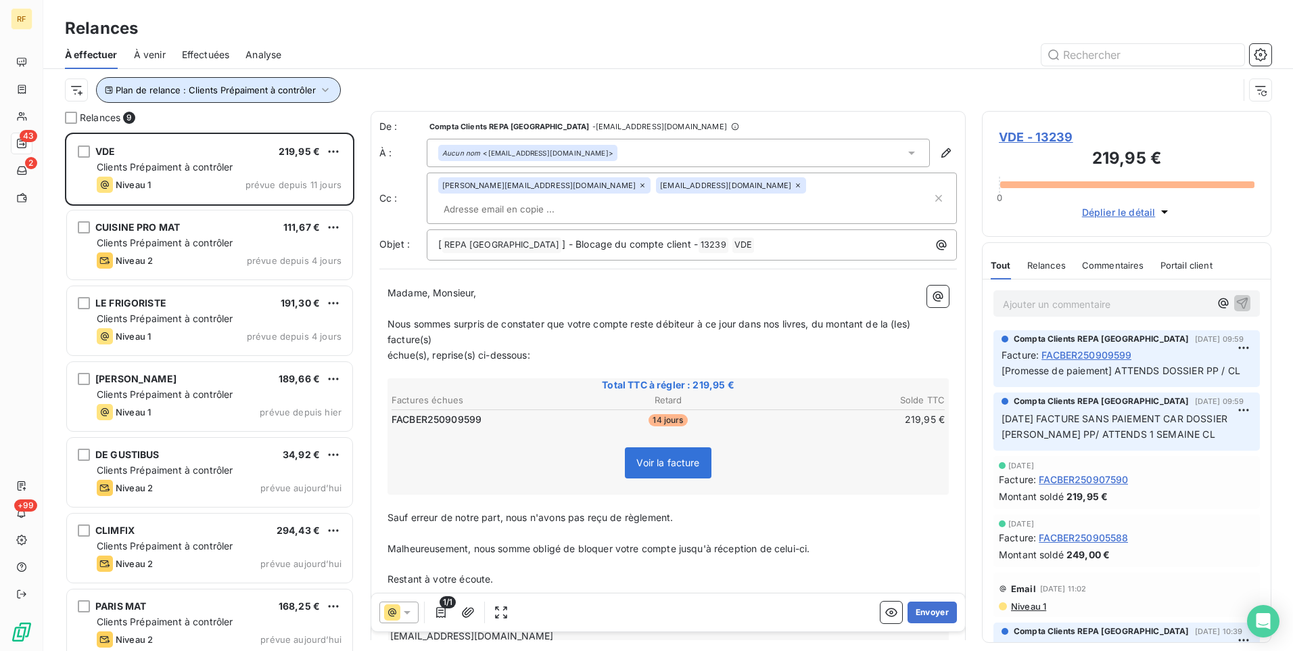
click at [264, 89] on span "Plan de relance : Clients Prépaiment à contrôler" at bounding box center [216, 90] width 200 height 11
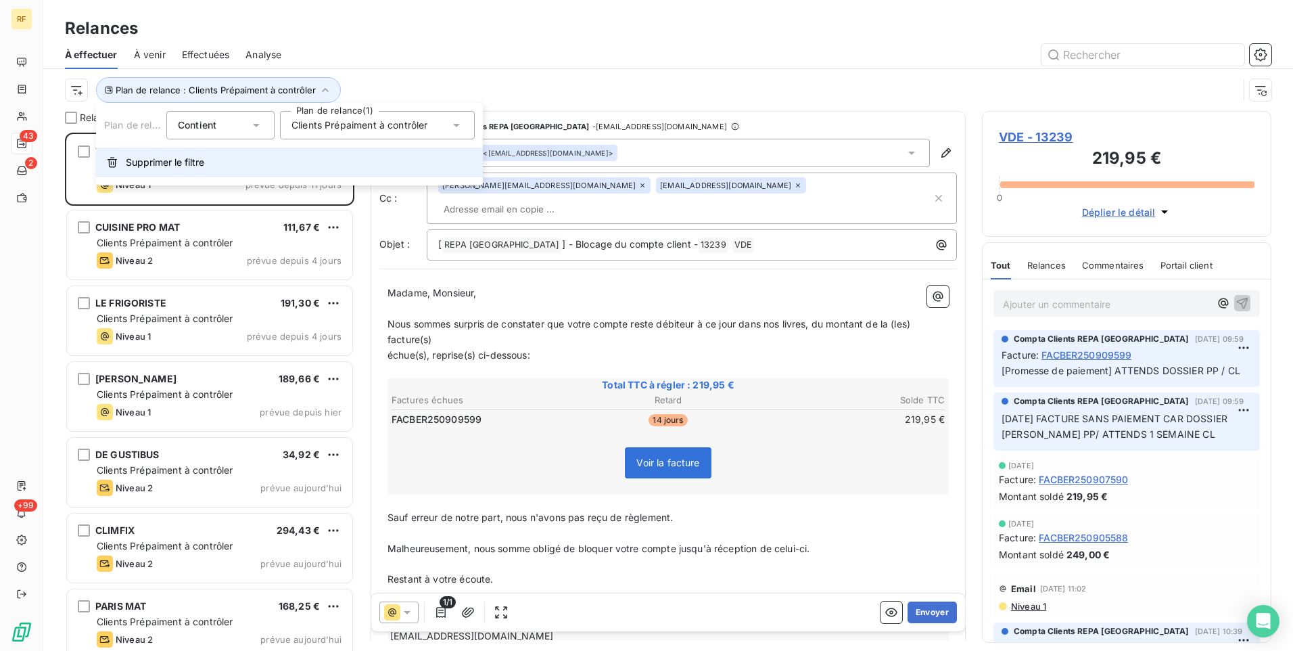
click at [169, 162] on span "Supprimer le filtre" at bounding box center [165, 163] width 78 height 14
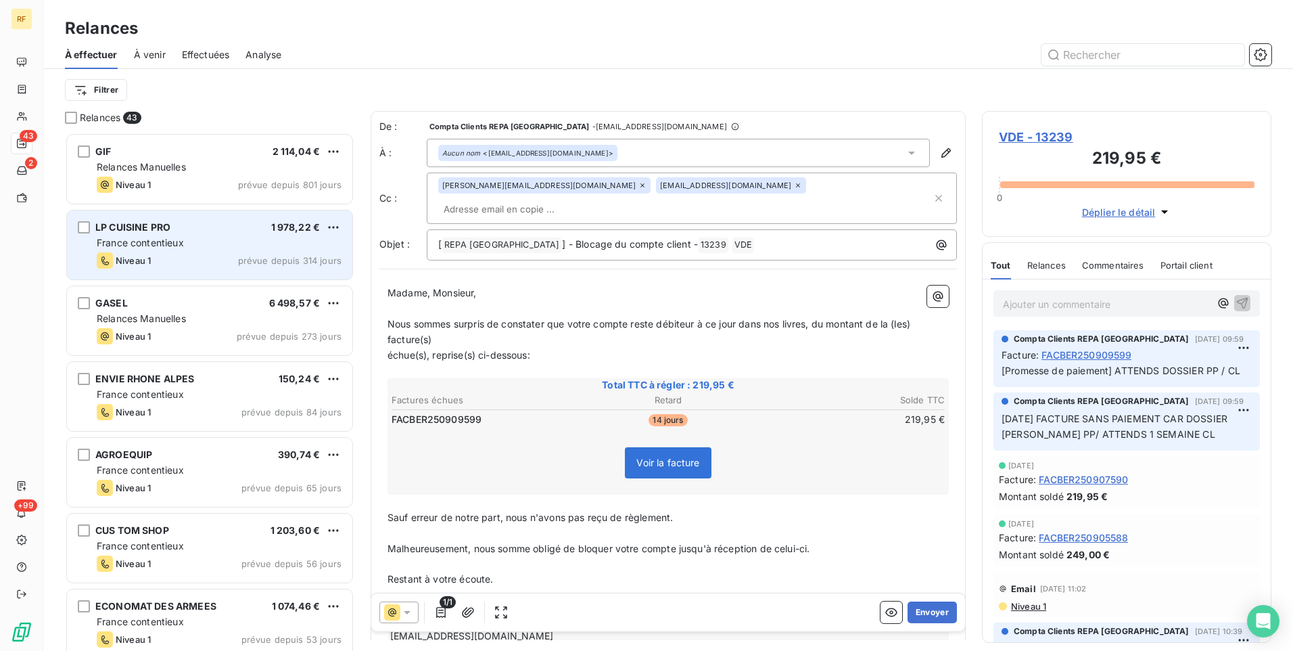
click at [216, 233] on div "LP CUISINE PRO 1 978,22 €" at bounding box center [219, 227] width 245 height 12
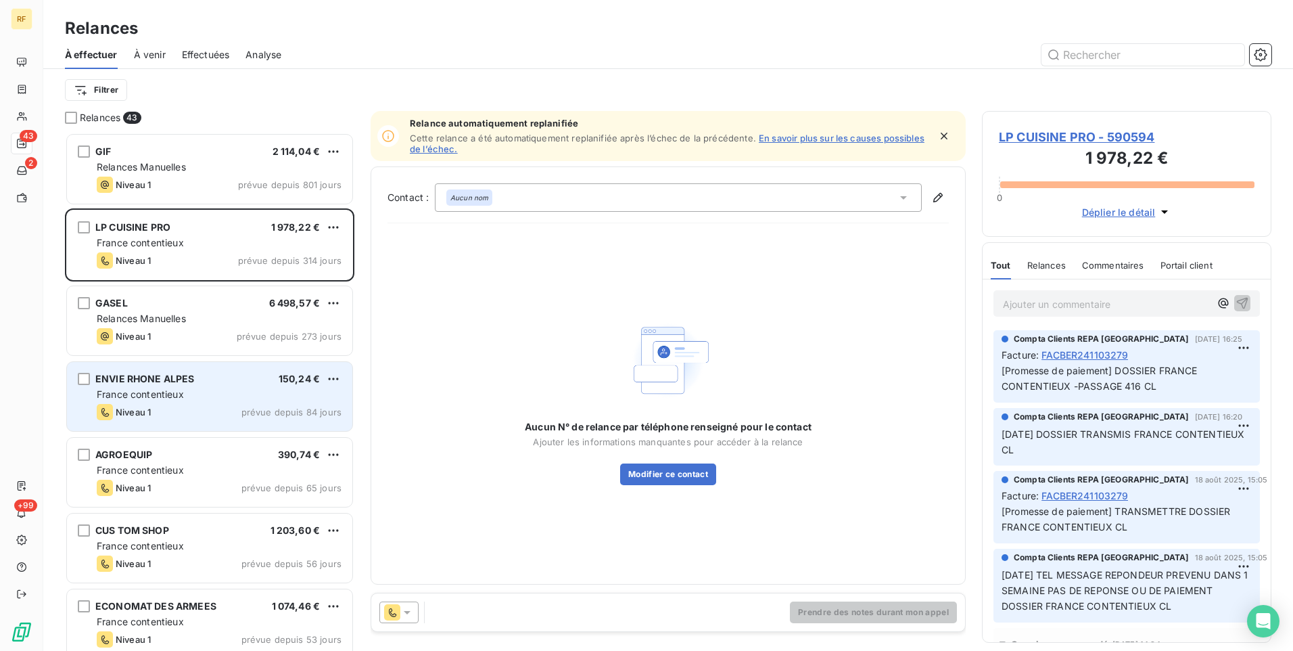
click at [190, 391] on div "France contentieux" at bounding box center [219, 395] width 245 height 14
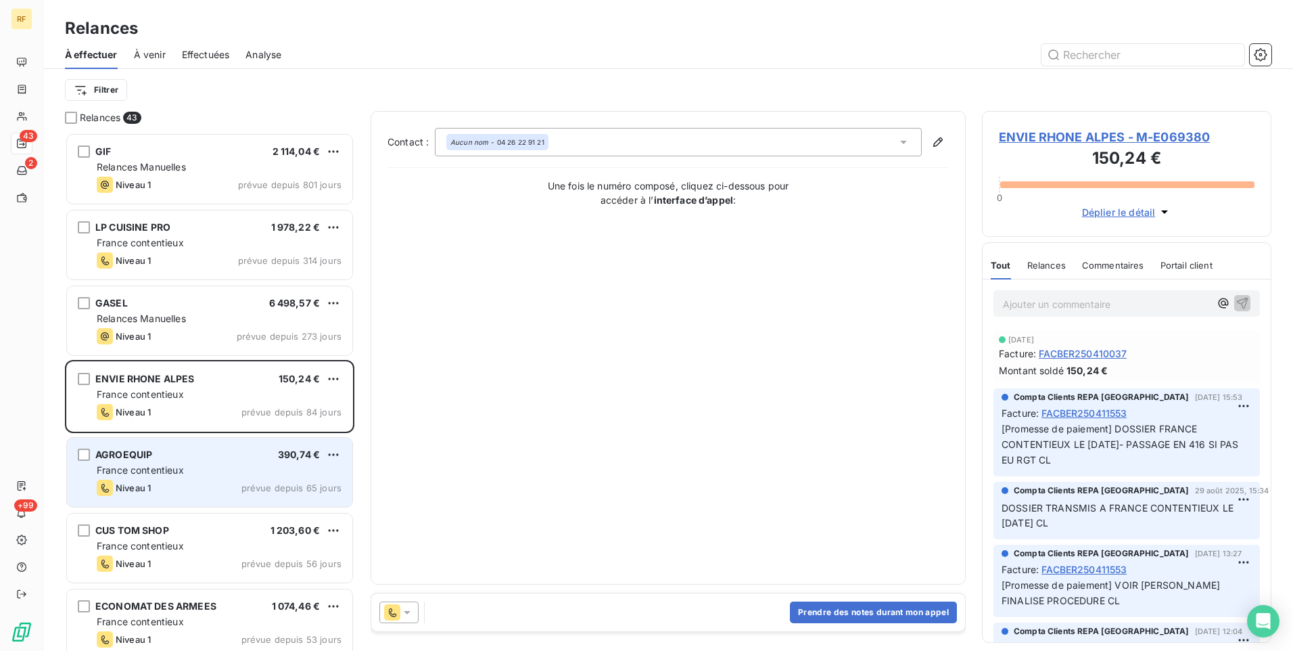
click at [204, 453] on div "AGROEQUIP 390,74 €" at bounding box center [219, 454] width 245 height 12
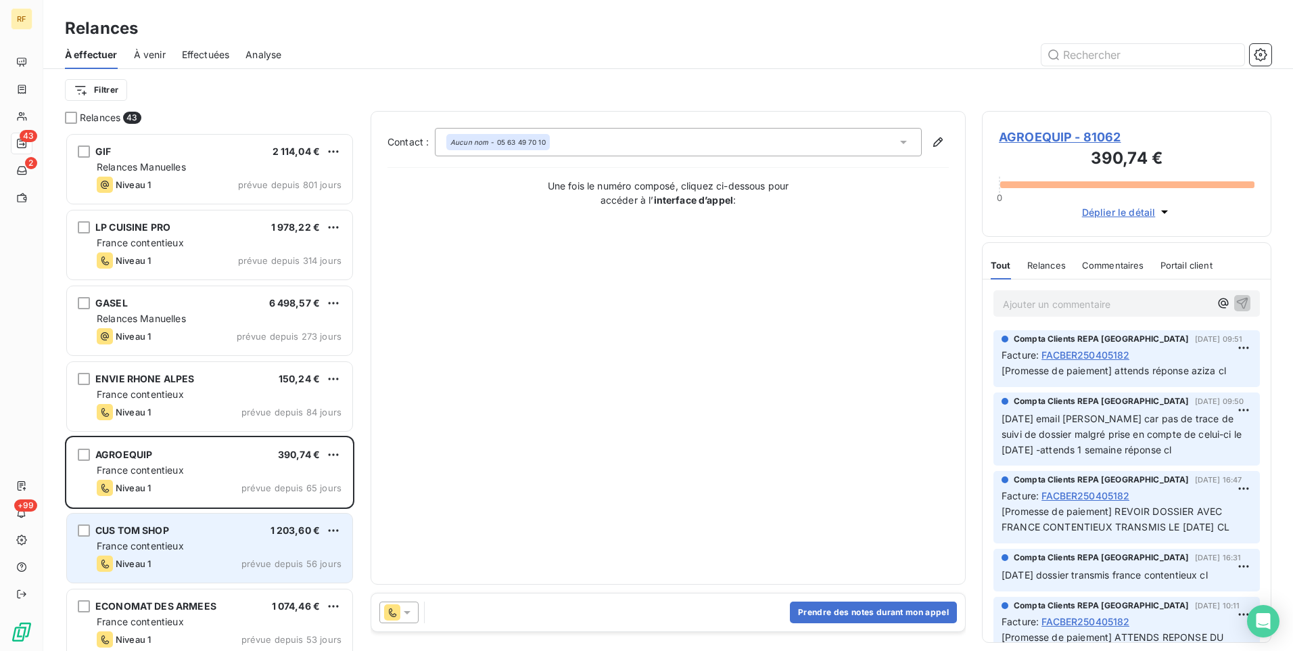
click at [222, 535] on div "CUS TOM SHOP 1 203,60 €" at bounding box center [219, 530] width 245 height 12
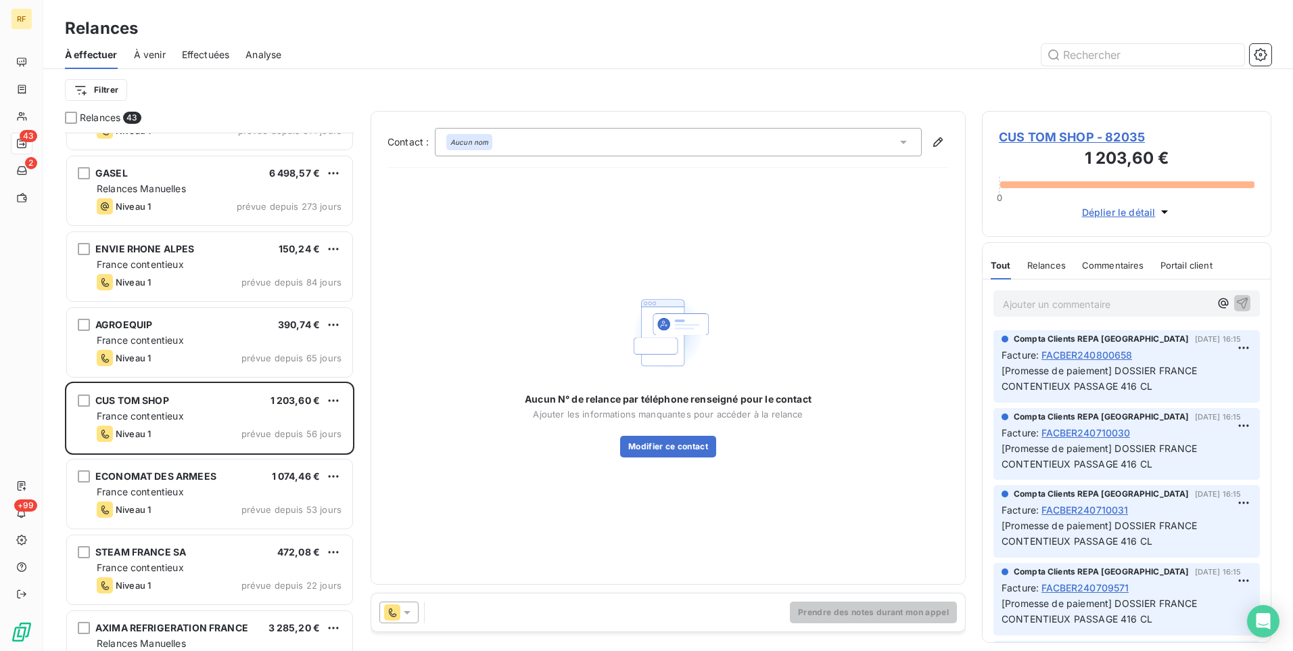
scroll to position [136, 0]
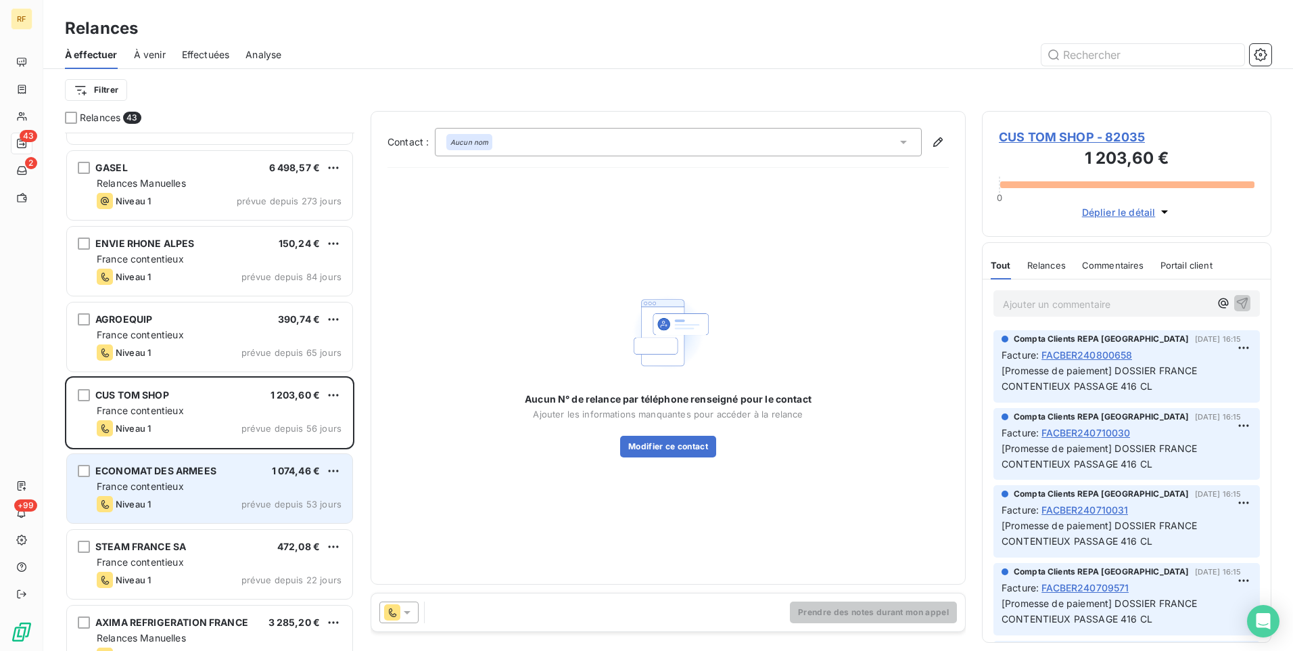
click at [191, 496] on div "Niveau 1 prévue depuis 53 jours" at bounding box center [219, 504] width 245 height 16
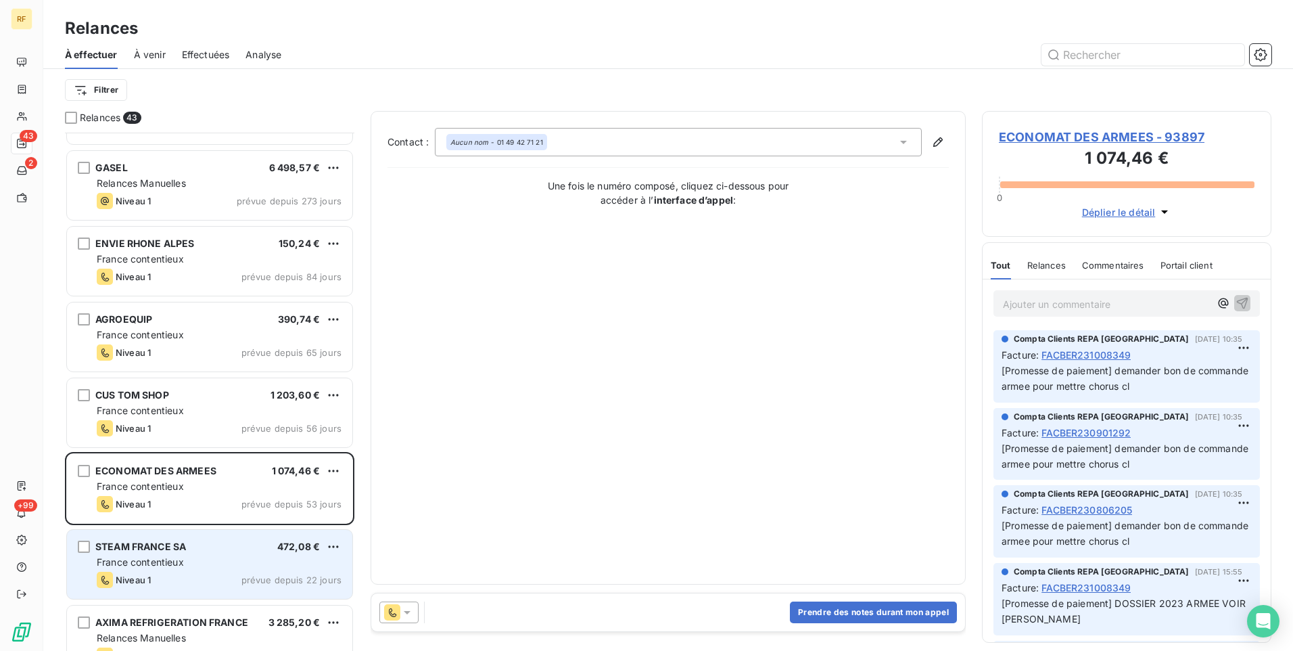
click at [194, 543] on div "STEAM FRANCE SA 472,08 €" at bounding box center [219, 546] width 245 height 12
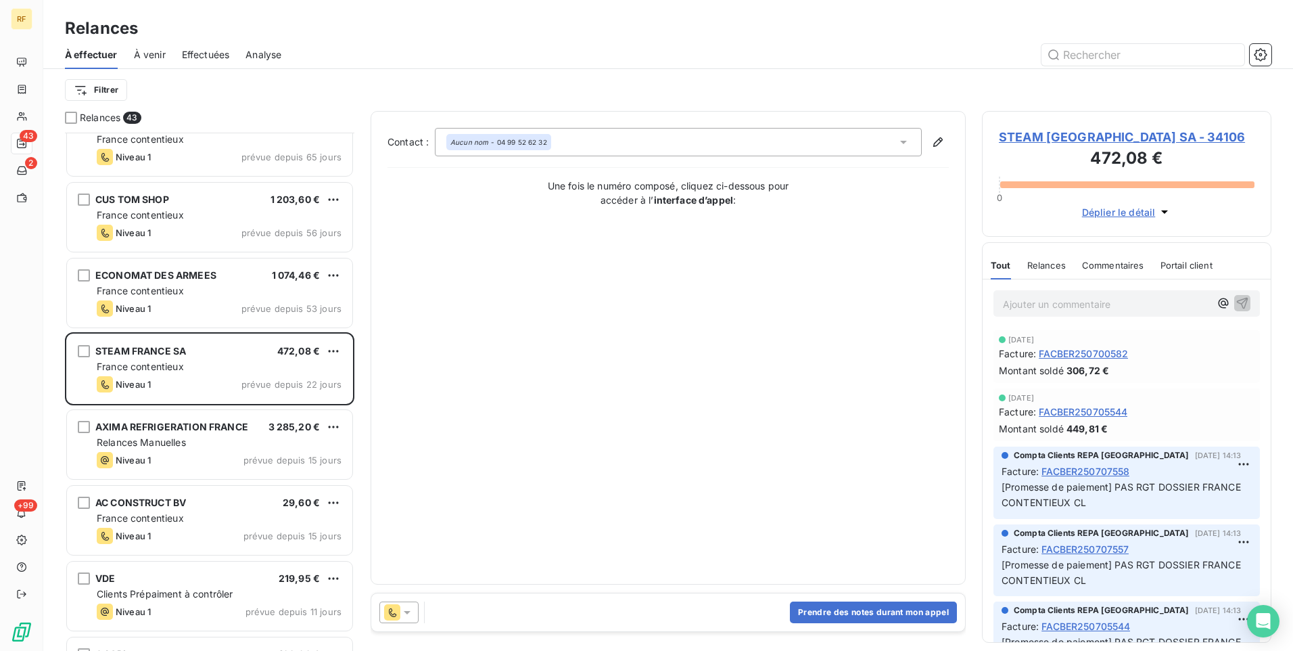
scroll to position [339, 0]
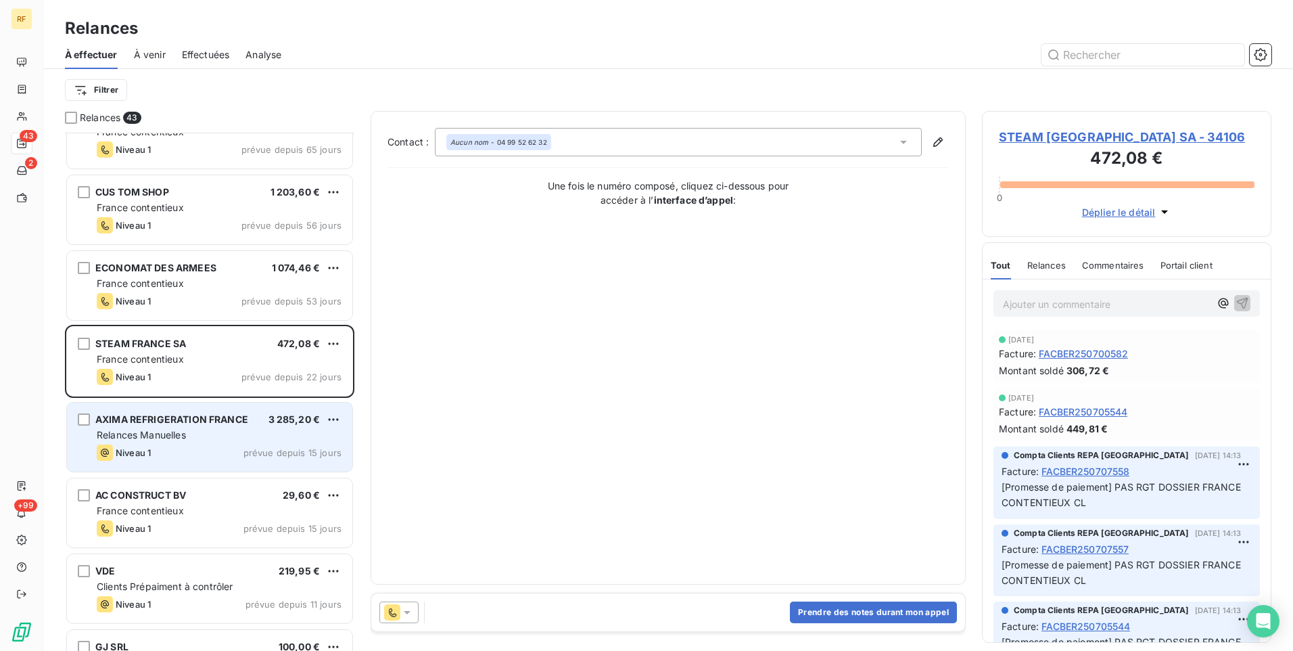
click at [214, 450] on div "Niveau 1 prévue depuis 15 jours" at bounding box center [219, 452] width 245 height 16
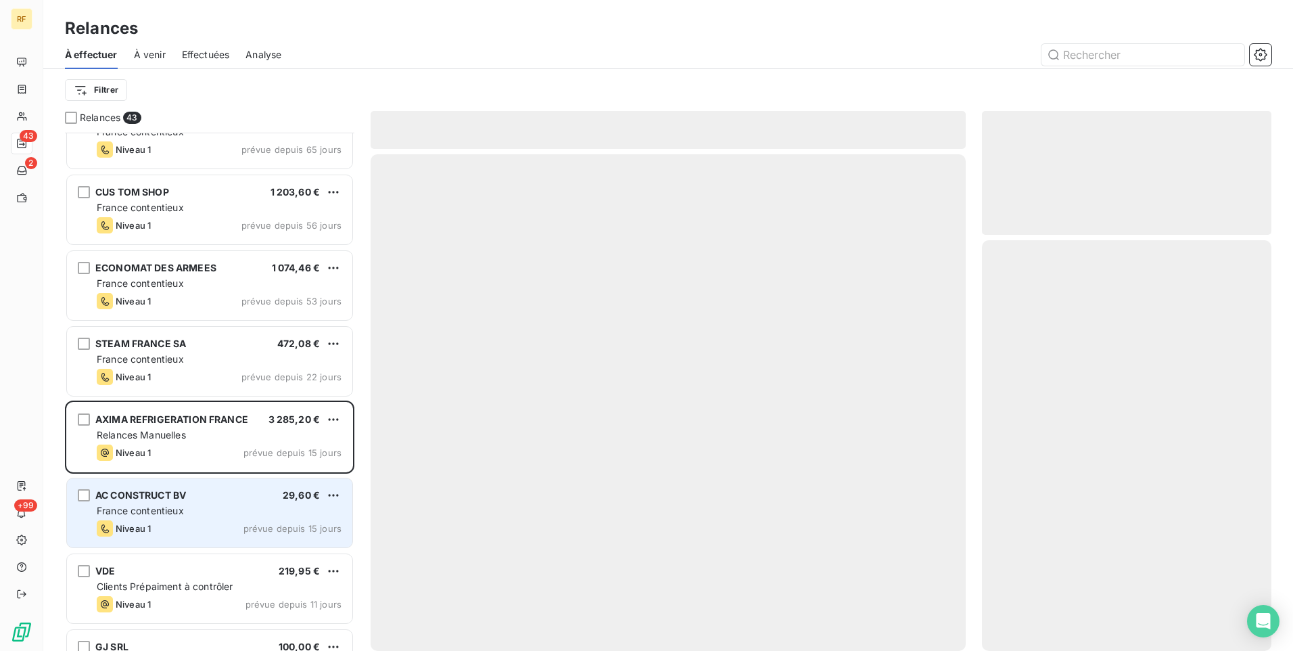
click at [190, 517] on div "AC CONSTRUCT BV 29,60 € France contentieux Niveau 1 prévue depuis 15 jours" at bounding box center [209, 512] width 285 height 69
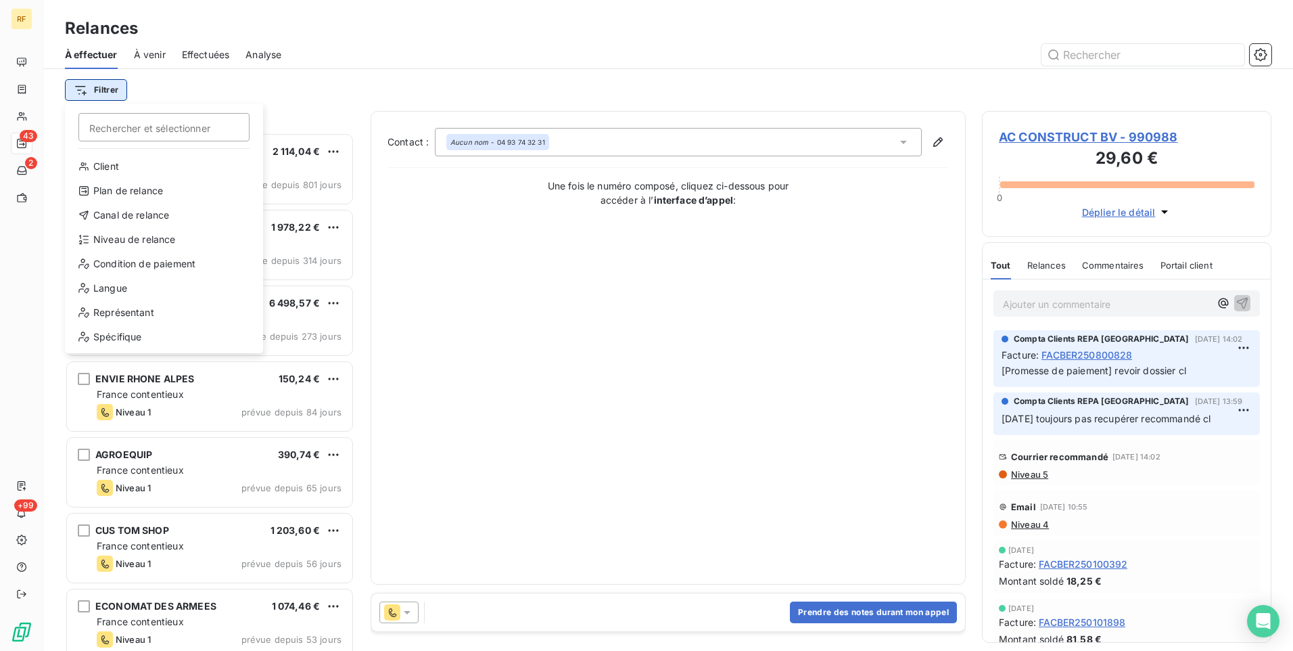
click at [77, 92] on html "RF 43 2 +99 Relances À effectuer À venir Effectuées Analyse Filtrer Rechercher …" at bounding box center [646, 325] width 1293 height 651
click at [170, 168] on div "Client" at bounding box center [163, 167] width 187 height 22
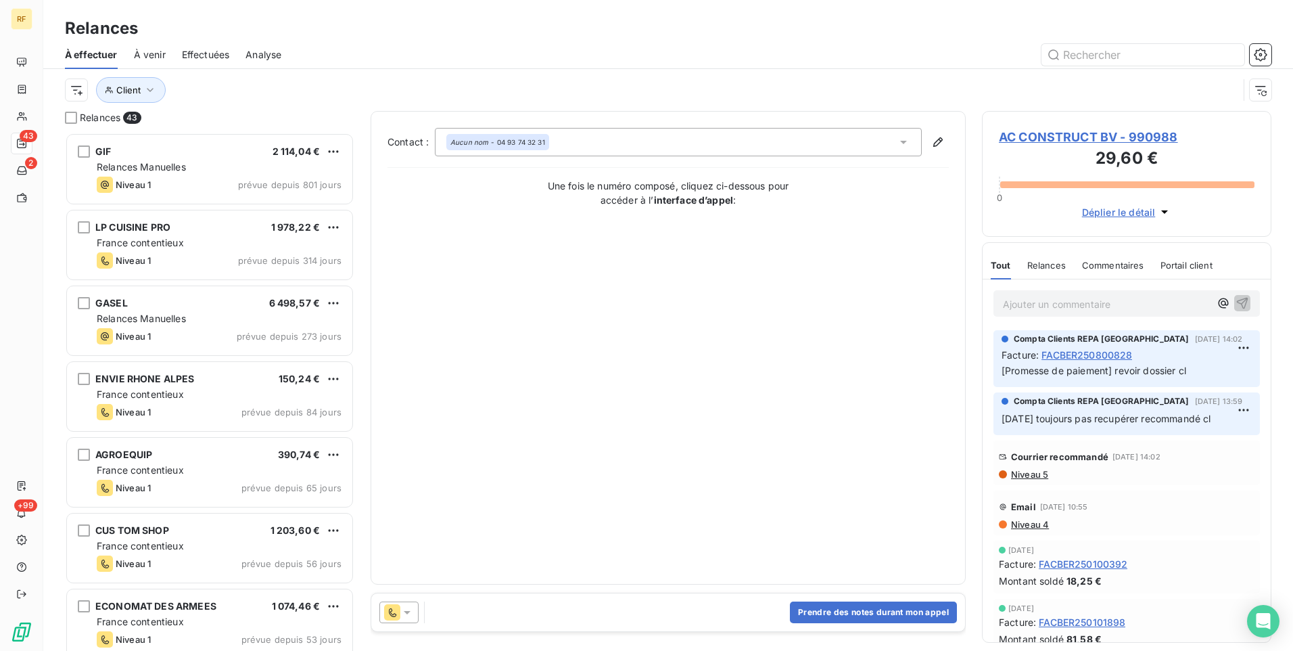
click at [482, 91] on div "Client" at bounding box center [651, 90] width 1173 height 26
click at [118, 89] on span "Client" at bounding box center [128, 90] width 24 height 11
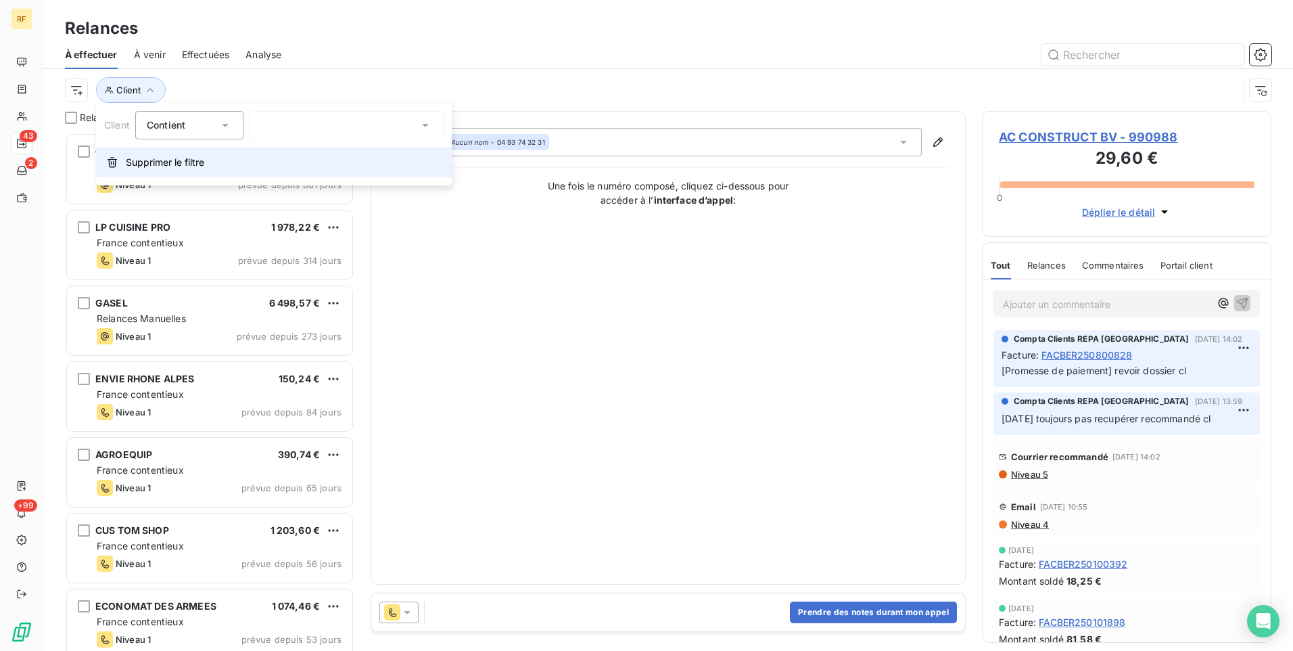
click at [160, 166] on span "Supprimer le filtre" at bounding box center [165, 163] width 78 height 14
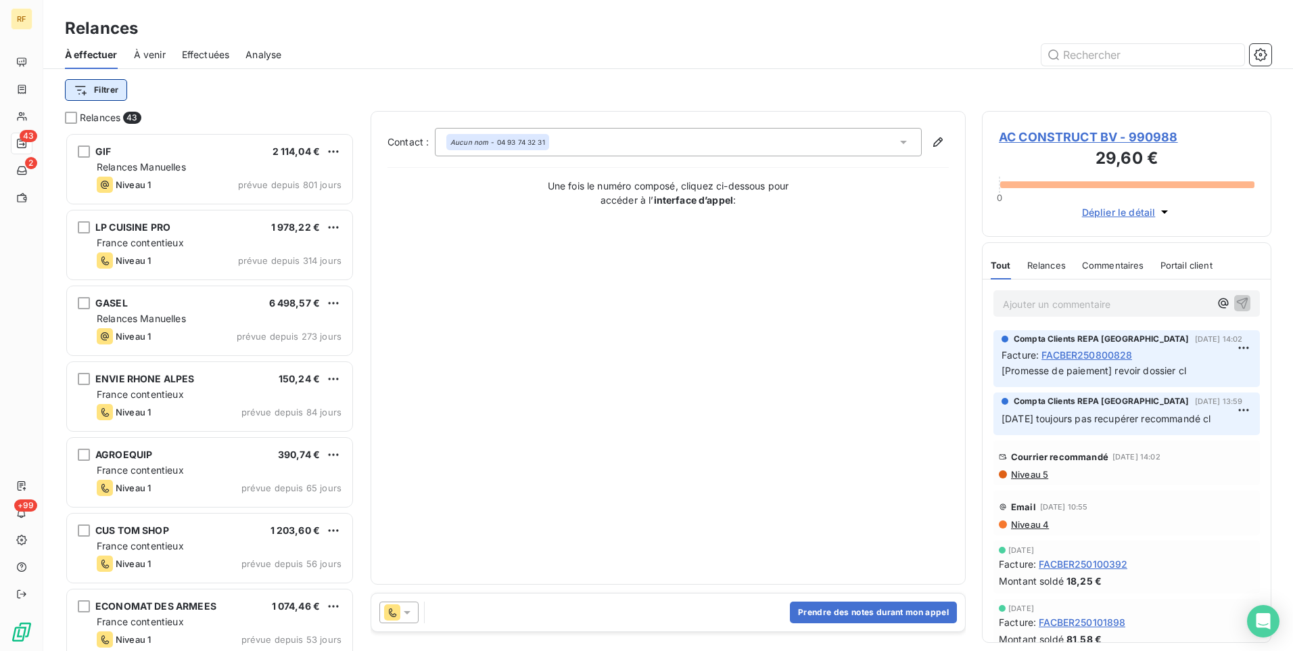
click at [118, 93] on html "RF 43 2 +99 Relances À effectuer À venir Effectuées Analyse Filtrer Relances 43…" at bounding box center [646, 325] width 1293 height 651
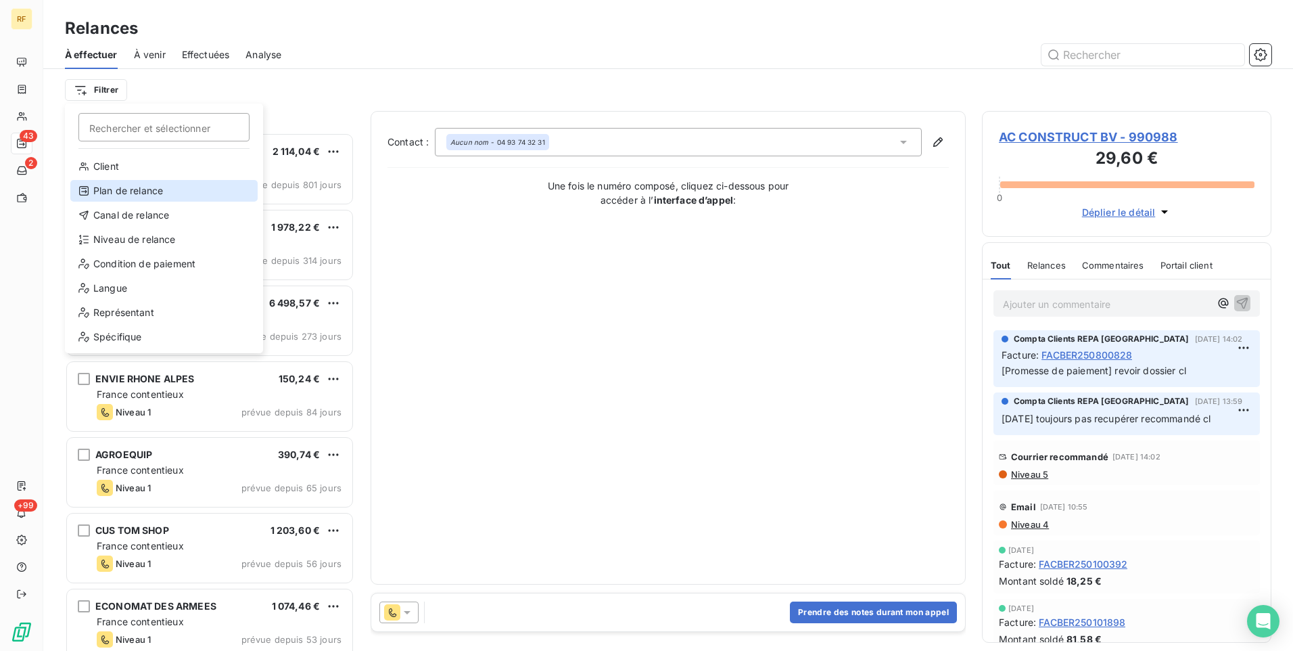
click at [163, 189] on div "Plan de relance" at bounding box center [163, 191] width 187 height 22
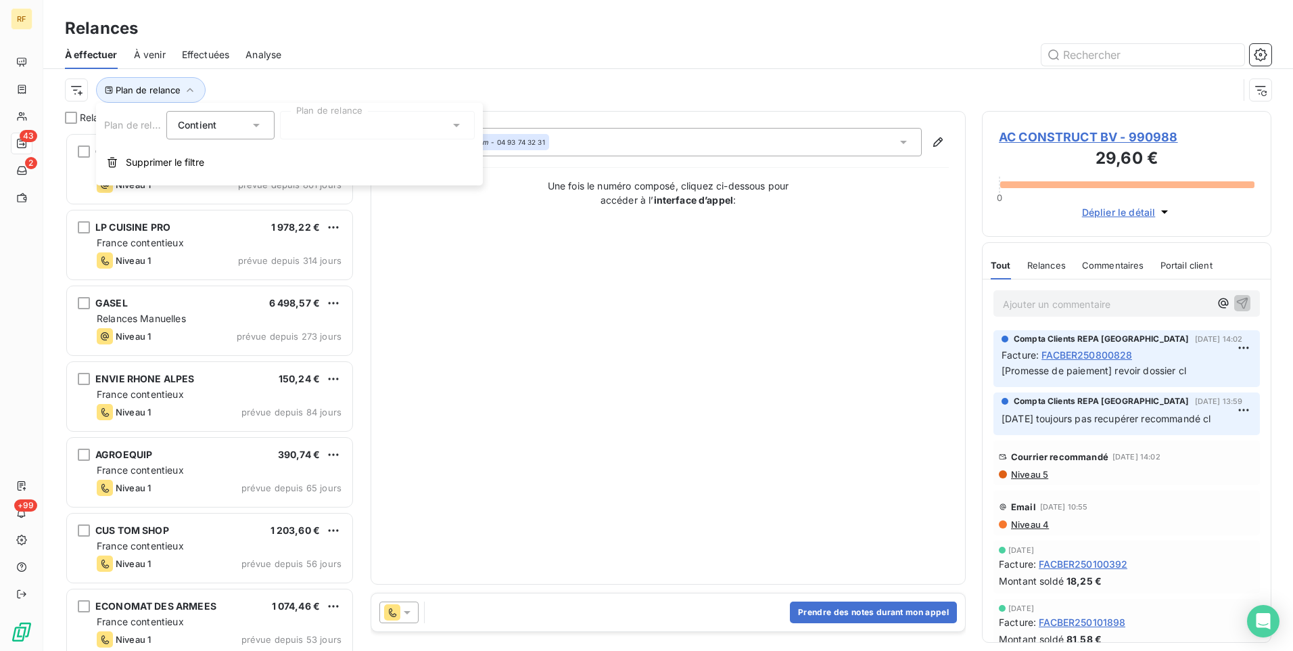
click at [310, 123] on div at bounding box center [377, 125] width 195 height 28
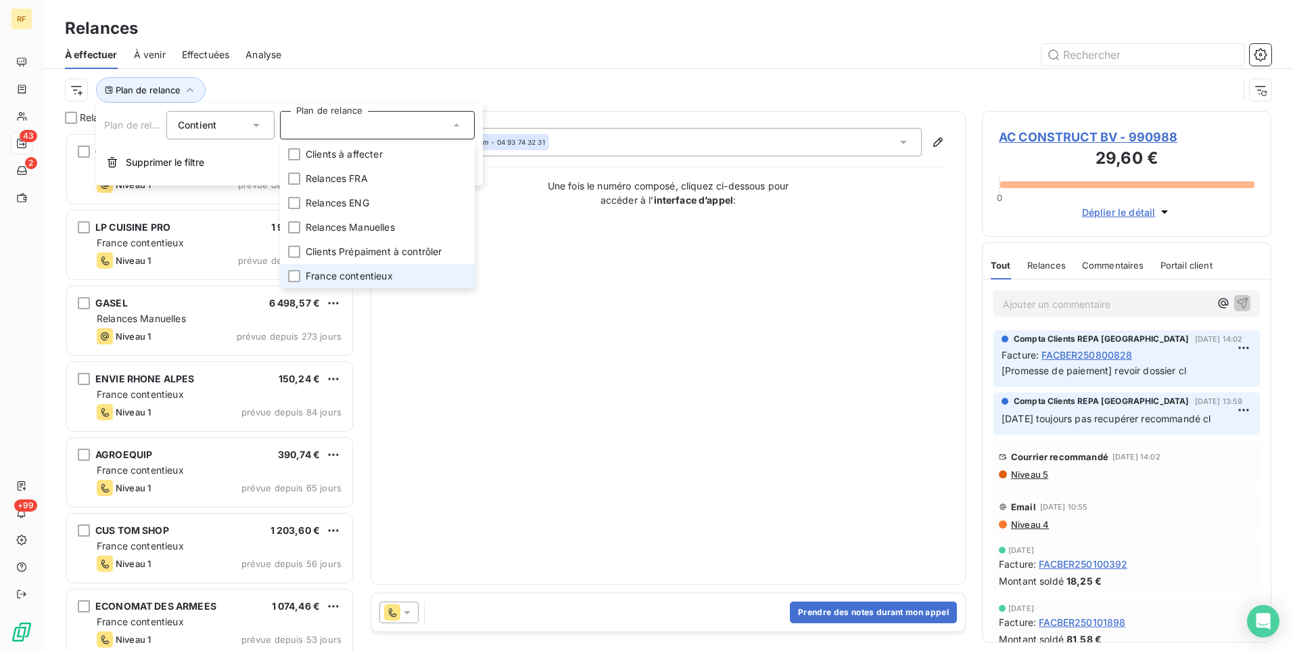
click at [344, 277] on span "France contentieux" at bounding box center [349, 276] width 87 height 14
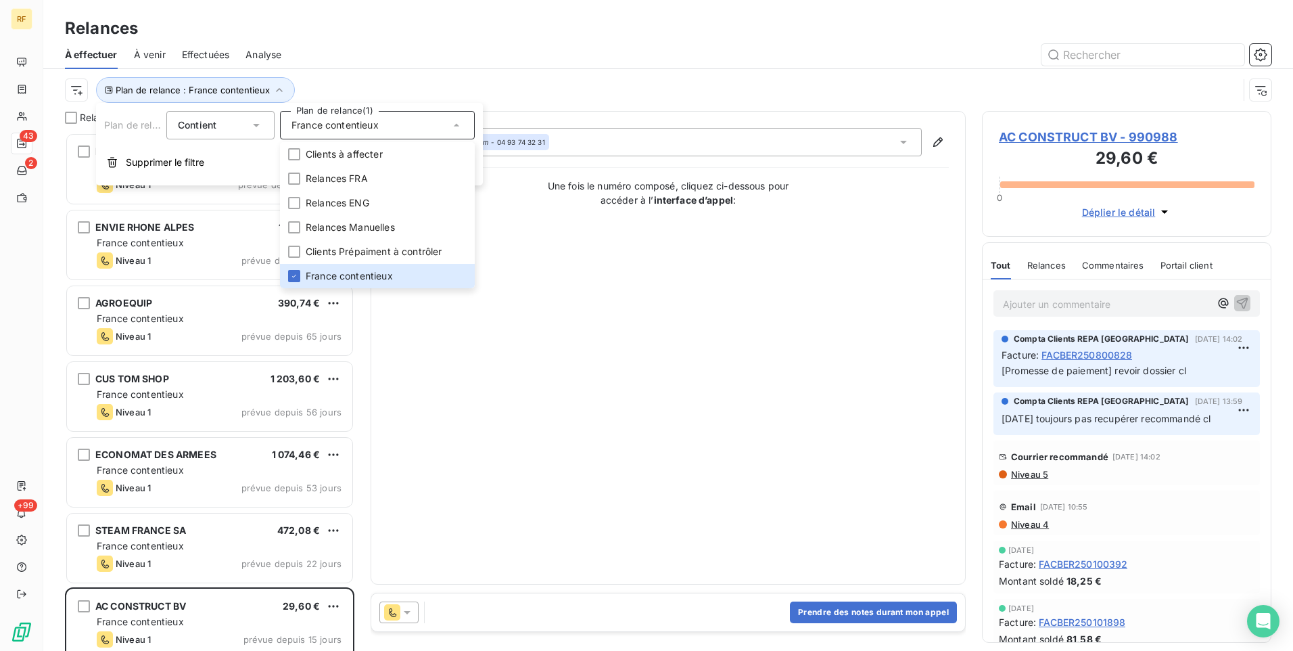
scroll to position [508, 279]
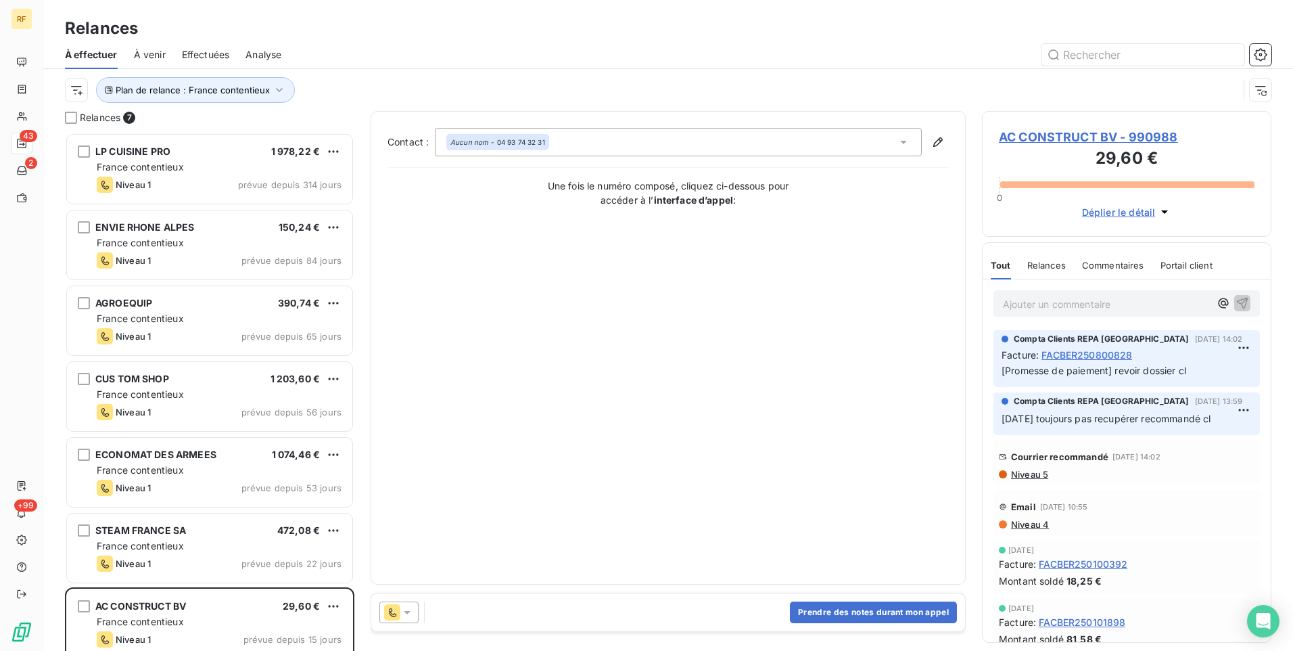
click at [510, 97] on div "Plan de relance : France contentieux" at bounding box center [651, 90] width 1173 height 26
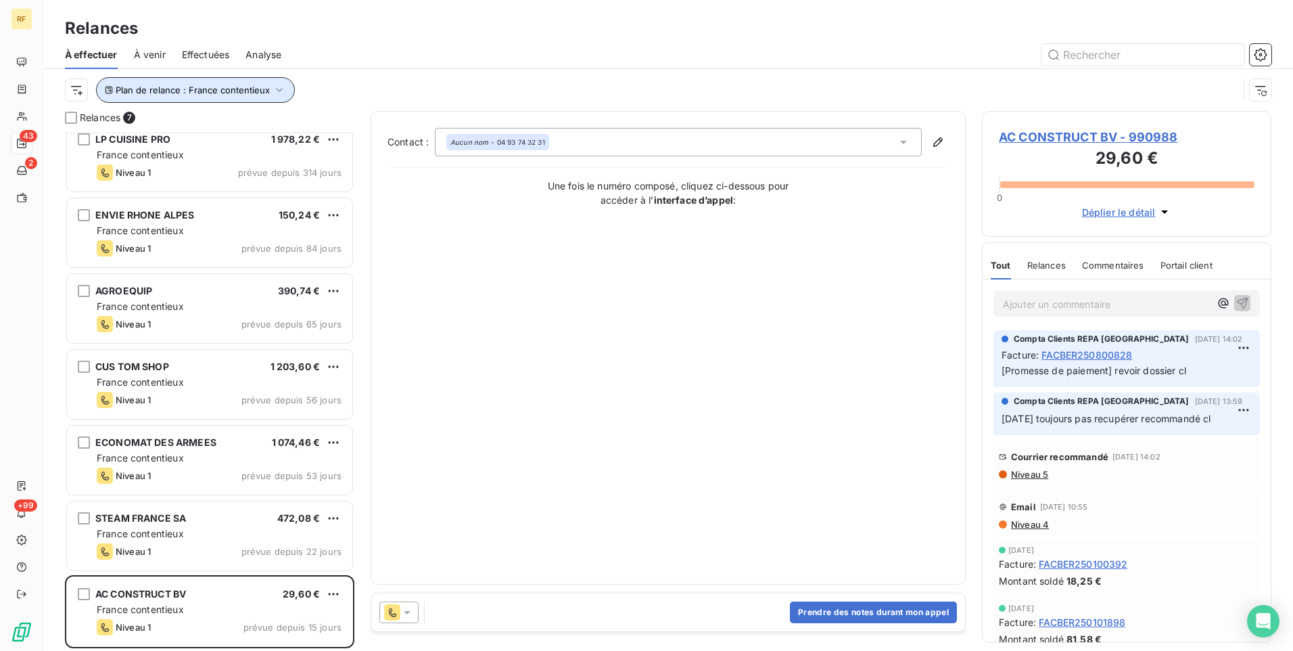
click at [241, 89] on span "Plan de relance : France contentieux" at bounding box center [193, 90] width 154 height 11
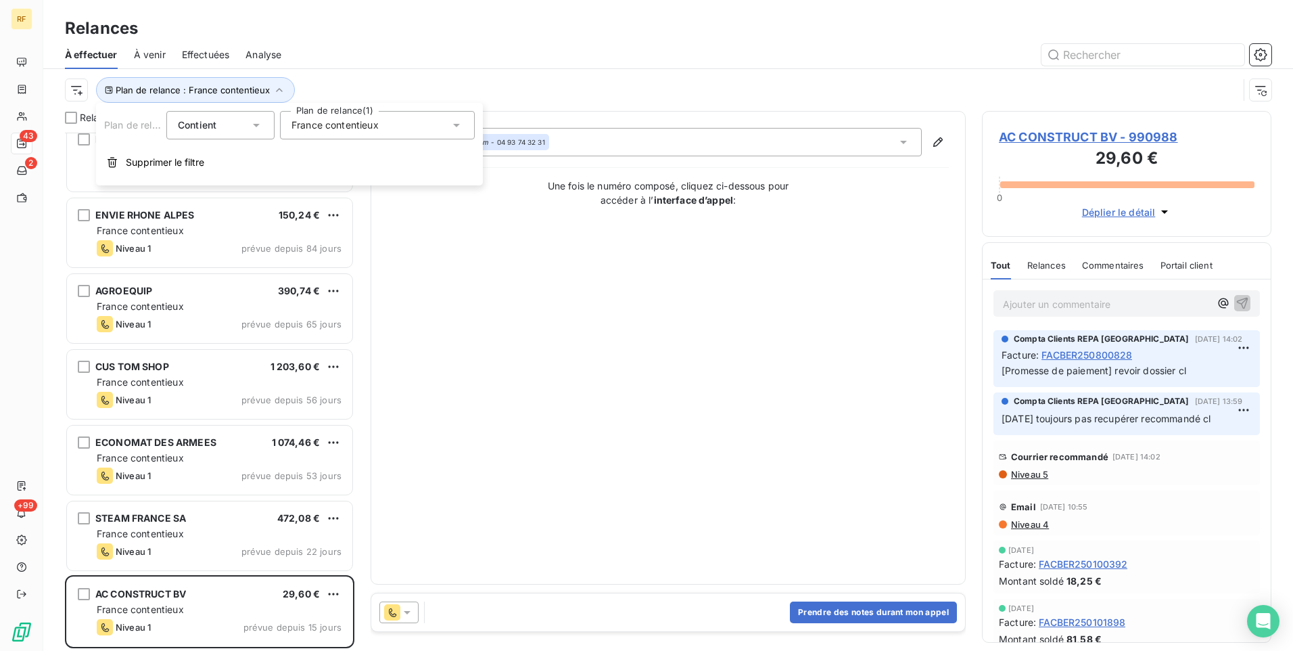
click at [345, 124] on span "France contentieux" at bounding box center [334, 125] width 87 height 14
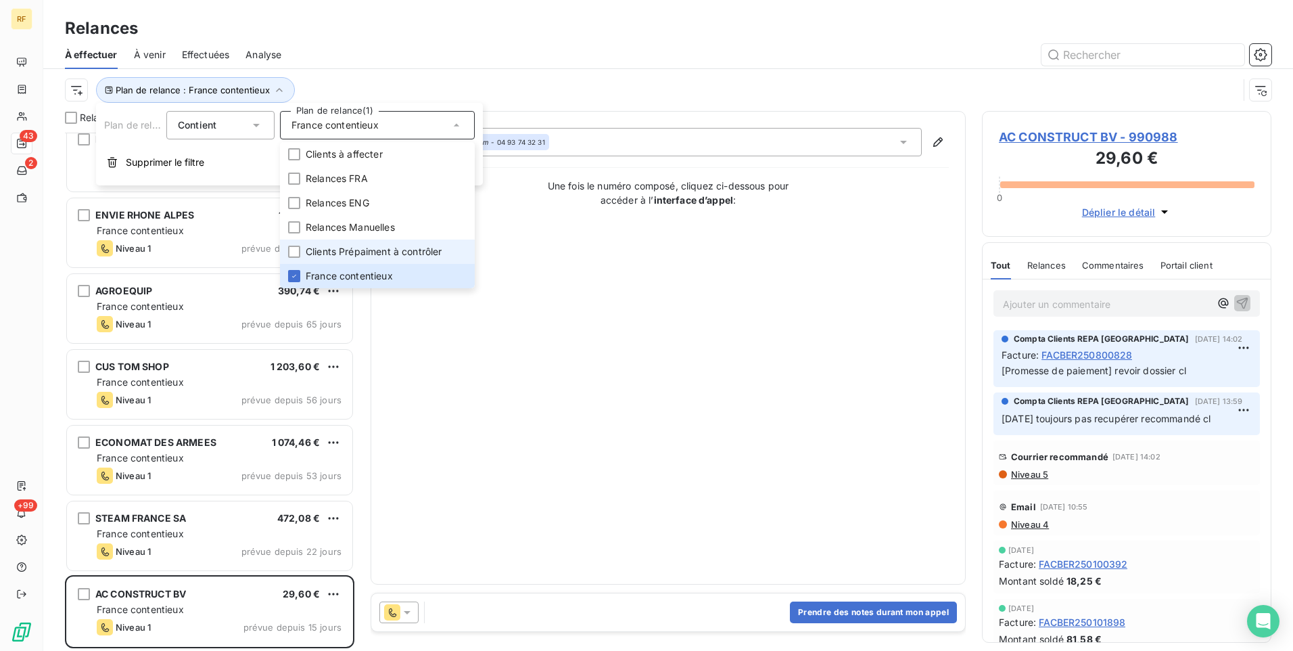
click at [335, 246] on span "Clients Prépaiment à contrôler" at bounding box center [374, 252] width 137 height 14
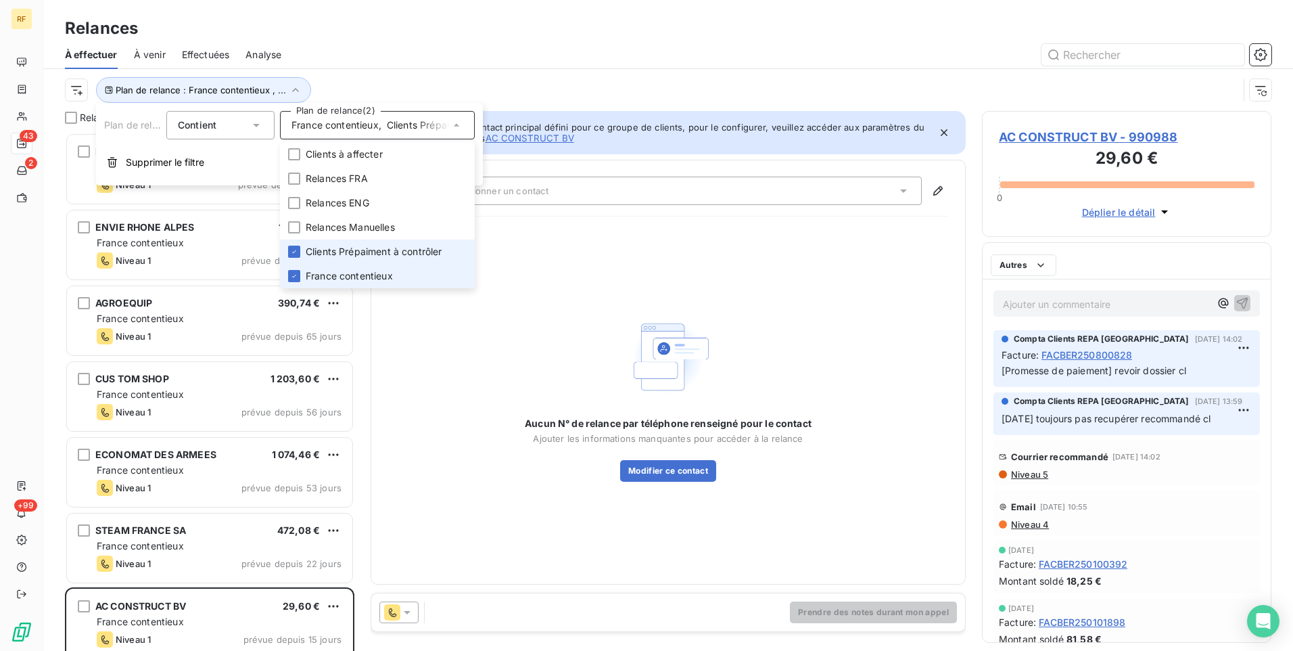
scroll to position [508, 279]
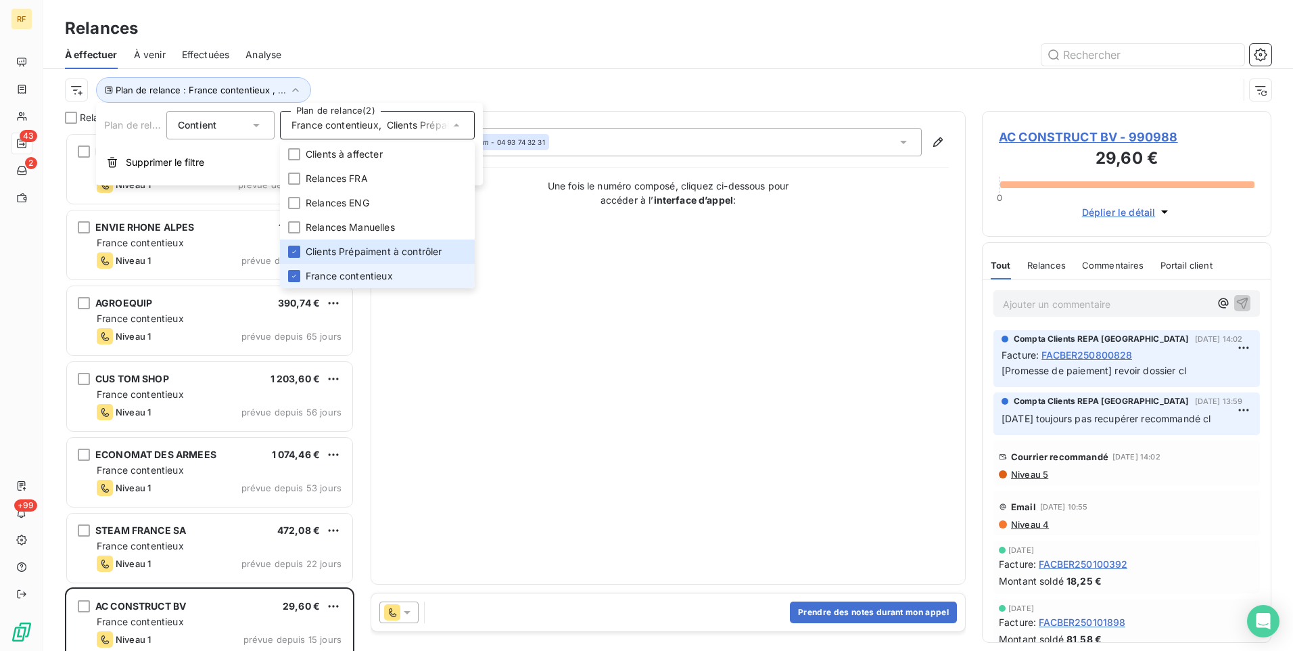
click at [321, 277] on span "France contentieux" at bounding box center [349, 276] width 87 height 14
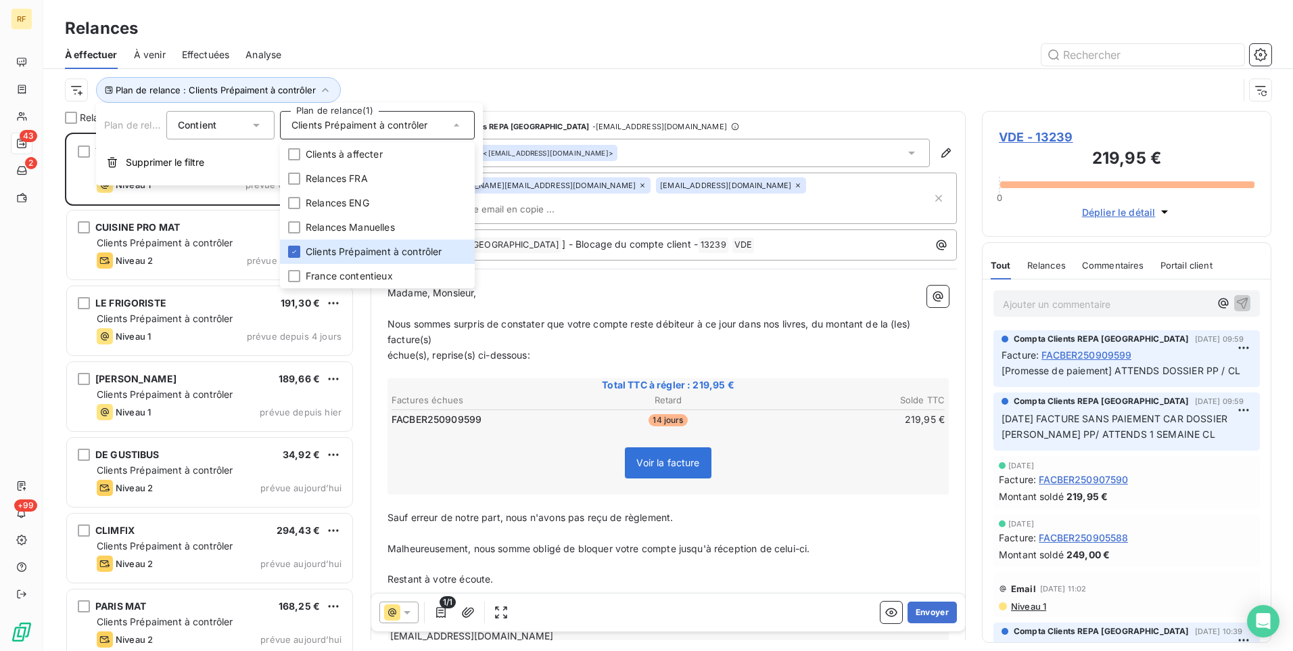
click at [451, 74] on div "Plan de relance : Clients Prépaiment à contrôler" at bounding box center [668, 90] width 1207 height 42
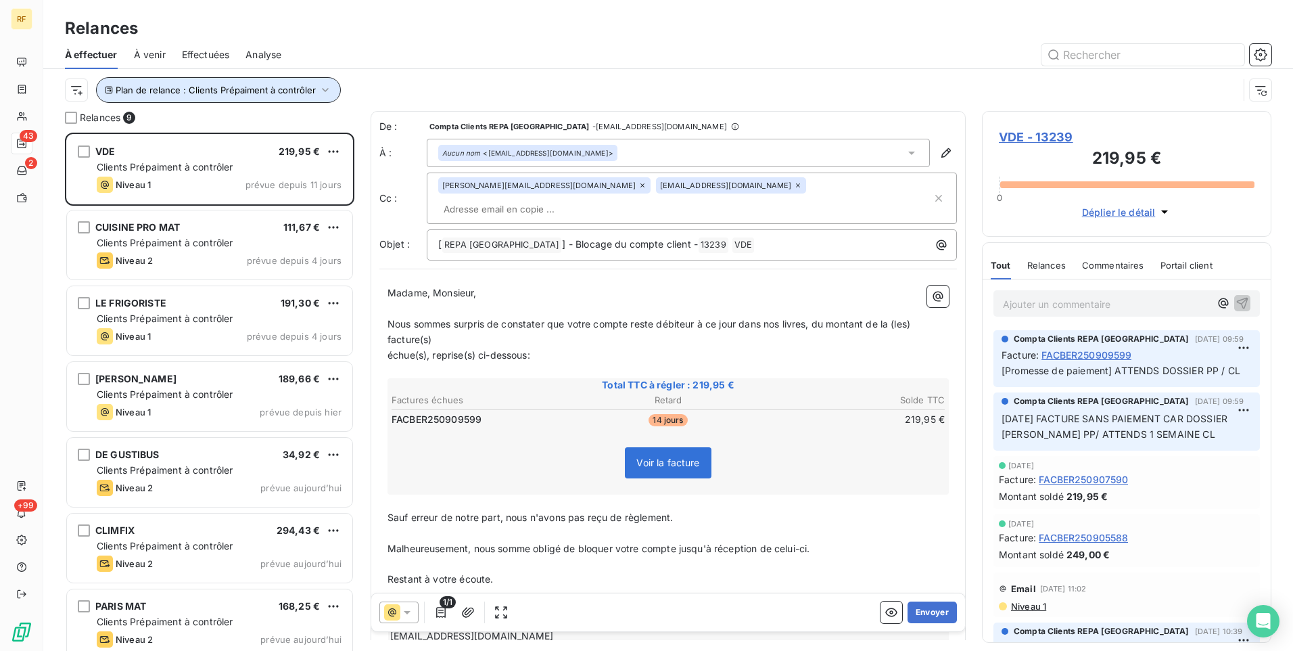
click at [261, 94] on span "Plan de relance : Clients Prépaiment à contrôler" at bounding box center [216, 90] width 200 height 11
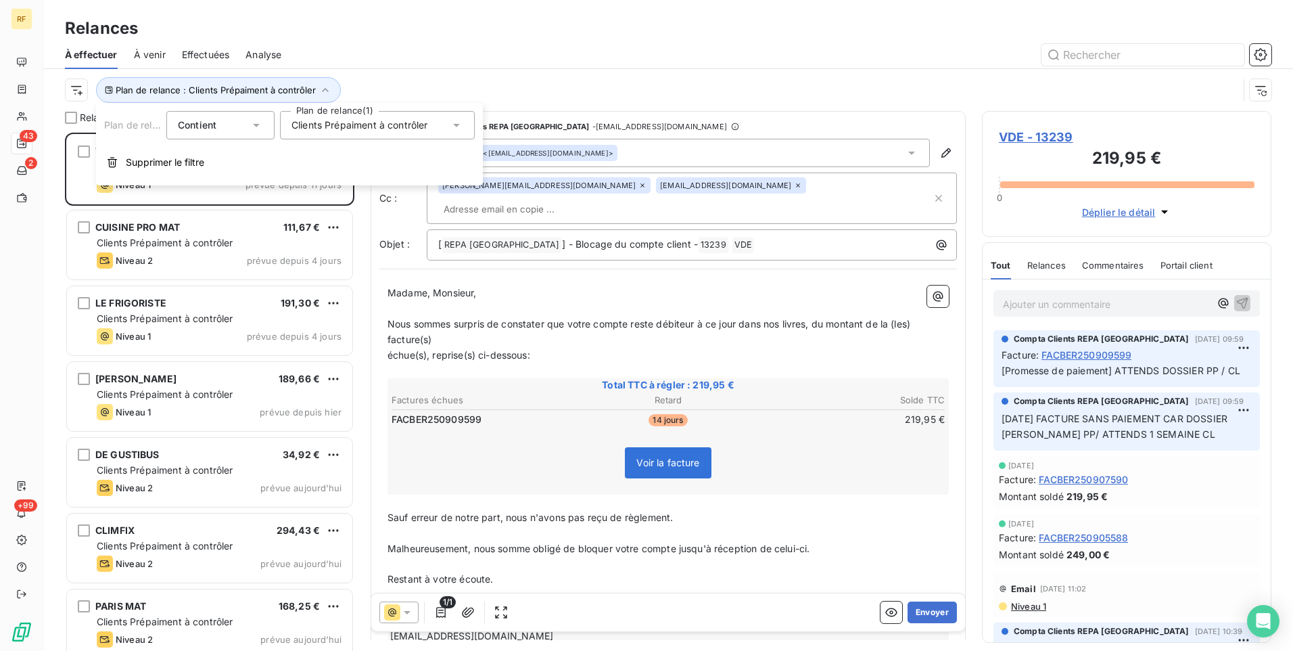
click at [337, 135] on div "Clients Prépaiment à contrôler" at bounding box center [377, 125] width 195 height 28
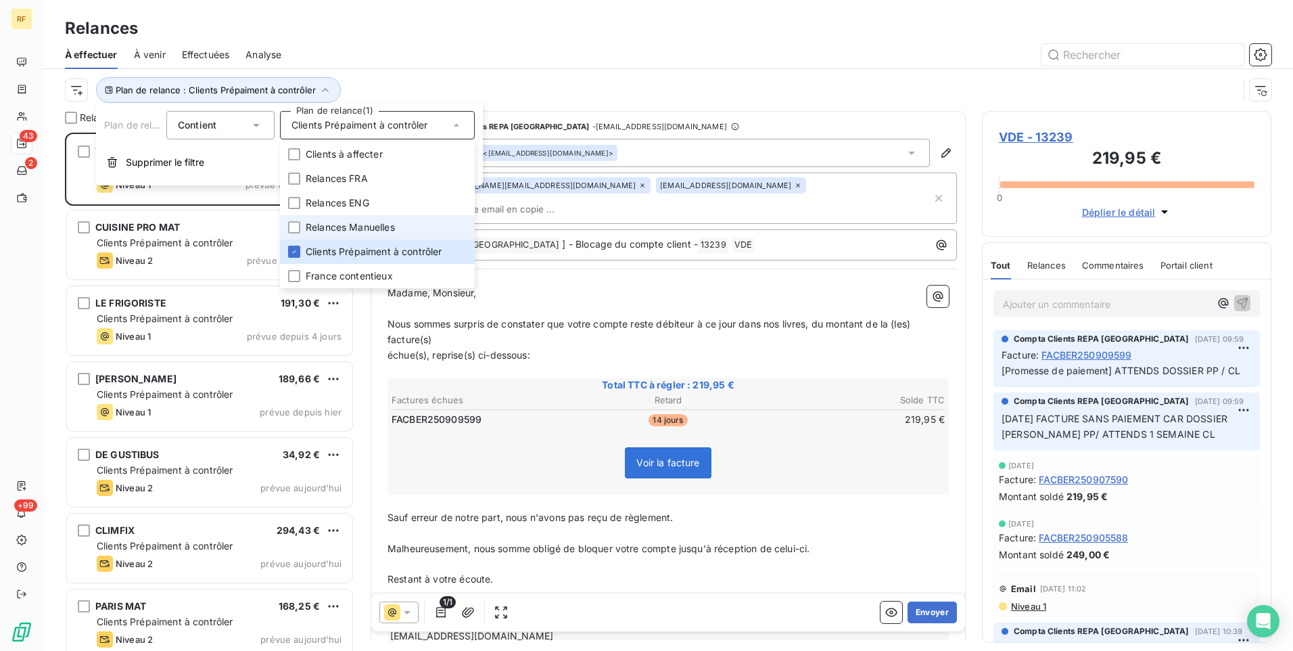
click at [340, 220] on li "Relances Manuelles" at bounding box center [377, 227] width 195 height 24
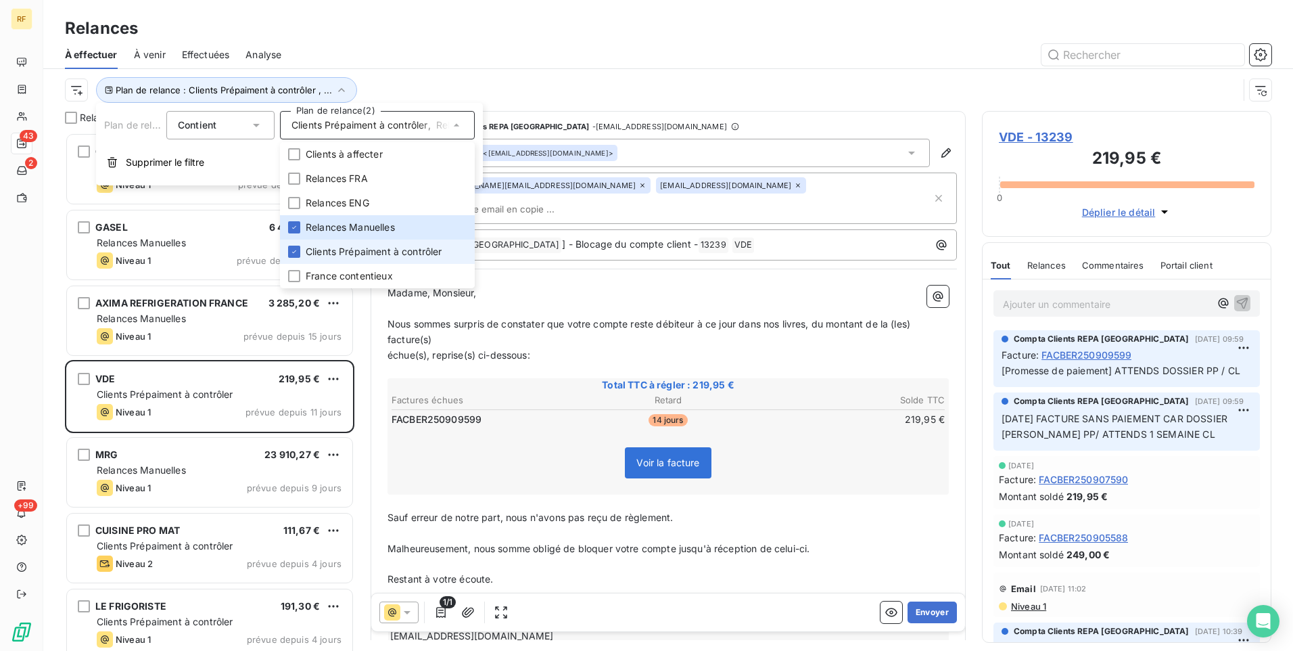
scroll to position [508, 279]
click at [329, 250] on span "Clients Prépaiment à contrôler" at bounding box center [374, 252] width 137 height 14
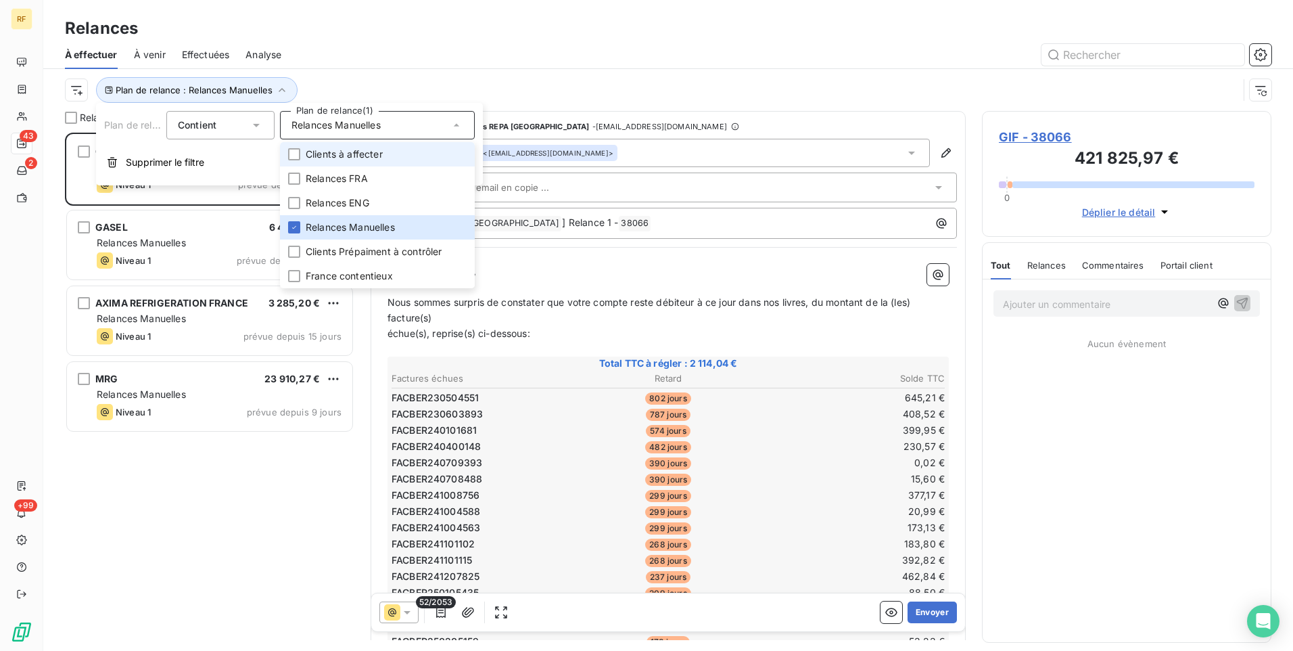
click at [415, 154] on li "Clients à affecter" at bounding box center [377, 154] width 195 height 24
click at [337, 226] on span "Relances Manuelles" at bounding box center [350, 227] width 89 height 14
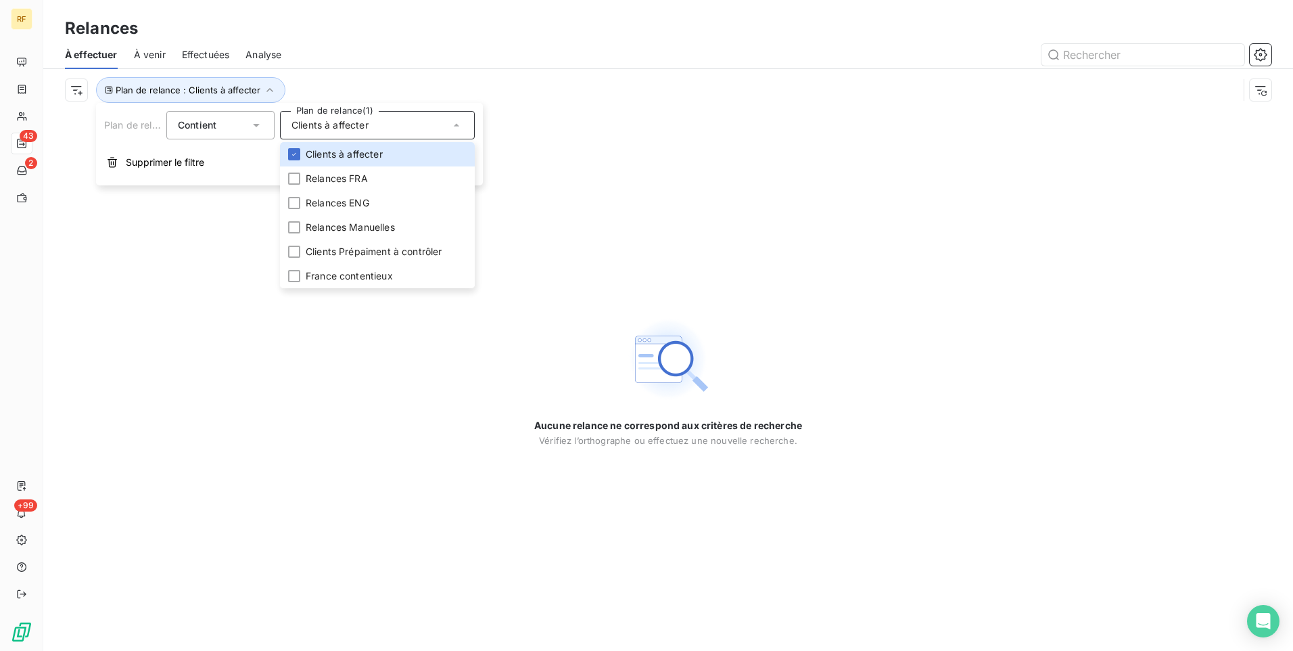
click at [477, 81] on div "Plan de relance : Clients à affecter" at bounding box center [651, 90] width 1173 height 26
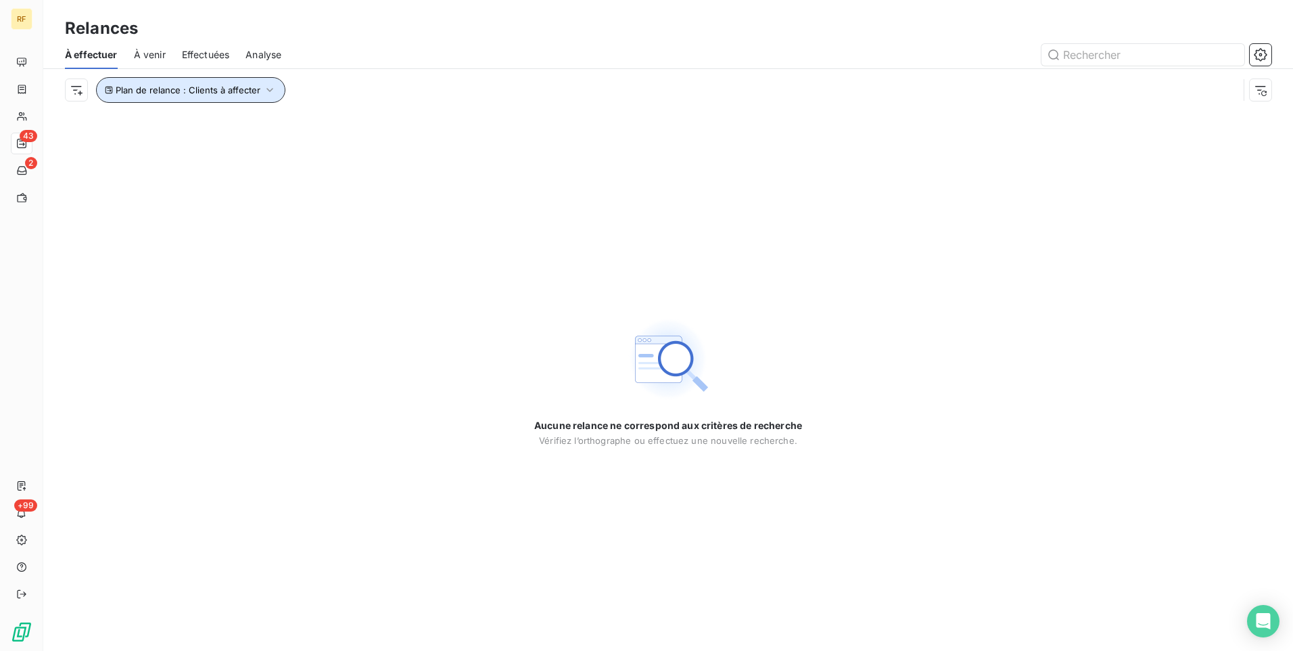
click at [214, 85] on span "Plan de relance : Clients à affecter" at bounding box center [188, 90] width 145 height 11
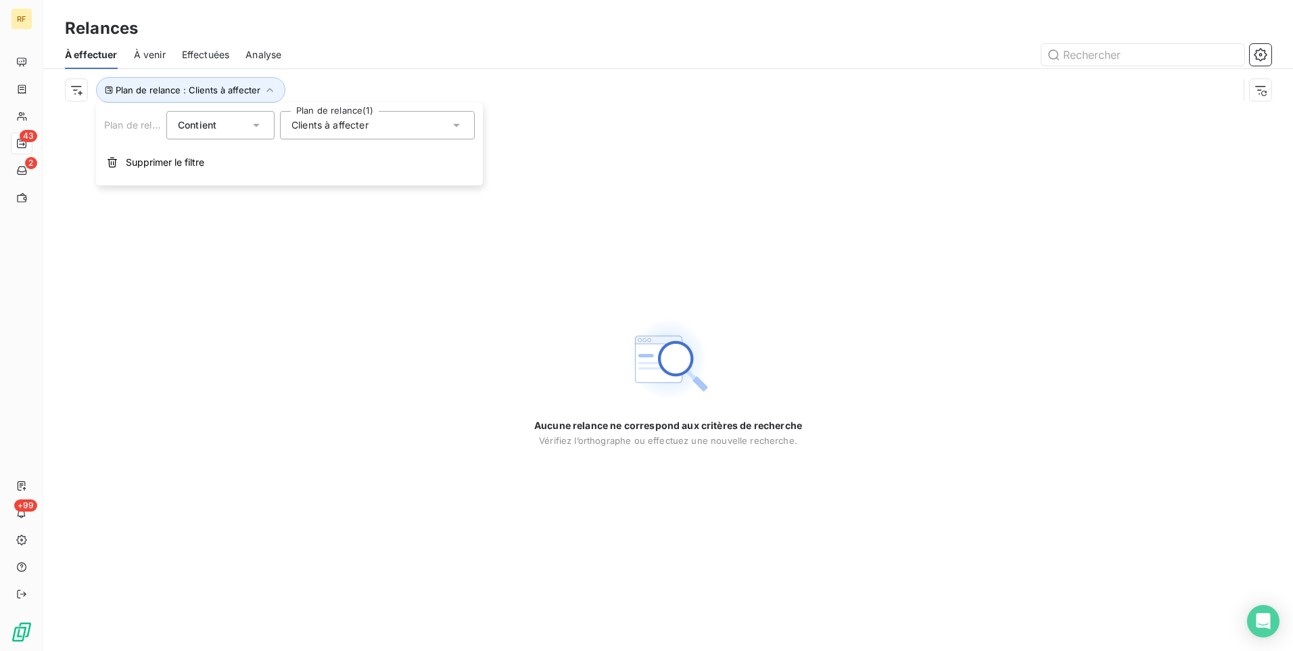
click at [316, 126] on span "Clients à affecter" at bounding box center [329, 125] width 77 height 14
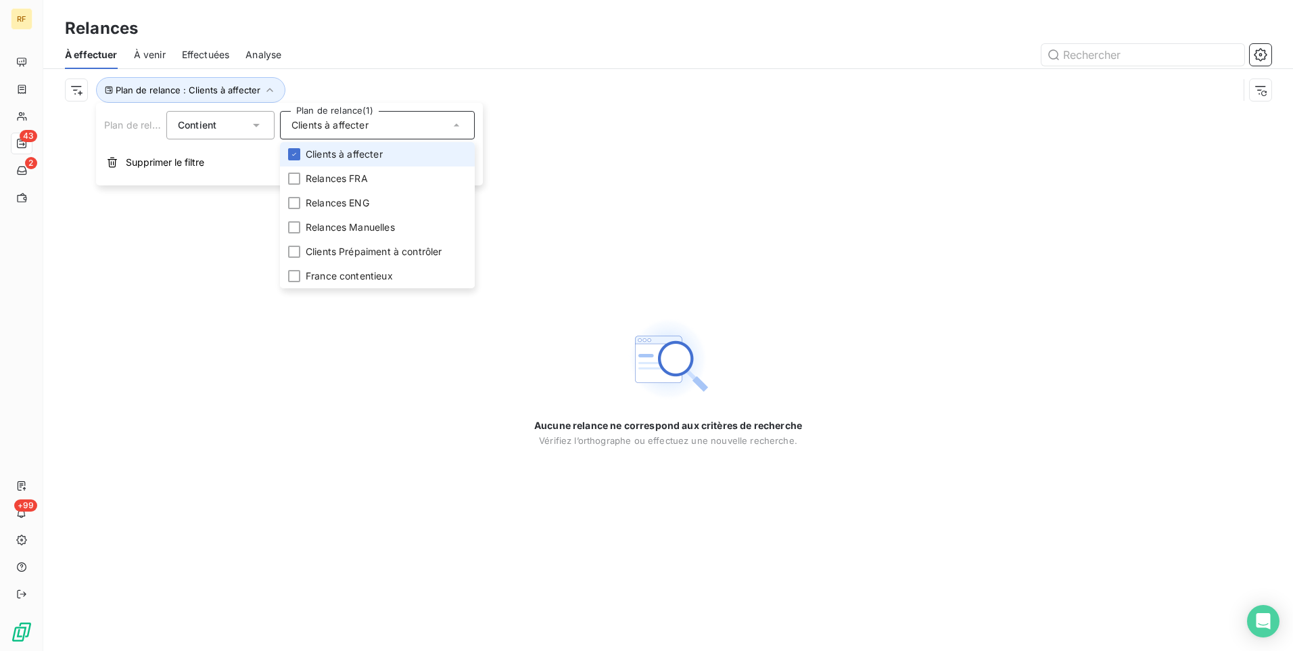
click at [308, 151] on span "Clients à affecter" at bounding box center [344, 154] width 77 height 14
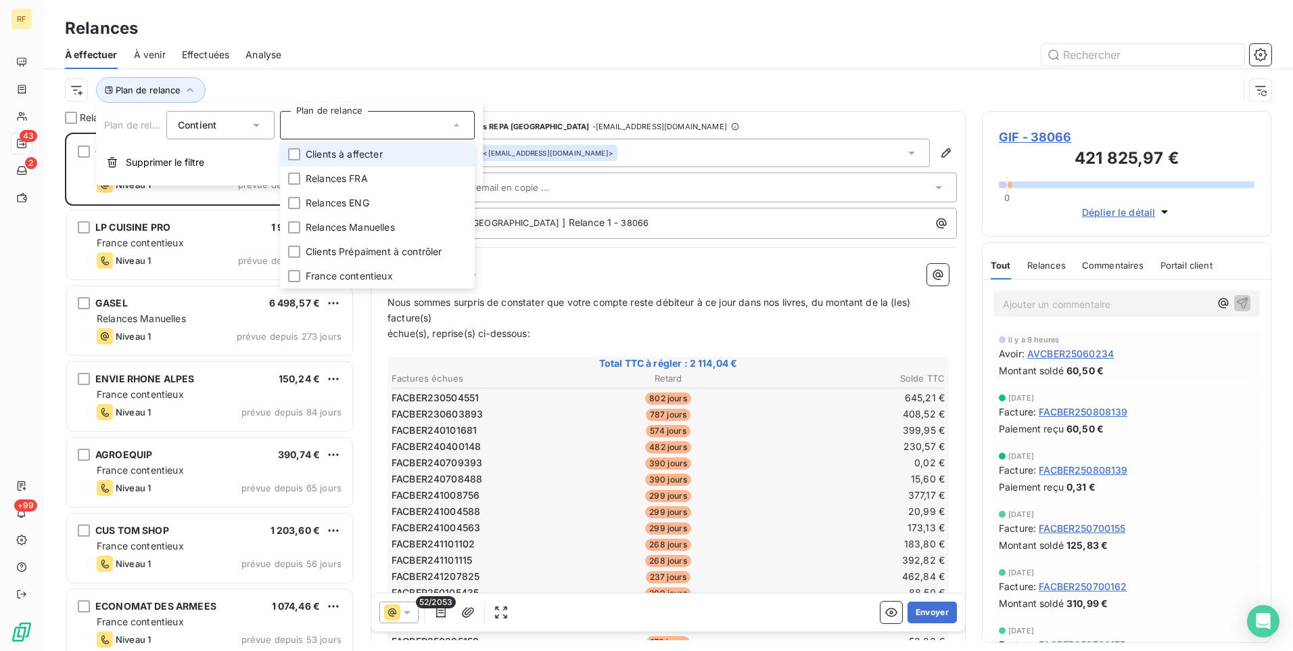
scroll to position [508, 279]
click at [360, 66] on div "À effectuer À venir Effectuées Analyse" at bounding box center [668, 55] width 1250 height 28
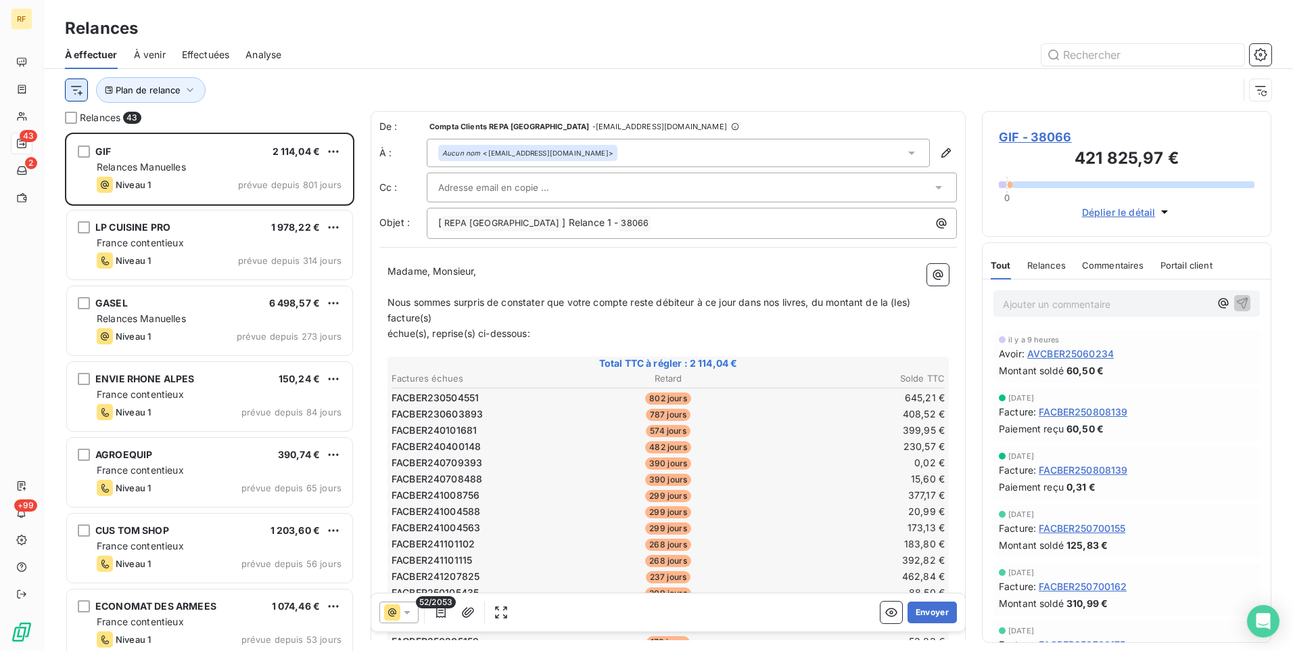
click at [81, 93] on html "RF 43 2 +99 Relances À effectuer À venir Effectuées Analyse Plan de relance Rel…" at bounding box center [646, 325] width 1293 height 651
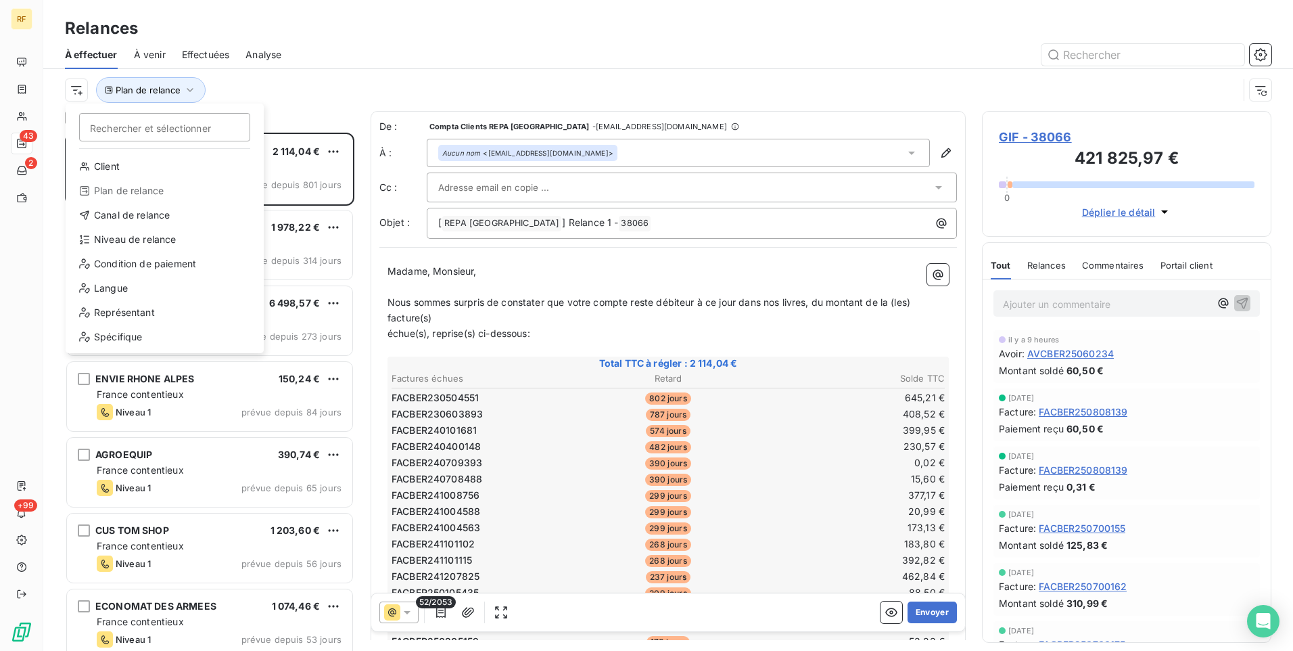
click at [1255, 91] on html "RF 43 2 +99 Relances À effectuer À venir Effectuées Analyse Rechercher et sélec…" at bounding box center [646, 325] width 1293 height 651
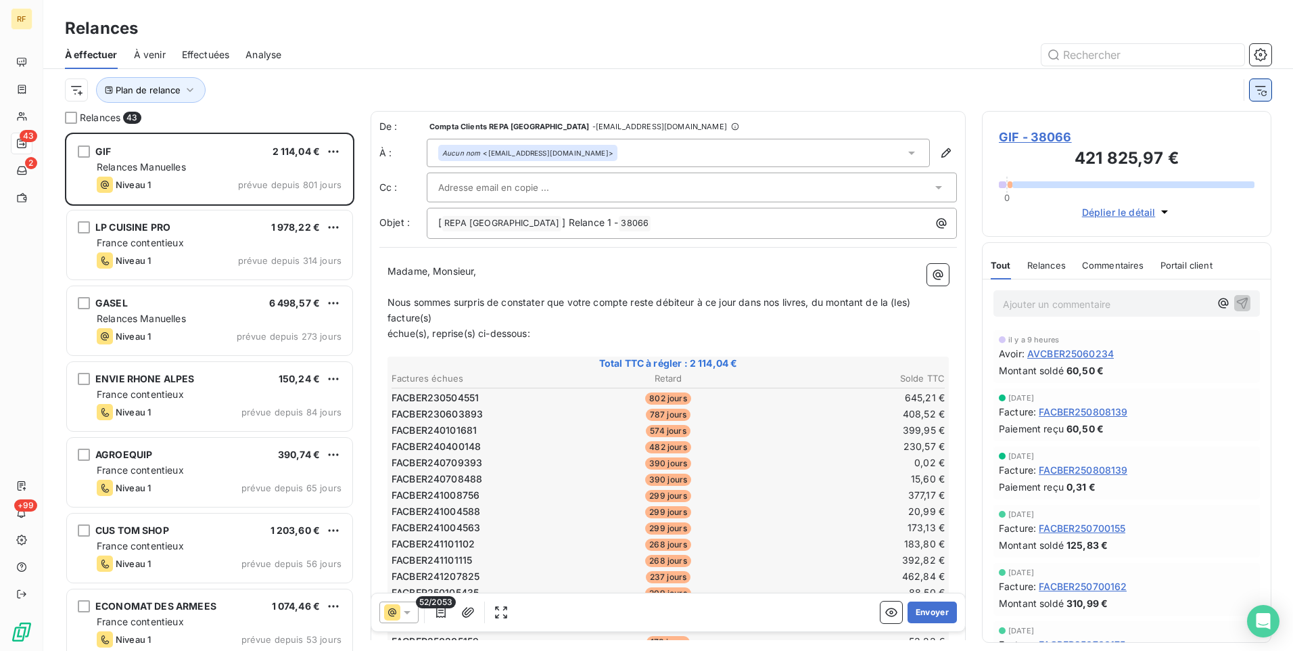
click at [1257, 91] on icon "button" at bounding box center [1261, 90] width 14 height 14
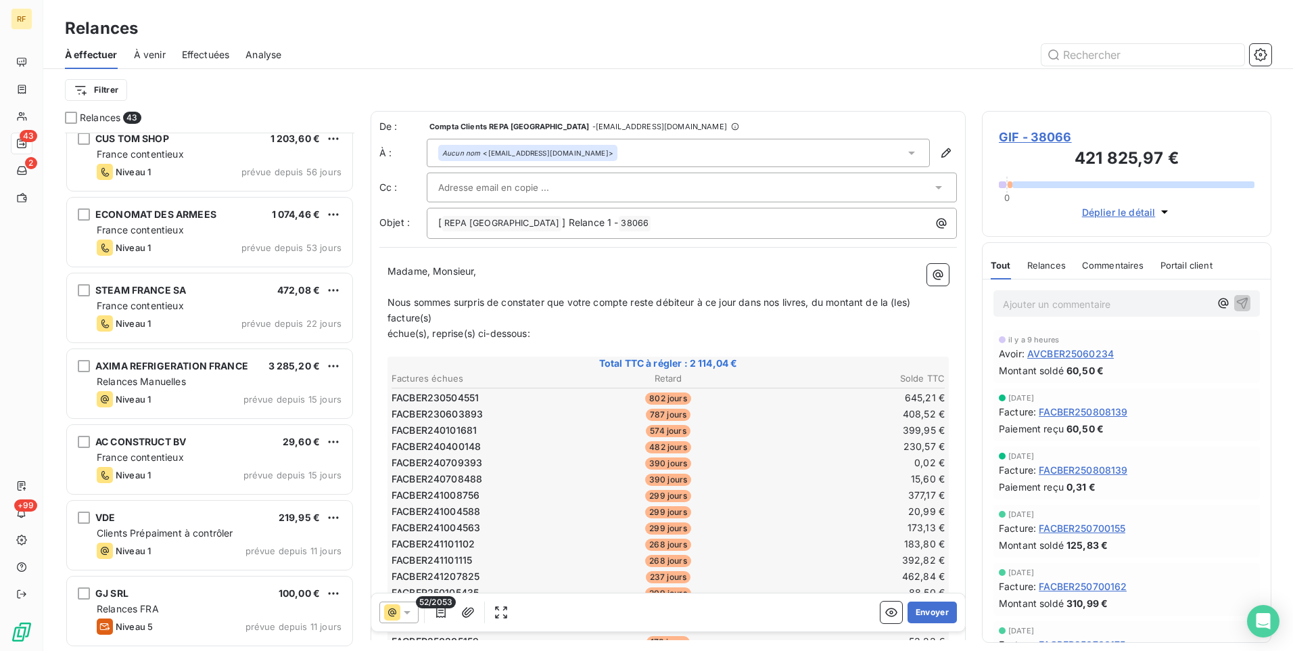
scroll to position [474, 0]
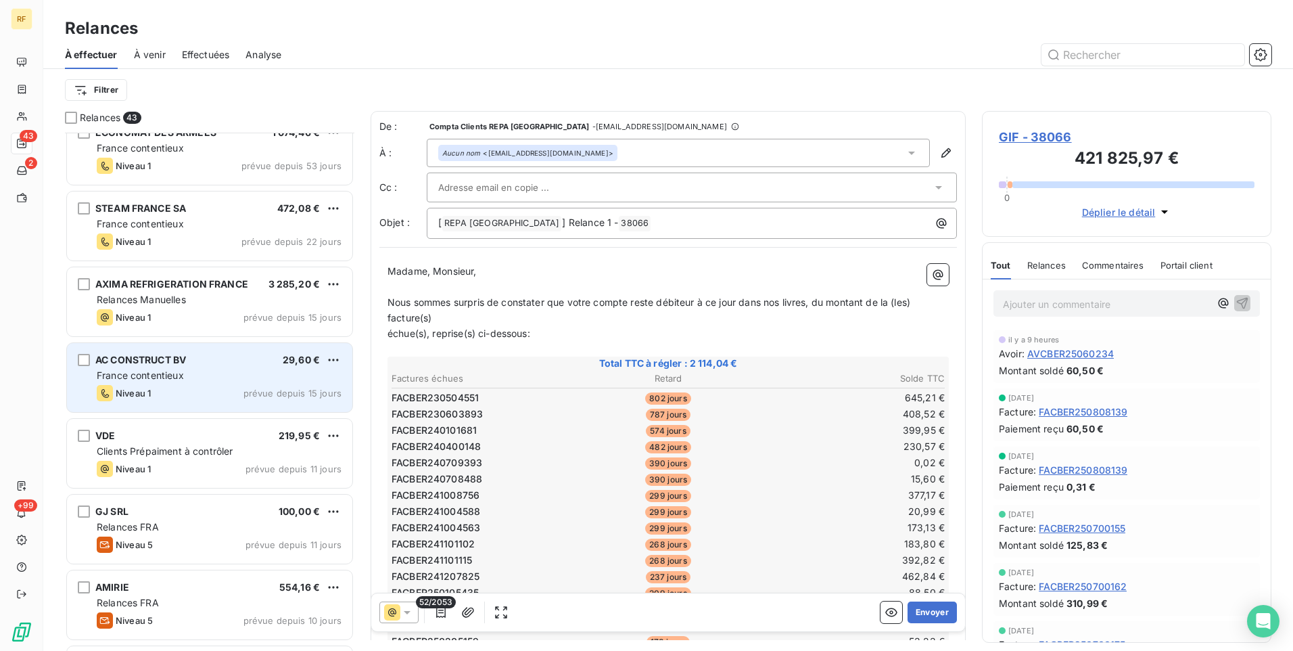
click at [243, 388] on div "Niveau 1 prévue depuis 15 jours" at bounding box center [219, 393] width 245 height 16
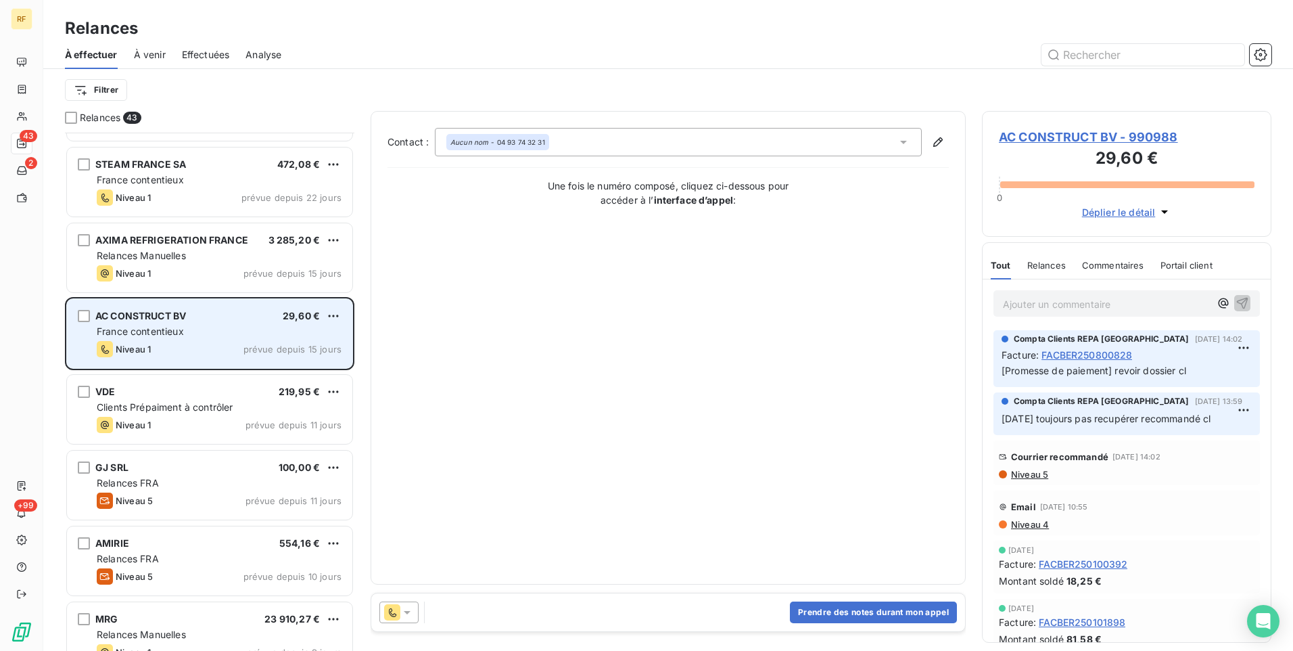
scroll to position [542, 0]
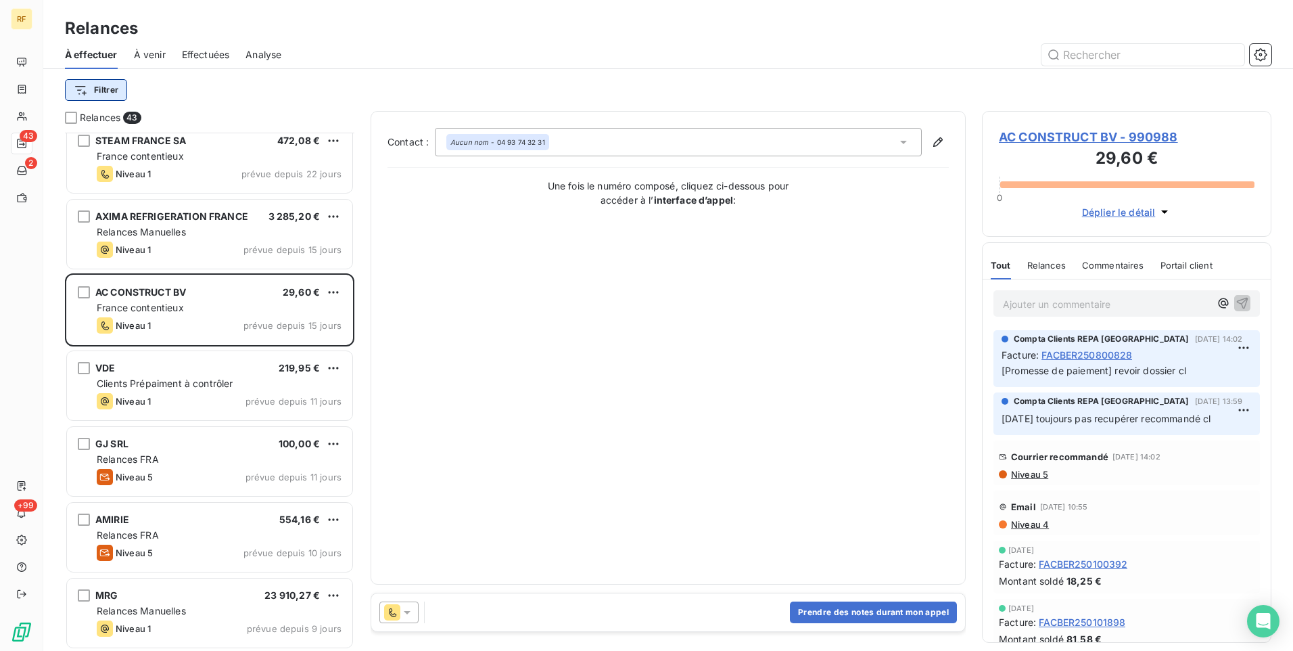
click at [122, 89] on html "RF 43 2 +99 Relances À effectuer À venir Effectuées Analyse Filtrer Relances 43…" at bounding box center [646, 325] width 1293 height 651
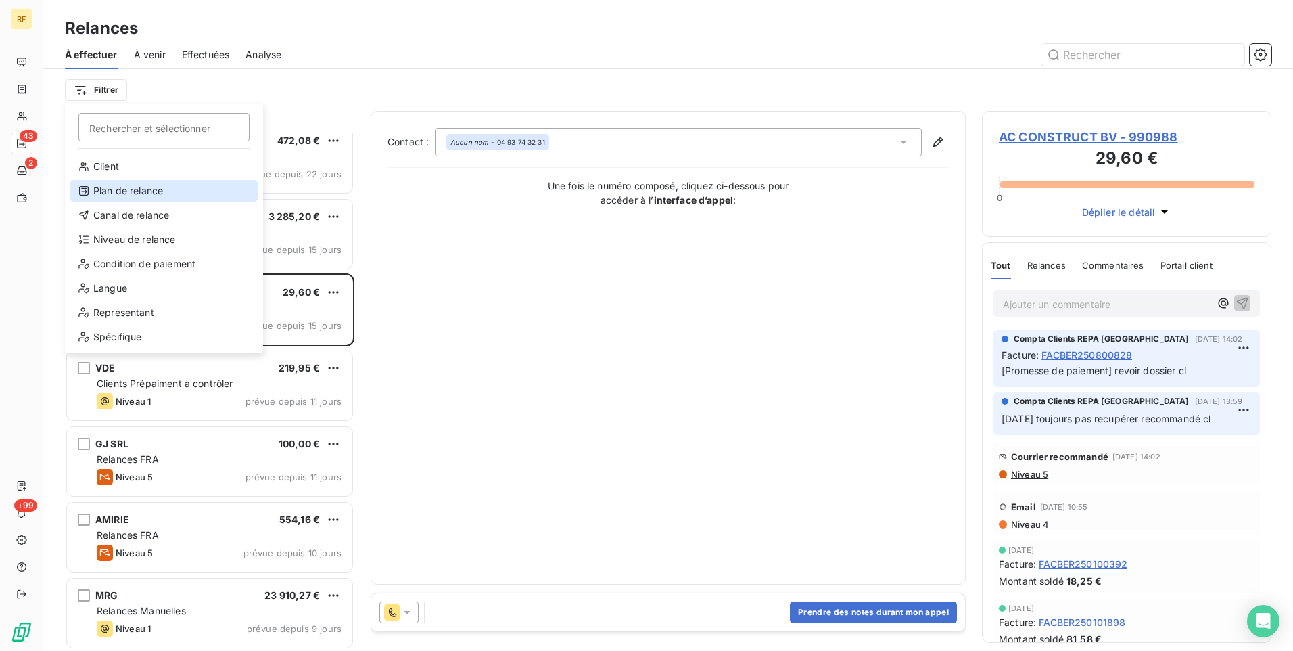
click at [160, 192] on div "Plan de relance" at bounding box center [163, 191] width 187 height 22
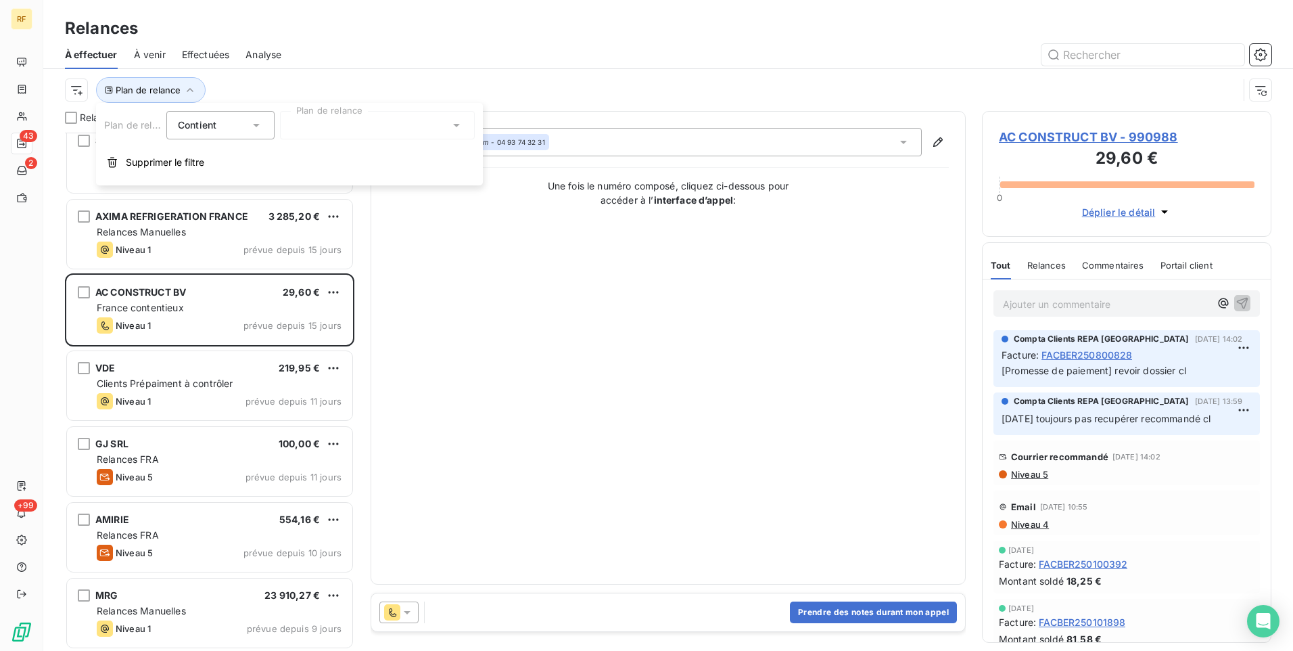
click at [324, 128] on div at bounding box center [377, 125] width 195 height 28
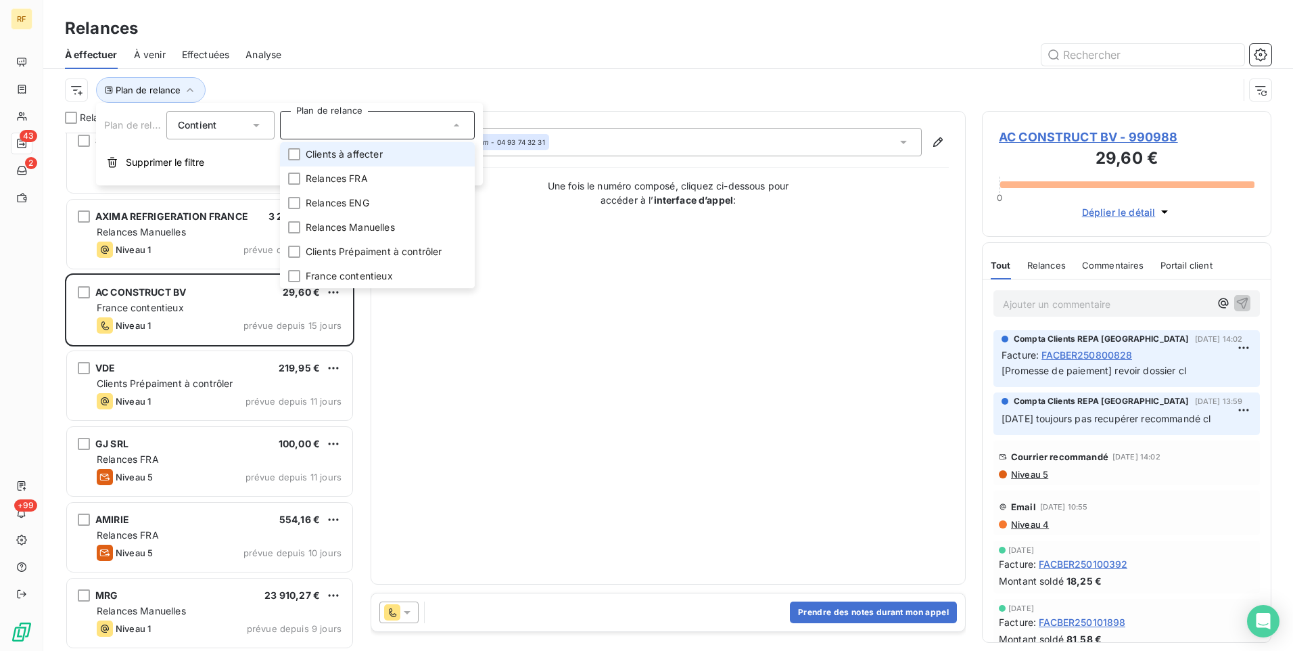
click at [341, 155] on span "Clients à affecter" at bounding box center [344, 154] width 77 height 14
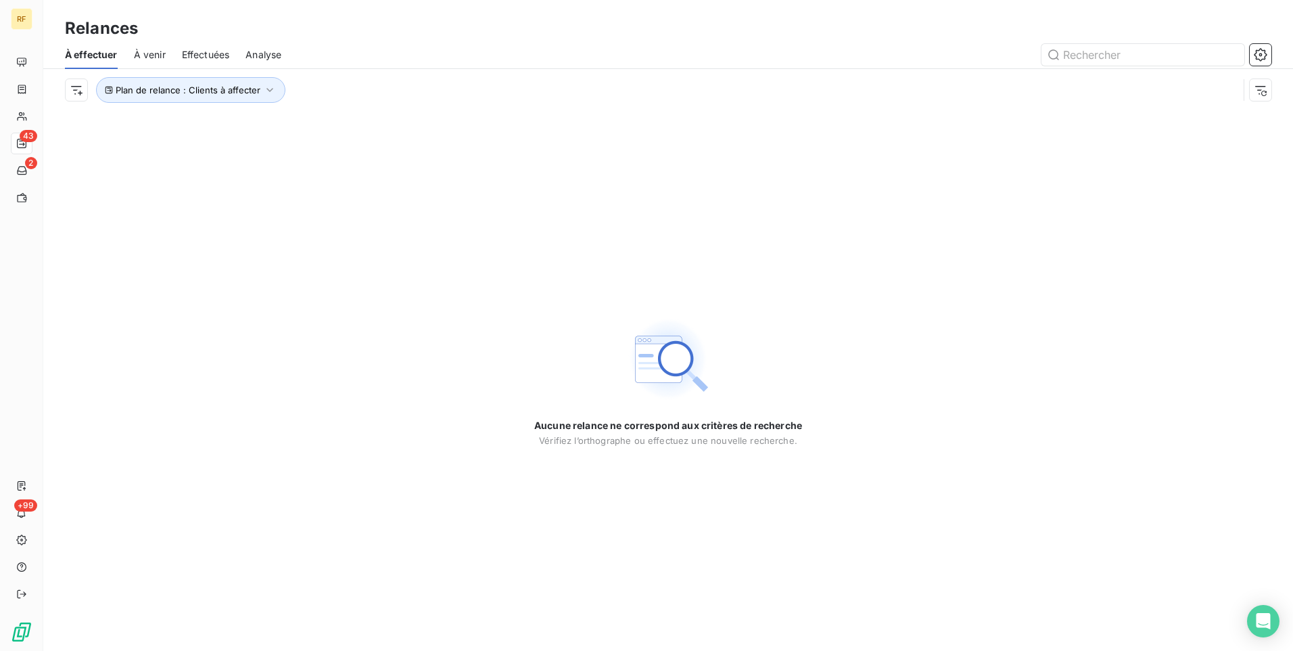
click at [423, 86] on div "Plan de relance : Clients à affecter" at bounding box center [651, 90] width 1173 height 26
click at [248, 90] on span "Plan de relance : Clients à affecter" at bounding box center [188, 90] width 145 height 11
click at [334, 124] on span "Clients à affecter" at bounding box center [329, 125] width 77 height 14
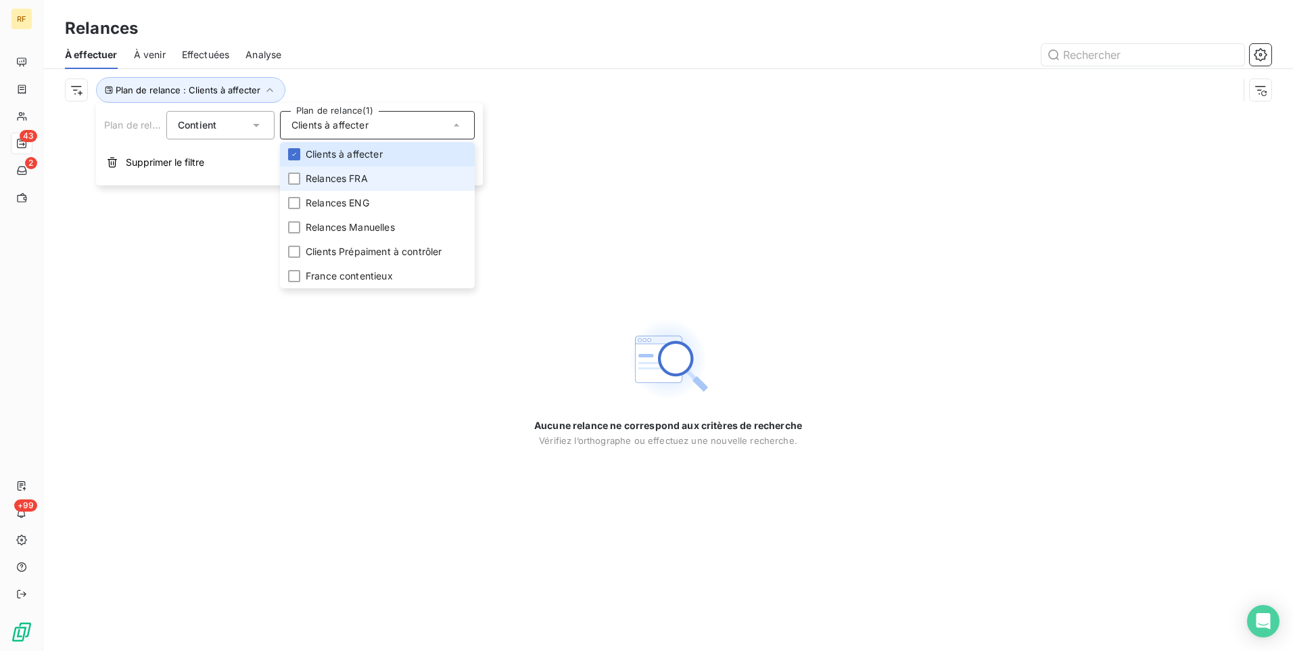
click at [339, 179] on span "Relances FRA" at bounding box center [337, 179] width 62 height 14
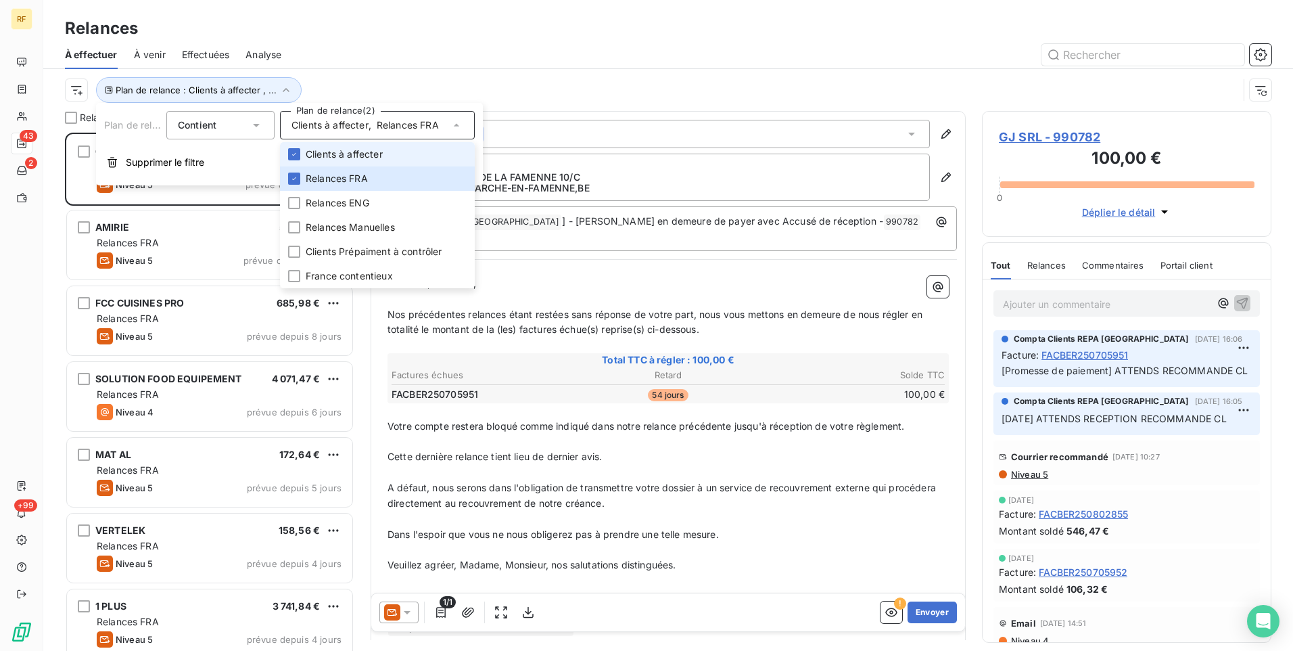
scroll to position [508, 279]
click at [349, 154] on span "Clients à affecter" at bounding box center [344, 154] width 77 height 14
click at [396, 62] on div at bounding box center [785, 55] width 974 height 22
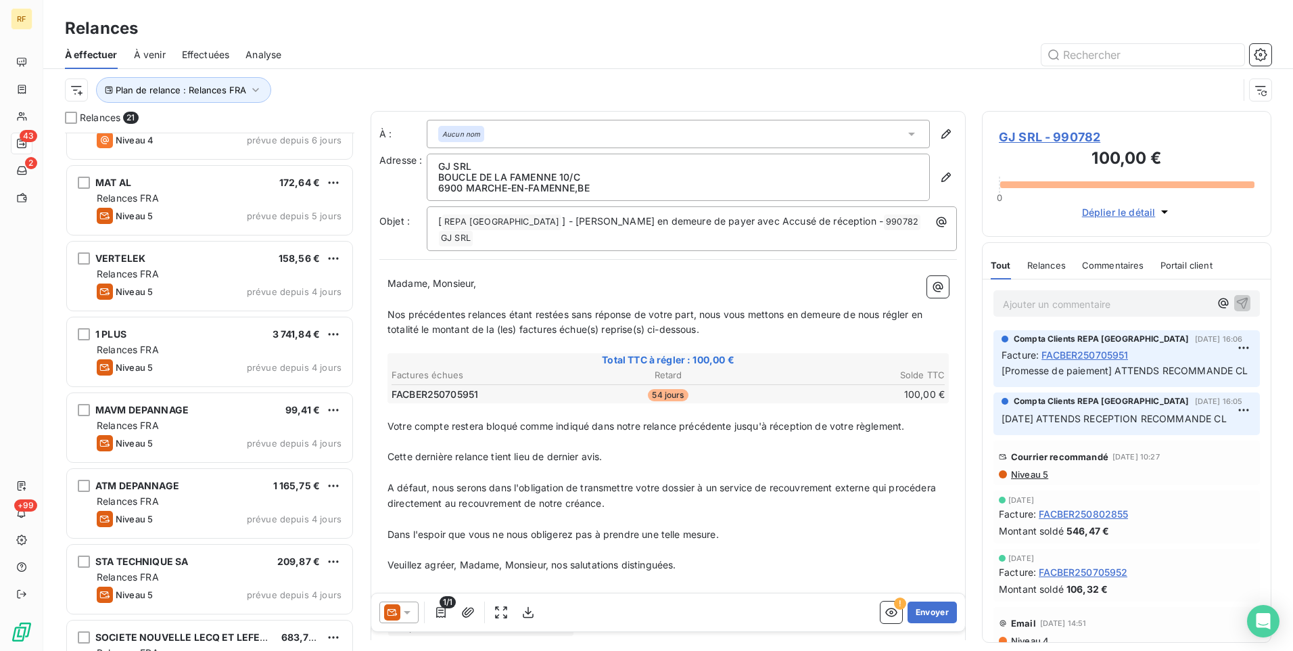
scroll to position [262, 0]
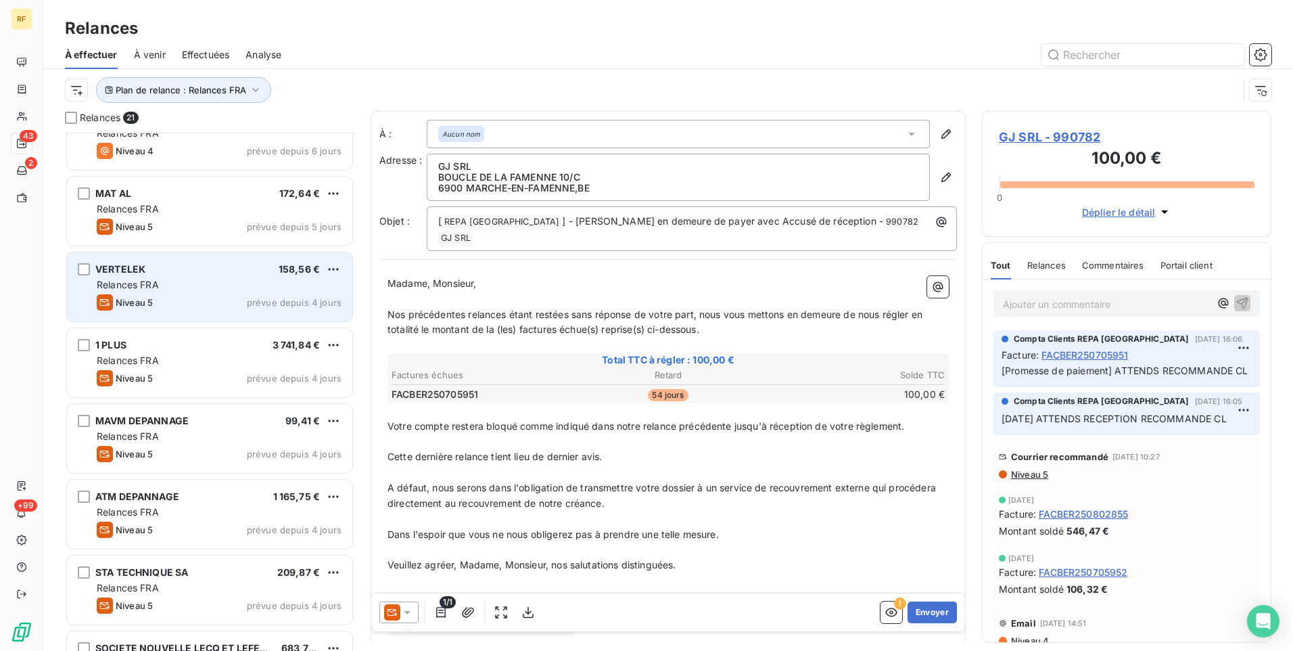
click at [248, 292] on div "VERTELEK 158,56 € Relances FRA Niveau 5 prévue depuis 4 jours" at bounding box center [209, 286] width 285 height 69
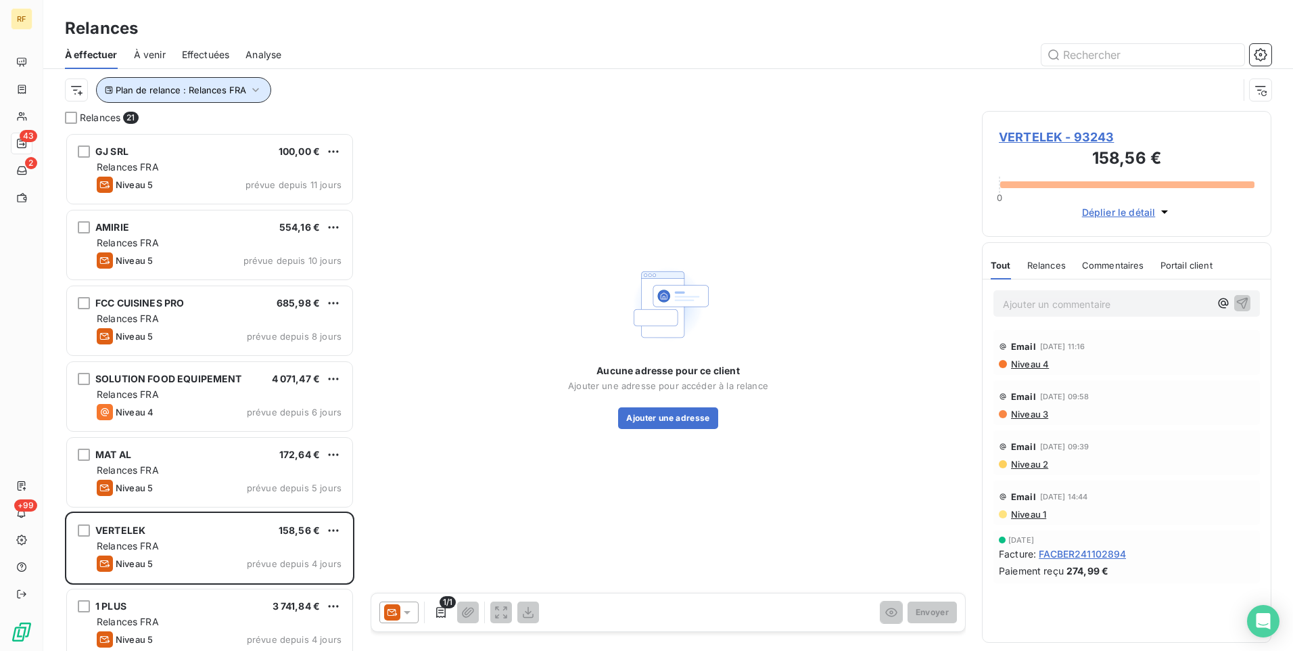
click at [241, 87] on span "Plan de relance : Relances FRA" at bounding box center [181, 90] width 131 height 11
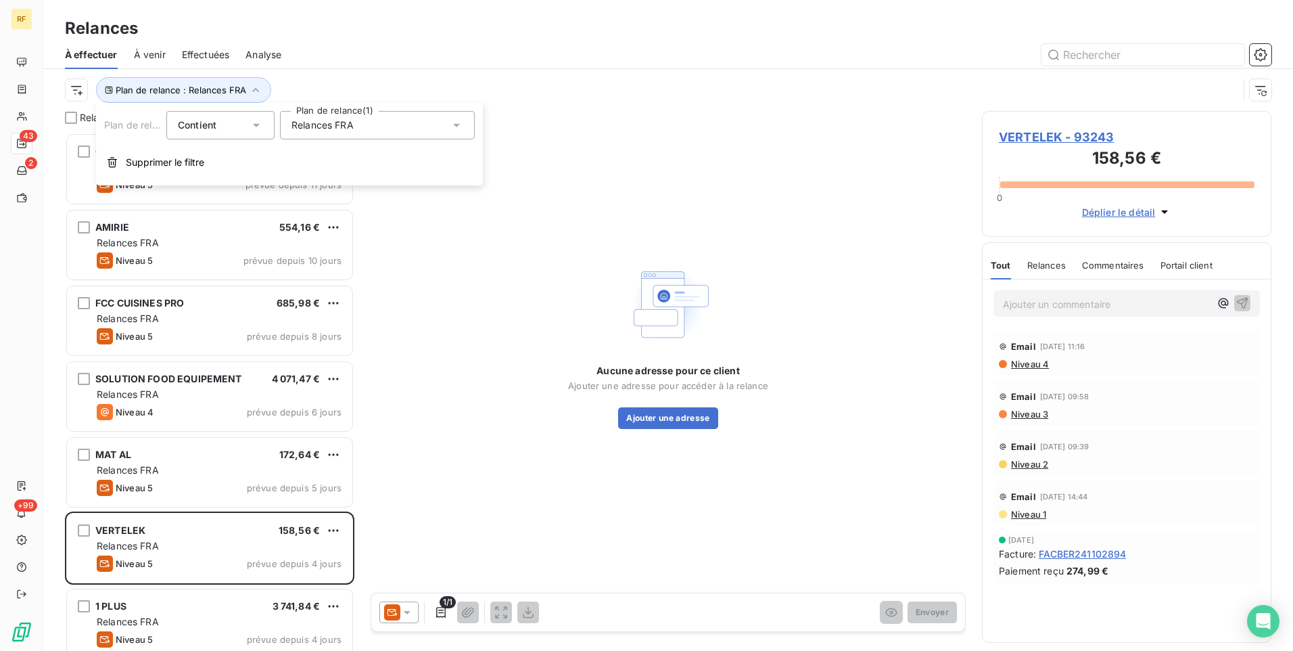
click at [328, 131] on span "Relances FRA" at bounding box center [322, 125] width 62 height 14
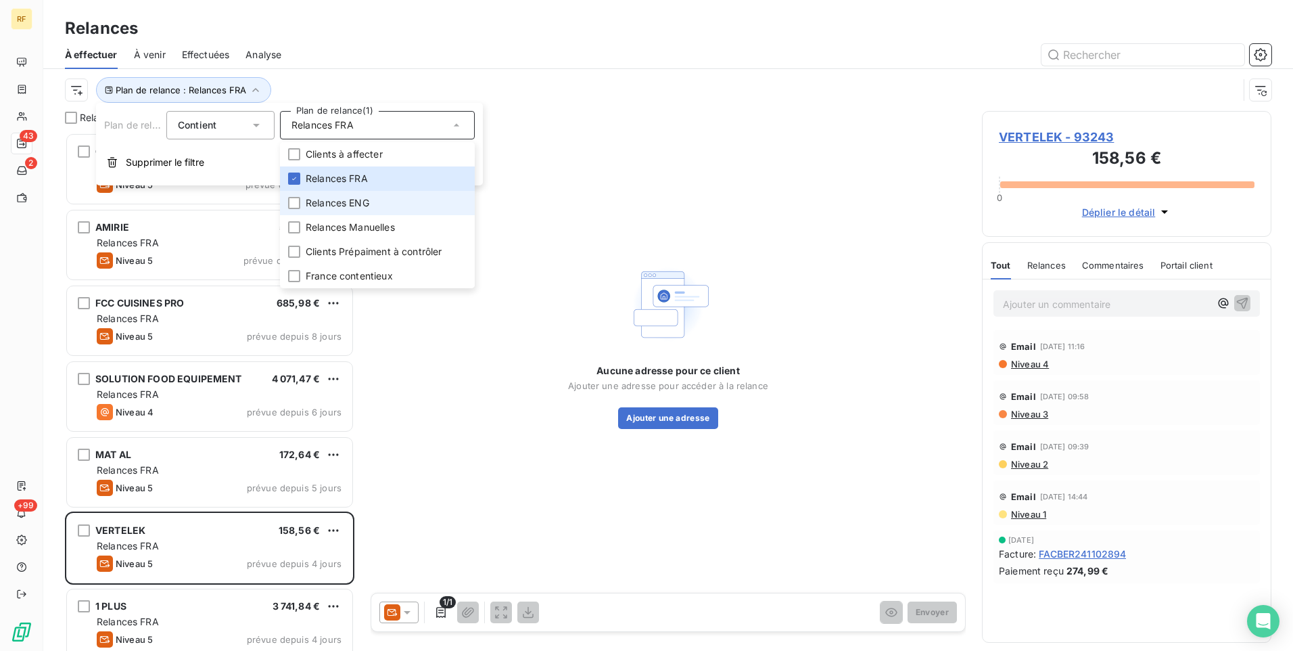
click at [356, 196] on span "Relances ENG" at bounding box center [338, 203] width 64 height 14
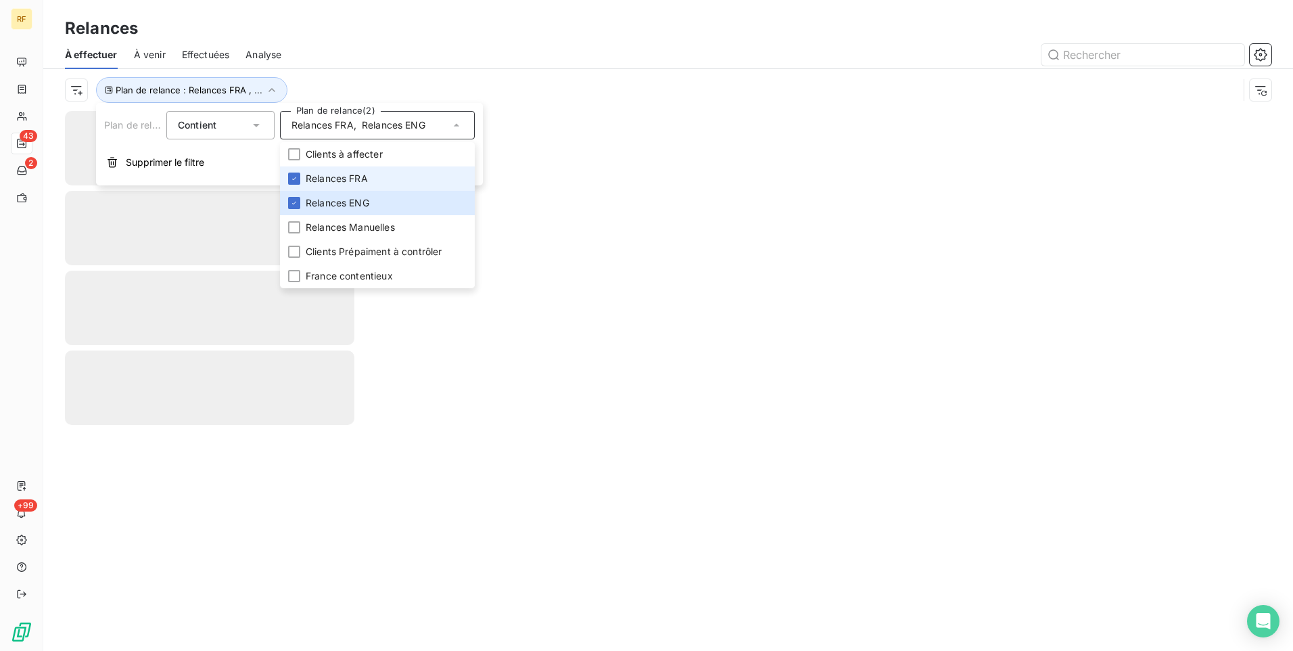
click at [358, 171] on li "Relances FRA" at bounding box center [377, 178] width 195 height 24
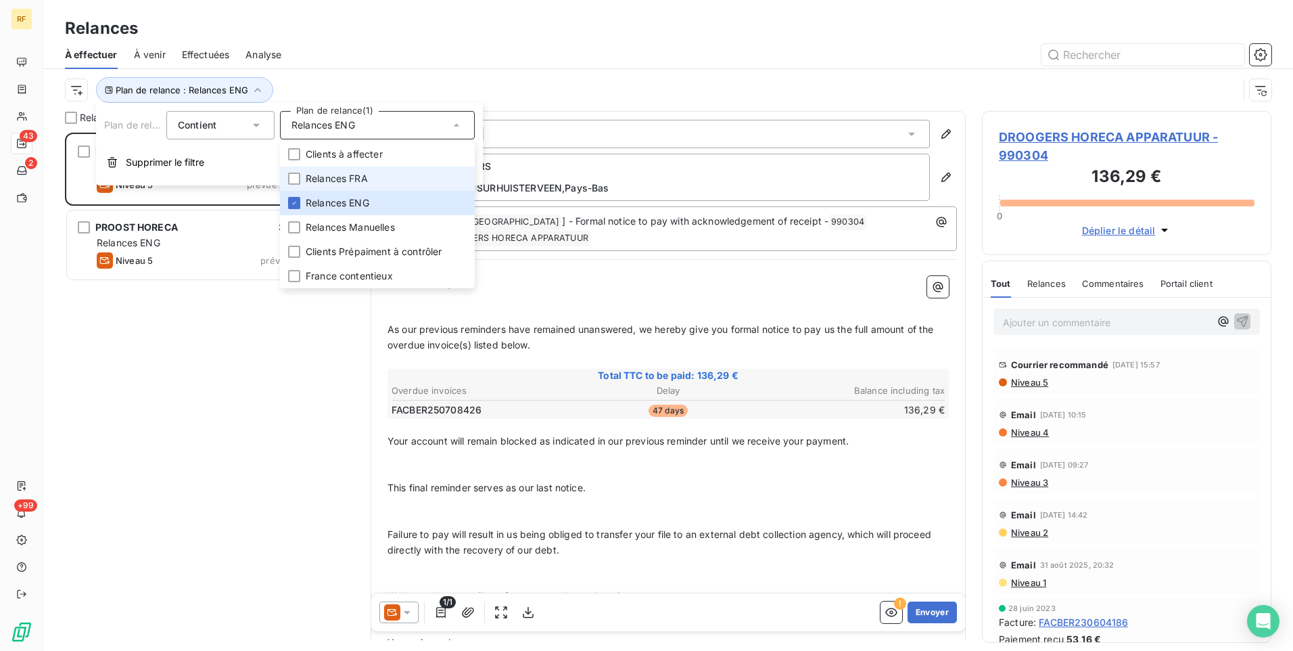
scroll to position [508, 279]
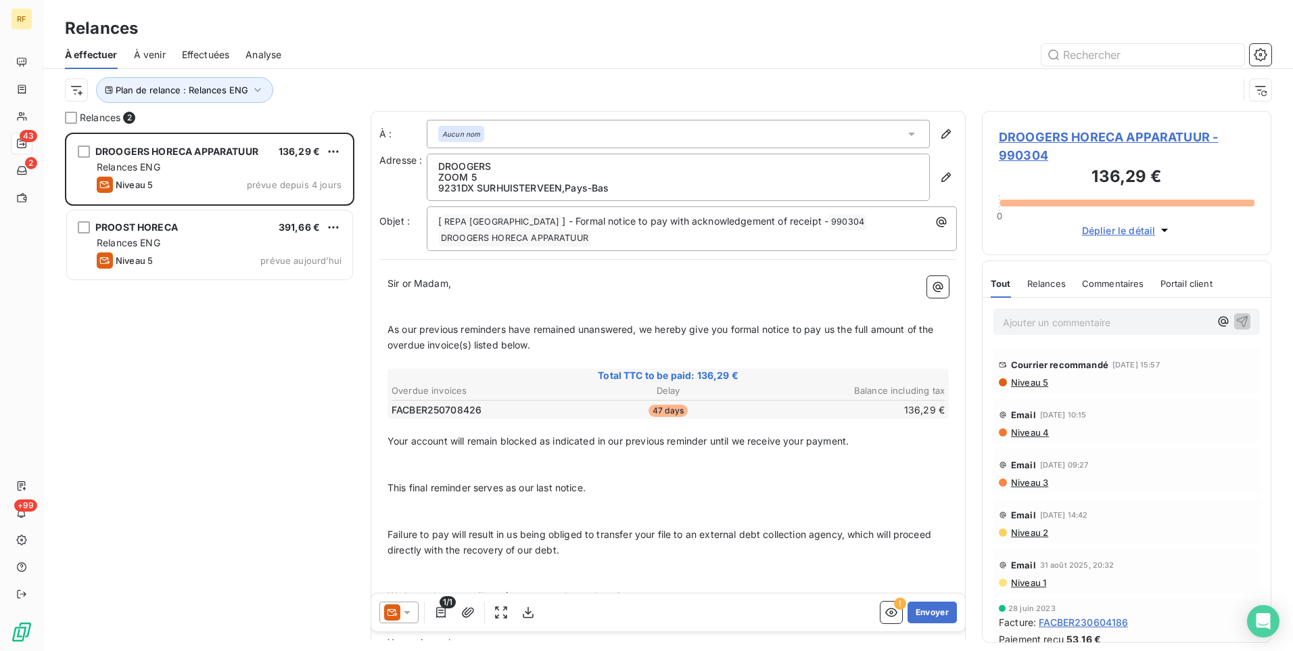
click at [173, 383] on div "DROOGERS HORECA APPARATUUR 136,29 € Relances ENG Niveau 5 prévue depuis 4 jours…" at bounding box center [209, 392] width 289 height 518
click at [222, 81] on button "Plan de relance : Relances ENG" at bounding box center [184, 90] width 177 height 26
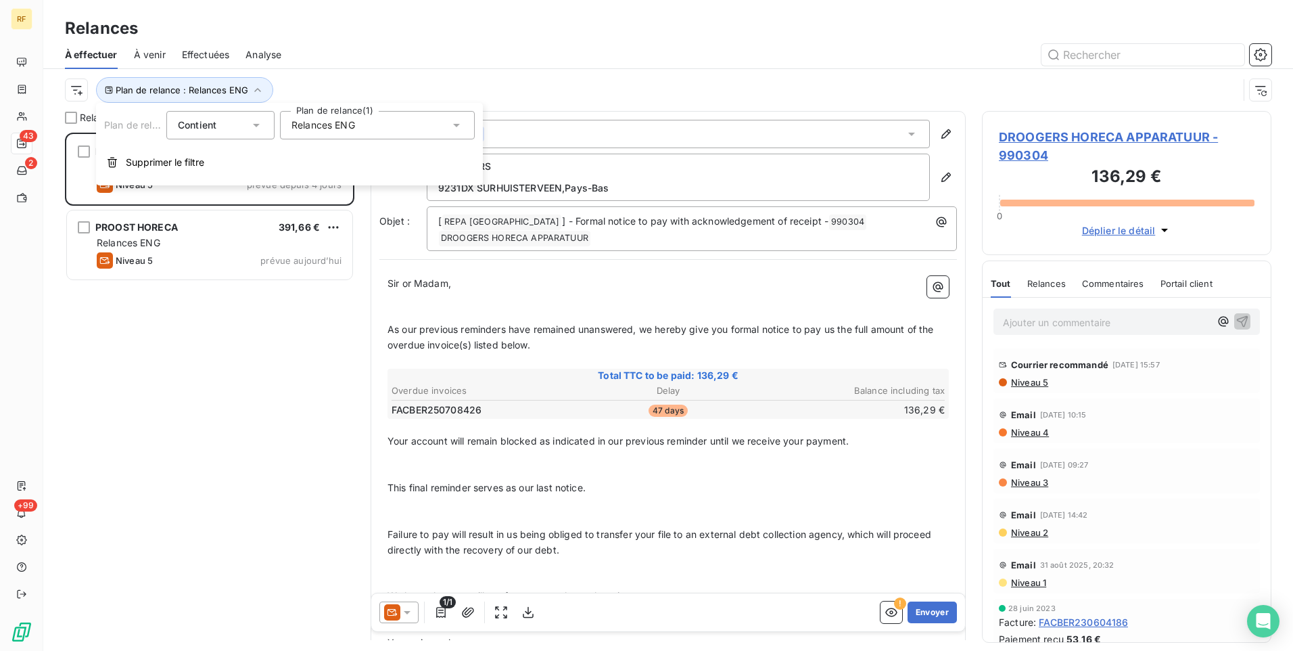
click at [338, 128] on span "Relances ENG" at bounding box center [323, 125] width 64 height 14
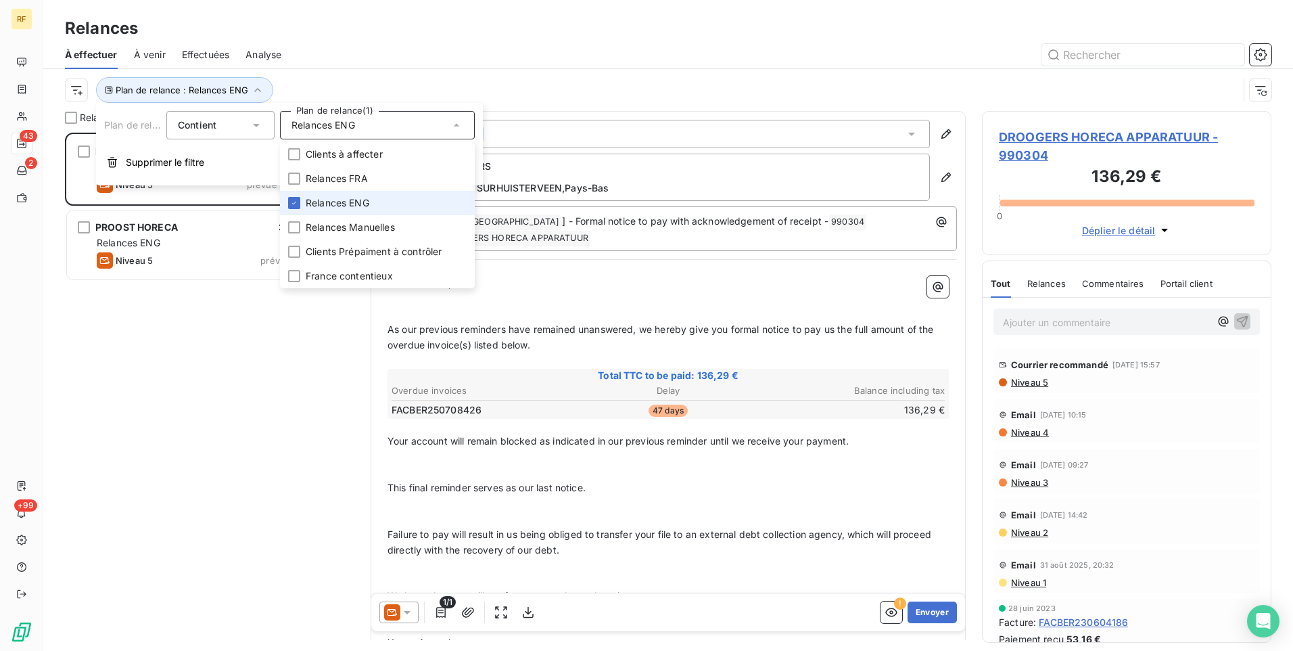
click at [329, 204] on span "Relances ENG" at bounding box center [338, 203] width 64 height 14
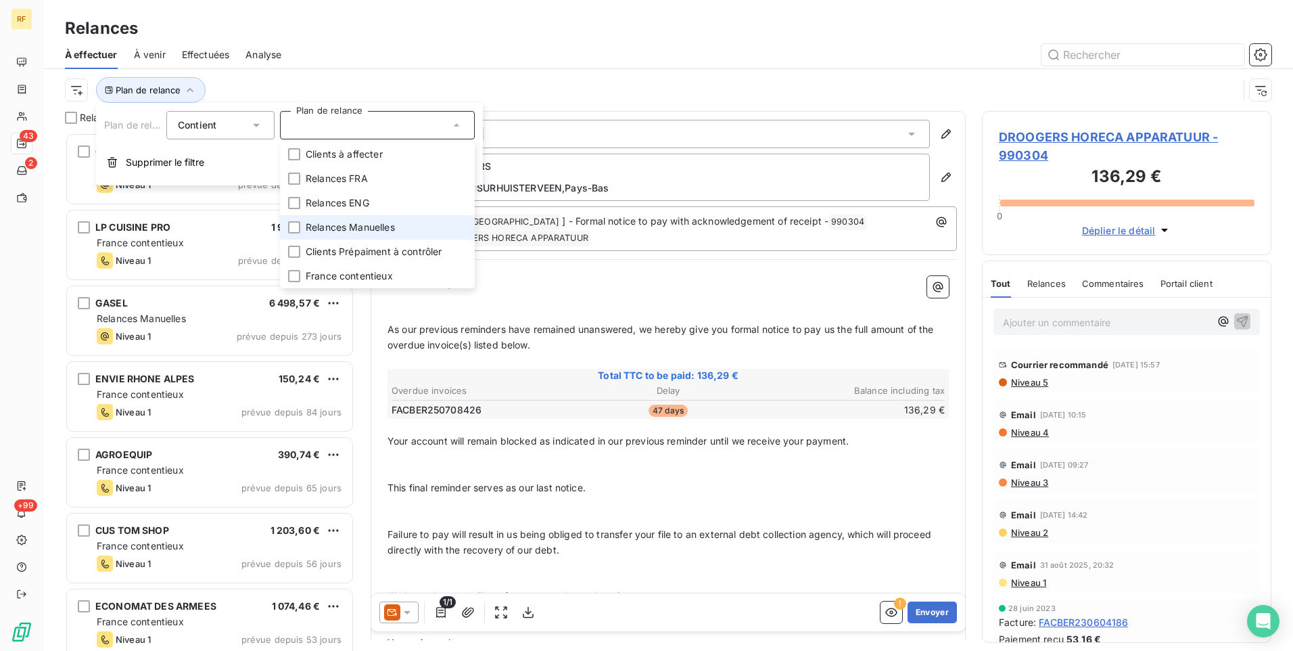
click at [323, 227] on span "Relances Manuelles" at bounding box center [350, 227] width 89 height 14
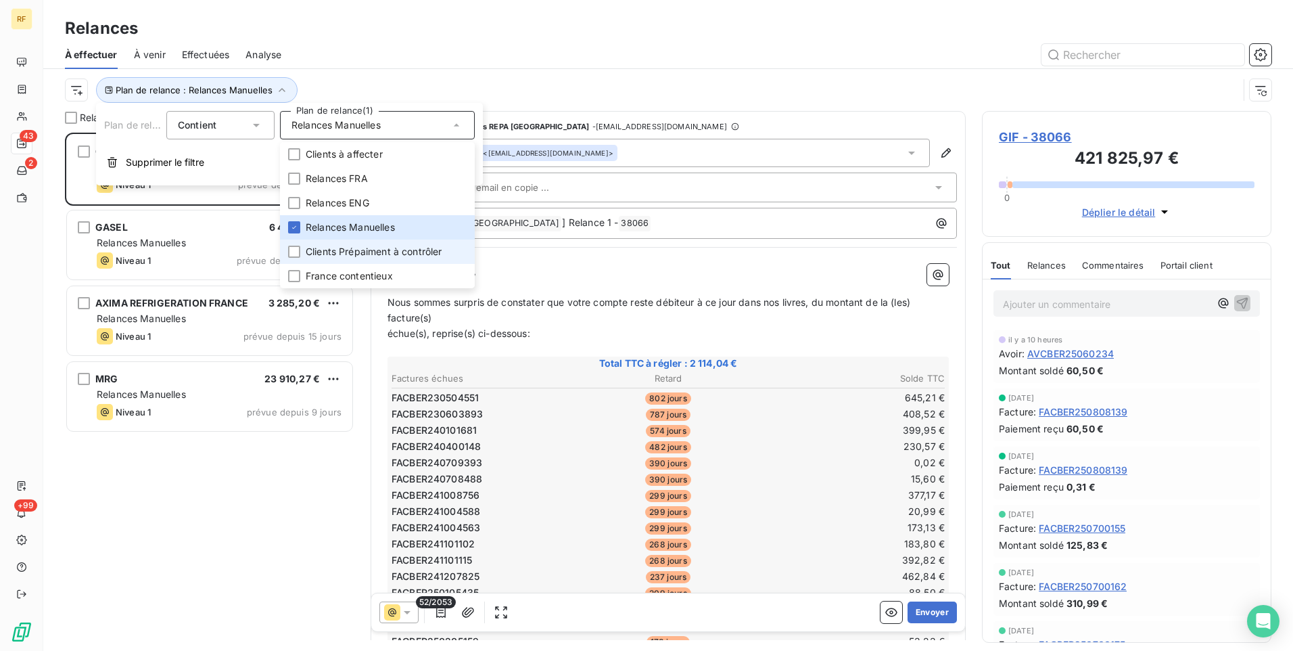
click at [329, 259] on li "Clients Prépaiment à contrôler" at bounding box center [377, 251] width 195 height 24
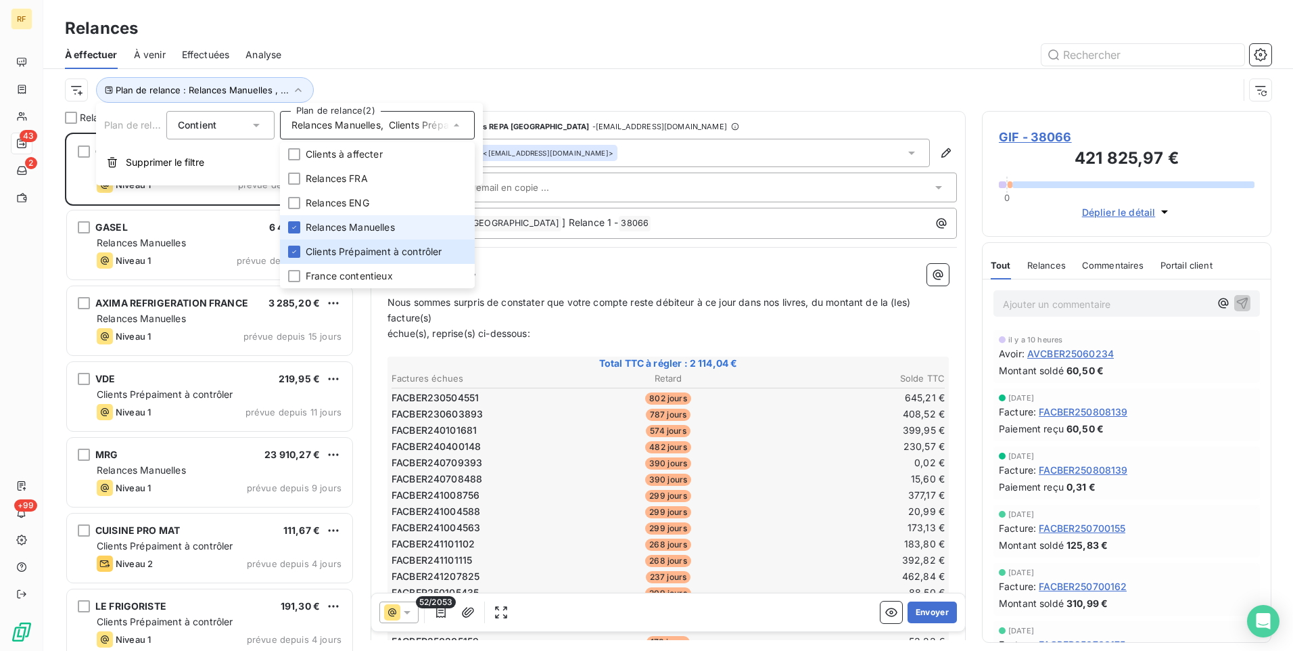
click at [348, 227] on span "Relances Manuelles" at bounding box center [350, 227] width 89 height 14
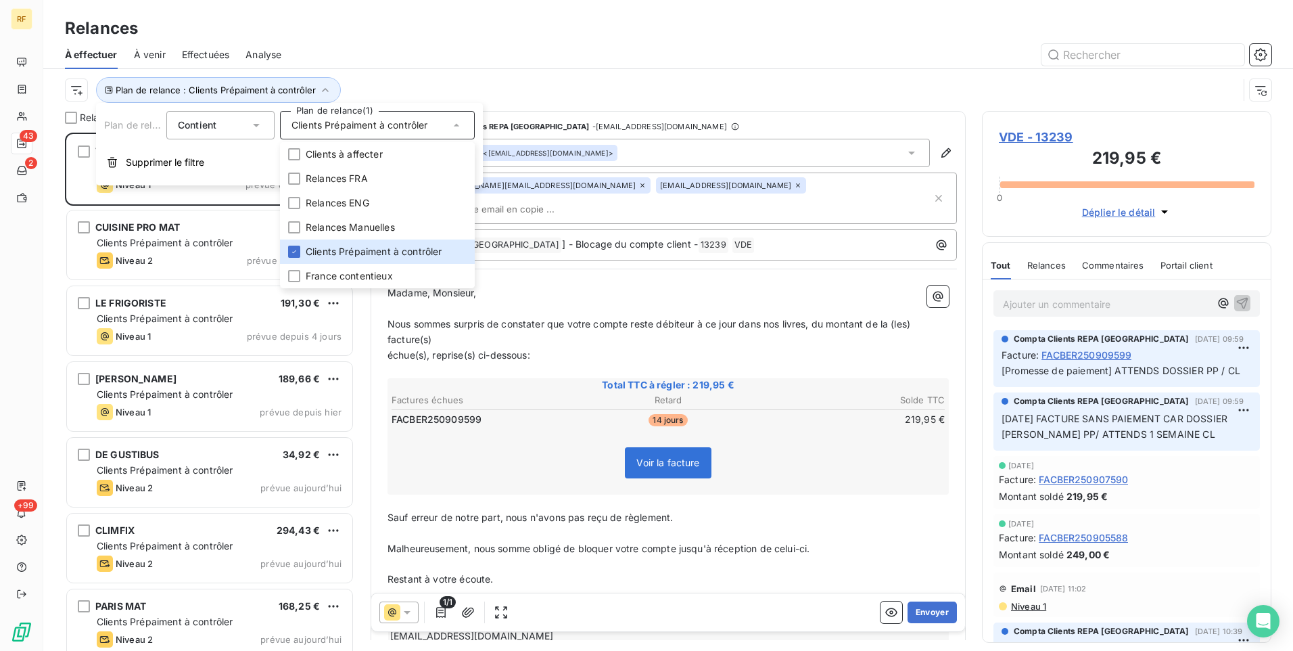
click at [424, 80] on div "Plan de relance : Clients Prépaiment à contrôler" at bounding box center [651, 90] width 1173 height 26
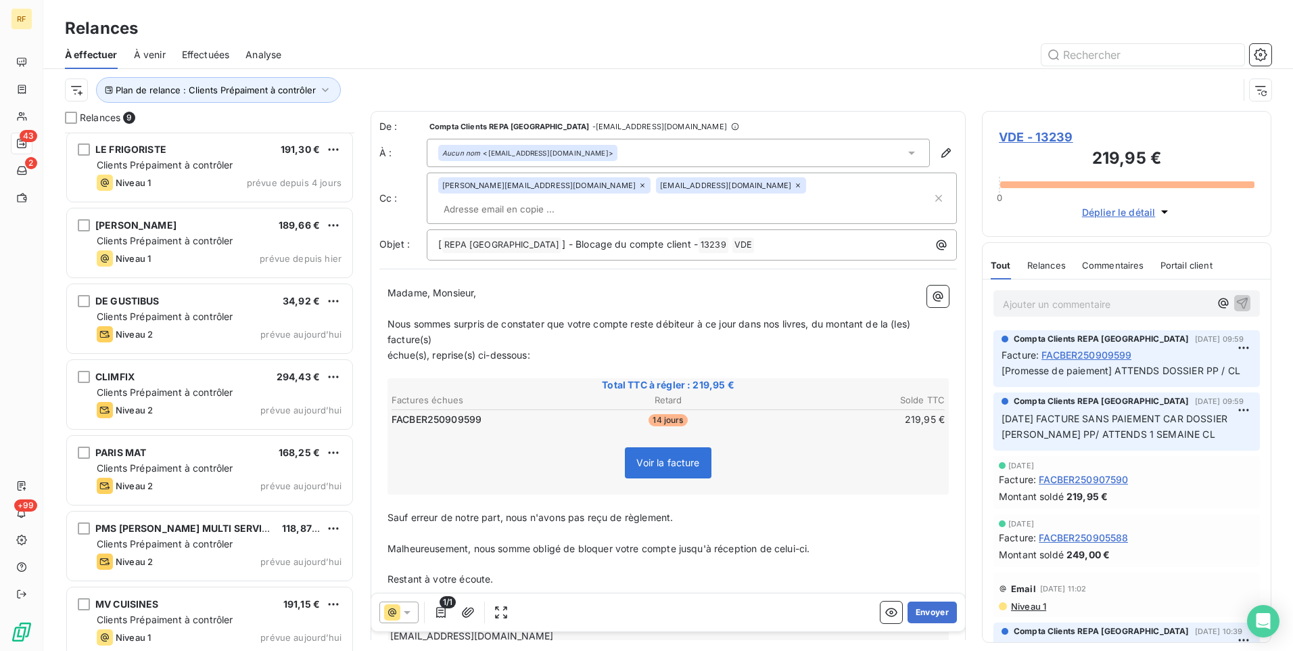
scroll to position [164, 0]
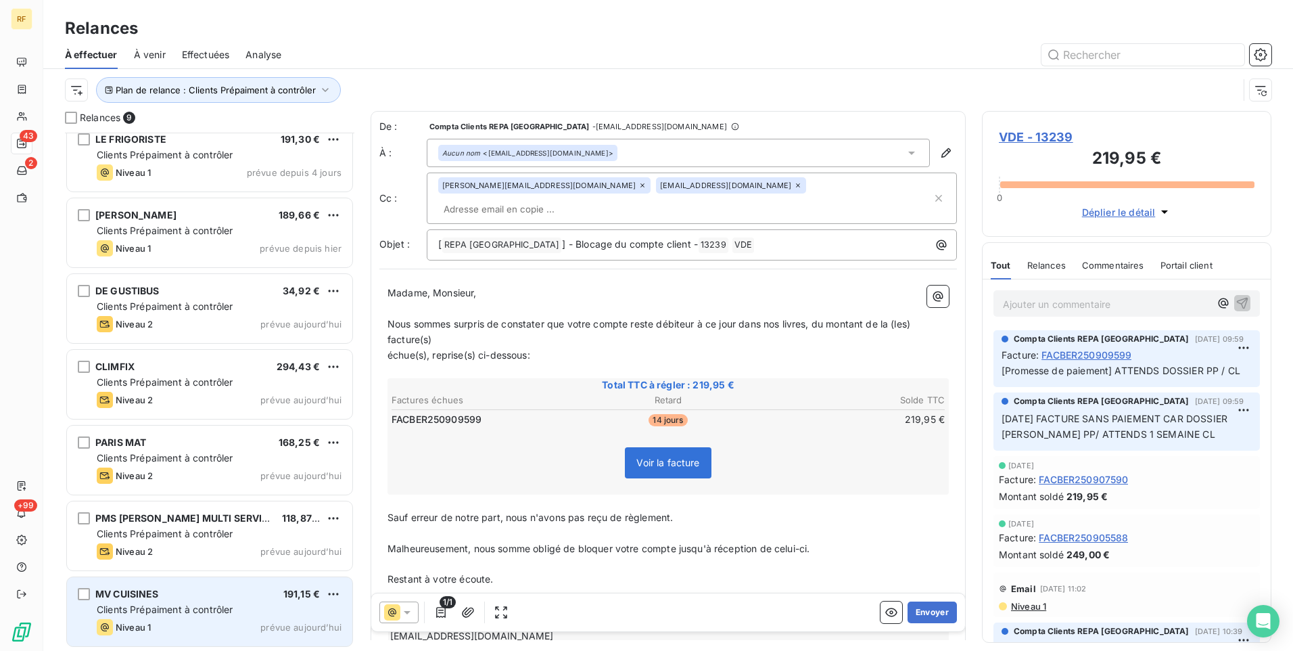
click at [241, 590] on div "MV CUISINES 191,15 €" at bounding box center [219, 594] width 245 height 12
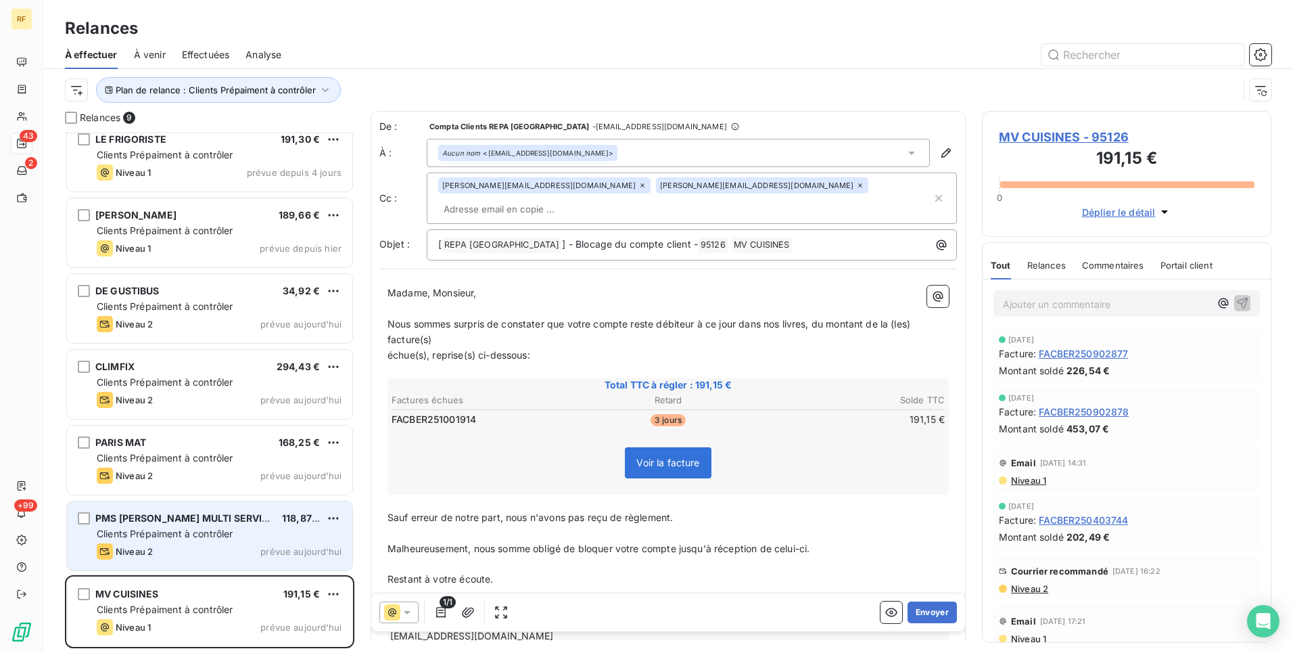
click at [235, 525] on div "PMS [PERSON_NAME] MULTI SERVICE 118,87 € Clients Prépaiment à contrôler Niveau …" at bounding box center [209, 535] width 285 height 69
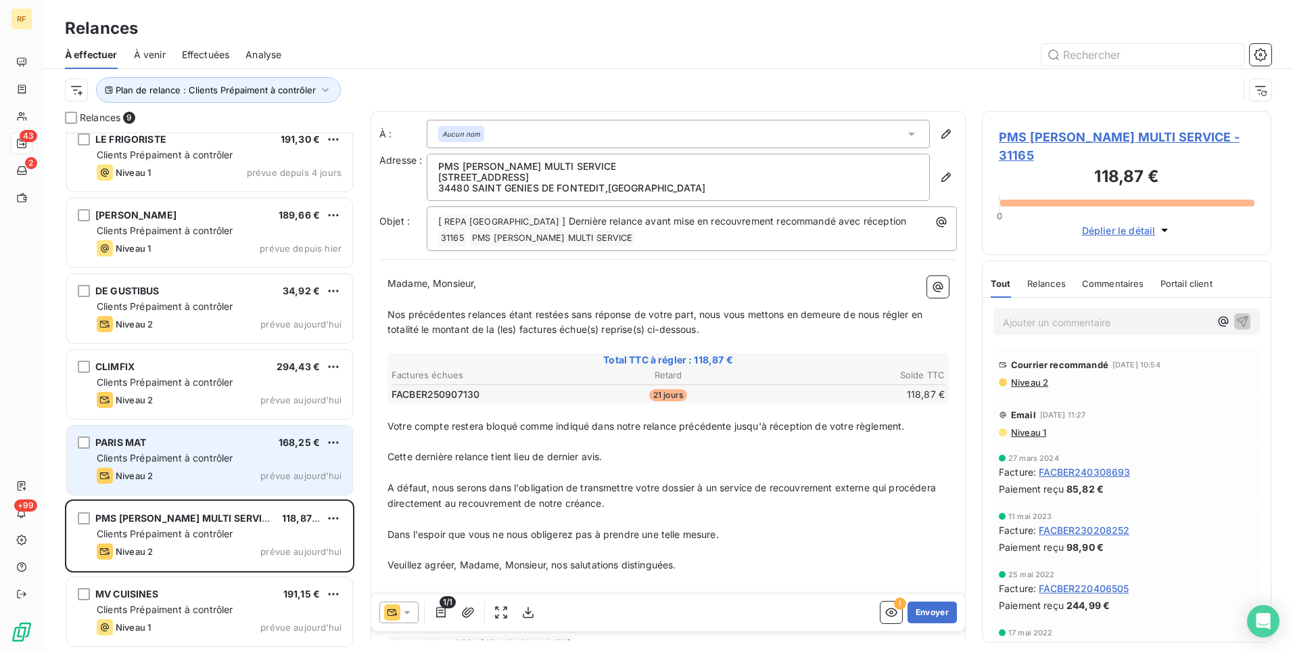
click at [231, 461] on span "Clients Prépaiment à contrôler" at bounding box center [165, 457] width 137 height 11
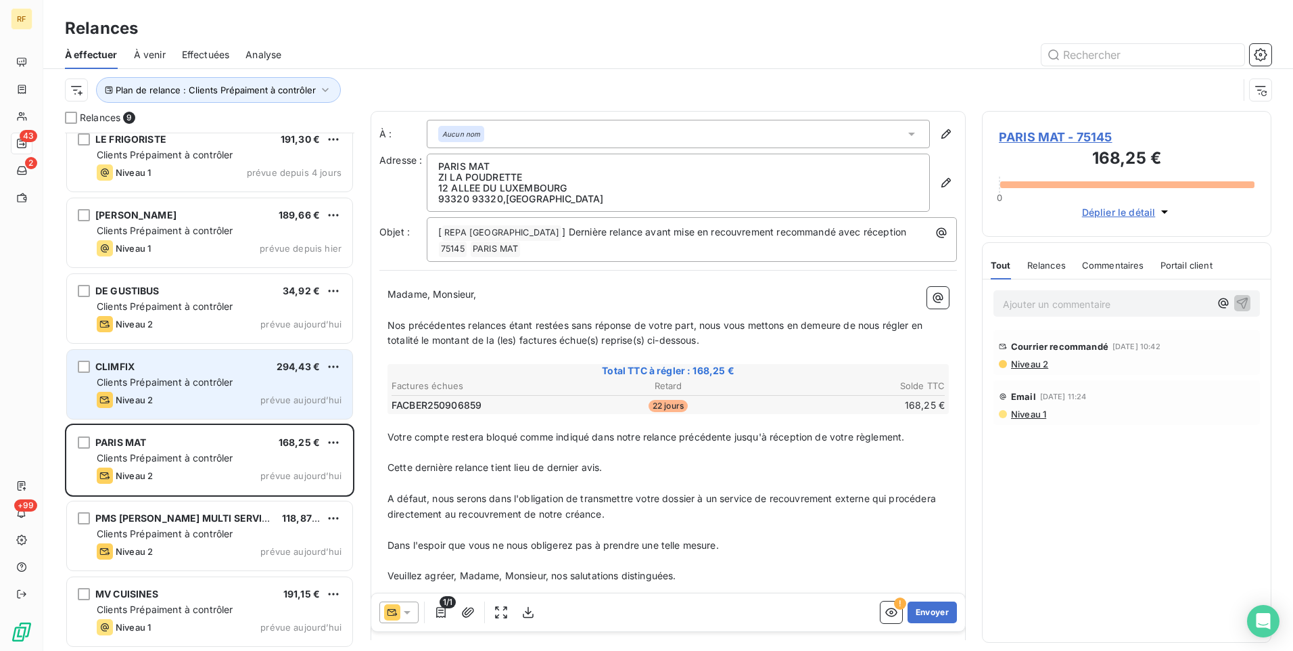
click at [239, 402] on div "Niveau 2 prévue aujourd’hui" at bounding box center [219, 400] width 245 height 16
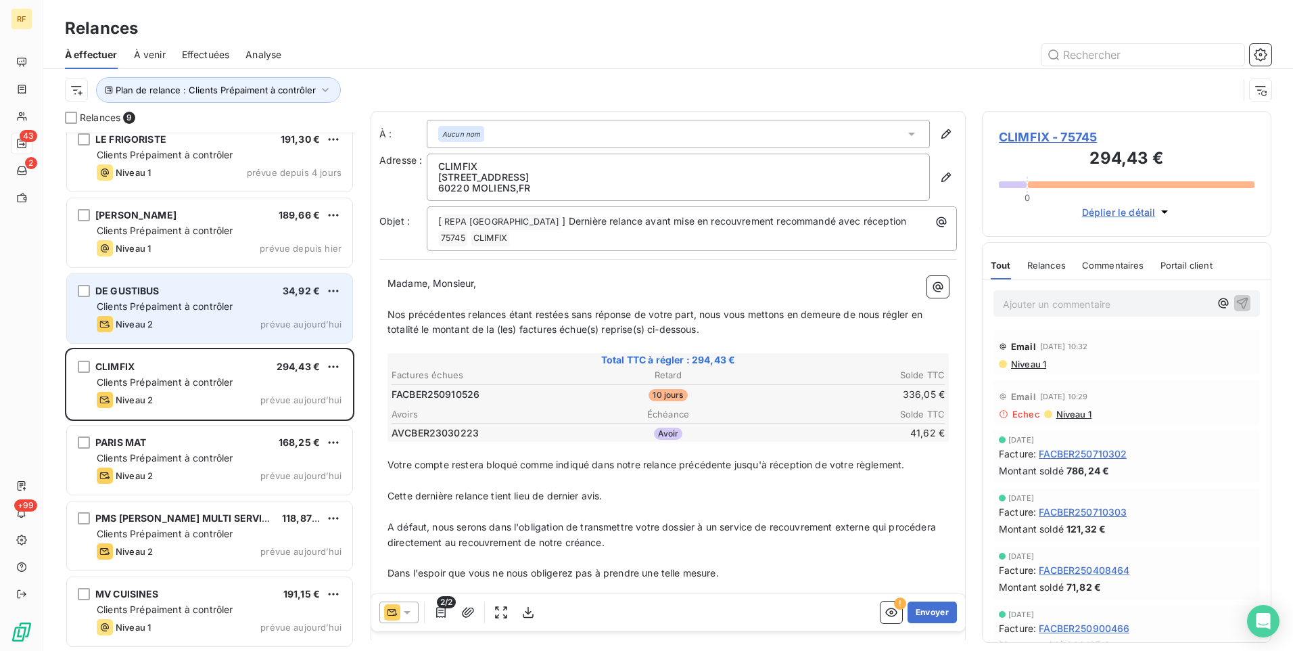
click at [235, 292] on div "DE GUSTIBUS 34,92 €" at bounding box center [219, 291] width 245 height 12
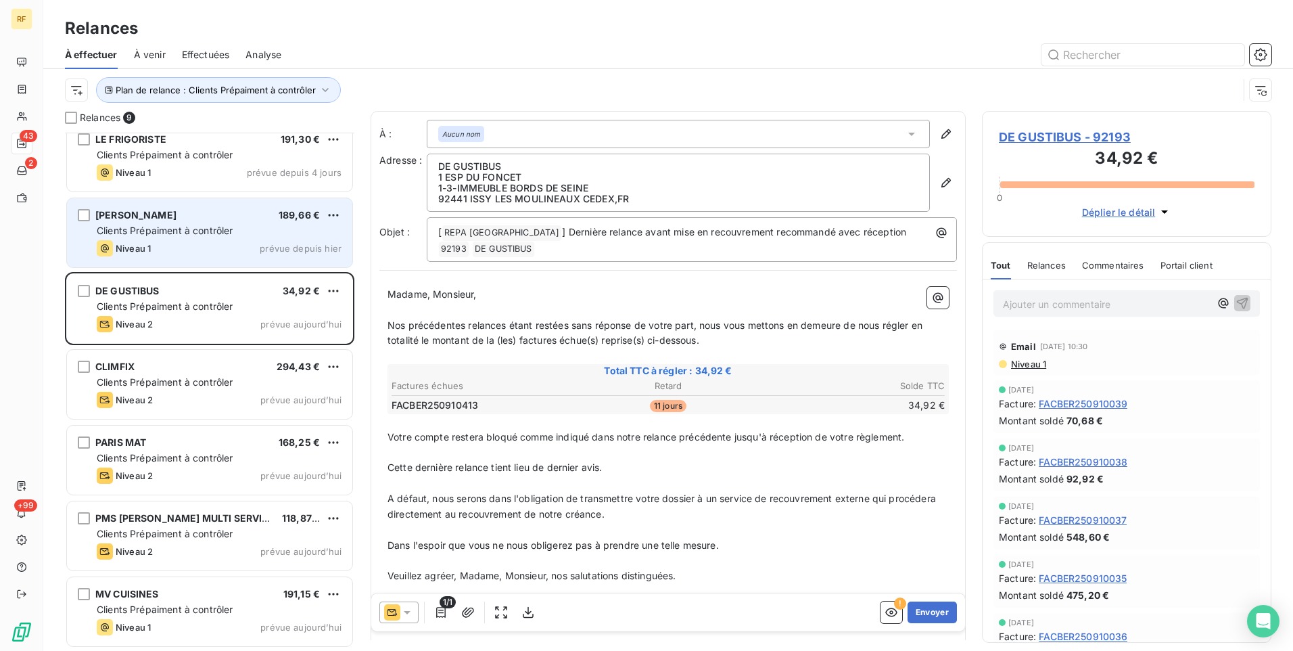
click at [239, 251] on div "Niveau 1 prévue depuis hier" at bounding box center [219, 248] width 245 height 16
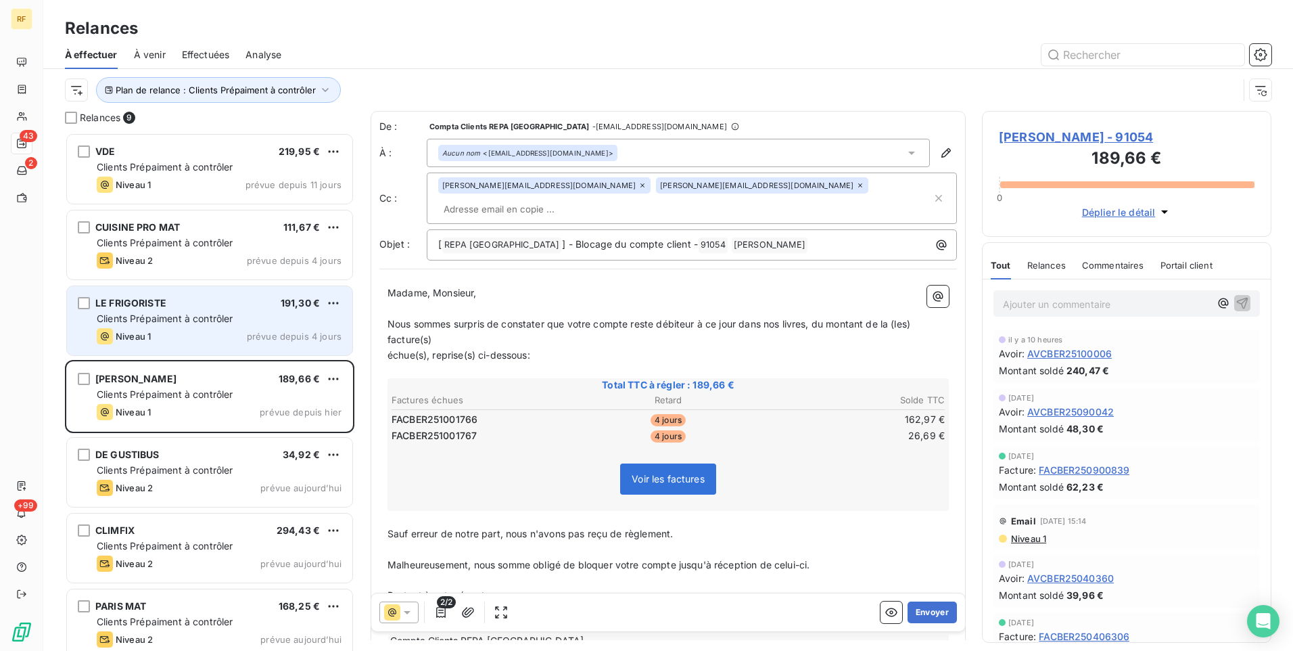
click at [227, 331] on div "Niveau 1 prévue depuis 4 jours" at bounding box center [219, 336] width 245 height 16
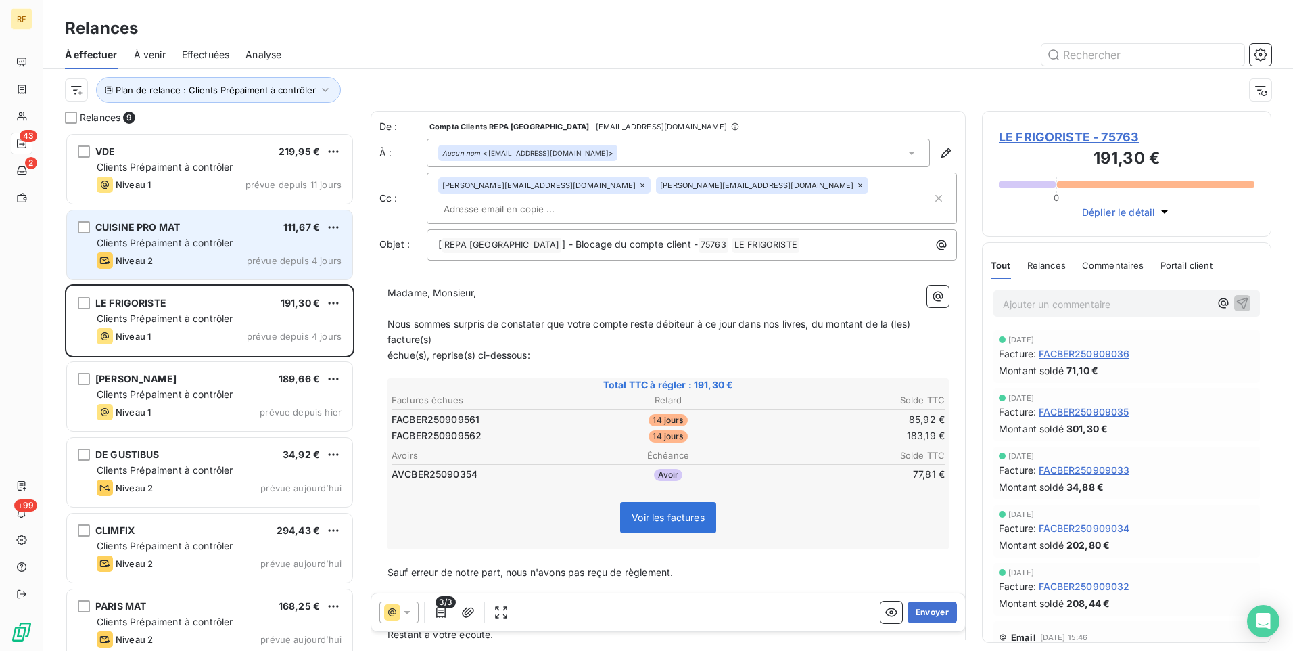
click at [228, 256] on div "Niveau 2 prévue depuis 4 jours" at bounding box center [219, 260] width 245 height 16
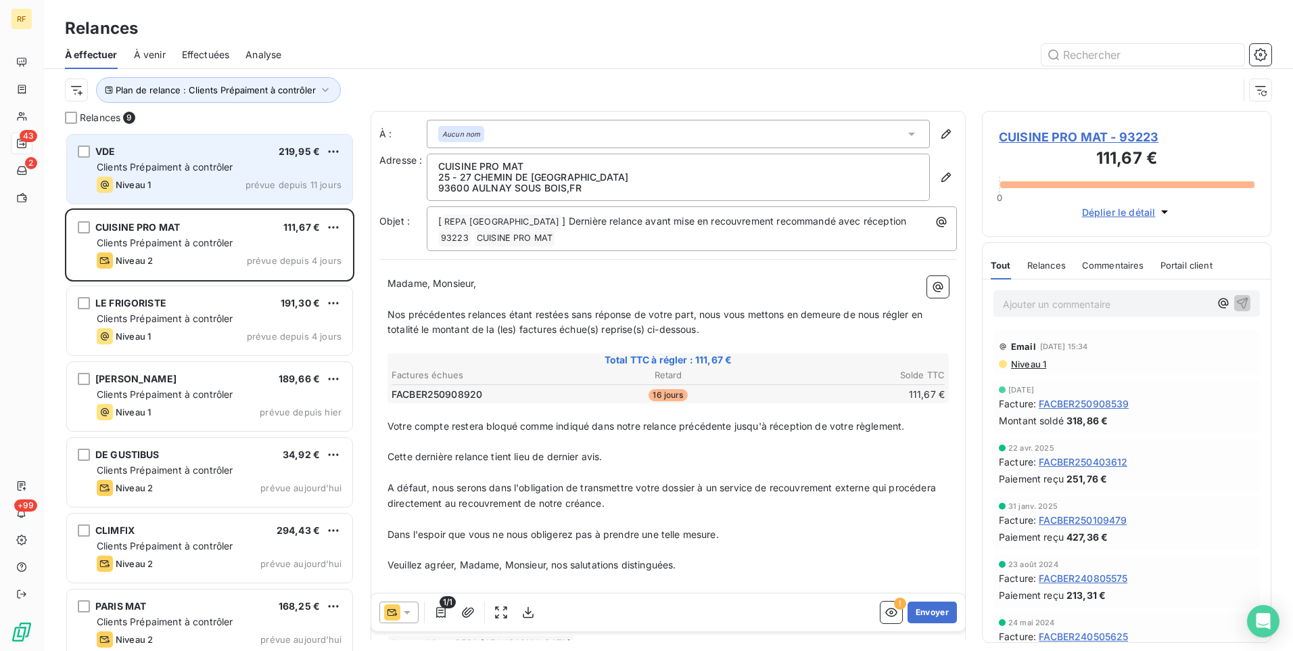
click at [237, 177] on div "Niveau 1 prévue depuis 11 jours" at bounding box center [219, 185] width 245 height 16
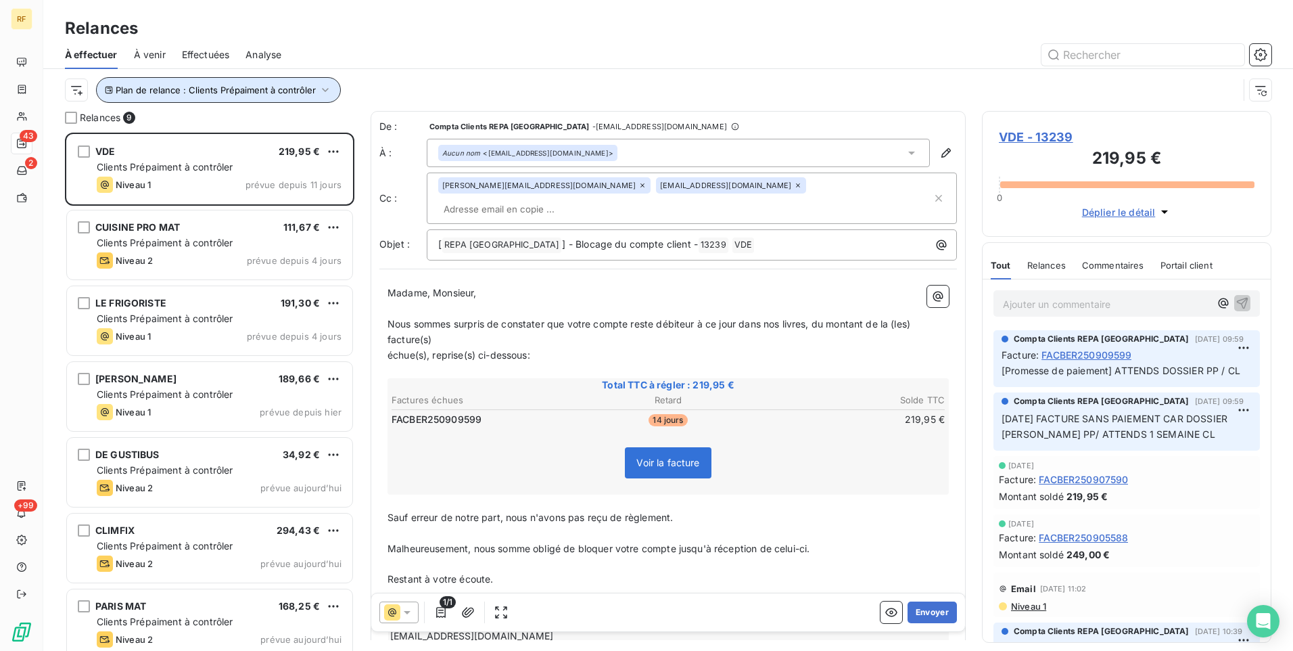
click at [295, 101] on button "Plan de relance : Clients Prépaiment à contrôler" at bounding box center [218, 90] width 245 height 26
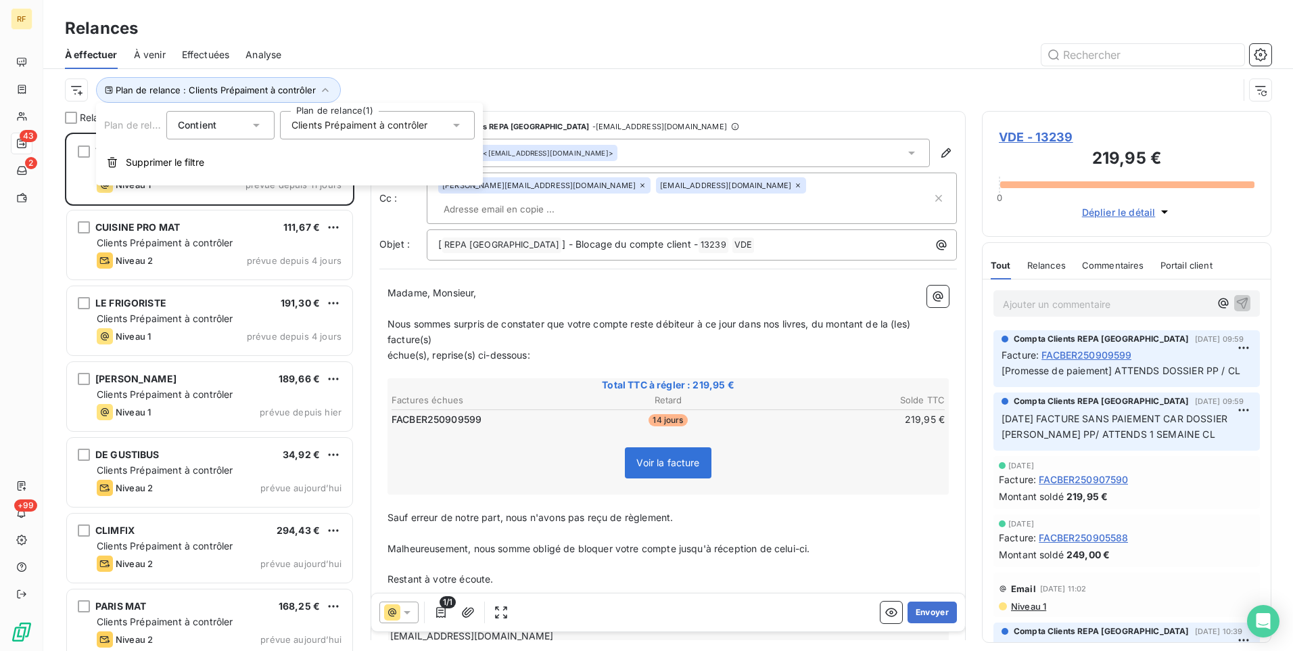
click at [367, 126] on span "Clients Prépaiment à contrôler" at bounding box center [359, 125] width 137 height 14
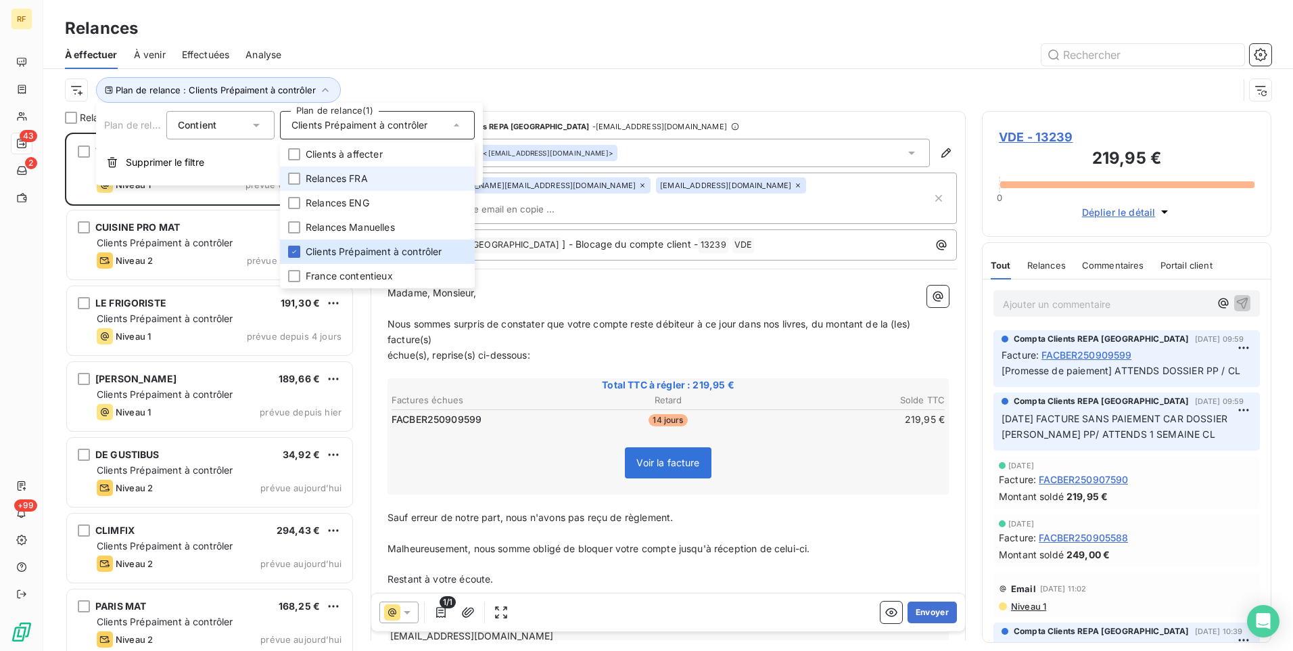
click at [339, 178] on span "Relances FRA" at bounding box center [337, 179] width 62 height 14
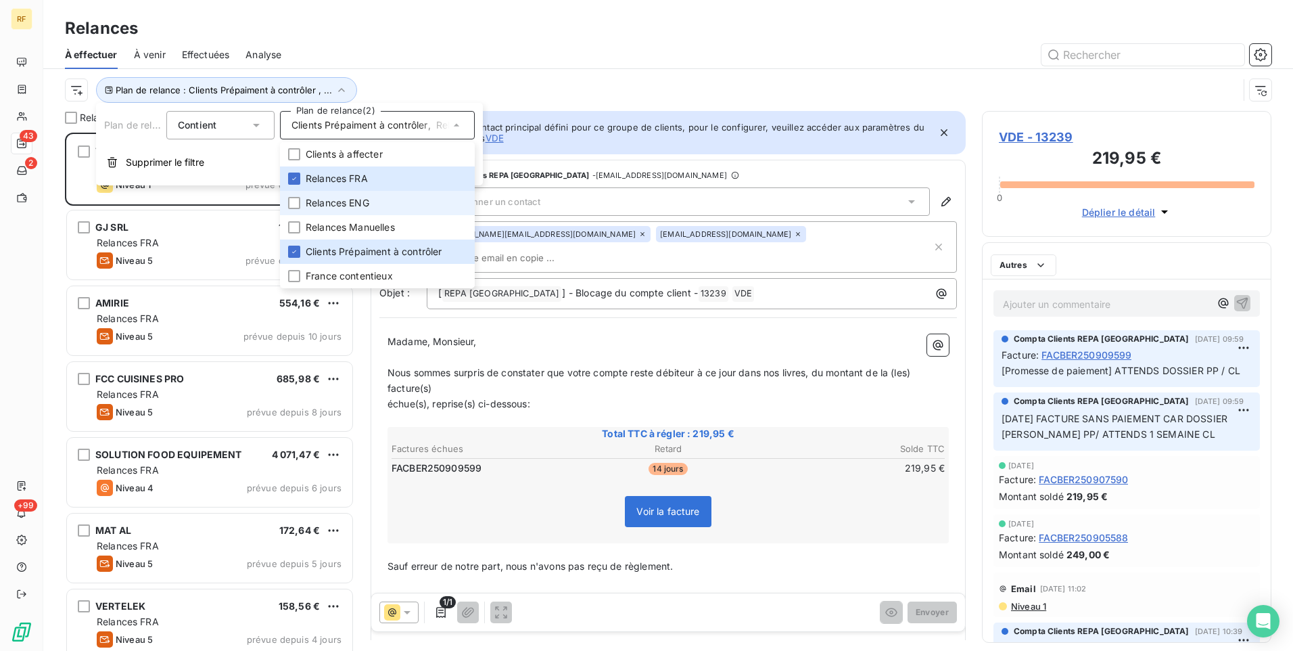
click at [321, 204] on span "Relances ENG" at bounding box center [338, 203] width 64 height 14
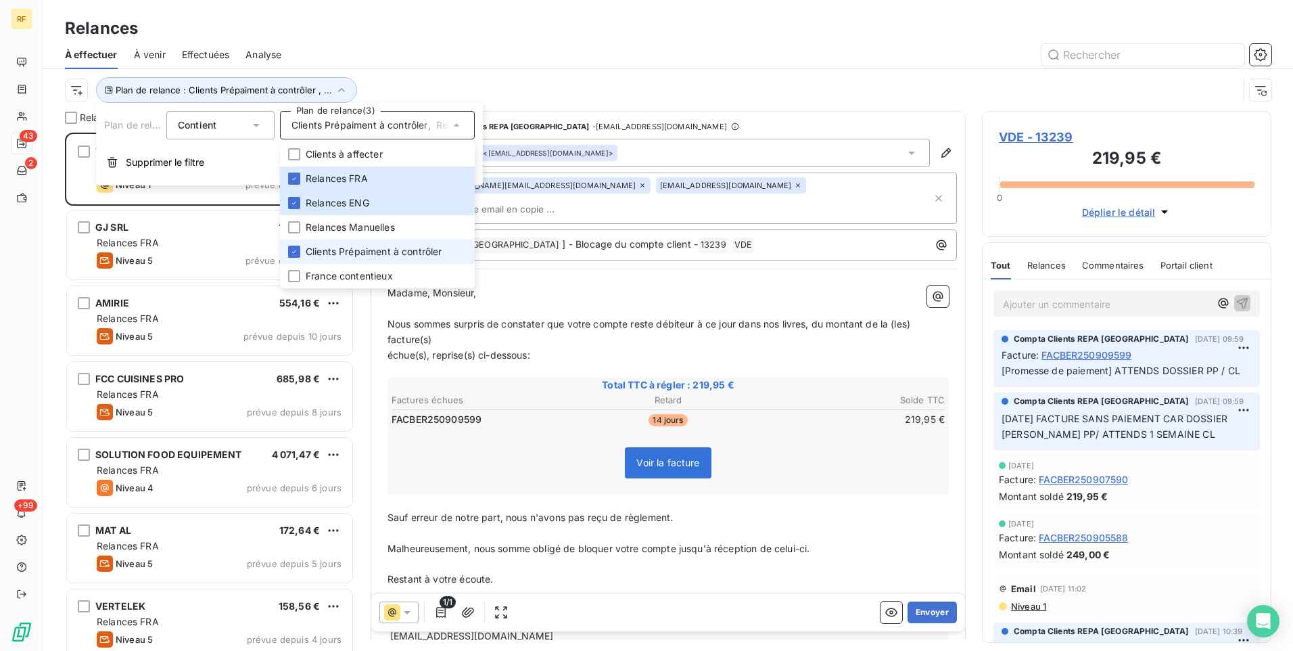
scroll to position [508, 279]
click at [325, 247] on span "Clients Prépaiment à contrôler" at bounding box center [374, 252] width 137 height 14
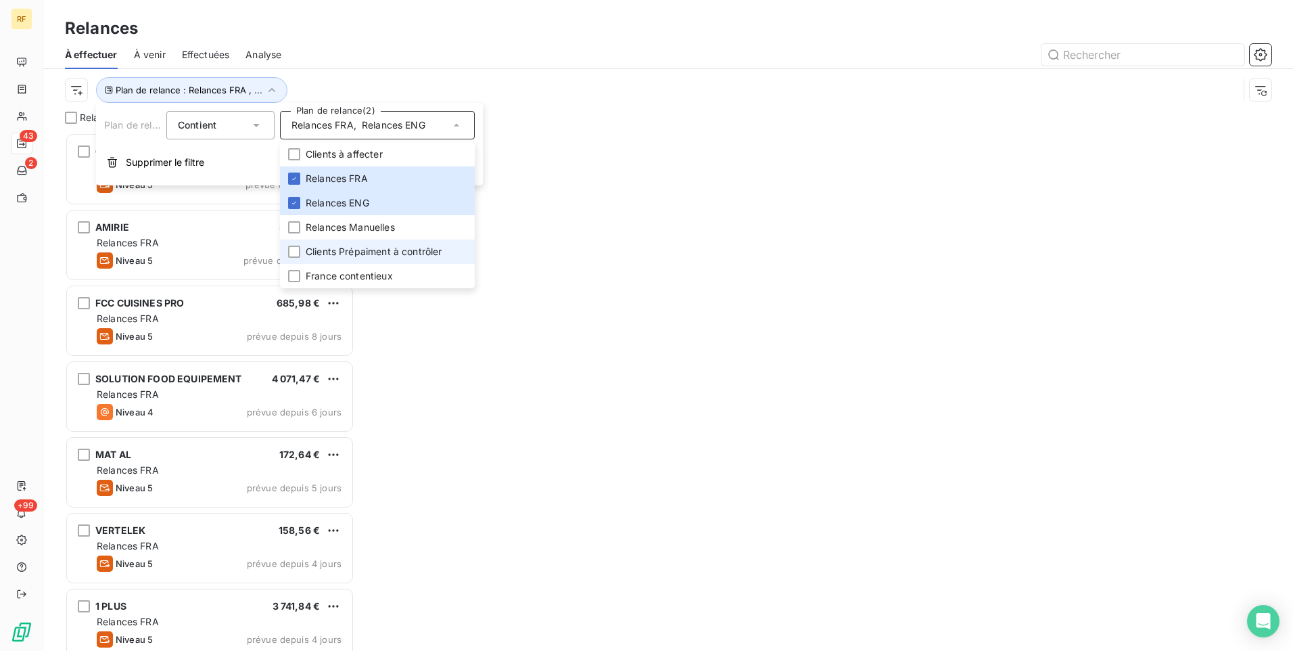
scroll to position [508, 279]
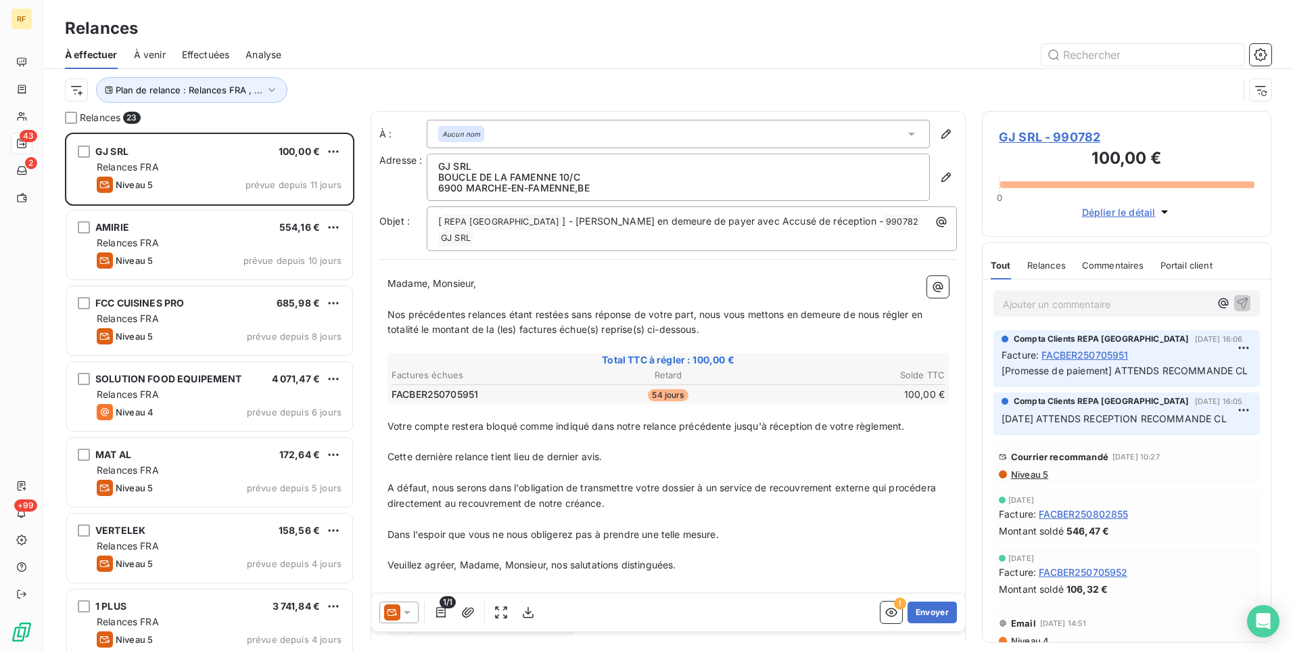
click at [488, 64] on div at bounding box center [785, 55] width 974 height 22
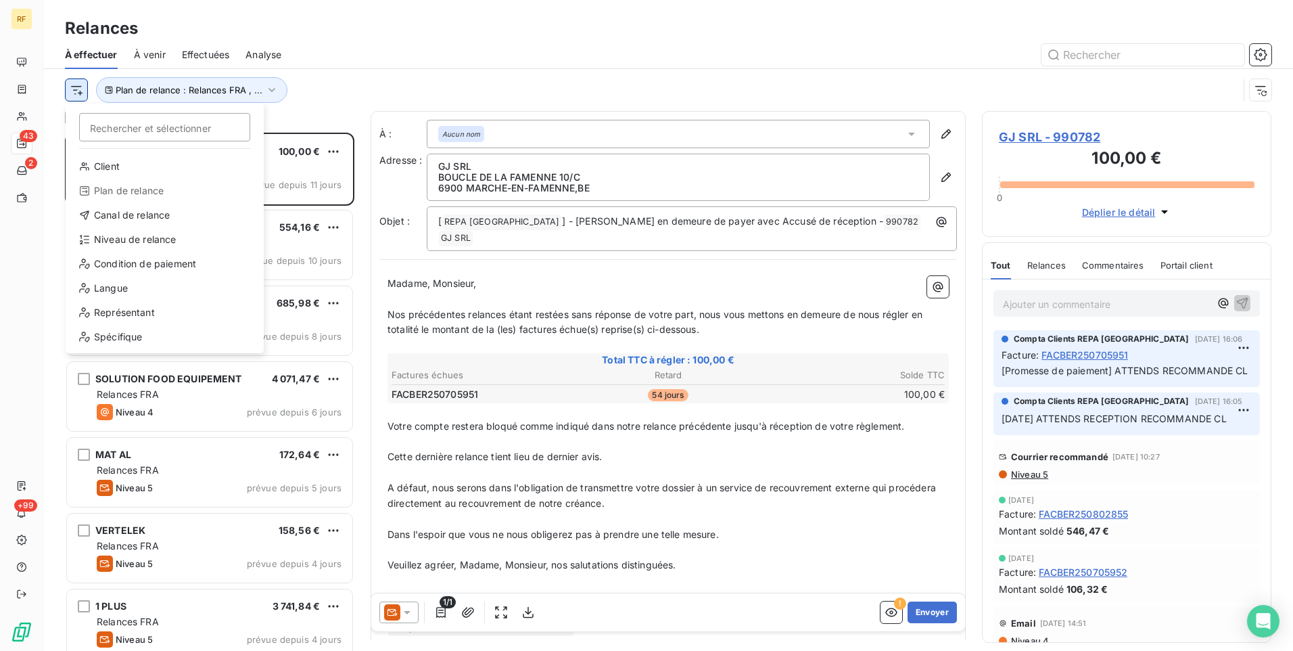
click at [74, 92] on html "RF 43 2 +99 Relances À effectuer À venir Effectuées Analyse Rechercher et sélec…" at bounding box center [646, 325] width 1293 height 651
click at [150, 244] on div "Niveau de relance" at bounding box center [164, 240] width 187 height 22
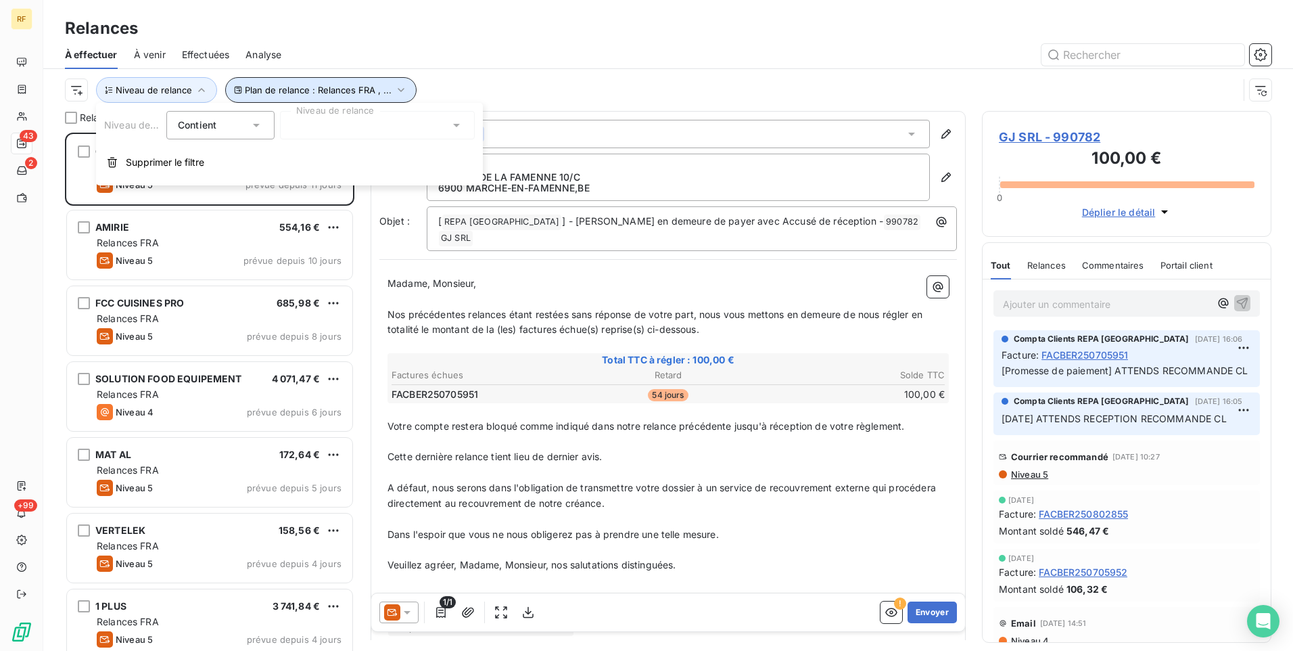
click at [343, 90] on span "Plan de relance : Relances FRA , ..." at bounding box center [318, 90] width 147 height 11
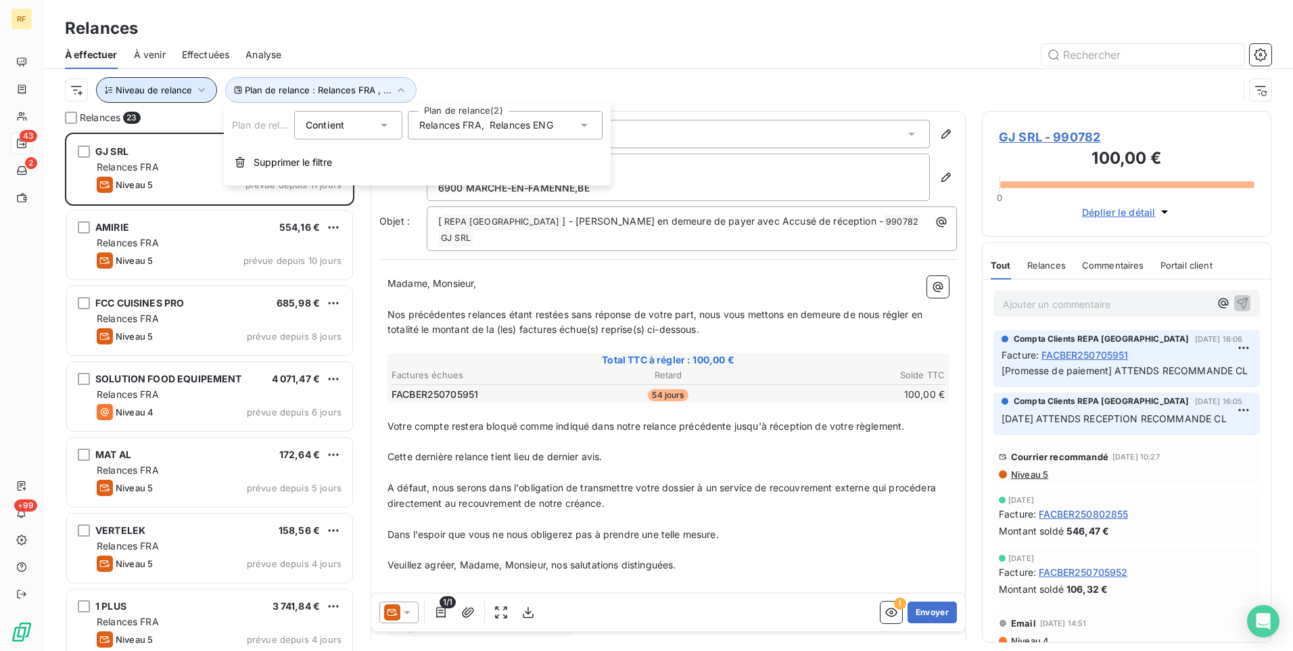
click at [172, 88] on span "Niveau de relance" at bounding box center [154, 90] width 76 height 11
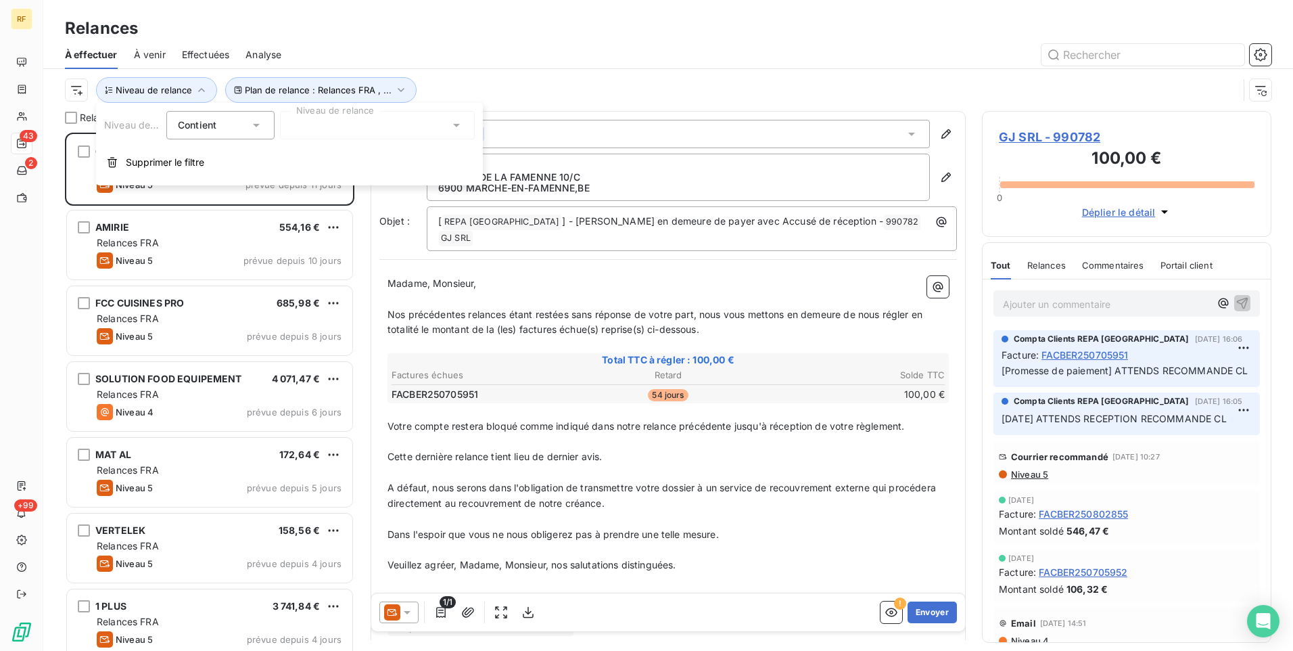
click at [324, 126] on div at bounding box center [377, 125] width 195 height 28
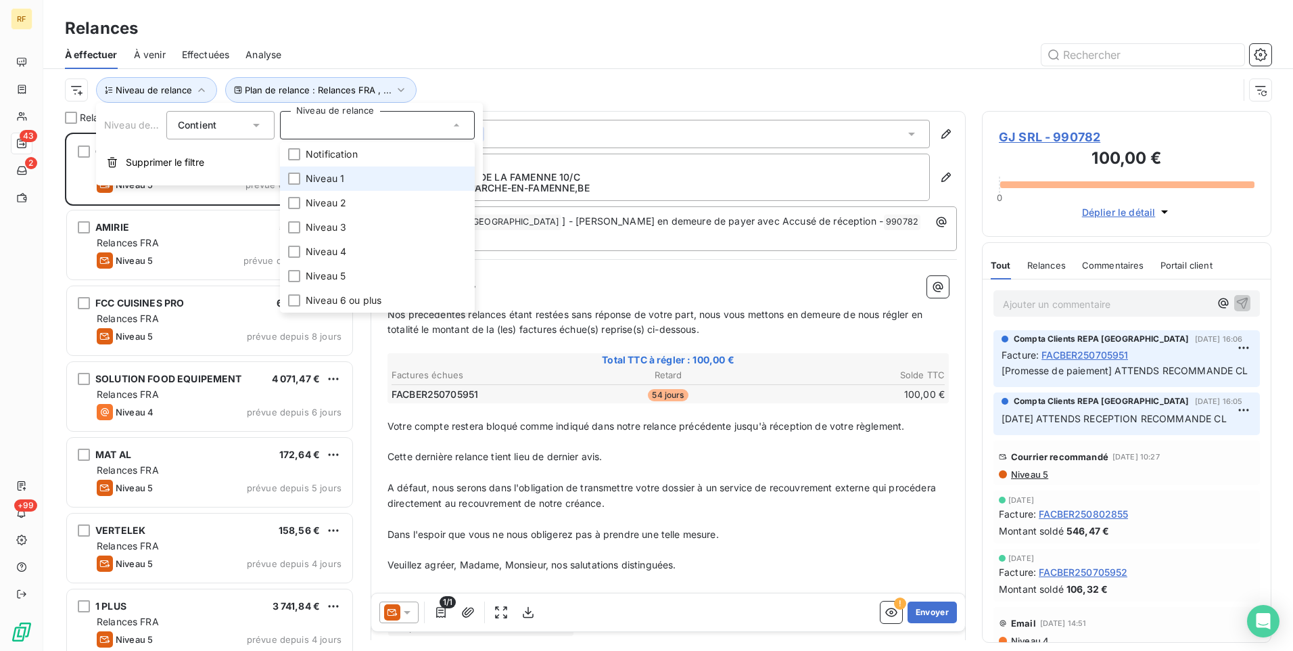
click at [308, 178] on span "Niveau 1" at bounding box center [325, 179] width 39 height 14
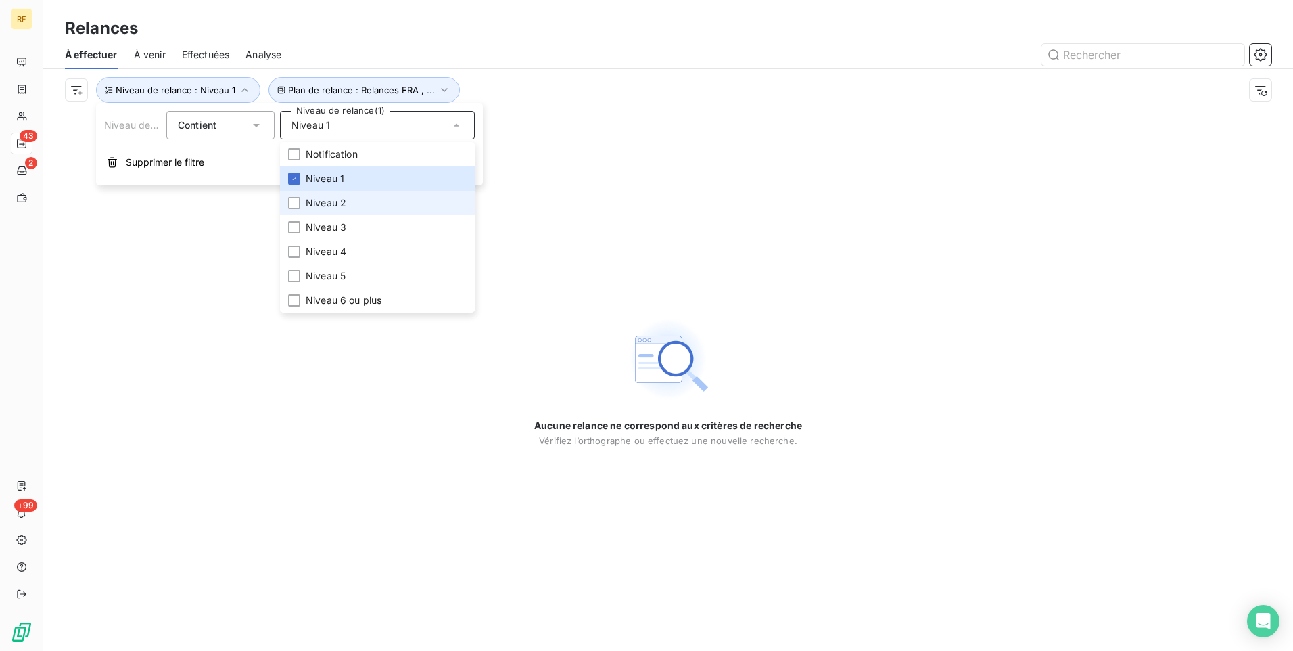
click at [309, 202] on span "Niveau 2" at bounding box center [326, 203] width 41 height 14
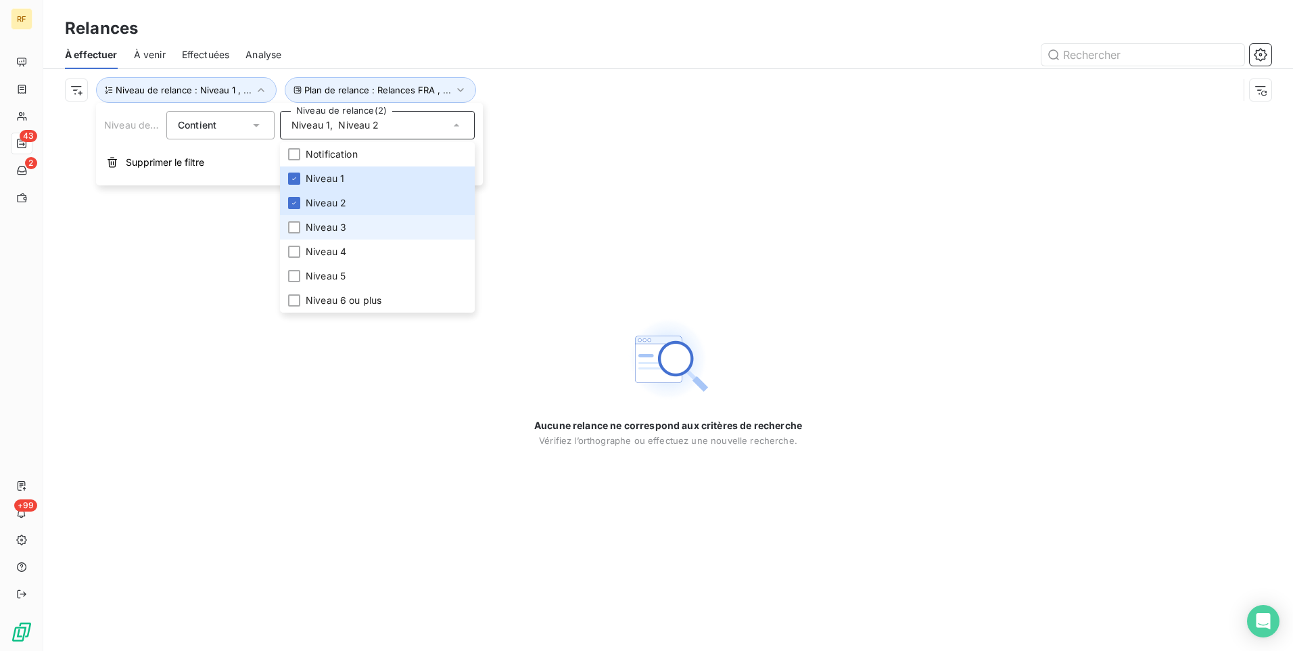
click at [314, 232] on span "Niveau 3" at bounding box center [326, 227] width 41 height 14
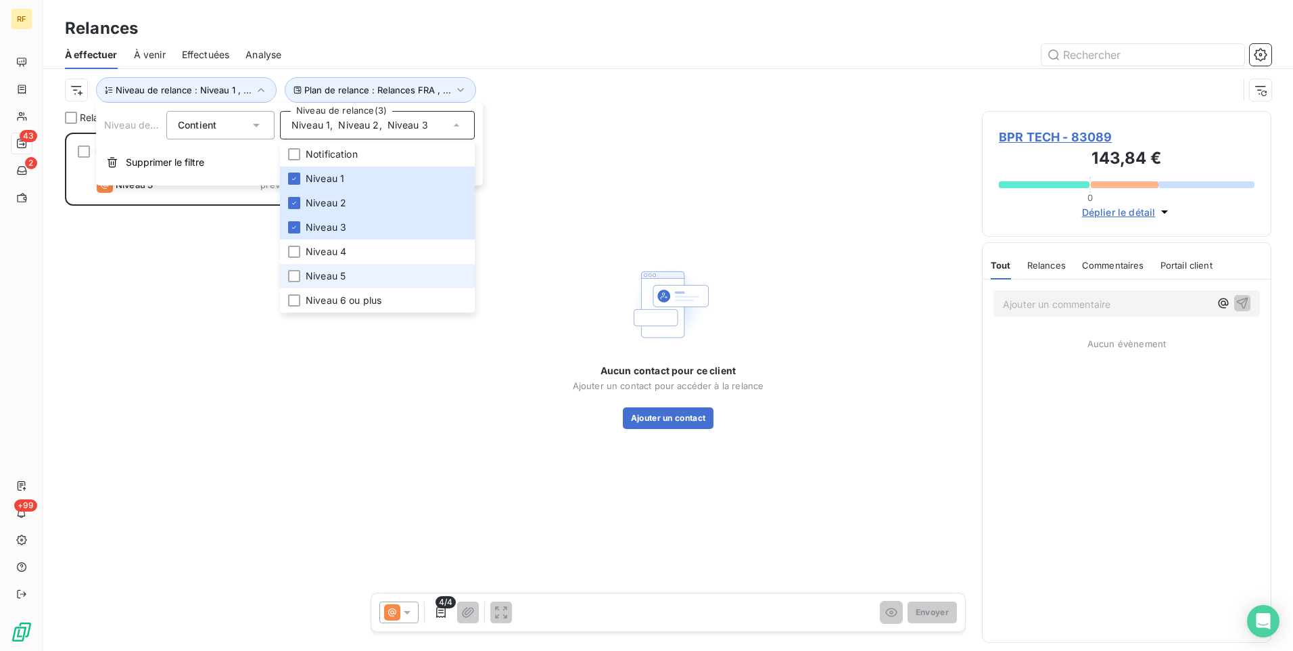
scroll to position [508, 279]
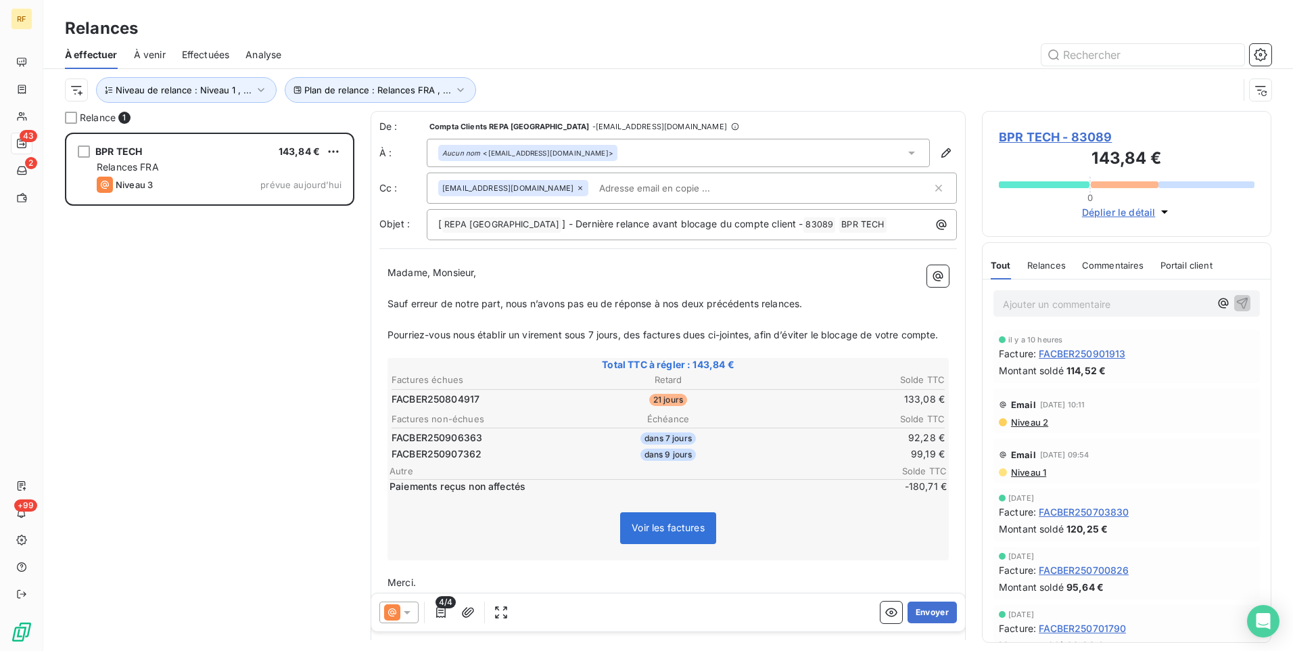
click at [267, 448] on div "BPR TECH 143,84 € Relances FRA Niveau 3 prévue [DATE]" at bounding box center [209, 392] width 289 height 518
click at [220, 99] on button "Niveau de relance : Niveau 1 , ..." at bounding box center [186, 90] width 181 height 26
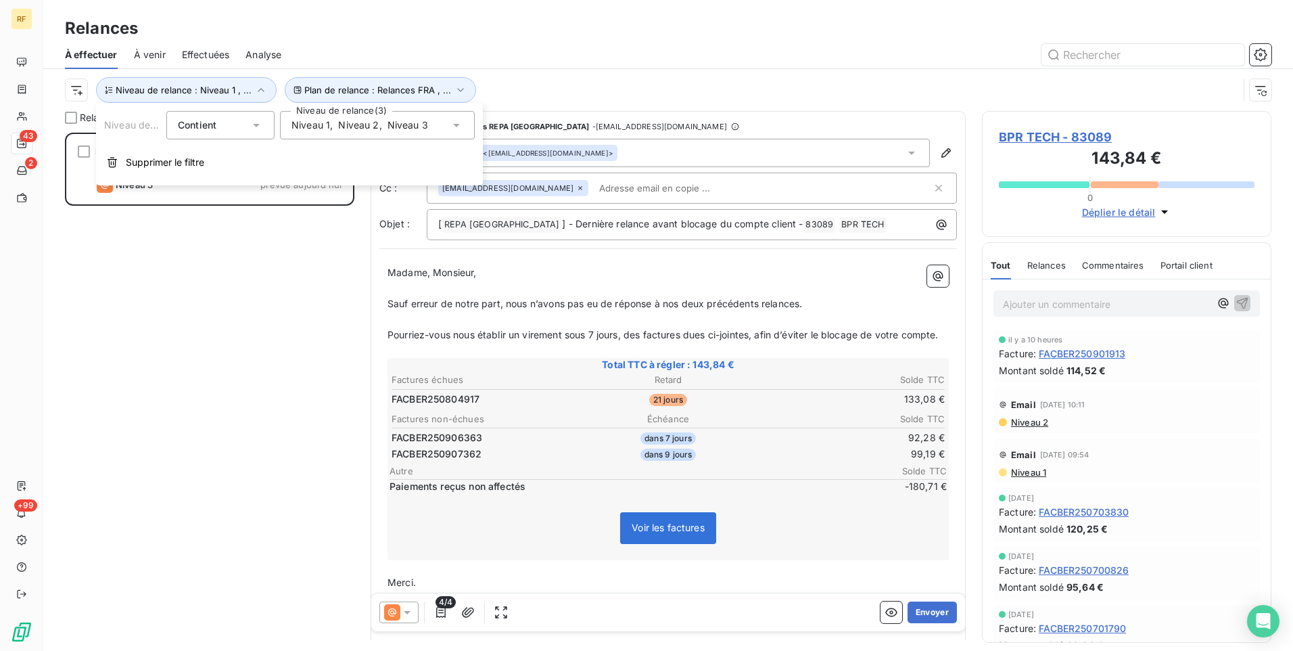
click at [343, 127] on span "Niveau 2" at bounding box center [358, 125] width 41 height 14
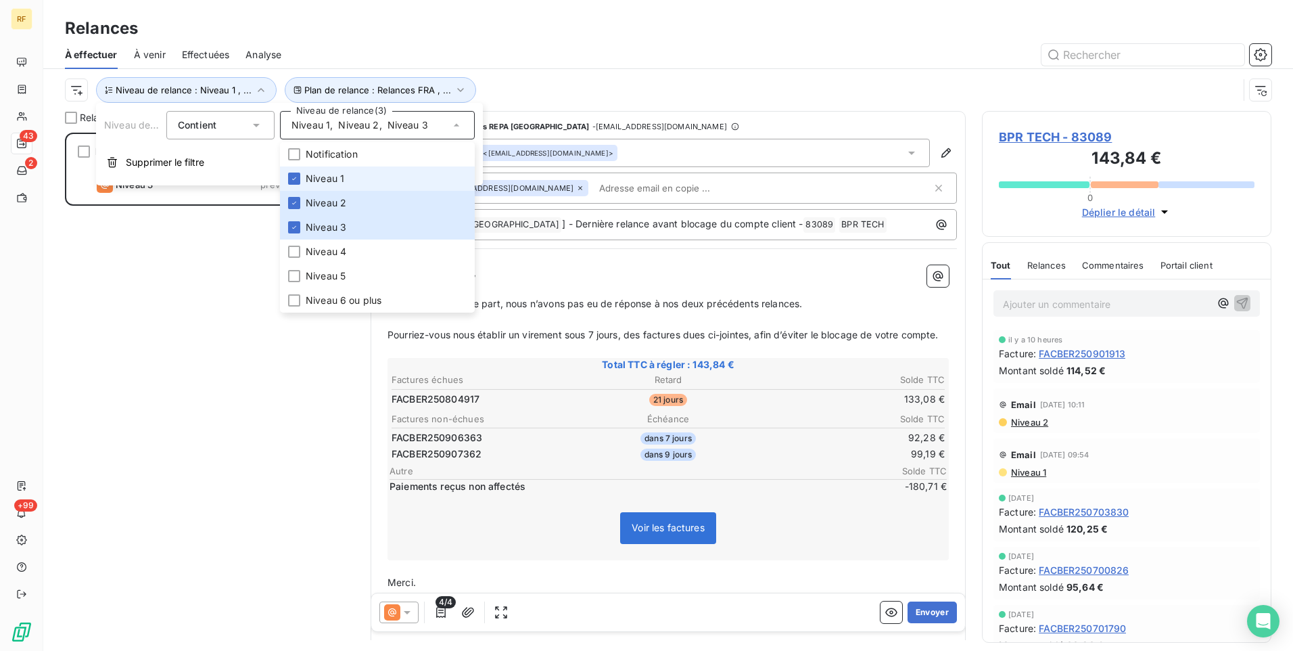
click at [350, 179] on li "Niveau 1" at bounding box center [377, 178] width 195 height 24
click at [335, 203] on span "Niveau 2" at bounding box center [326, 203] width 41 height 14
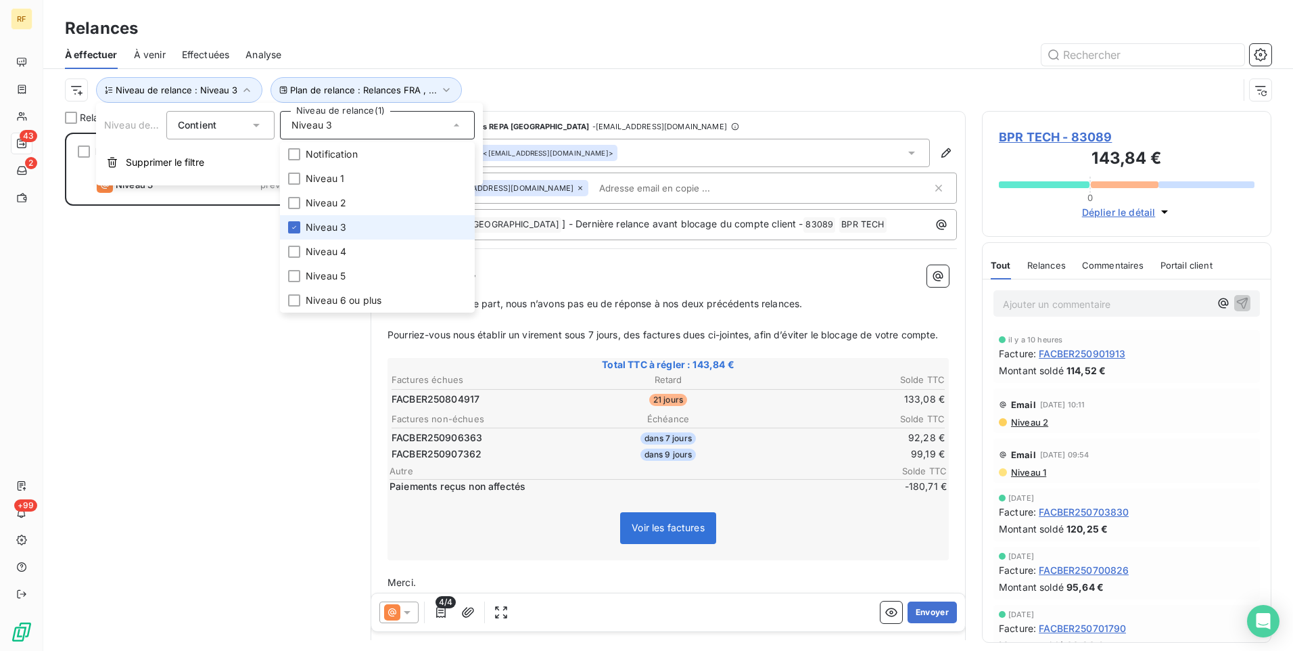
click at [328, 229] on span "Niveau 3" at bounding box center [326, 227] width 41 height 14
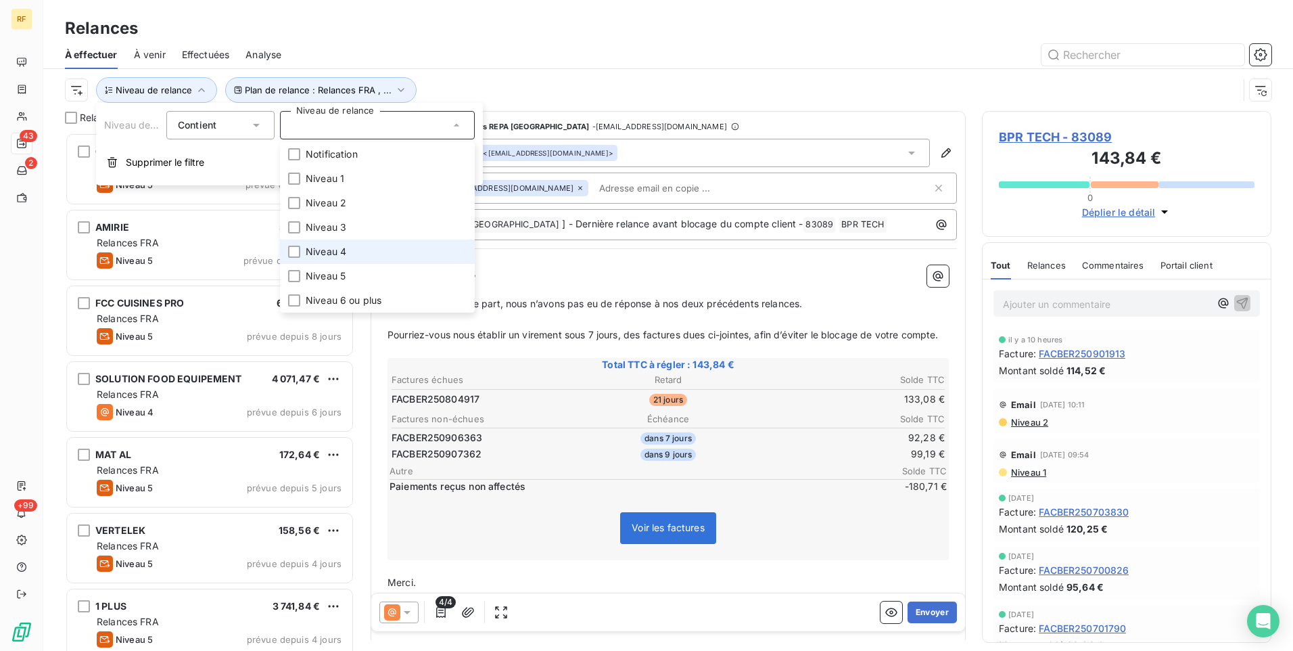
click at [328, 249] on span "Niveau 4" at bounding box center [326, 252] width 41 height 14
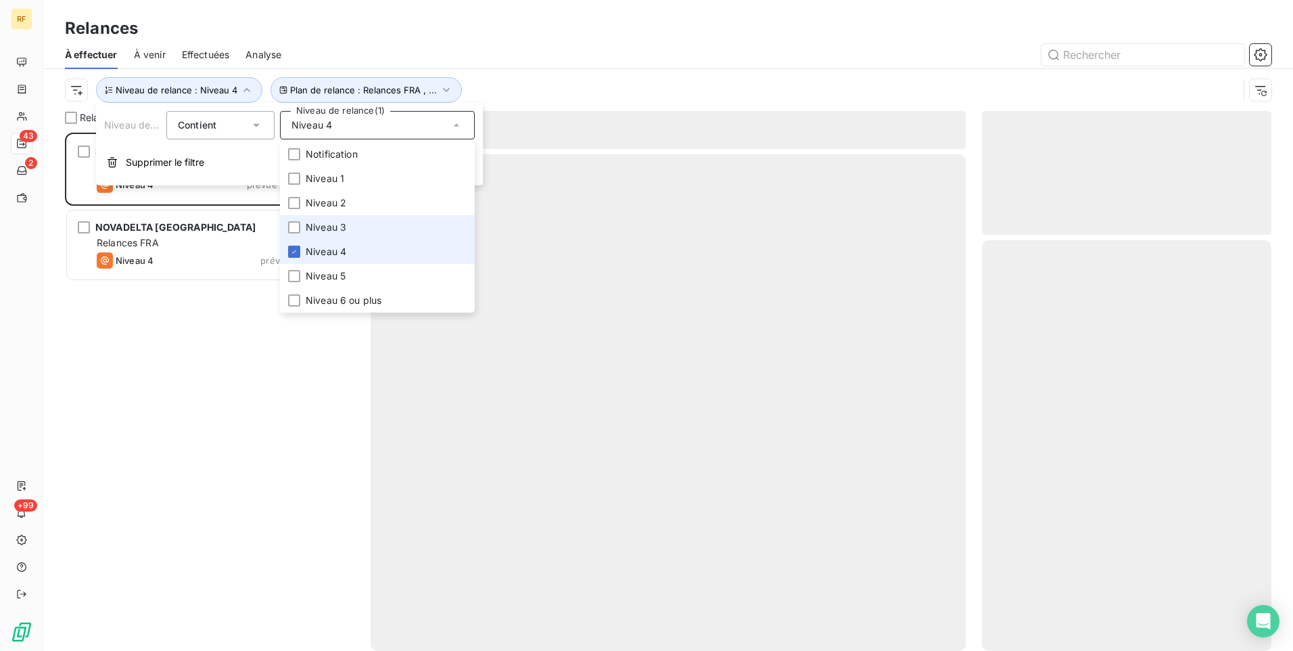
scroll to position [508, 279]
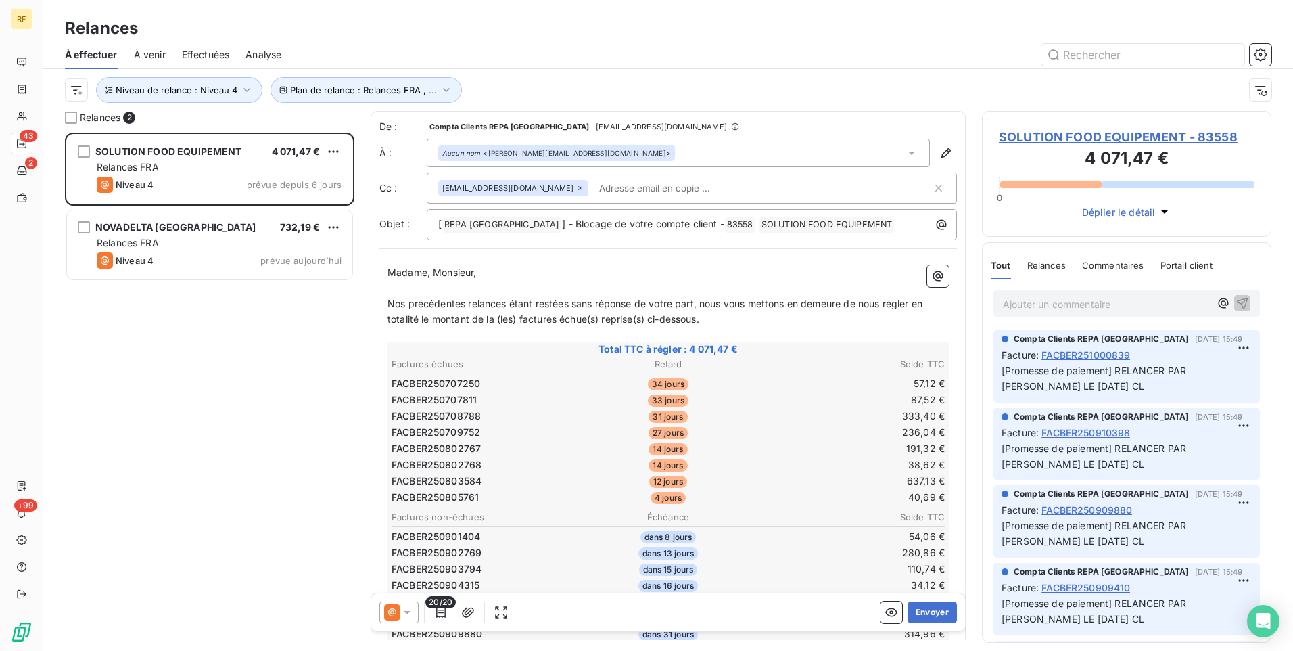
click at [535, 83] on div "Plan de relance : Relances FRA , ... Niveau de relance : Niveau 4" at bounding box center [651, 90] width 1173 height 26
click at [220, 94] on span "Niveau de relance : Niveau 4" at bounding box center [177, 90] width 122 height 11
click at [272, 426] on div "SOLUTION FOOD EQUIPEMENT 4 071,47 € Relances FRA Niveau 4 prévue depuis 6 jours…" at bounding box center [209, 392] width 289 height 518
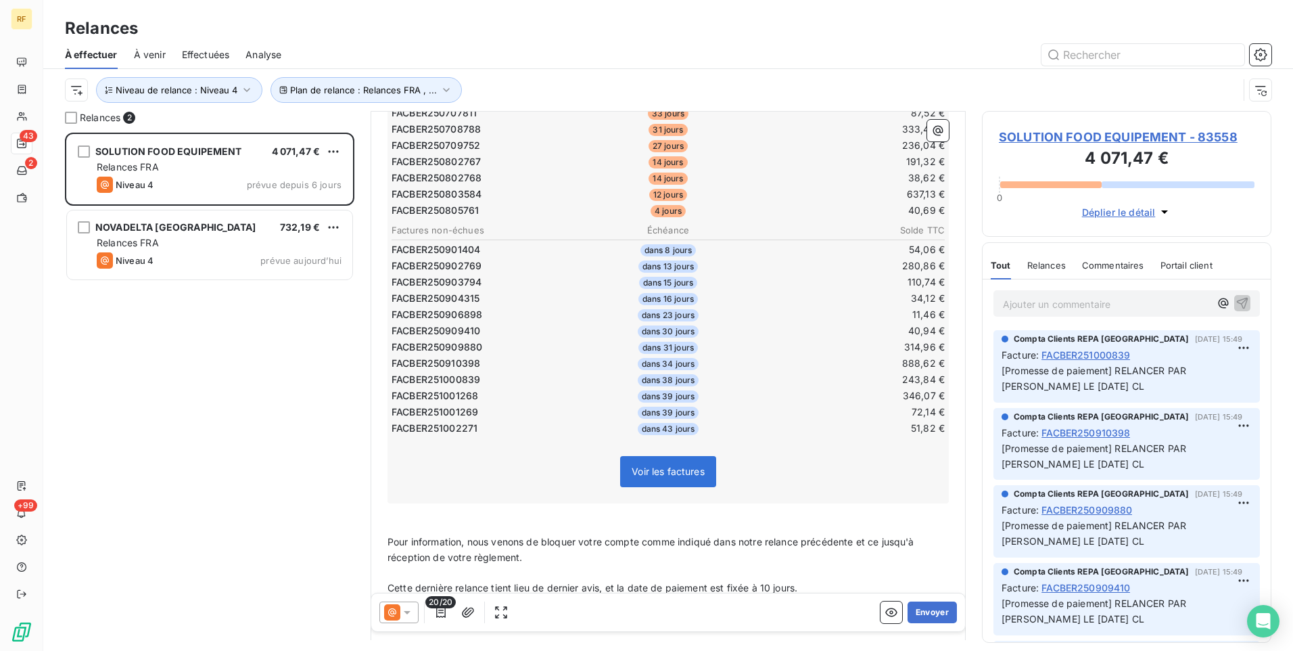
scroll to position [271, 0]
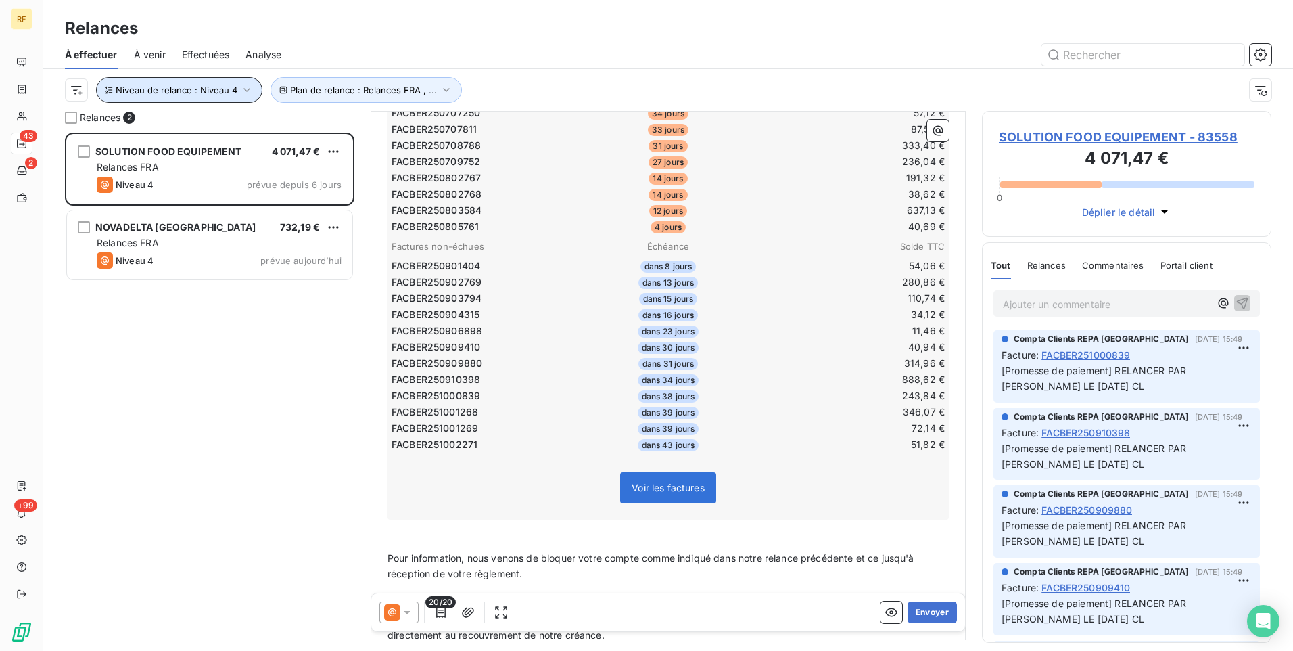
click at [229, 93] on span "Niveau de relance : Niveau 4" at bounding box center [177, 90] width 122 height 11
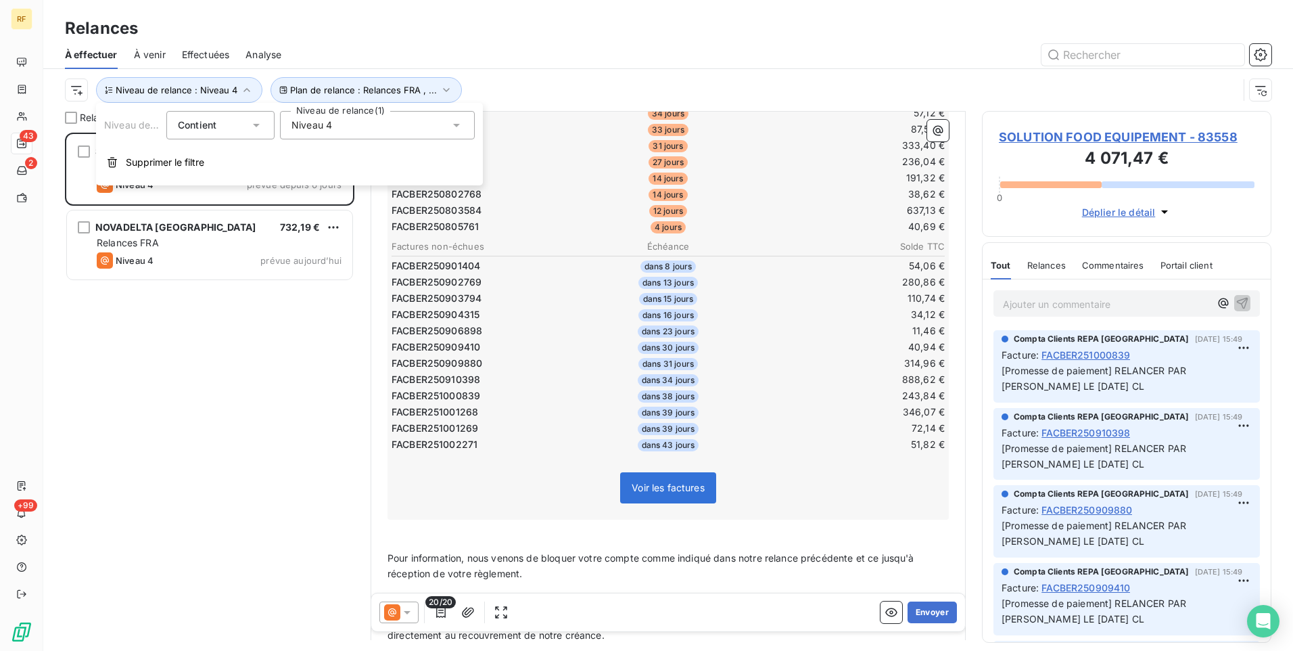
click at [337, 125] on div "Niveau 4" at bounding box center [377, 125] width 195 height 28
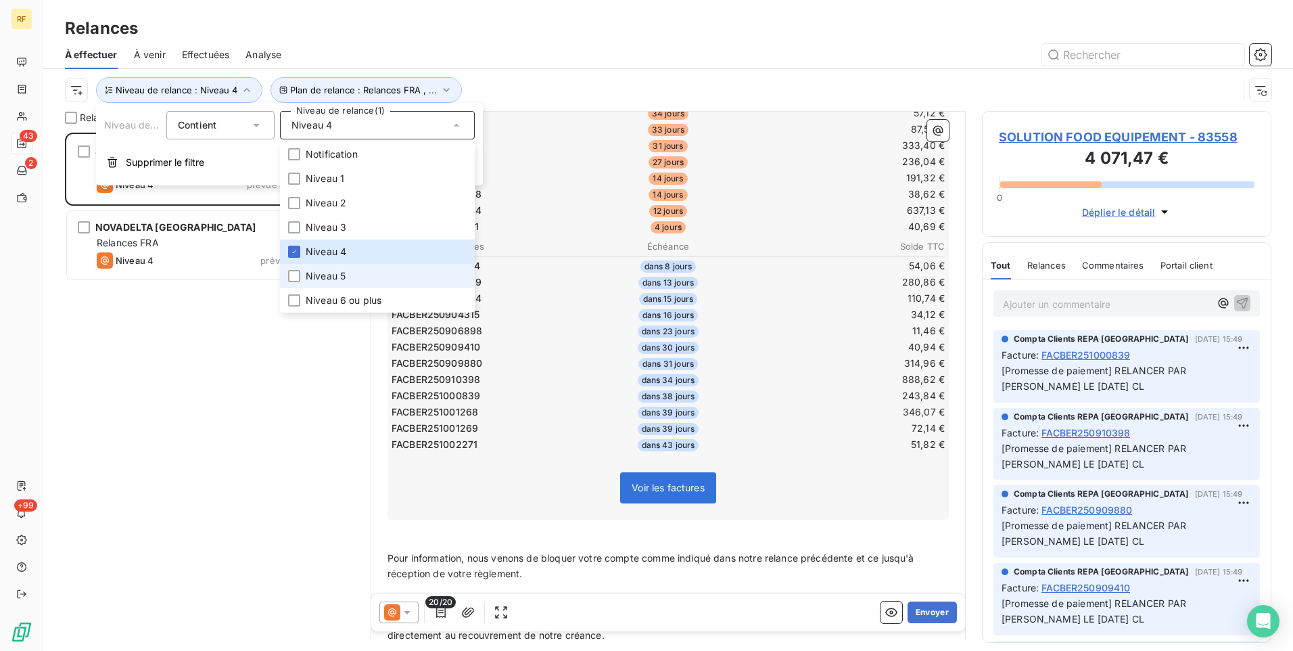
click at [333, 274] on span "Niveau 5" at bounding box center [326, 276] width 40 height 14
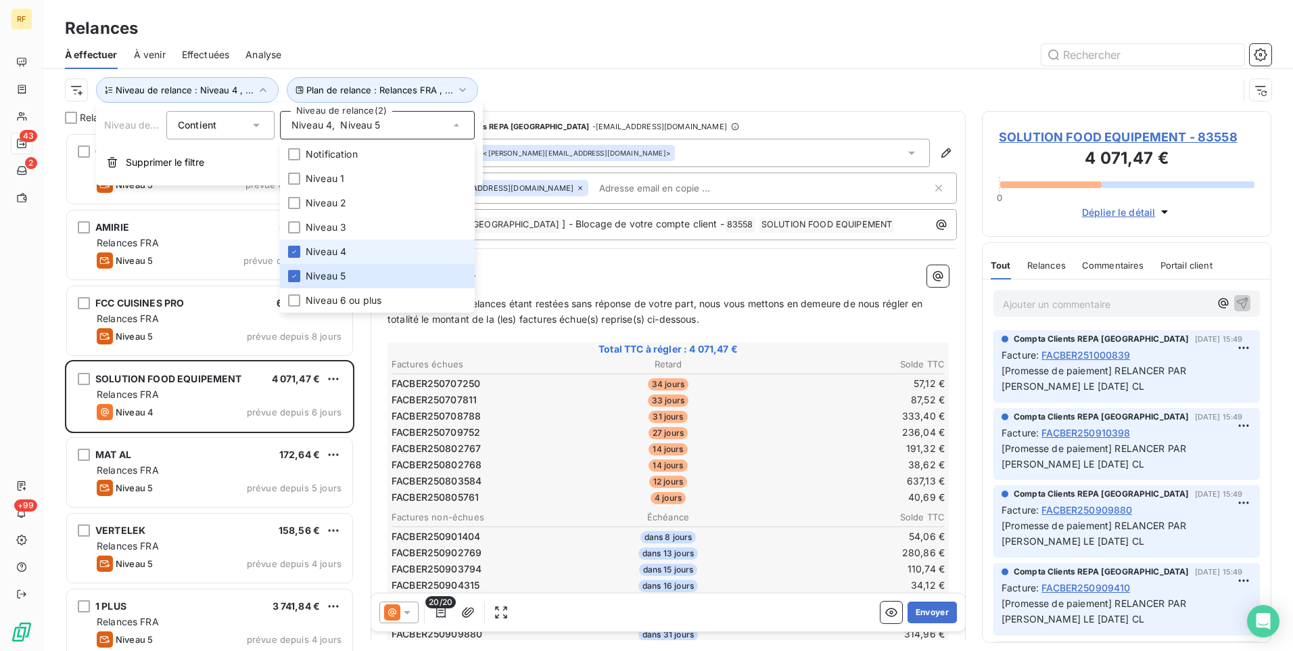
scroll to position [508, 279]
click at [344, 257] on span "Niveau 4" at bounding box center [326, 252] width 41 height 14
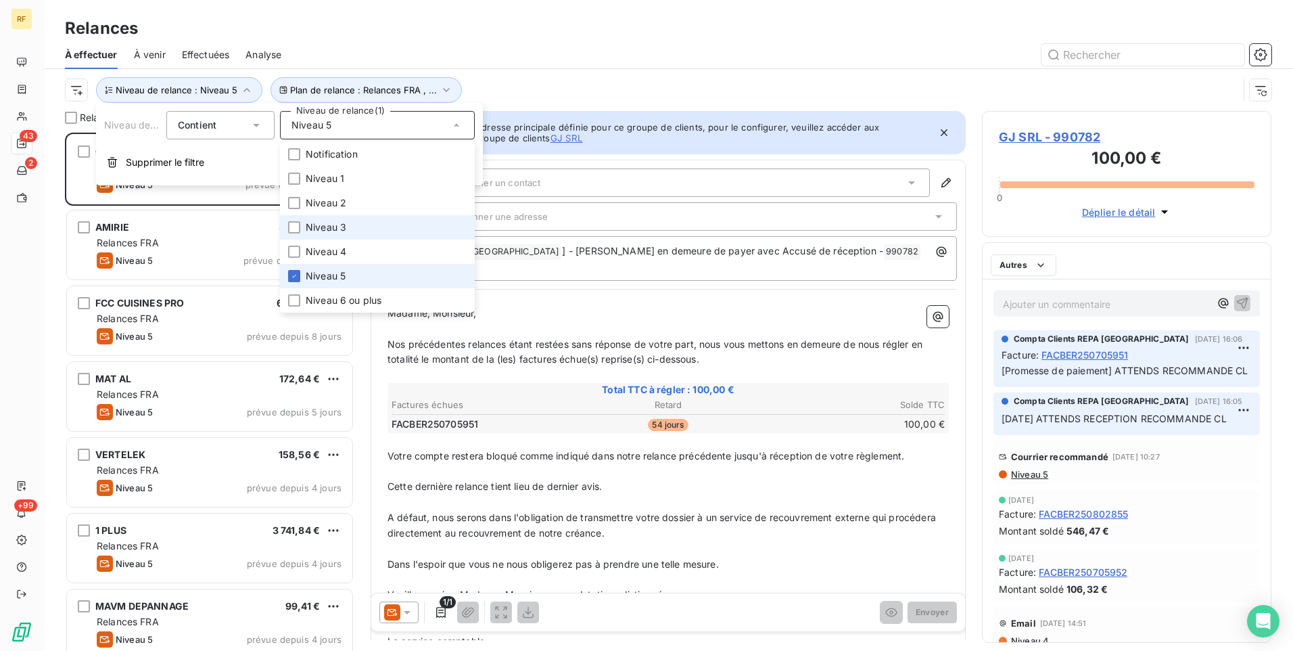
scroll to position [508, 279]
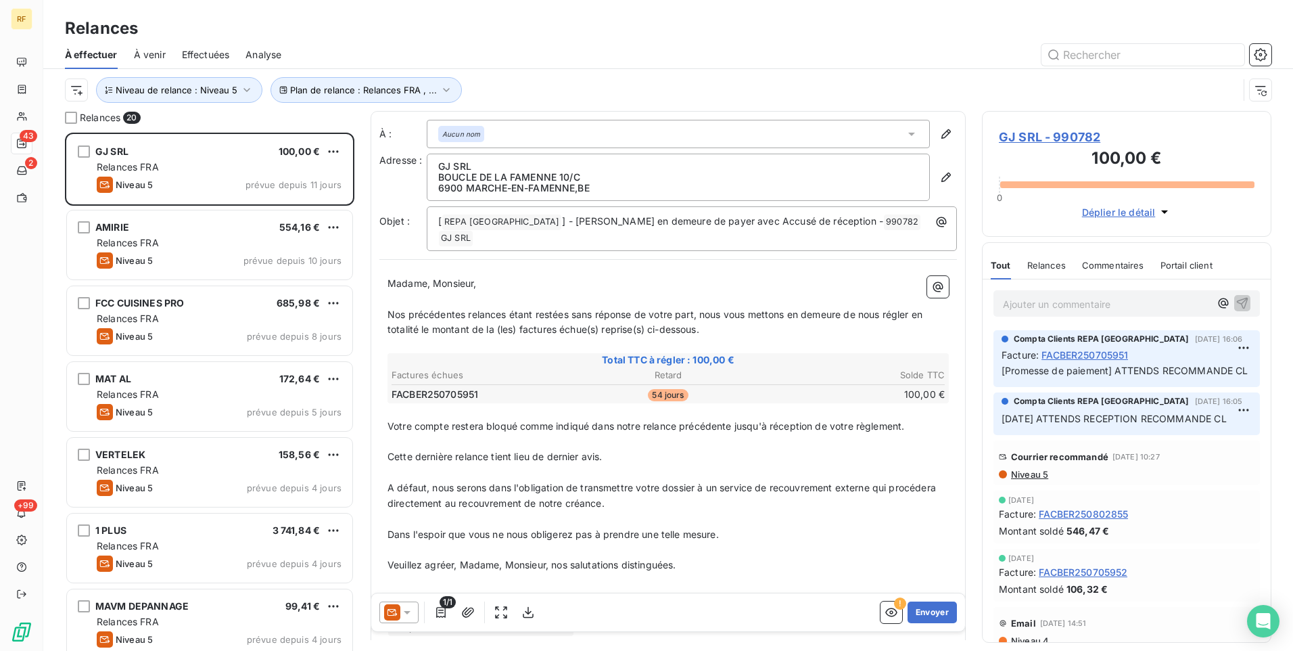
click at [494, 20] on div "Relances" at bounding box center [668, 28] width 1250 height 24
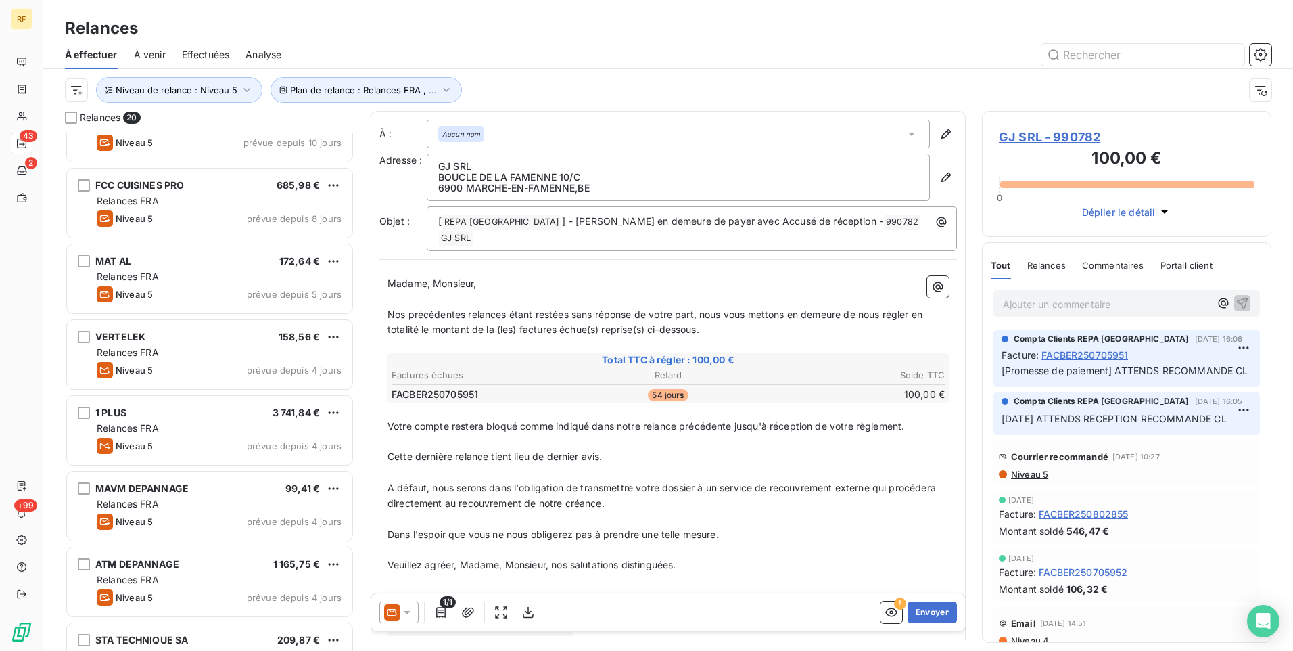
scroll to position [0, 0]
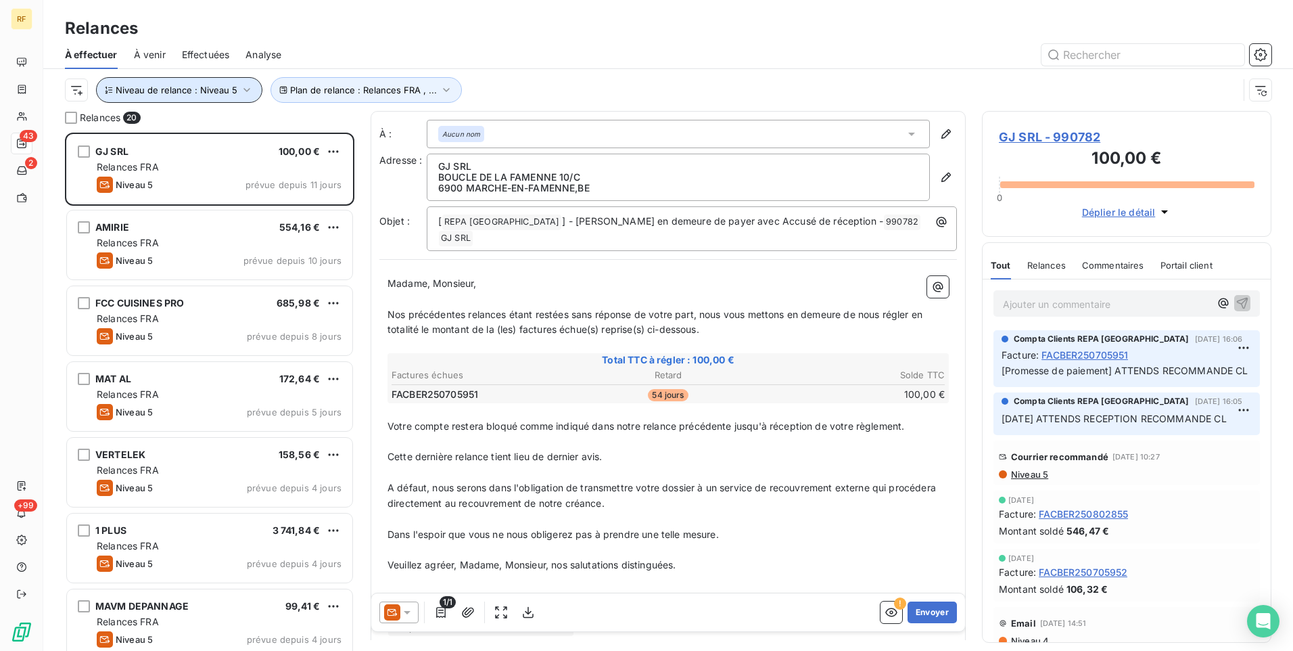
click at [227, 87] on span "Niveau de relance : Niveau 5" at bounding box center [177, 90] width 122 height 11
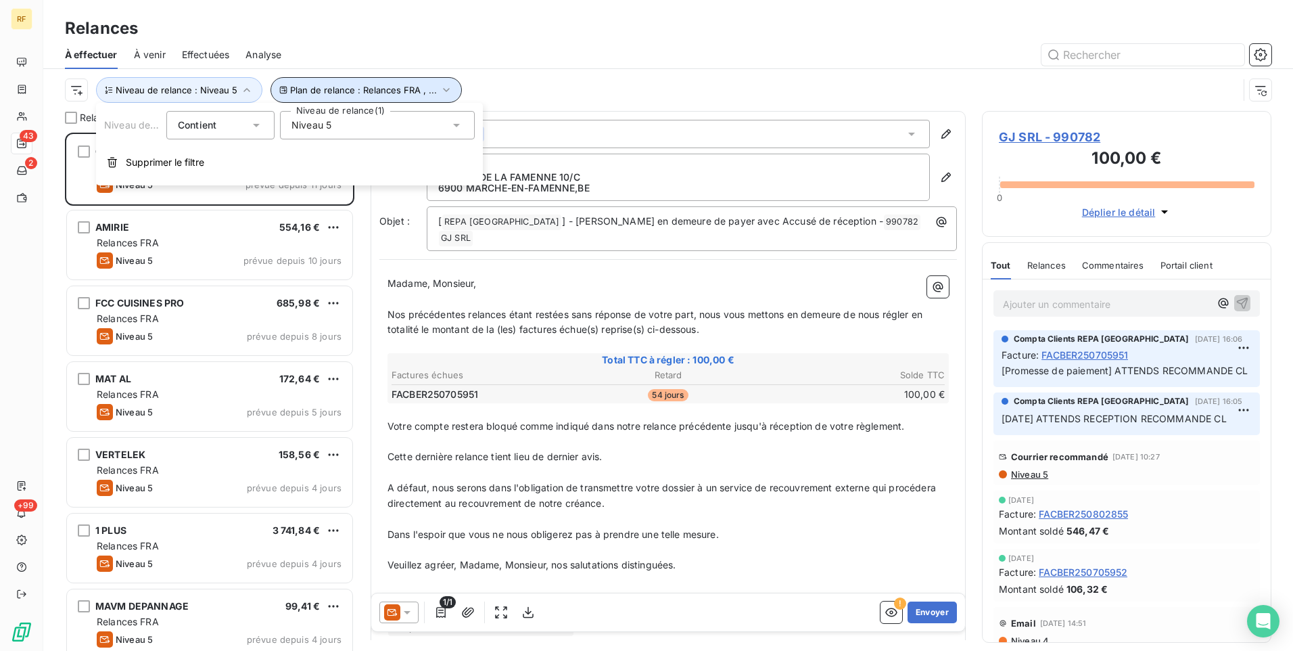
click at [353, 87] on span "Plan de relance : Relances FRA , ..." at bounding box center [363, 90] width 147 height 11
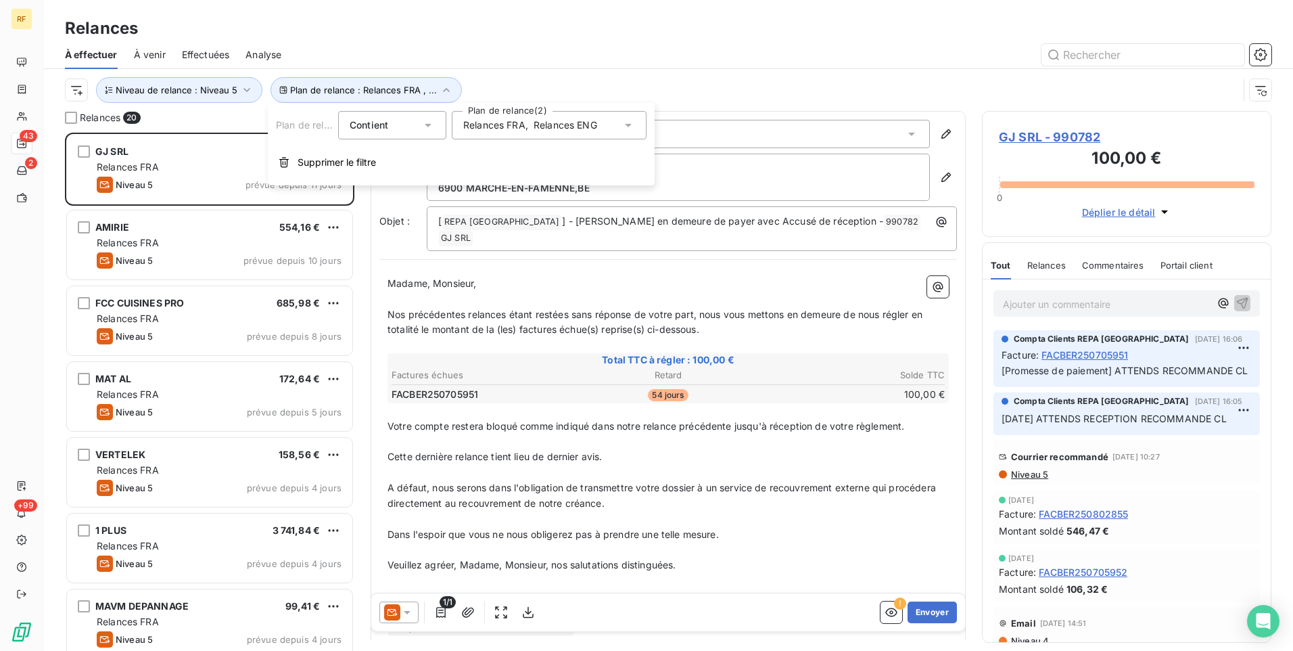
click at [520, 110] on div "Plan de relance Contient is Plan de relance (2) Relances FRA , Relances ENG Sup…" at bounding box center [461, 144] width 387 height 83
click at [511, 122] on span "Relances FRA" at bounding box center [494, 125] width 62 height 14
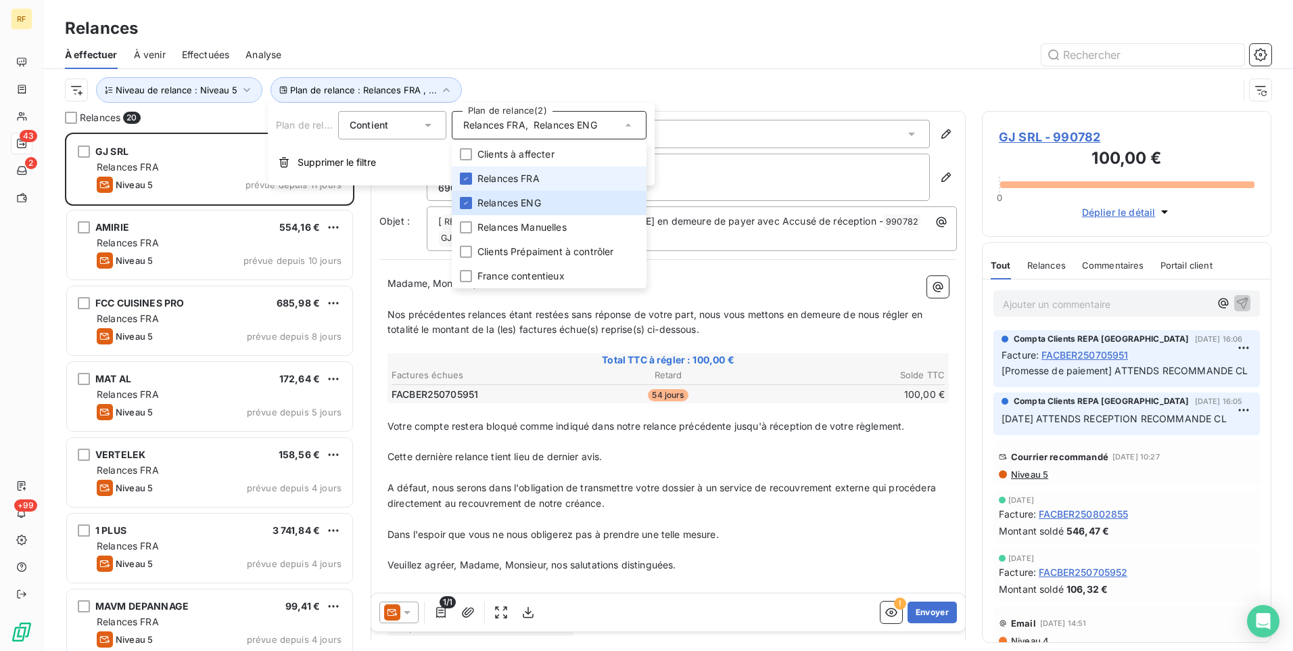
click at [497, 185] on li "Relances FRA" at bounding box center [549, 178] width 195 height 24
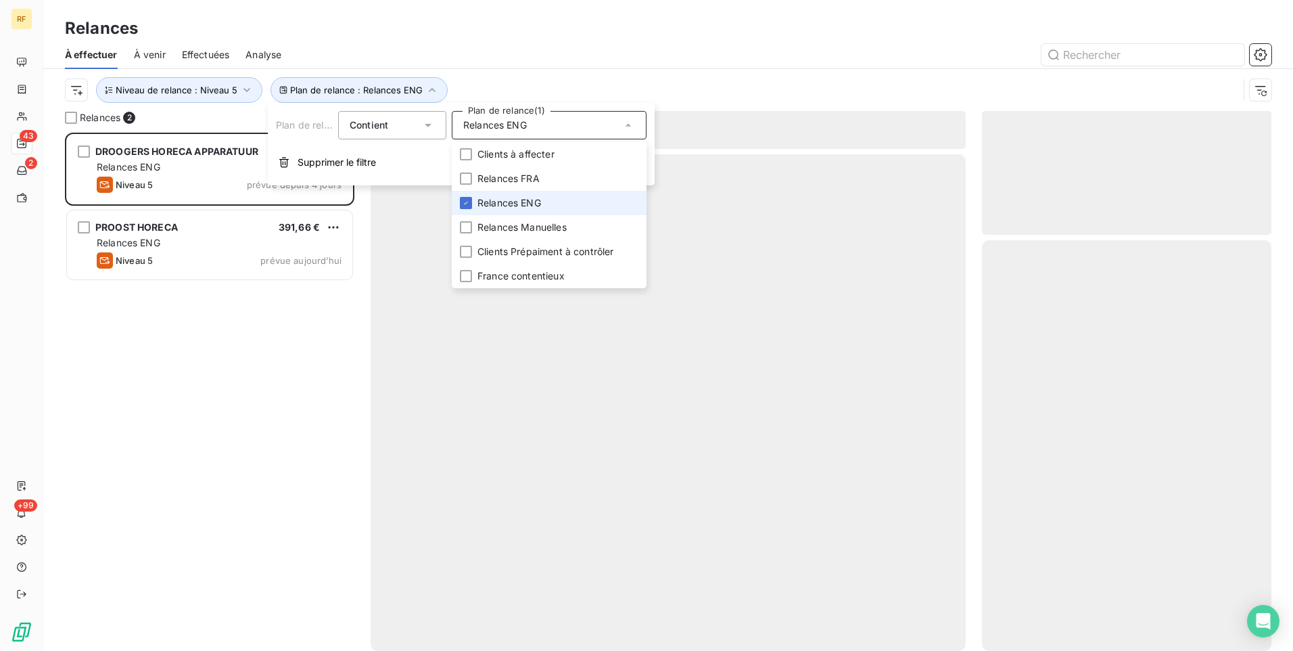
scroll to position [508, 279]
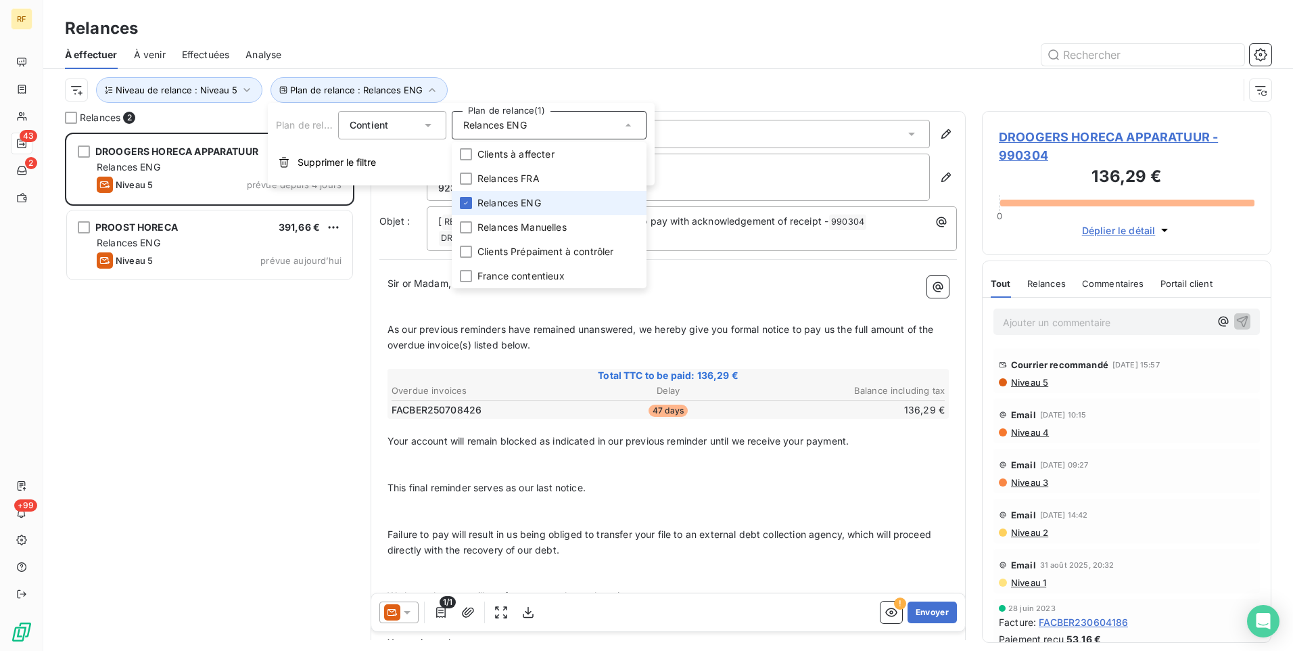
click at [494, 201] on span "Relances ENG" at bounding box center [509, 203] width 64 height 14
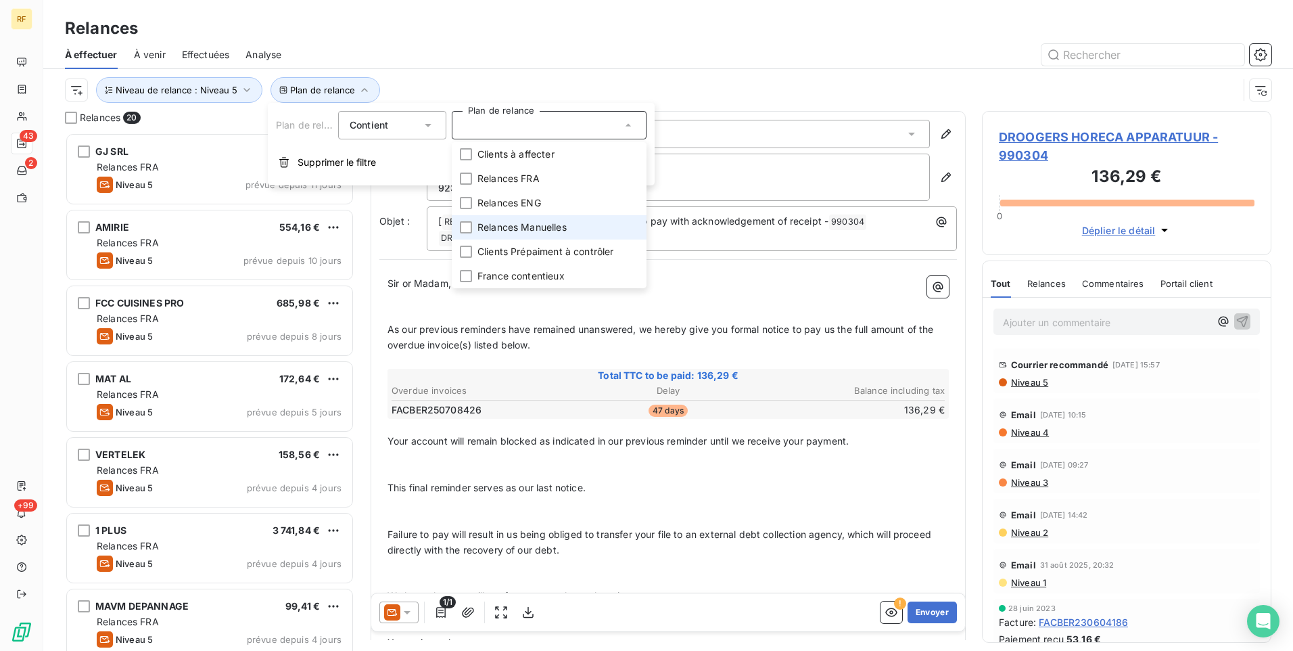
click at [494, 229] on span "Relances Manuelles" at bounding box center [521, 227] width 89 height 14
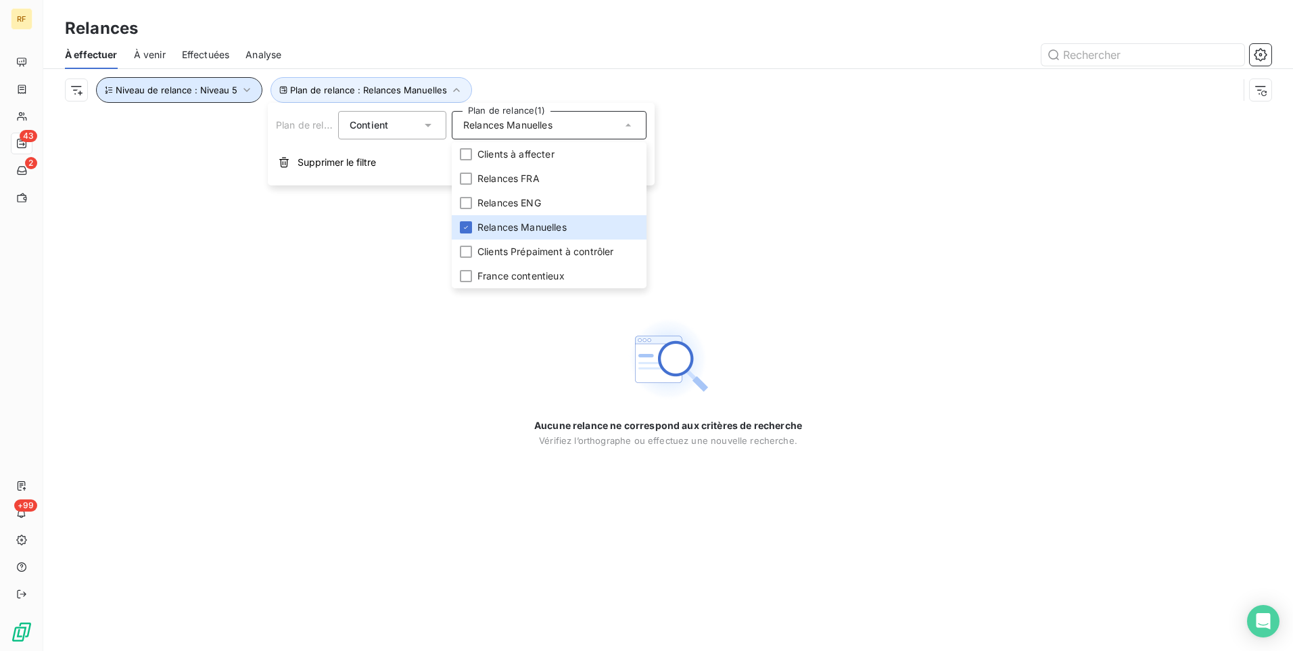
click at [227, 100] on button "Niveau de relance : Niveau 5" at bounding box center [179, 90] width 166 height 26
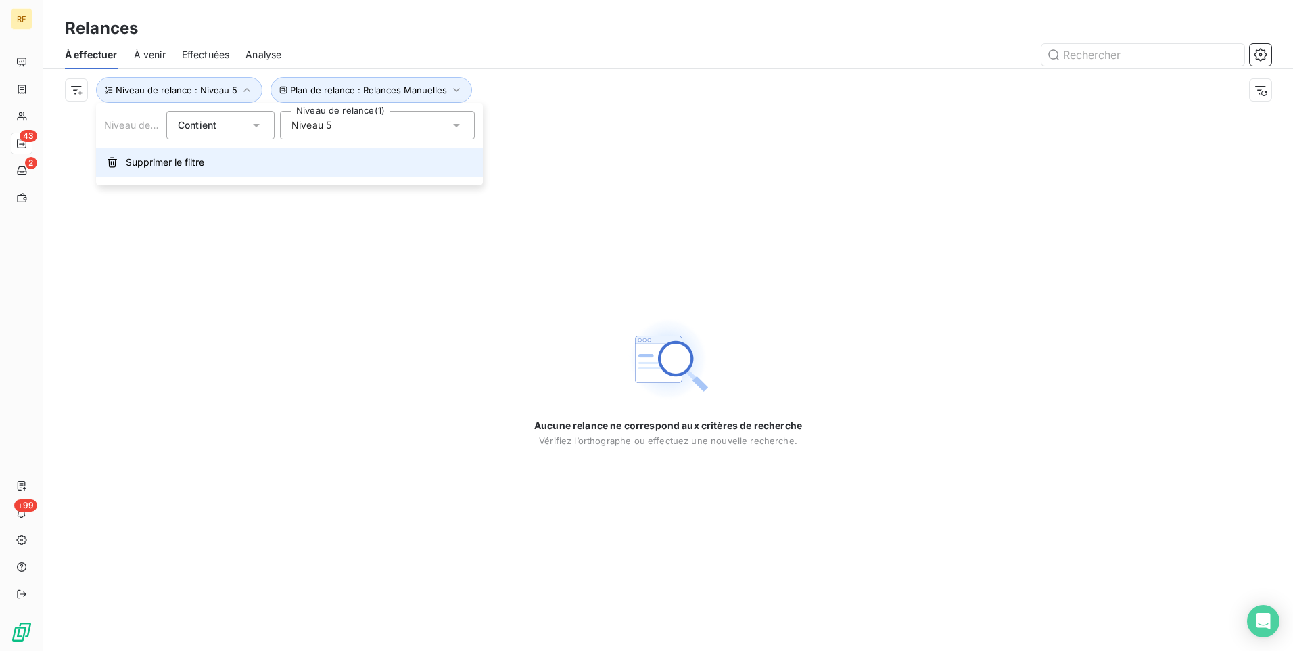
click at [150, 165] on span "Supprimer le filtre" at bounding box center [165, 163] width 78 height 14
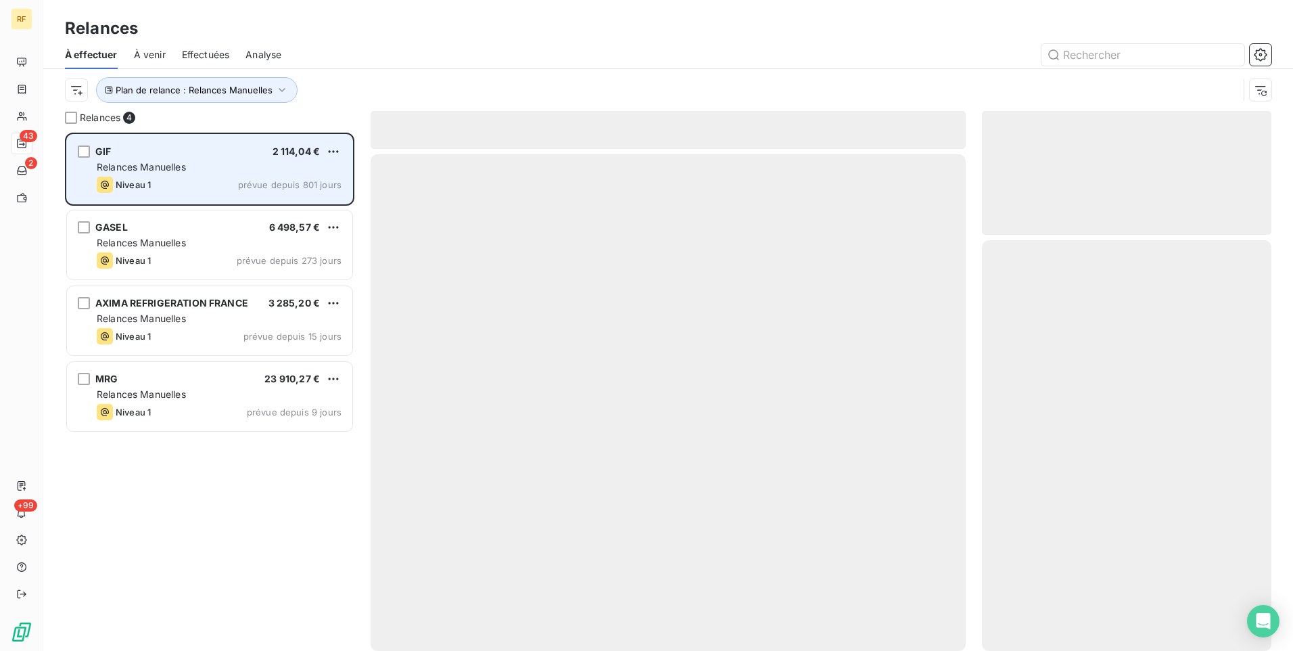
scroll to position [508, 279]
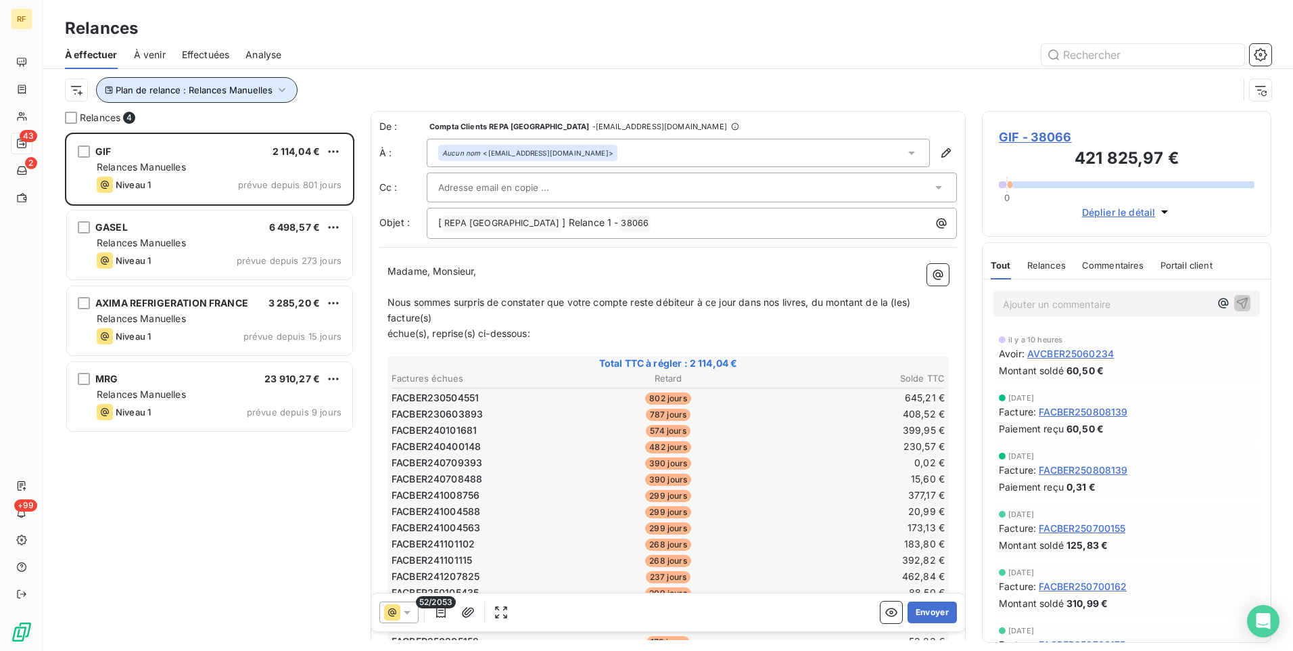
click at [219, 85] on span "Plan de relance : Relances Manuelles" at bounding box center [194, 90] width 157 height 11
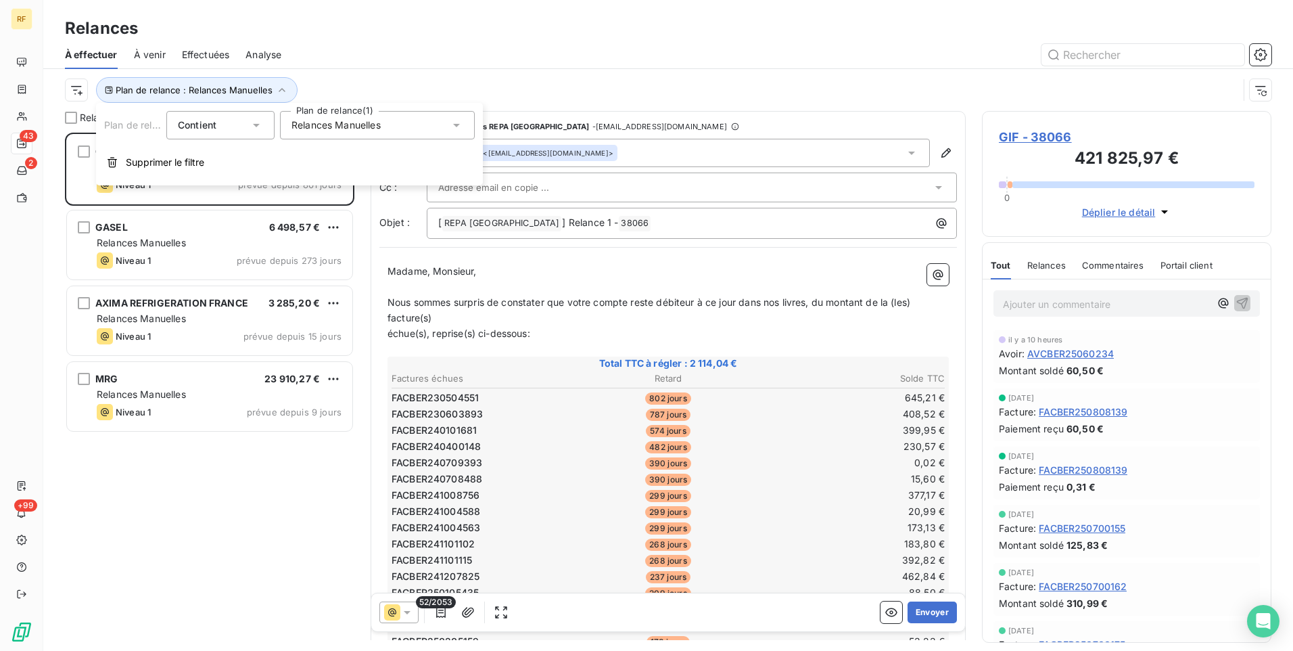
click at [323, 131] on span "Relances Manuelles" at bounding box center [335, 125] width 89 height 14
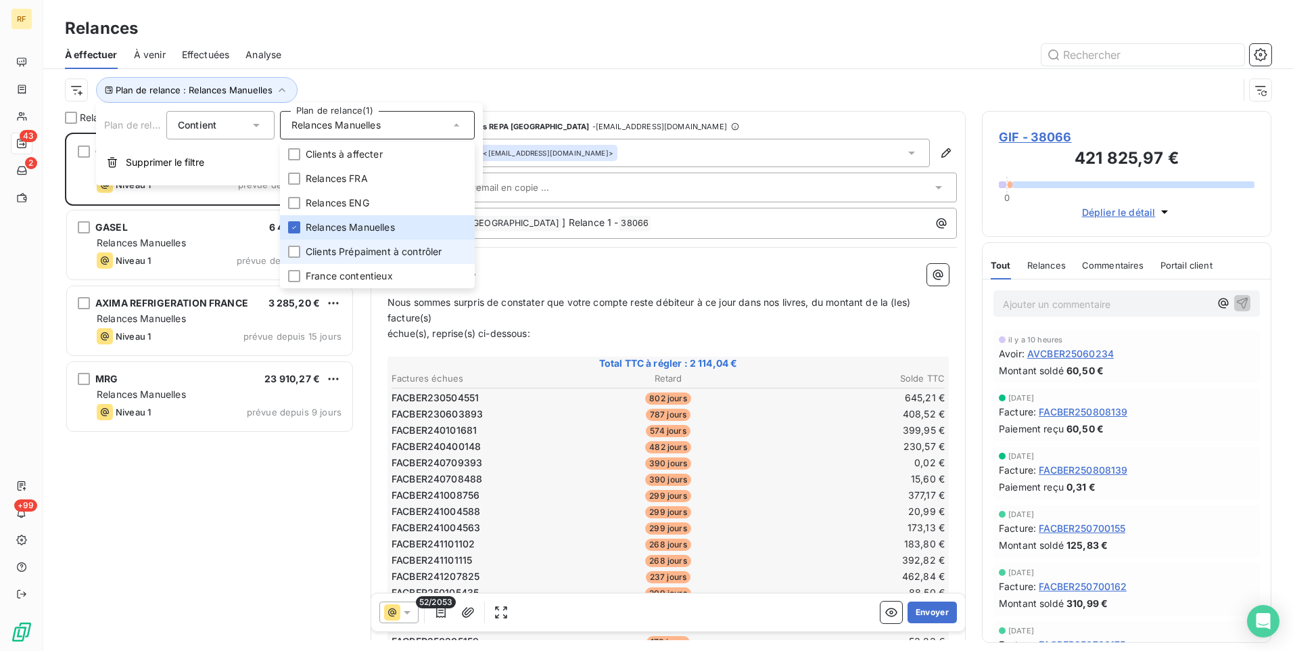
click at [364, 254] on span "Clients Prépaiment à contrôler" at bounding box center [374, 252] width 137 height 14
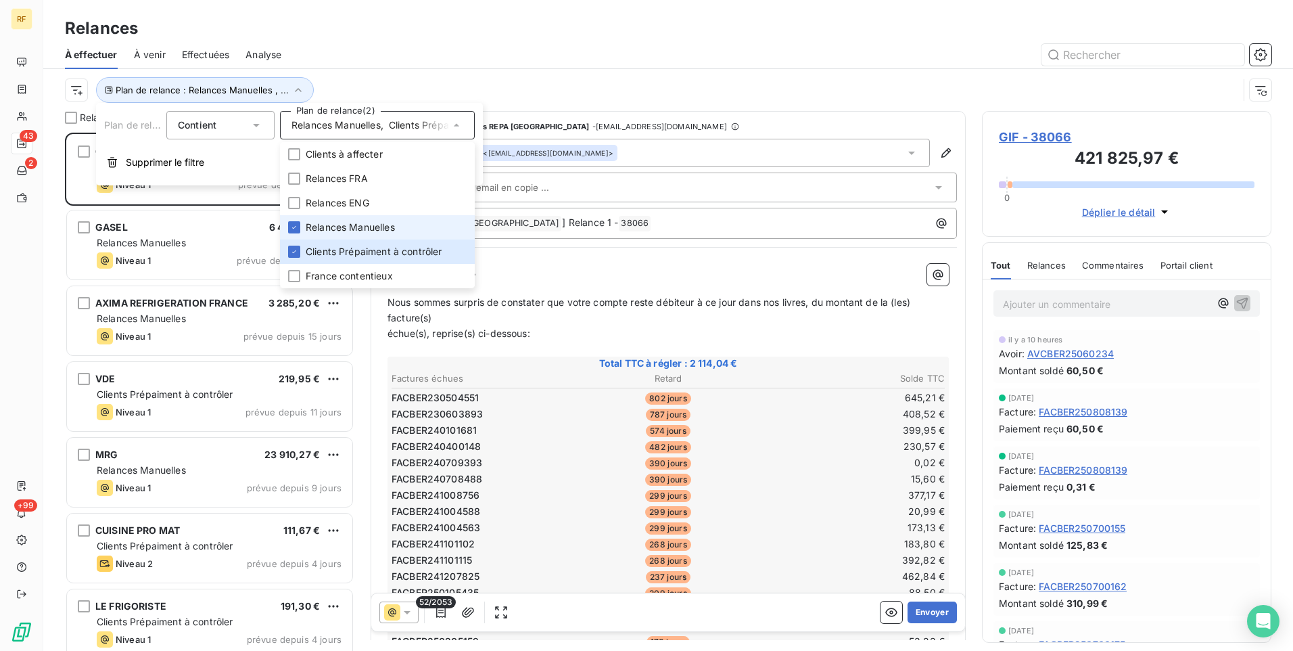
click at [377, 229] on span "Relances Manuelles" at bounding box center [350, 227] width 89 height 14
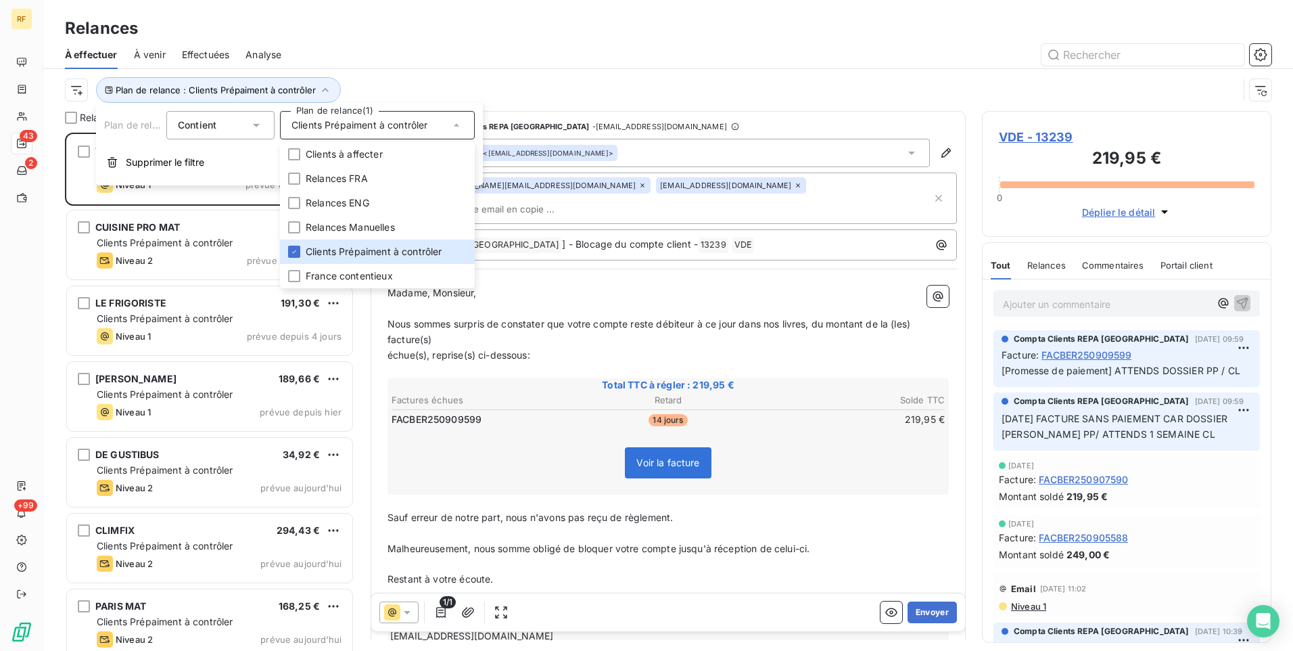
click at [471, 65] on div at bounding box center [785, 55] width 974 height 22
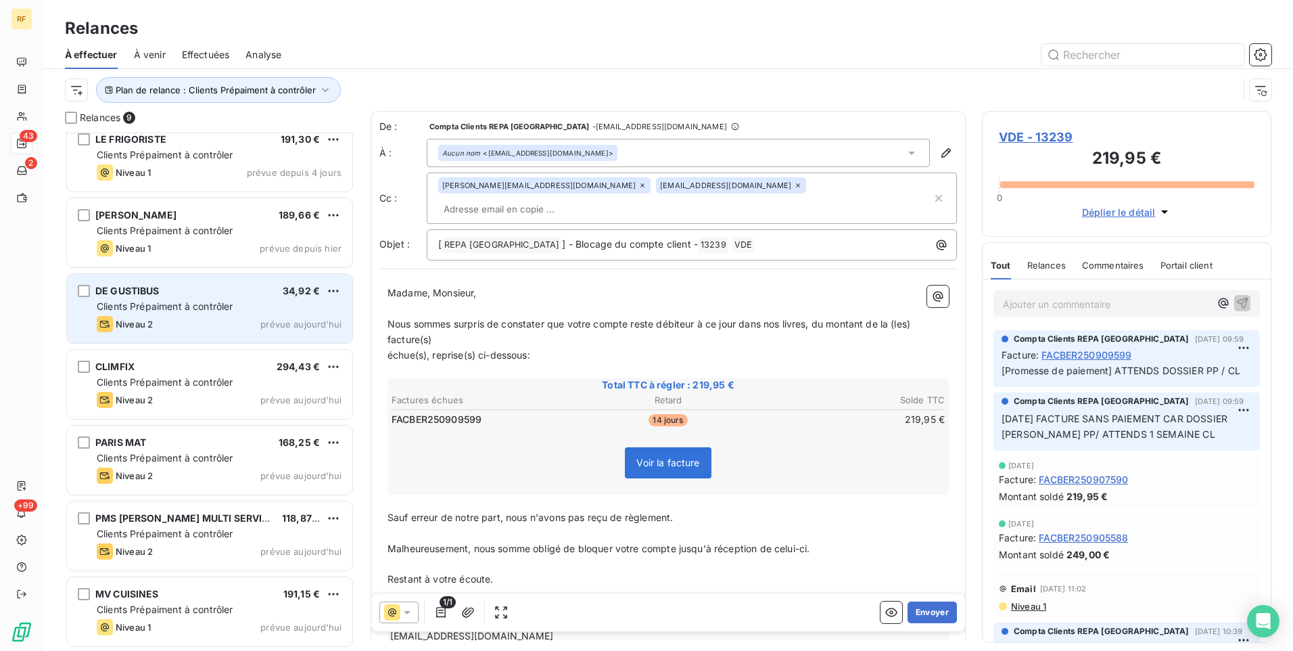
scroll to position [97, 0]
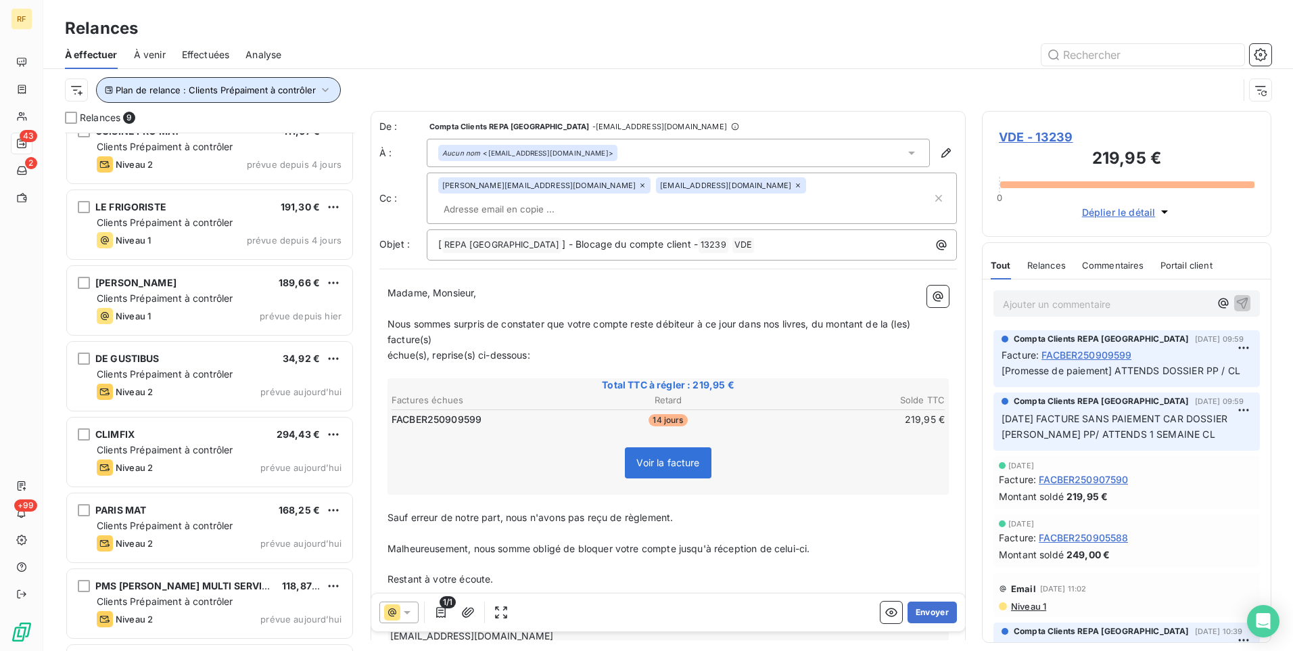
click at [271, 95] on span "Plan de relance : Clients Prépaiment à contrôler" at bounding box center [216, 90] width 200 height 11
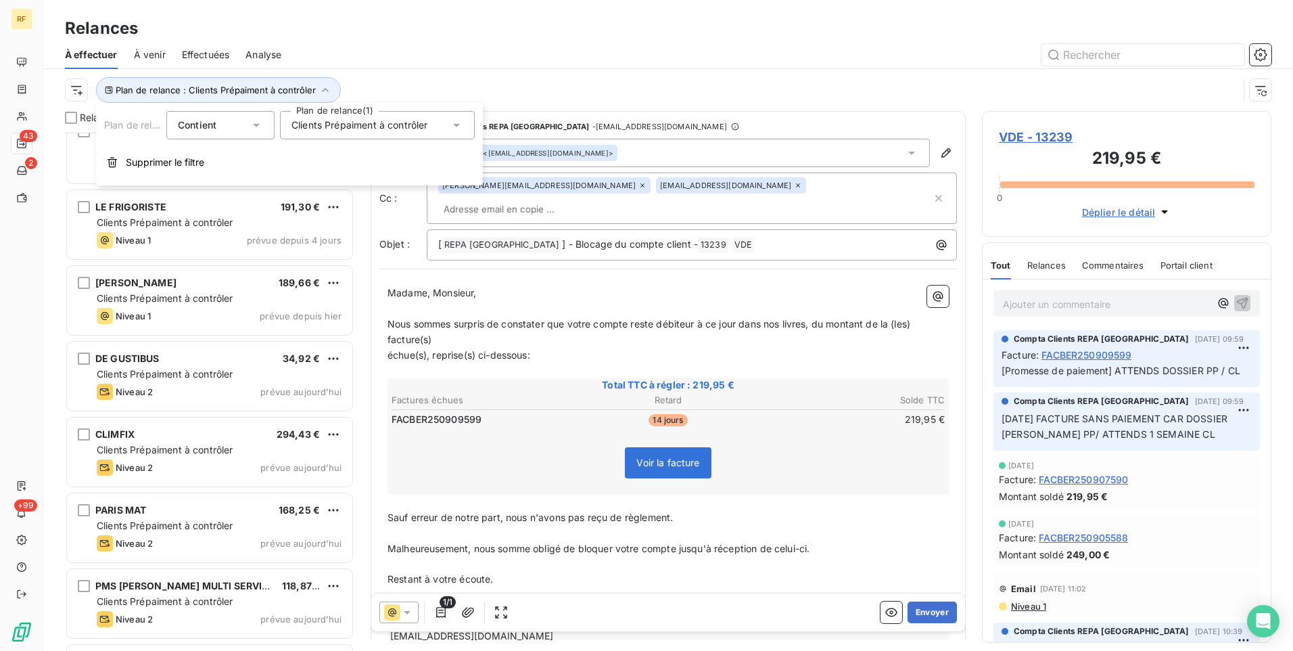
click at [383, 121] on span "Clients Prépaiment à contrôler" at bounding box center [359, 125] width 137 height 14
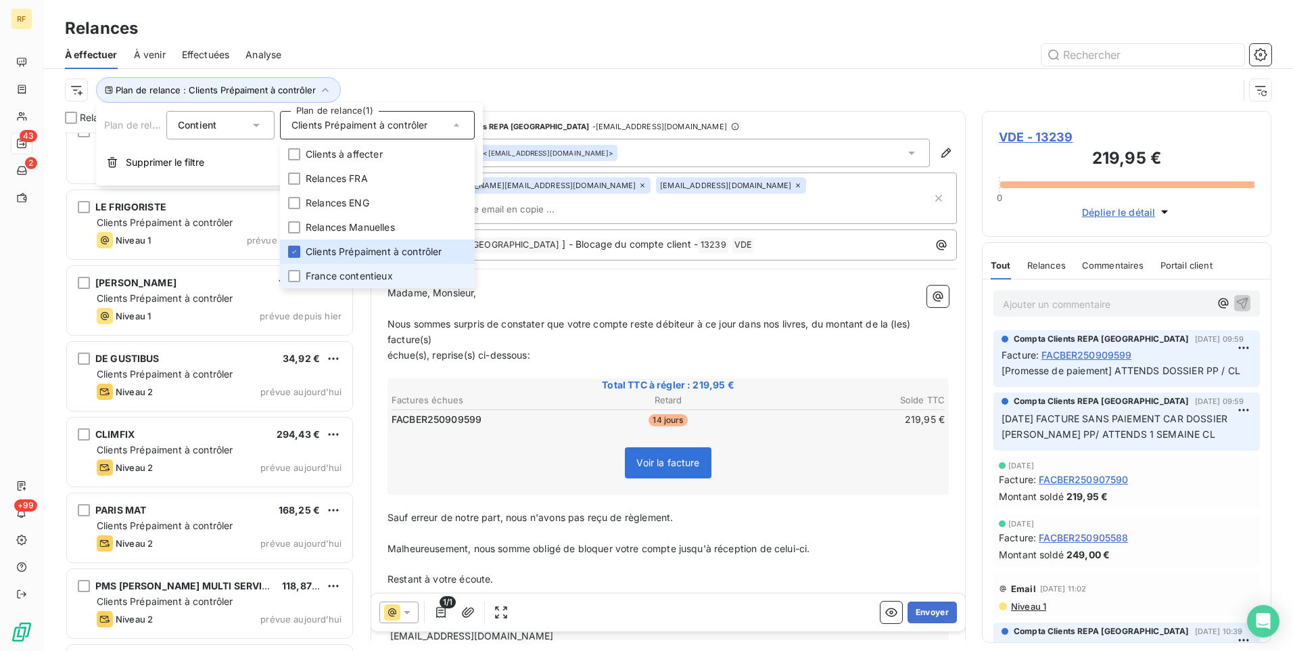
click at [338, 265] on li "France contentieux" at bounding box center [377, 276] width 195 height 24
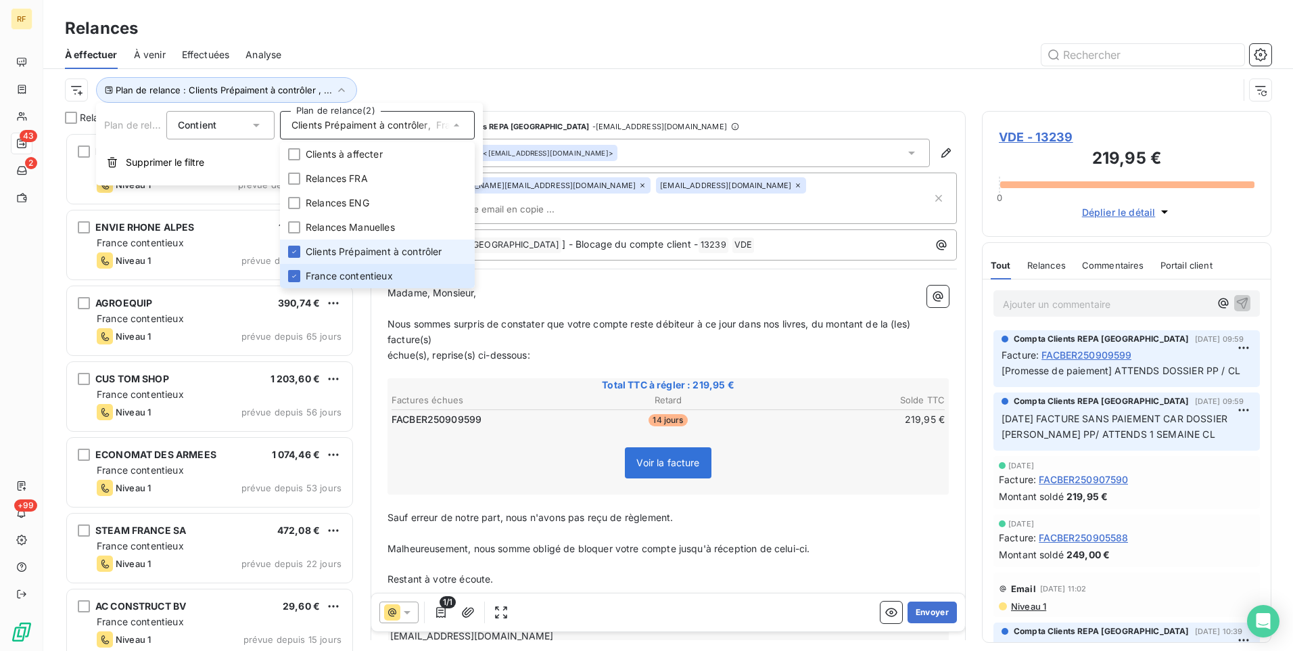
scroll to position [508, 279]
click at [347, 251] on span "Clients Prépaiment à contrôler" at bounding box center [374, 252] width 137 height 14
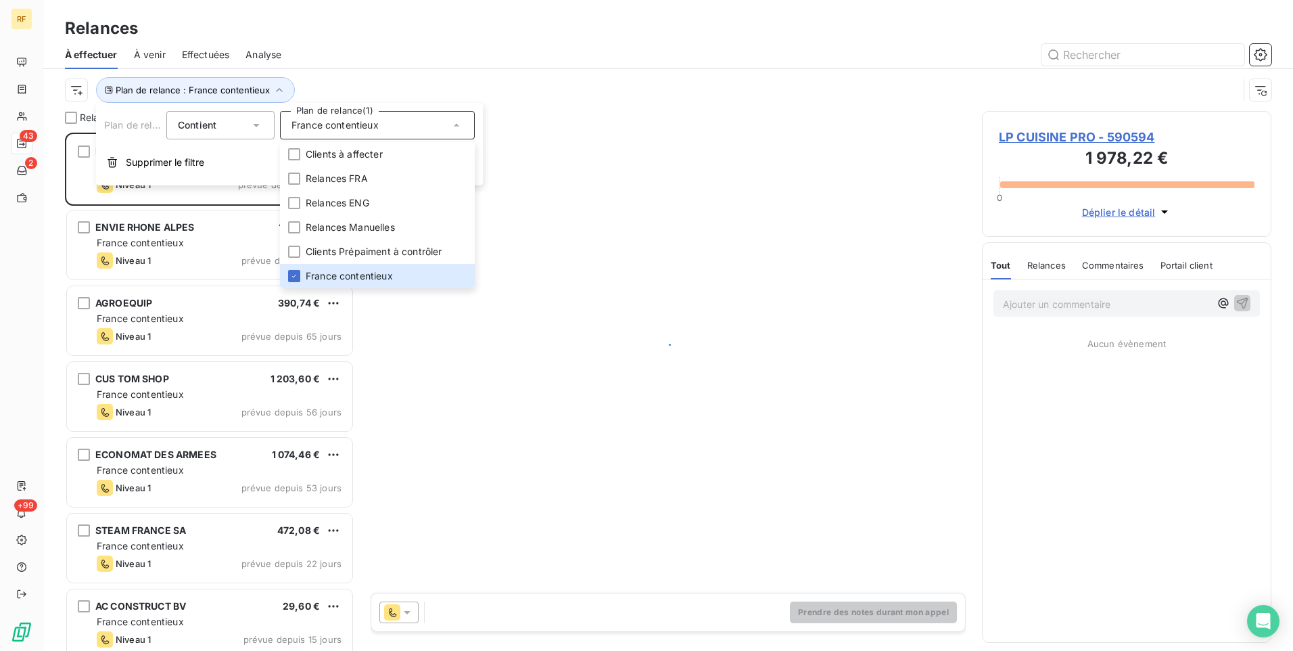
scroll to position [508, 279]
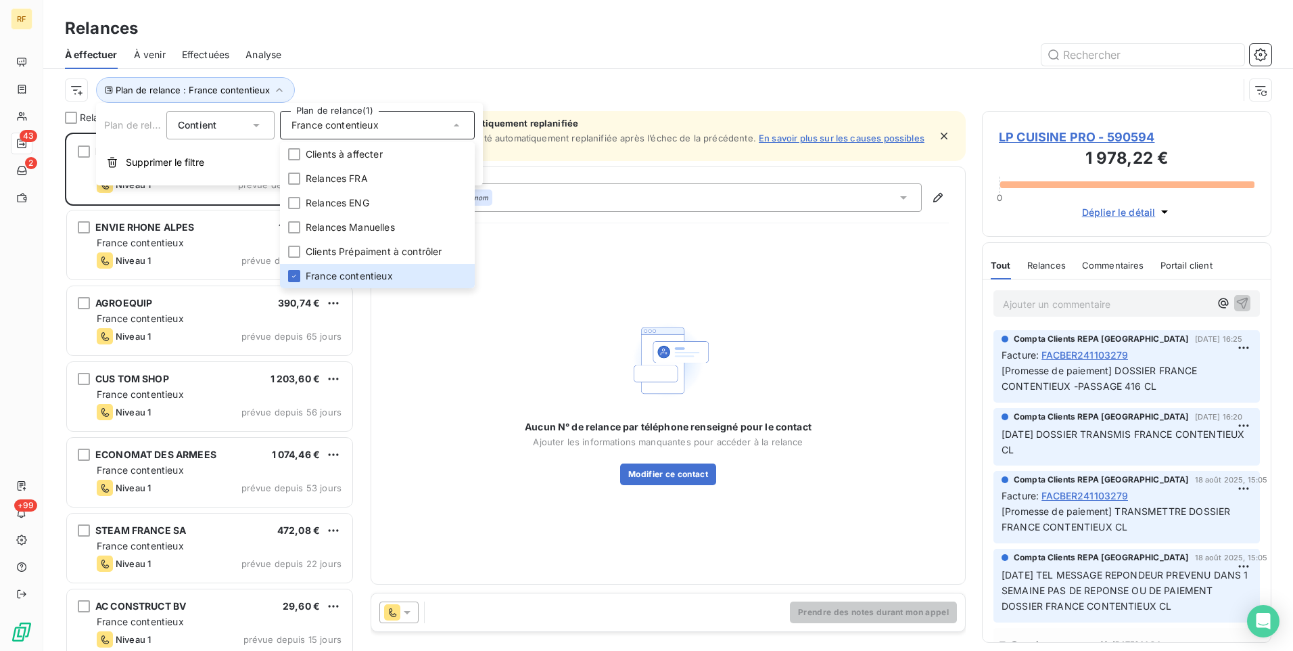
click at [430, 80] on div "Plan de relance : France contentieux" at bounding box center [651, 90] width 1173 height 26
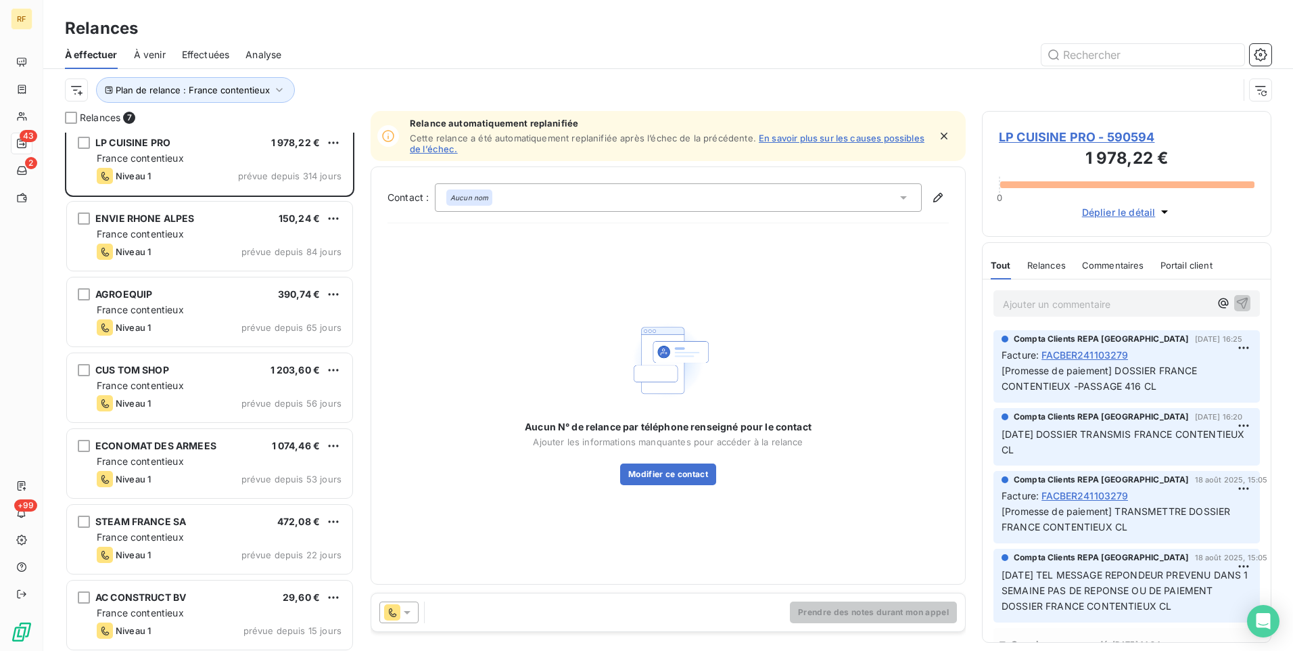
scroll to position [13, 0]
click at [200, 52] on span "Effectuées" at bounding box center [206, 55] width 48 height 14
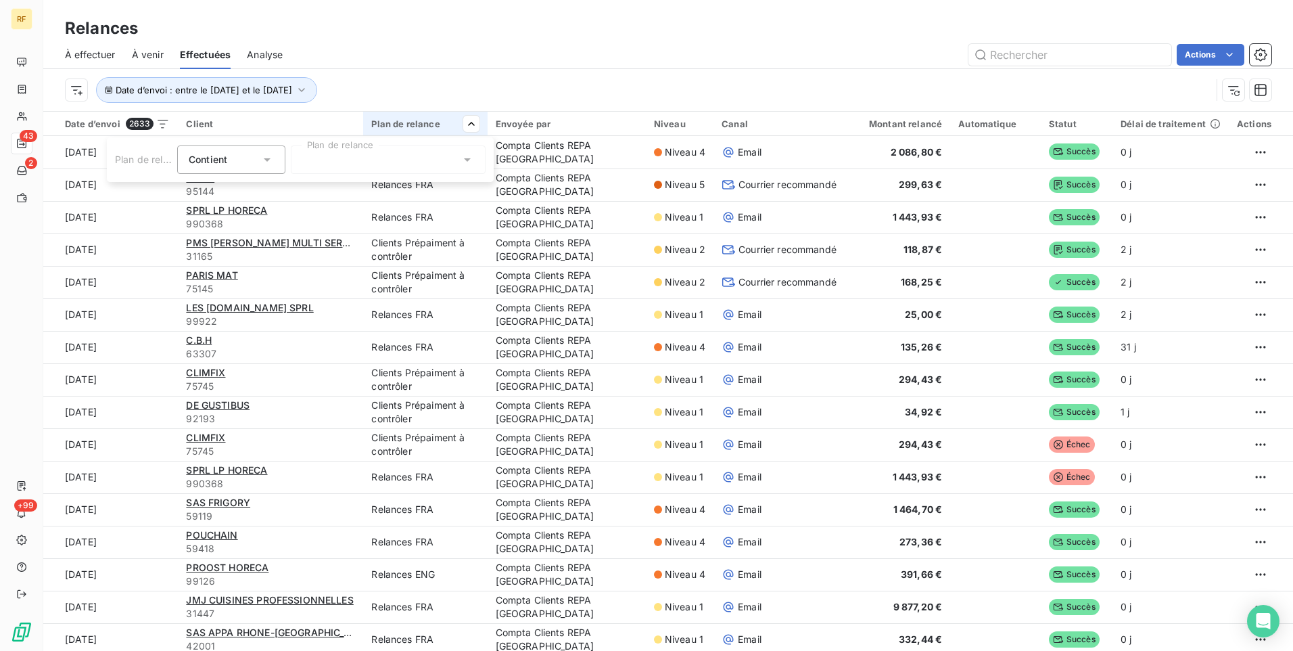
click at [670, 126] on html "RF 43 2 +99 Relances À effectuer À venir Effectuées Analyse Actions Date d’envo…" at bounding box center [646, 325] width 1293 height 651
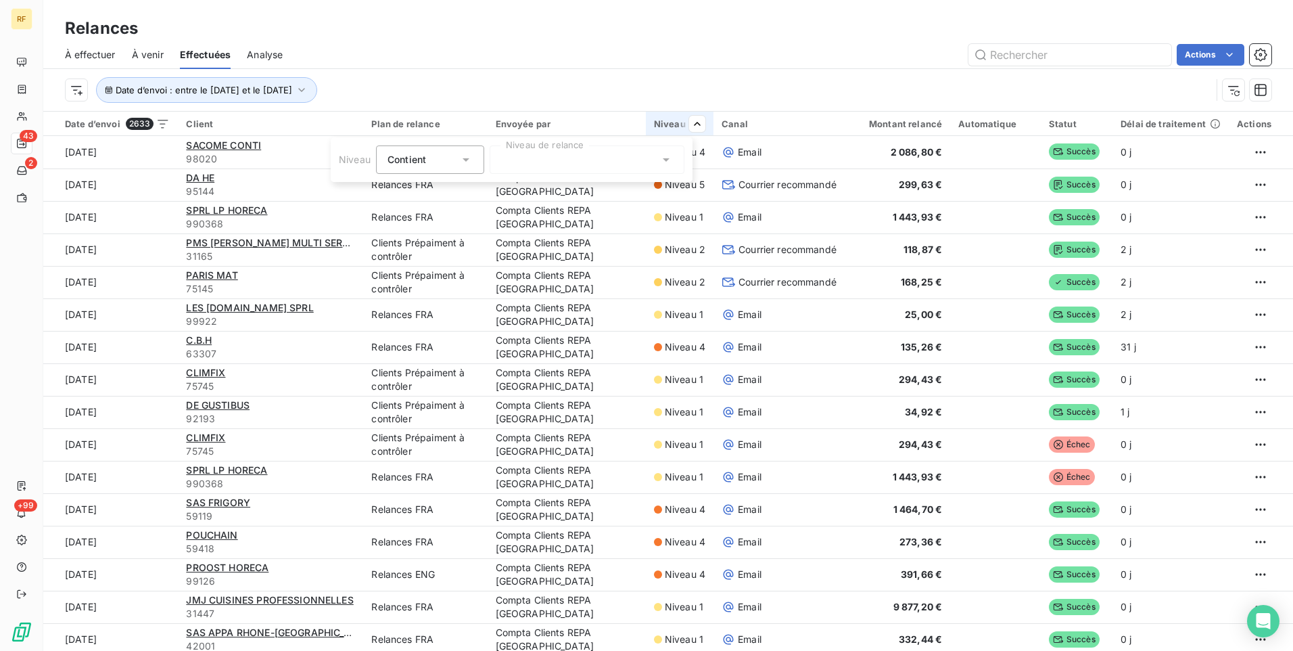
click at [536, 164] on div at bounding box center [587, 159] width 195 height 28
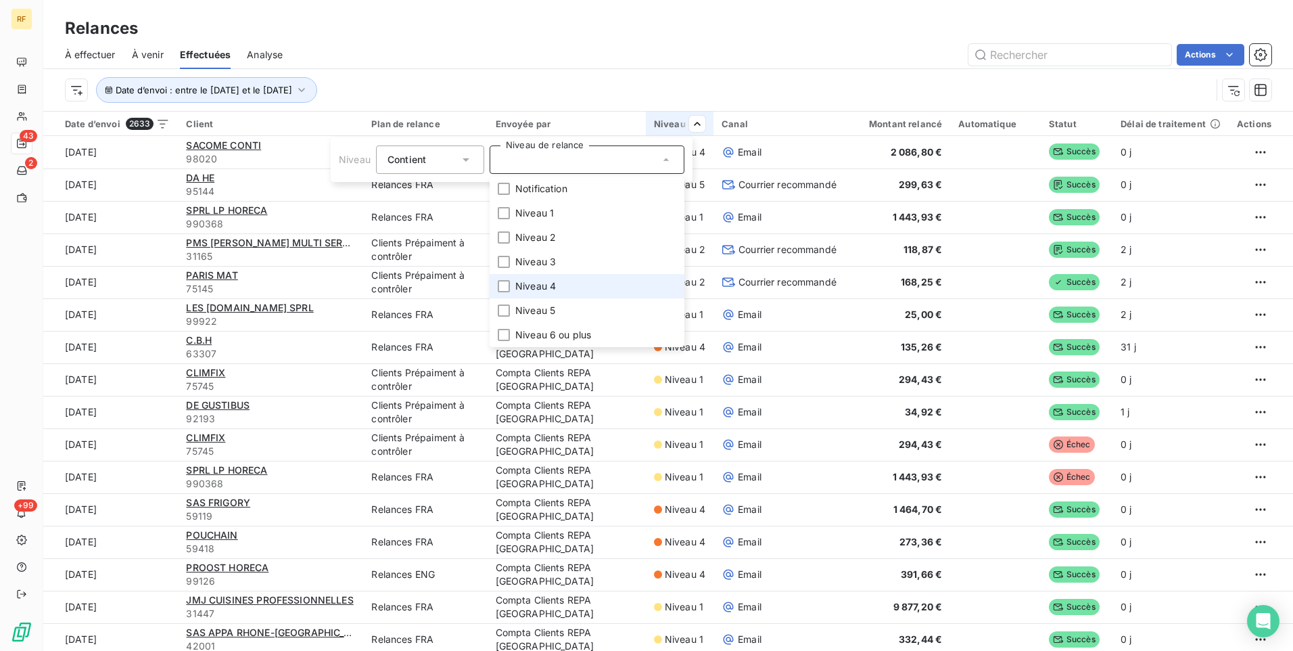
click at [554, 291] on span "Niveau 4" at bounding box center [535, 286] width 41 height 14
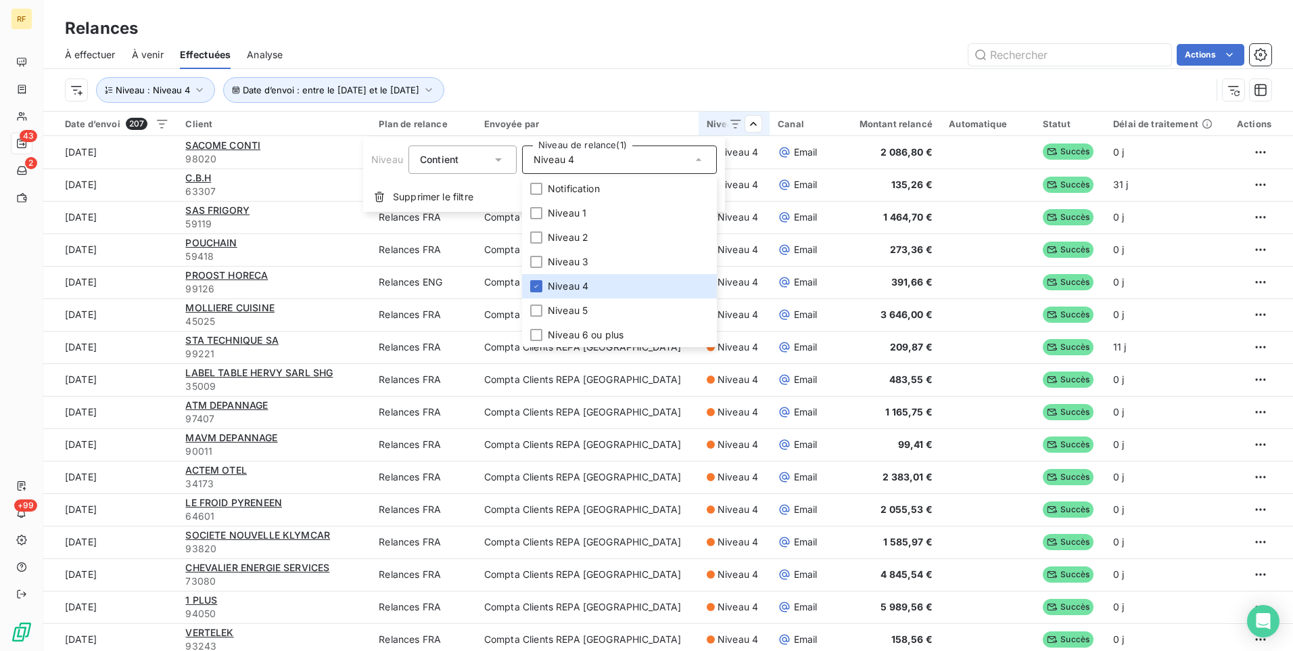
click at [615, 82] on html "RF 43 2 +99 Relances À effectuer À venir Effectuées Analyse Actions Date d’envo…" at bounding box center [646, 325] width 1293 height 651
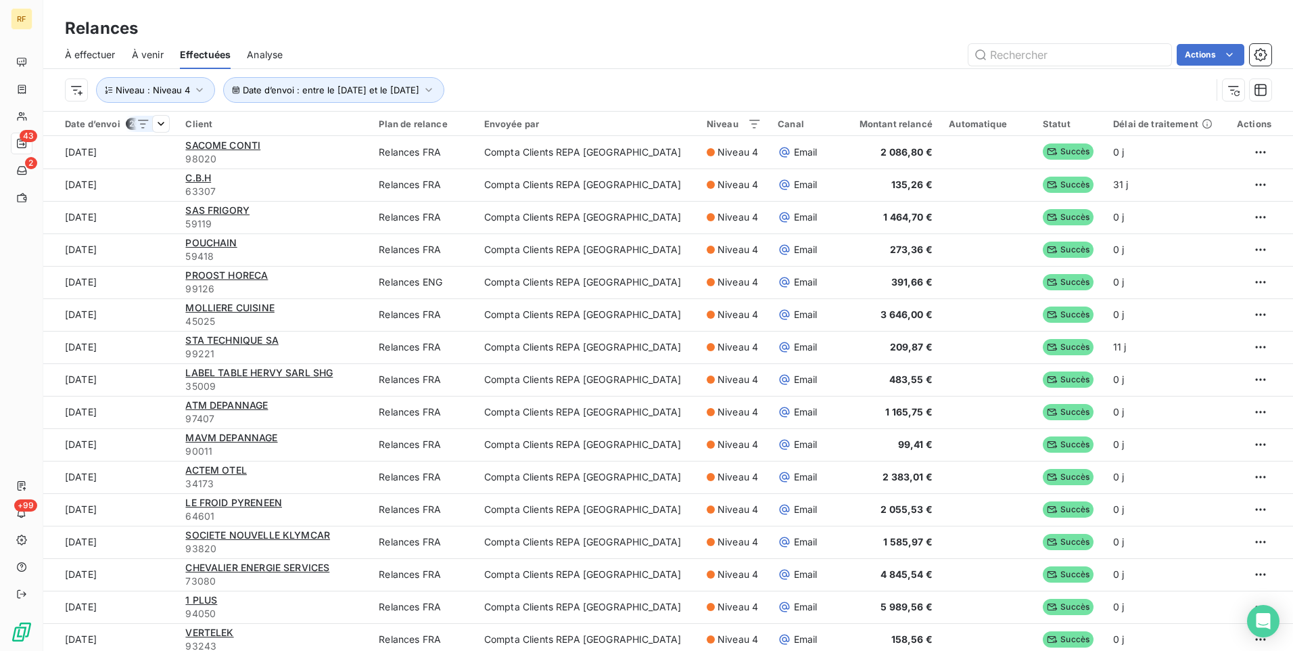
click at [106, 122] on div "Date d’envoi 207" at bounding box center [117, 124] width 104 height 12
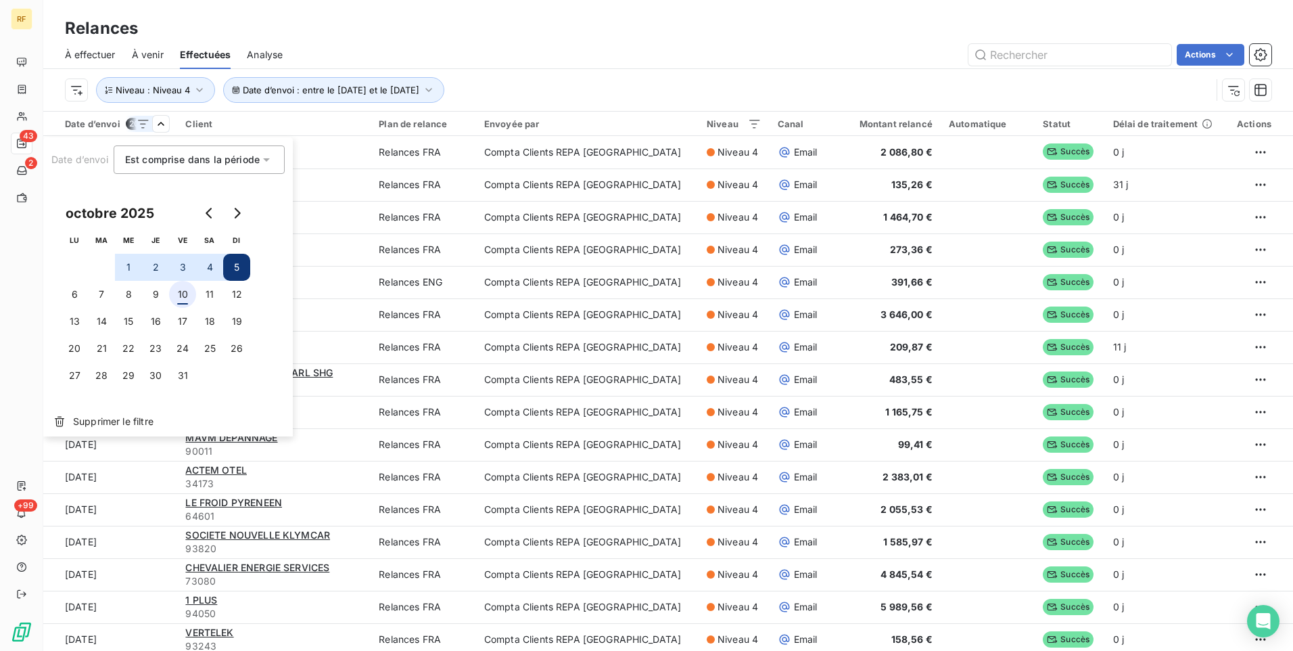
click at [174, 298] on button "10" at bounding box center [182, 294] width 27 height 27
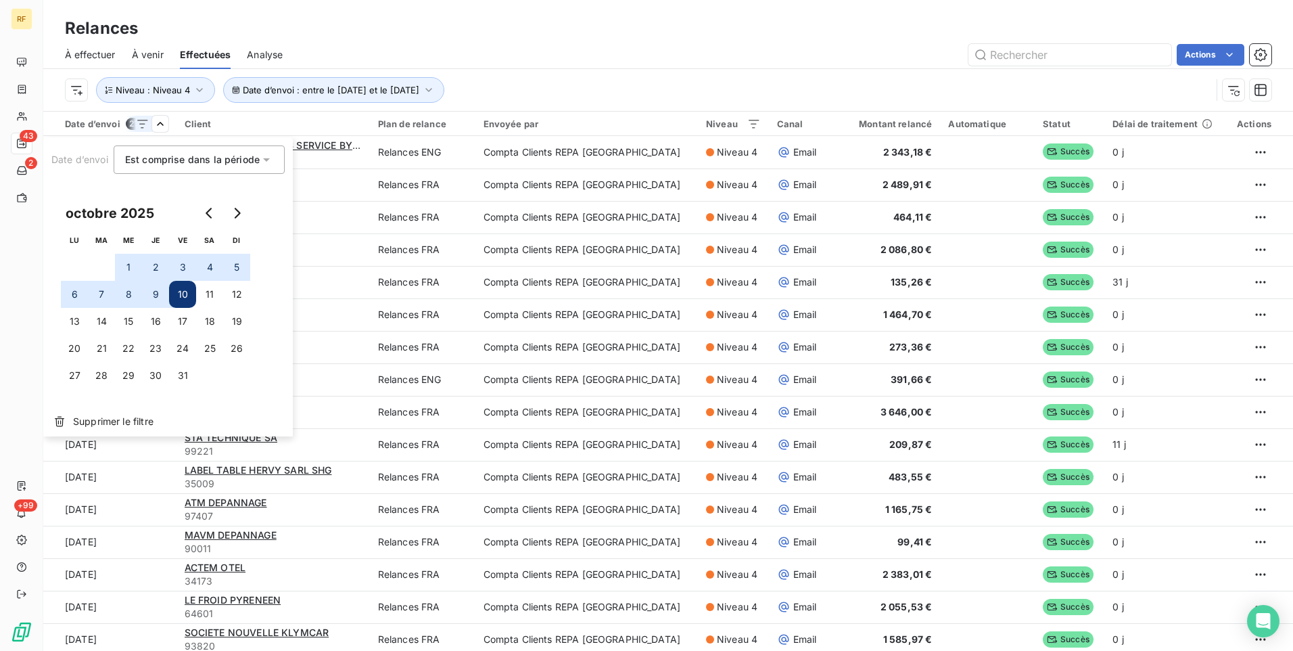
click at [181, 296] on button "10" at bounding box center [182, 294] width 27 height 27
